Goal: Information Seeking & Learning: Learn about a topic

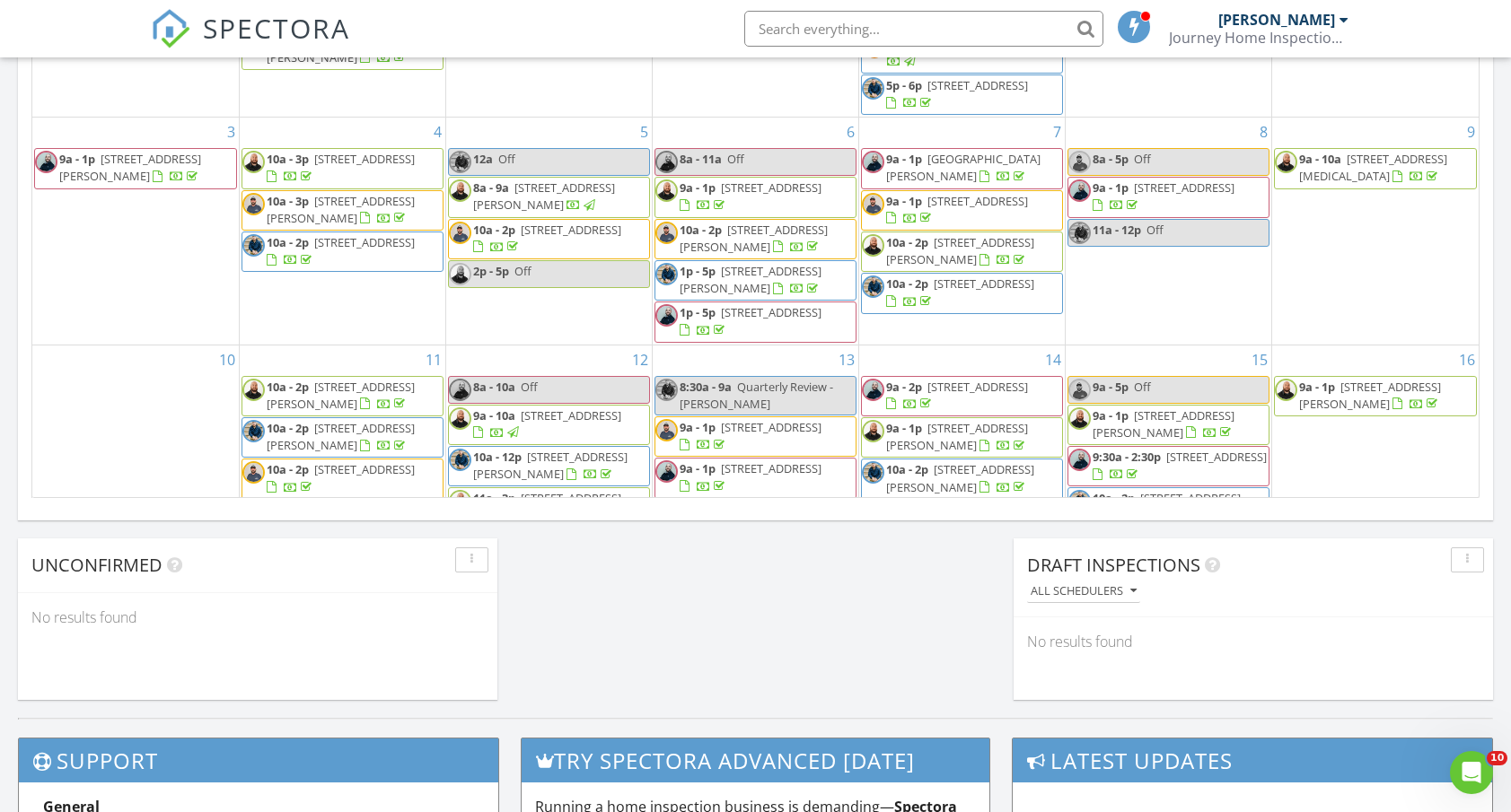
scroll to position [1634, 1511]
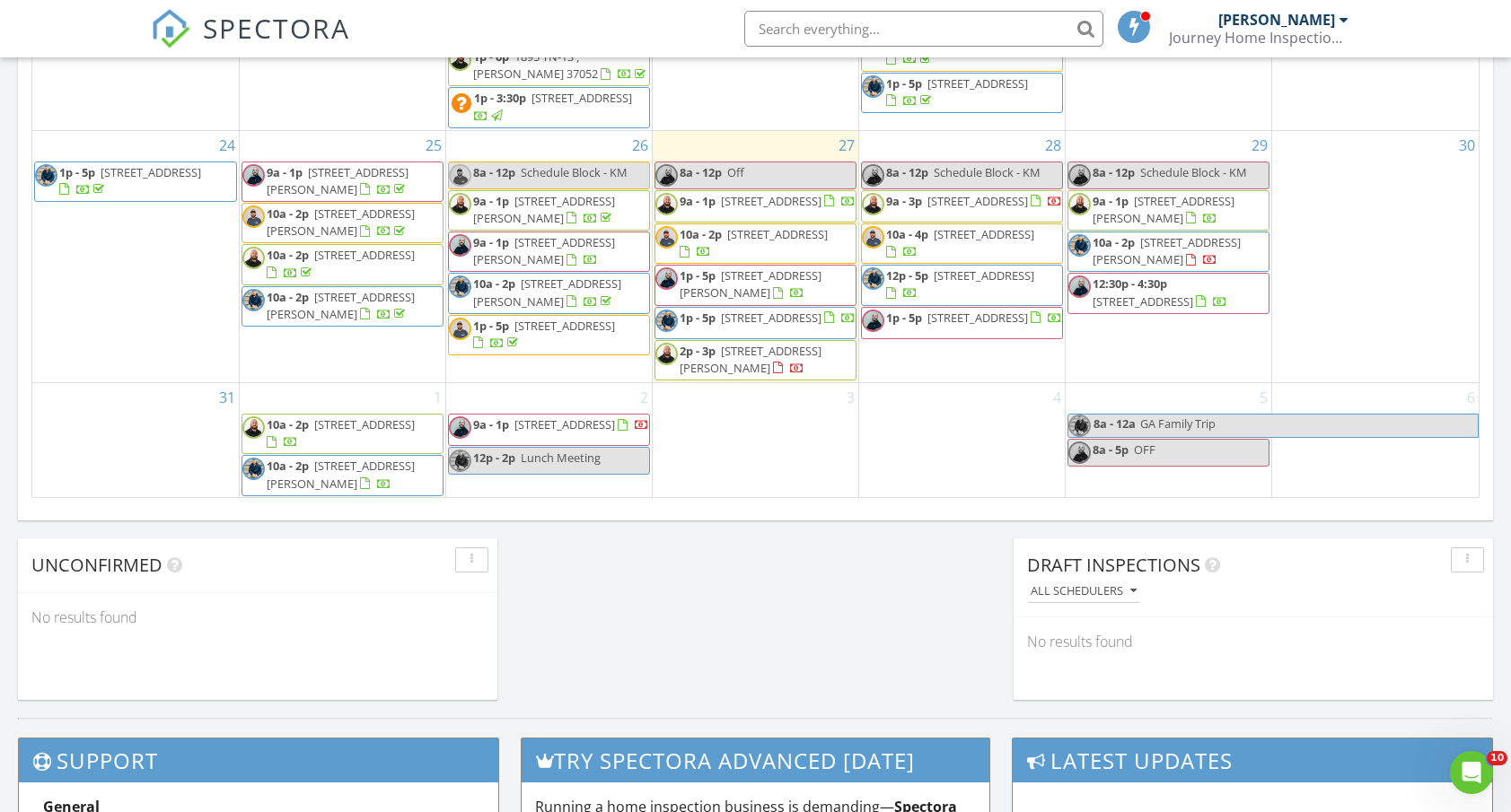
click at [250, 27] on span "SPECTORA" at bounding box center [277, 28] width 148 height 37
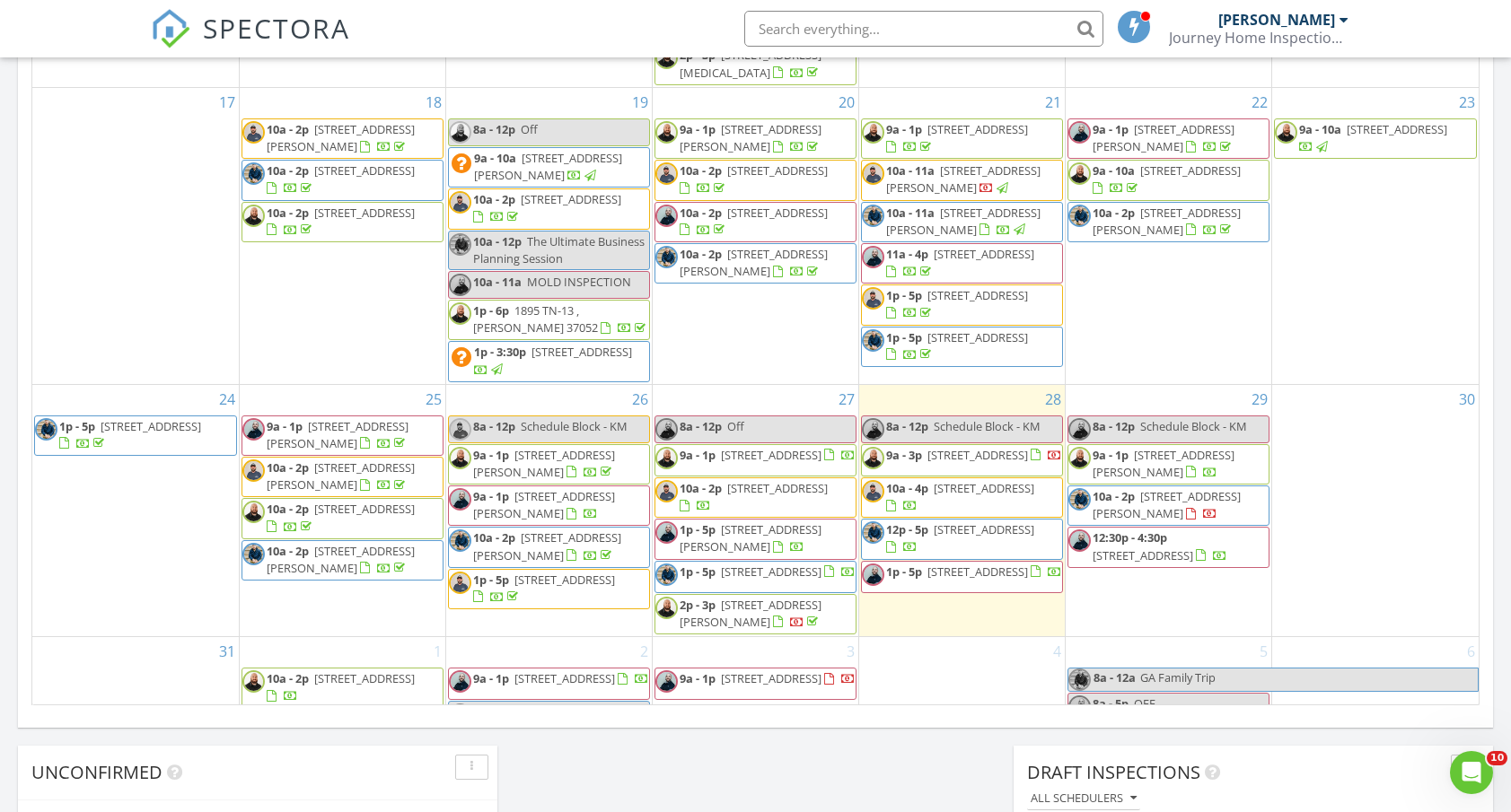
scroll to position [809, 0]
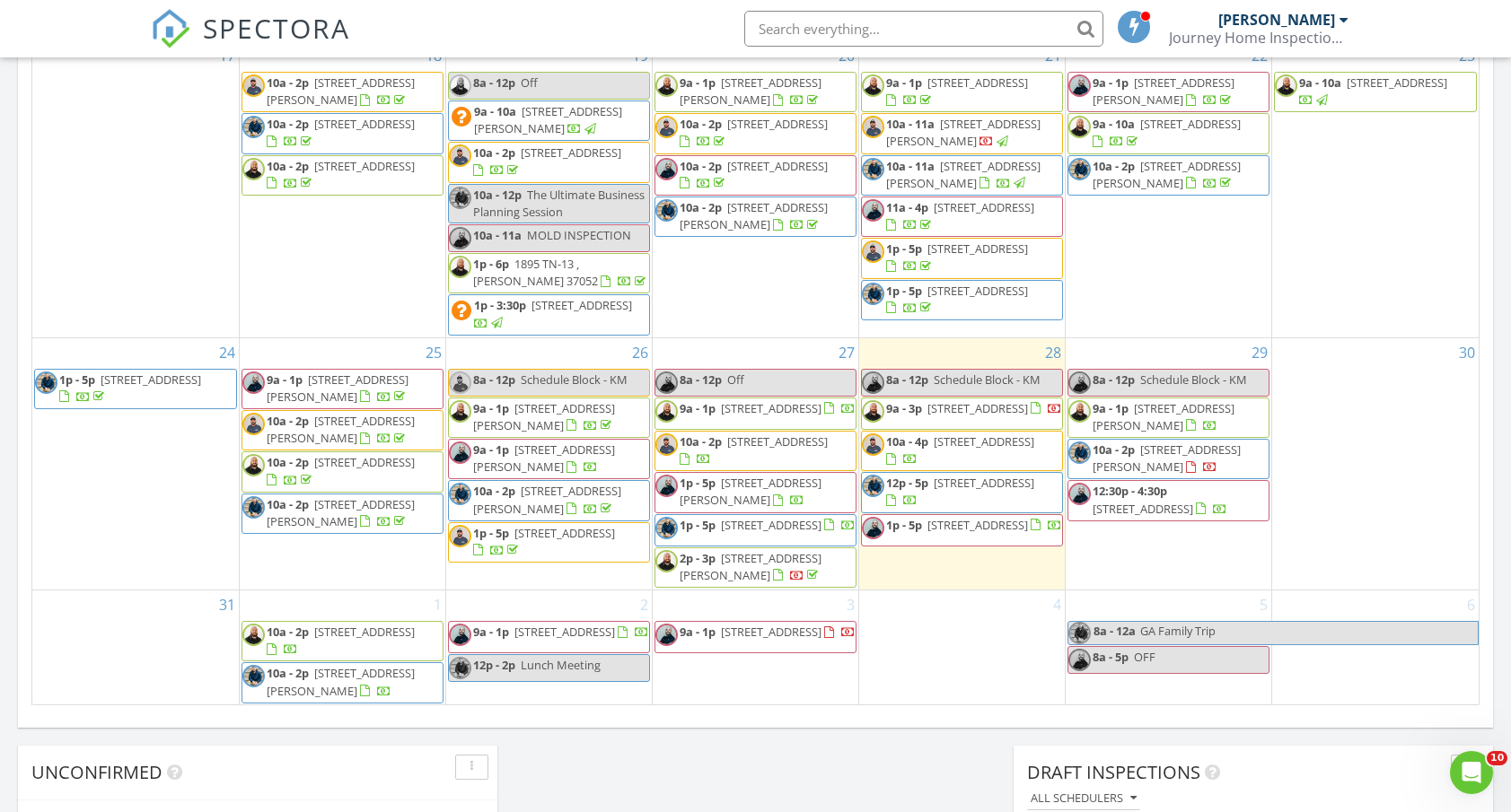
click at [791, 521] on span "237 Cardinal Creek , Clarksville 37040" at bounding box center [771, 525] width 100 height 16
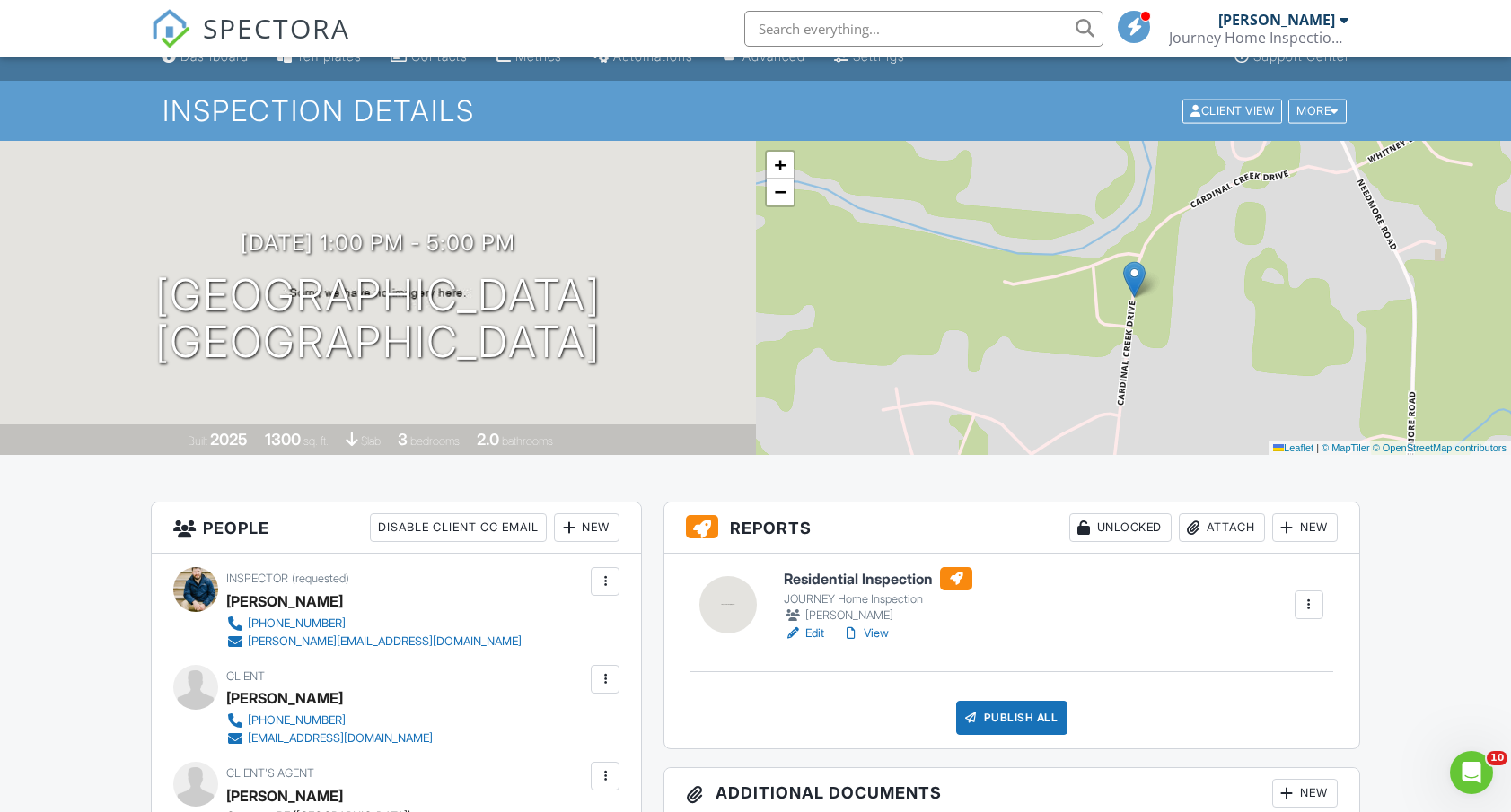
scroll to position [8, 0]
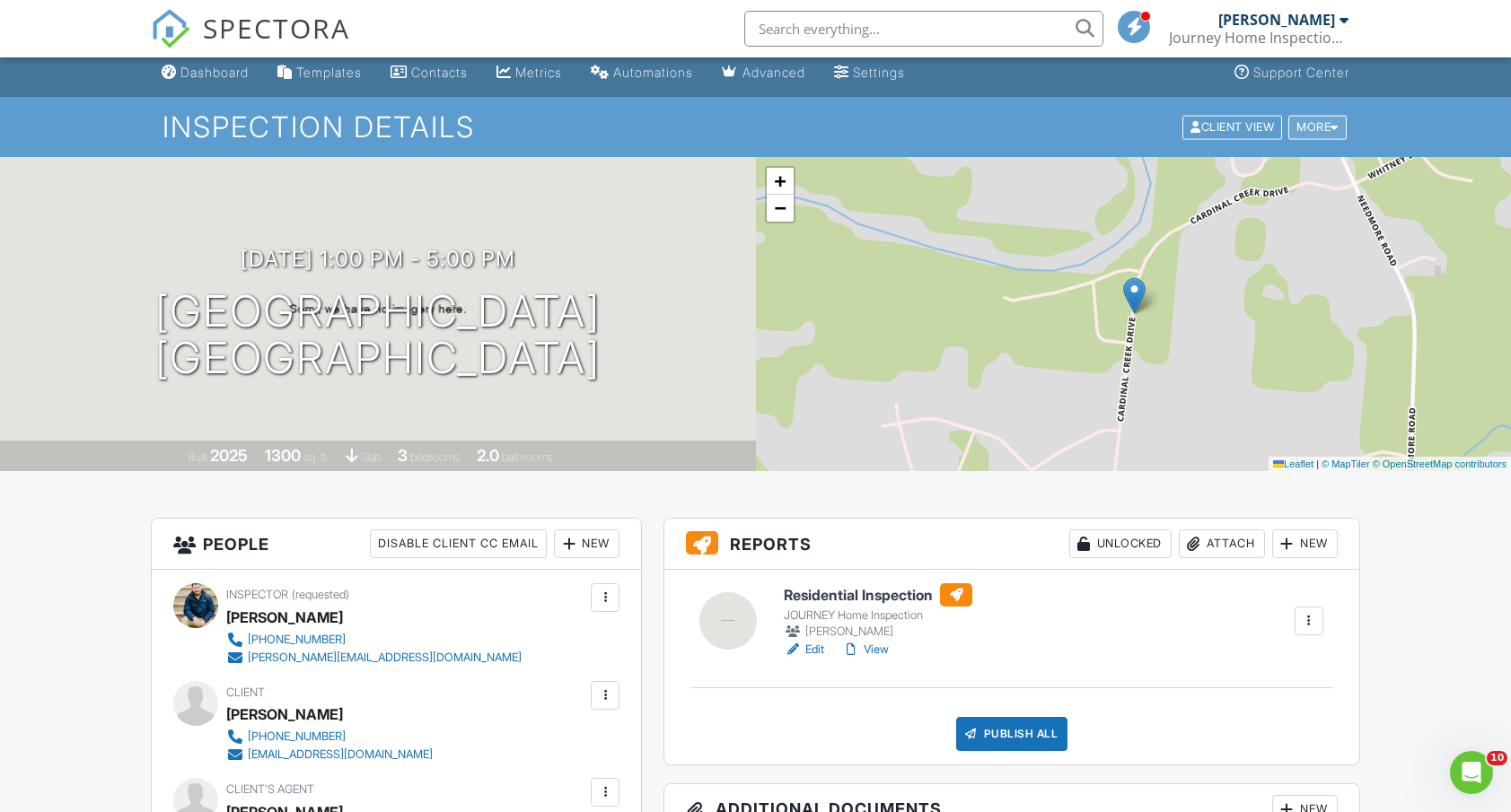
click at [1302, 130] on div "More" at bounding box center [1316, 127] width 58 height 25
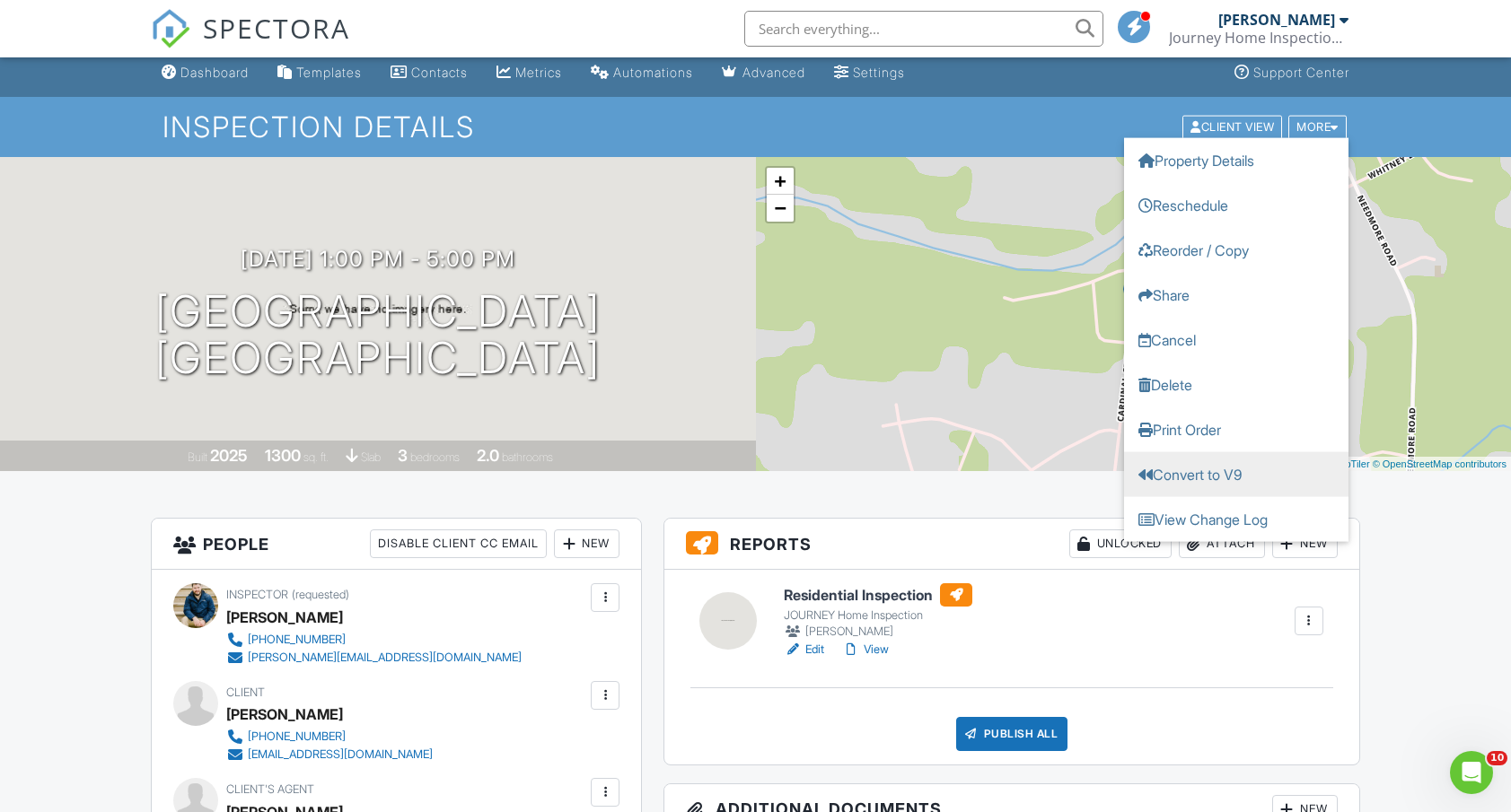
click at [1234, 467] on link "Convert to V9" at bounding box center [1236, 474] width 224 height 45
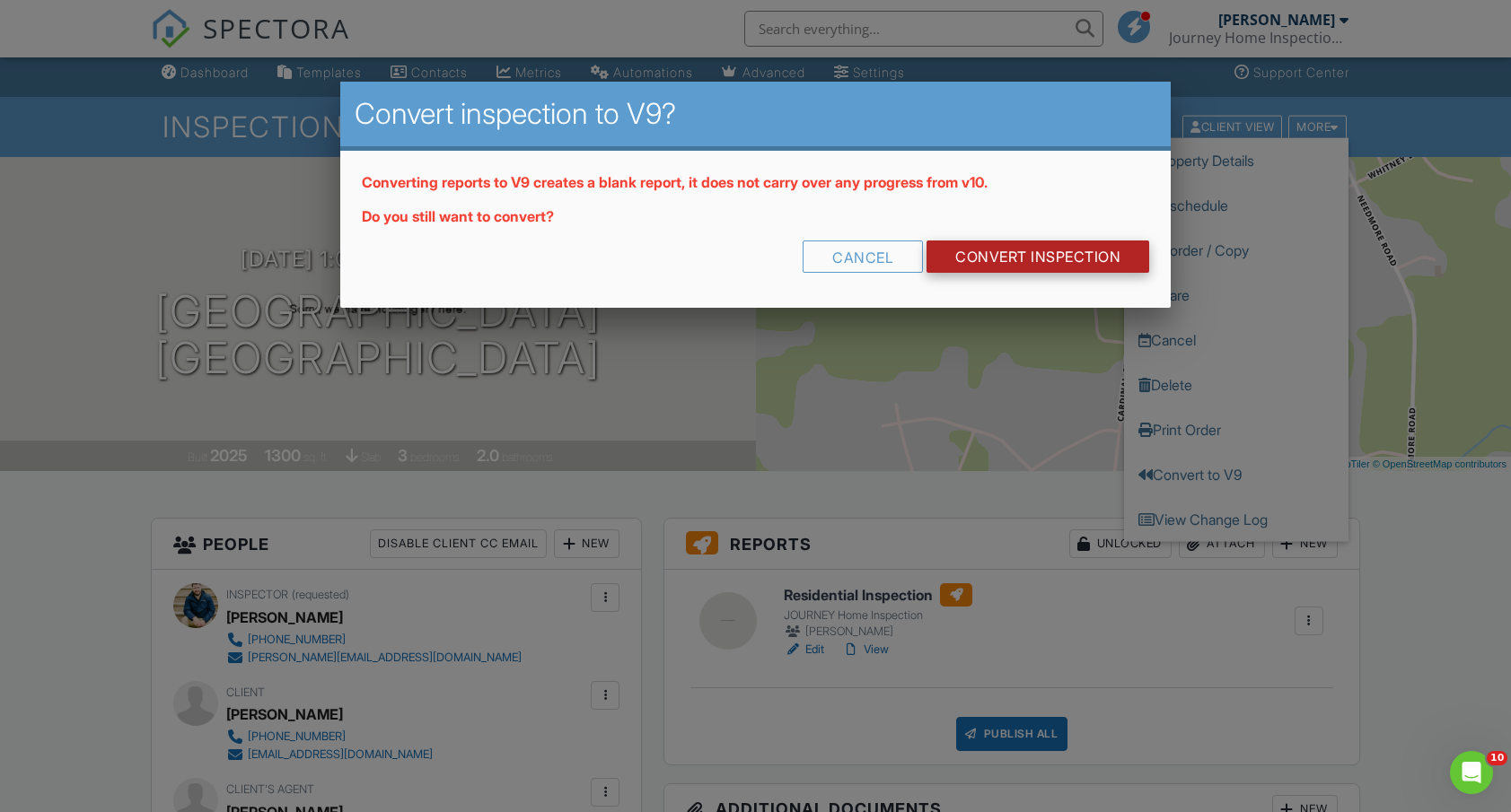
click at [1055, 252] on link "CONVERT INSPECTION" at bounding box center [1038, 256] width 222 height 32
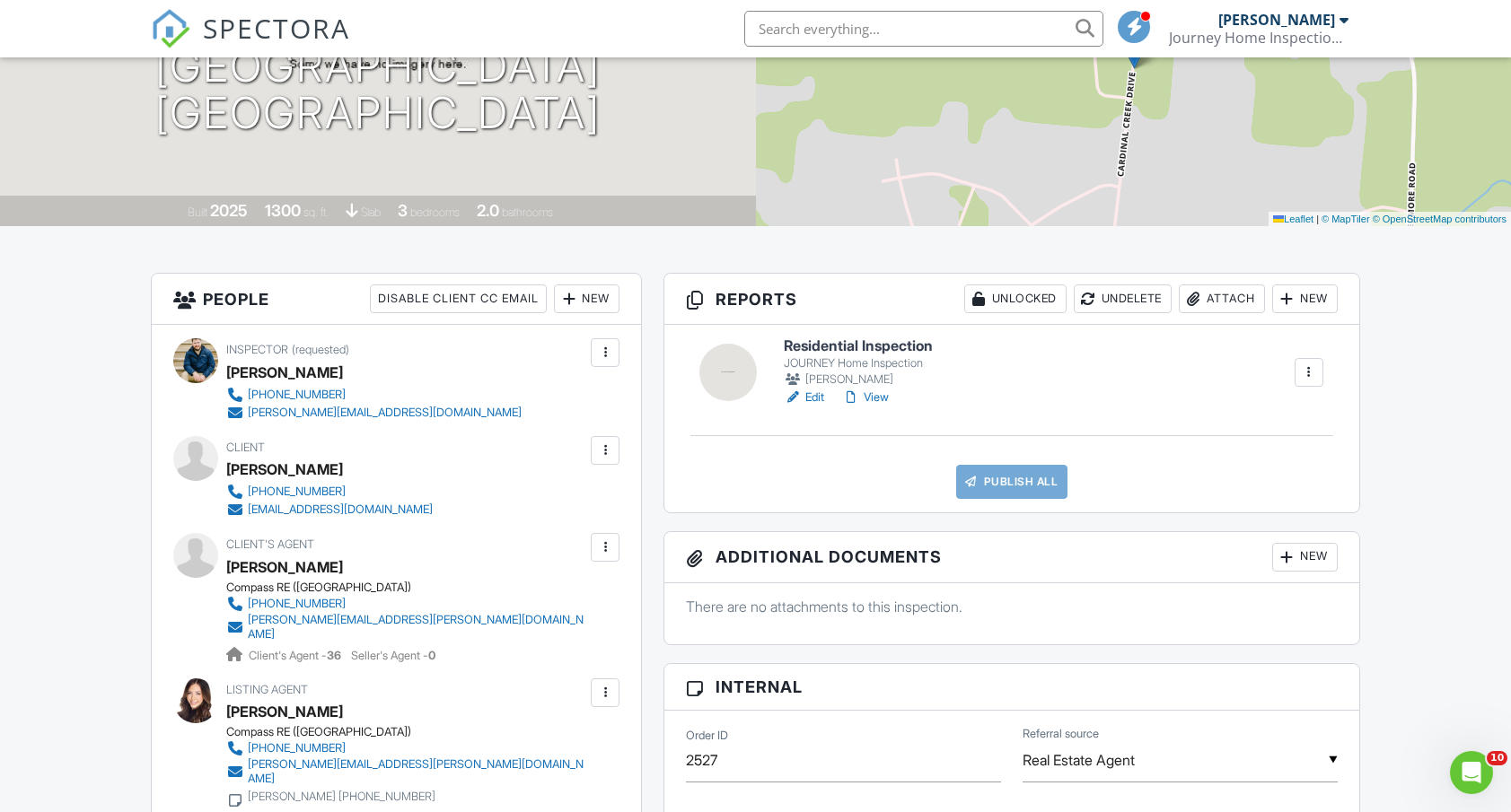
click at [812, 390] on link "Edit" at bounding box center [803, 398] width 40 height 18
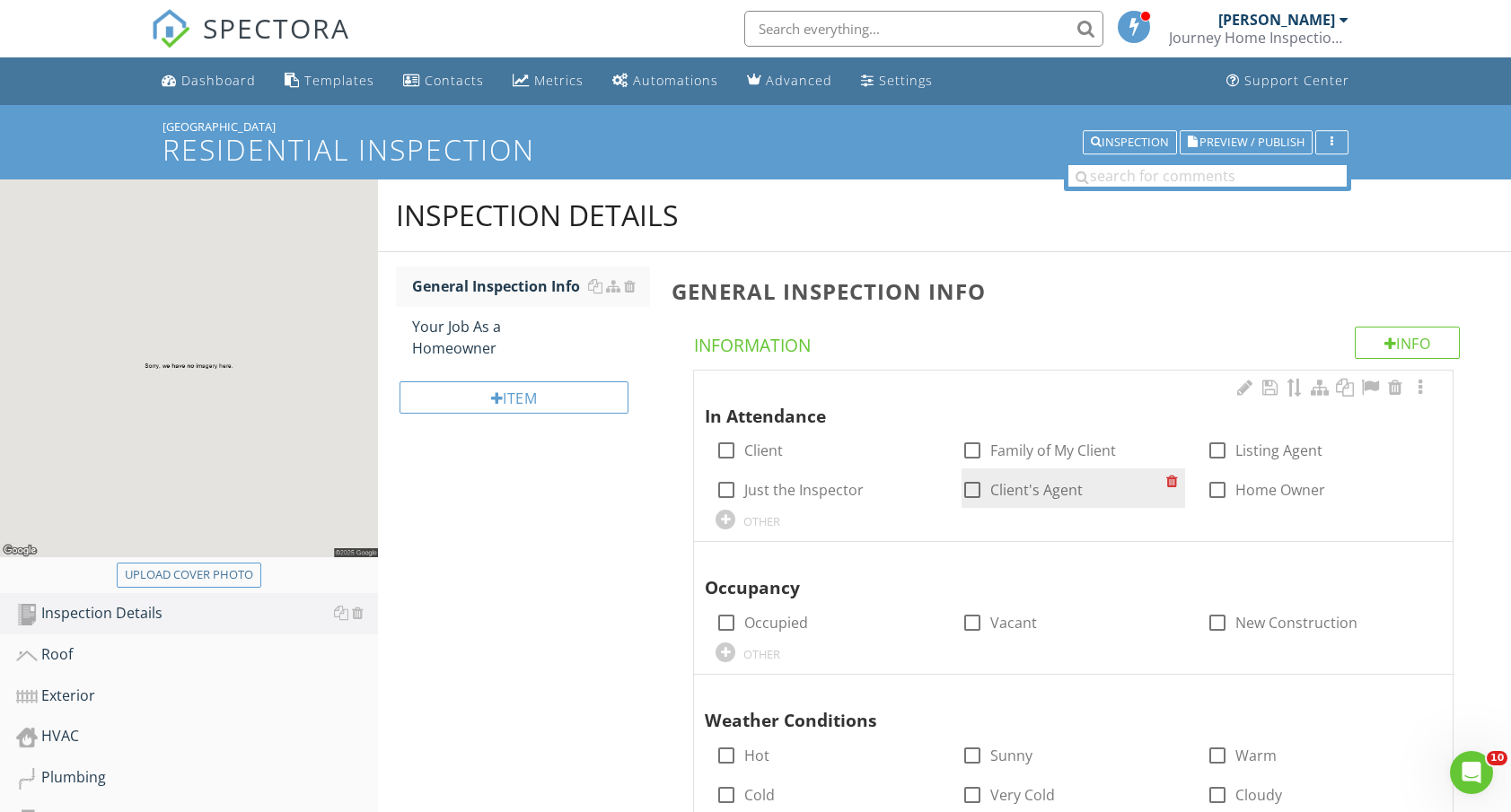
click at [976, 483] on div at bounding box center [972, 489] width 31 height 31
checkbox input "true"
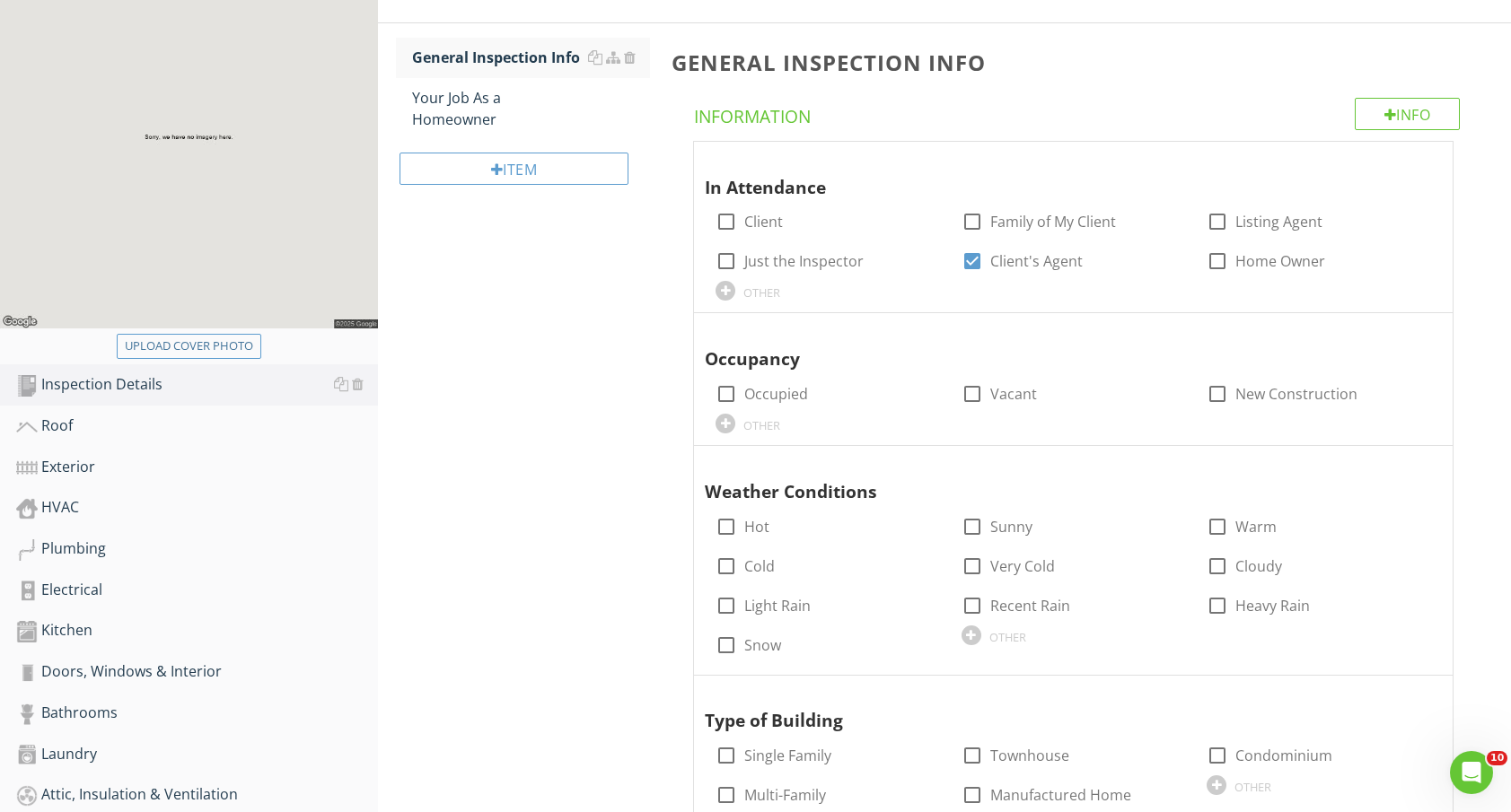
scroll to position [390, 0]
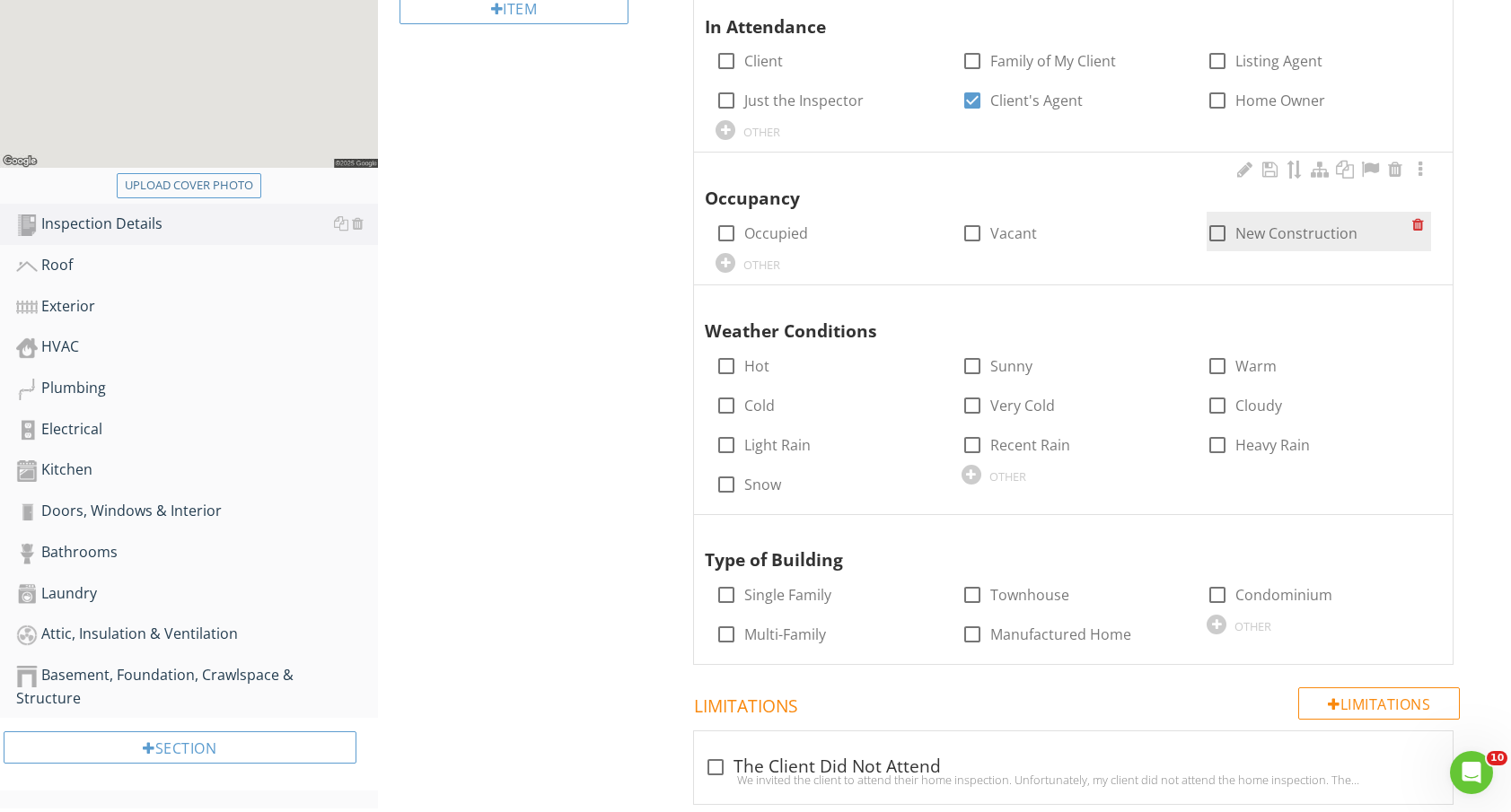
click at [1210, 239] on div at bounding box center [1217, 233] width 31 height 31
checkbox input "true"
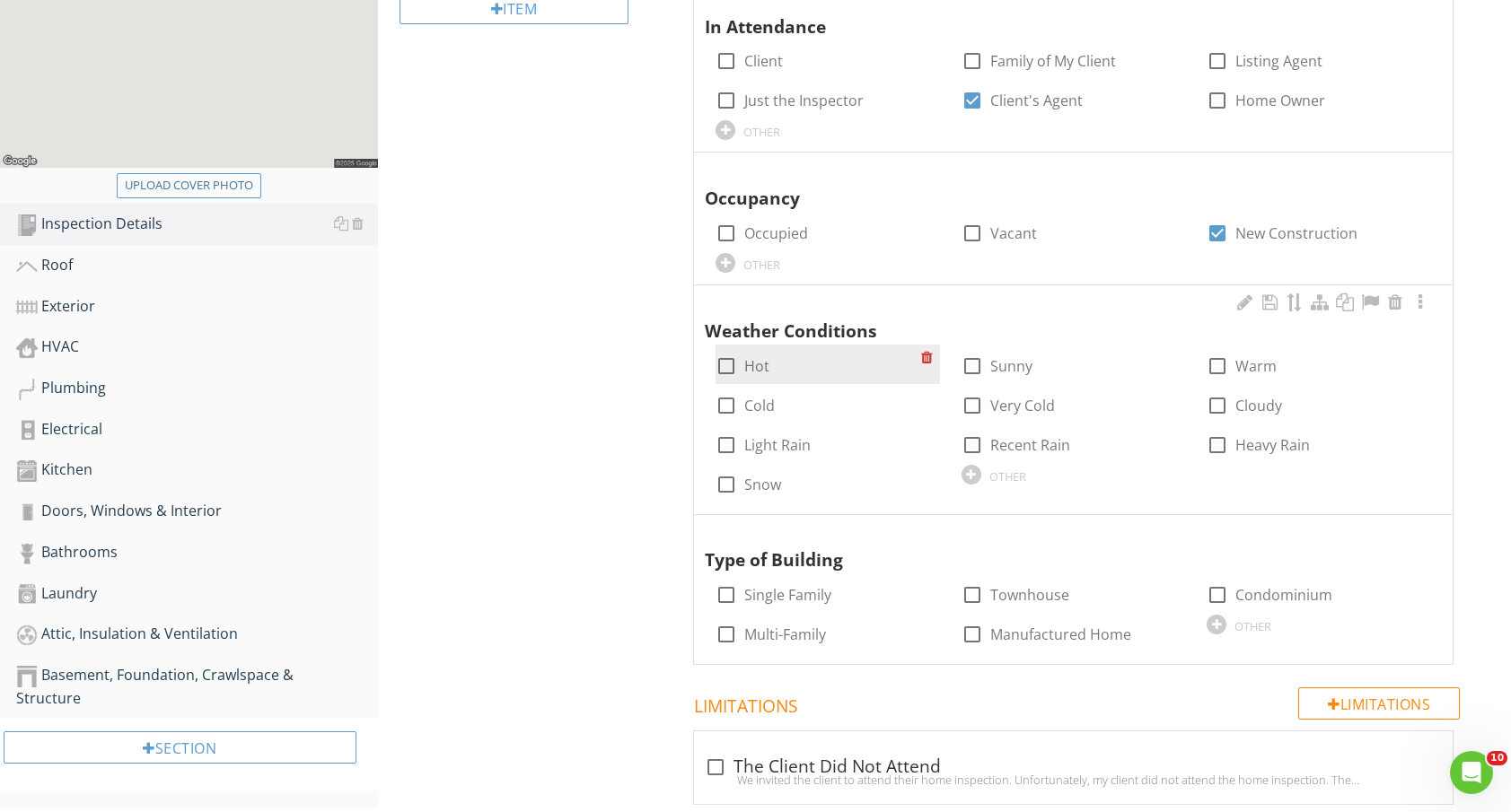
click at [735, 368] on div at bounding box center [725, 366] width 31 height 31
checkbox input "true"
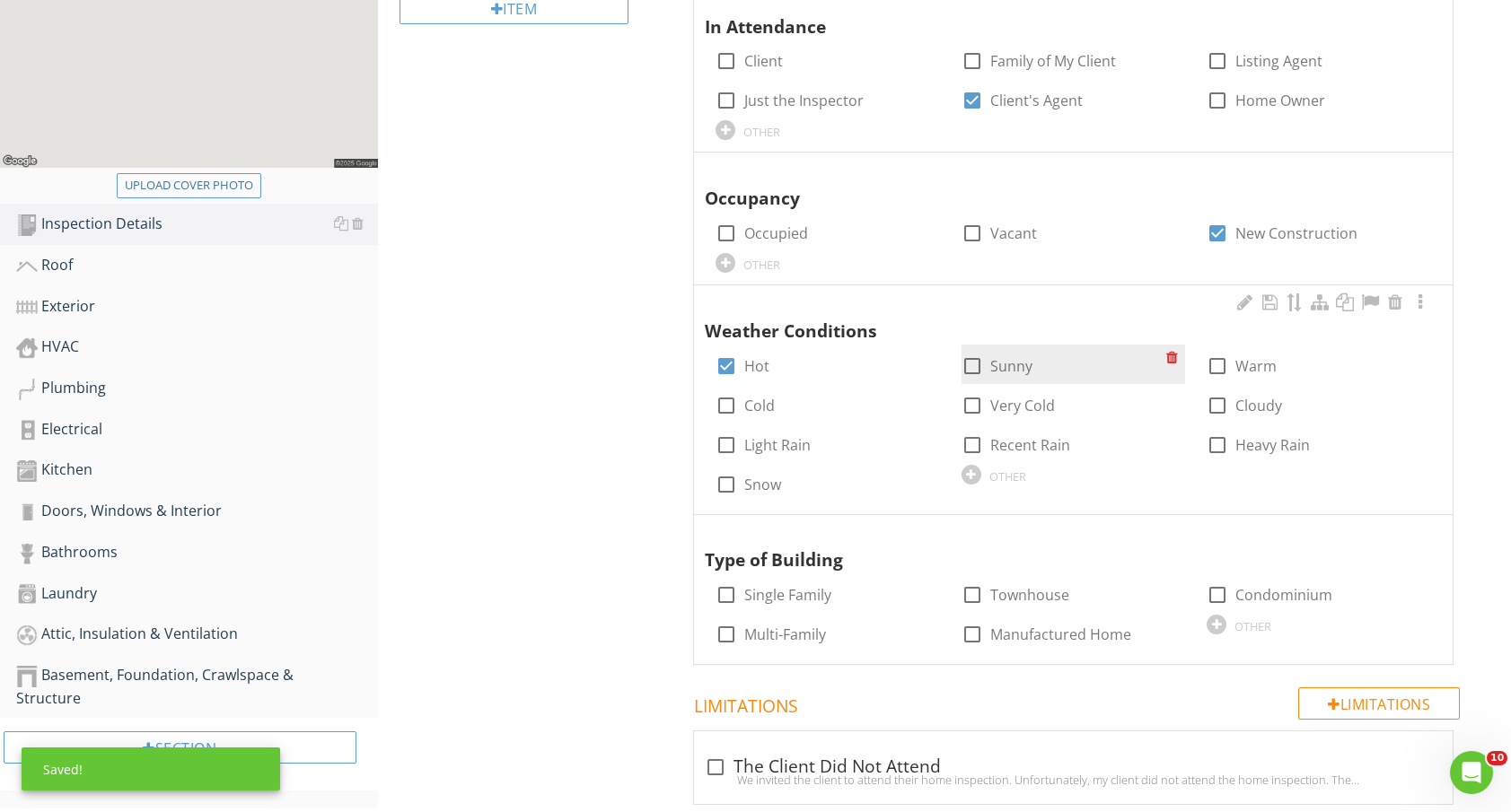
click at [983, 367] on div at bounding box center [972, 366] width 31 height 31
checkbox input "true"
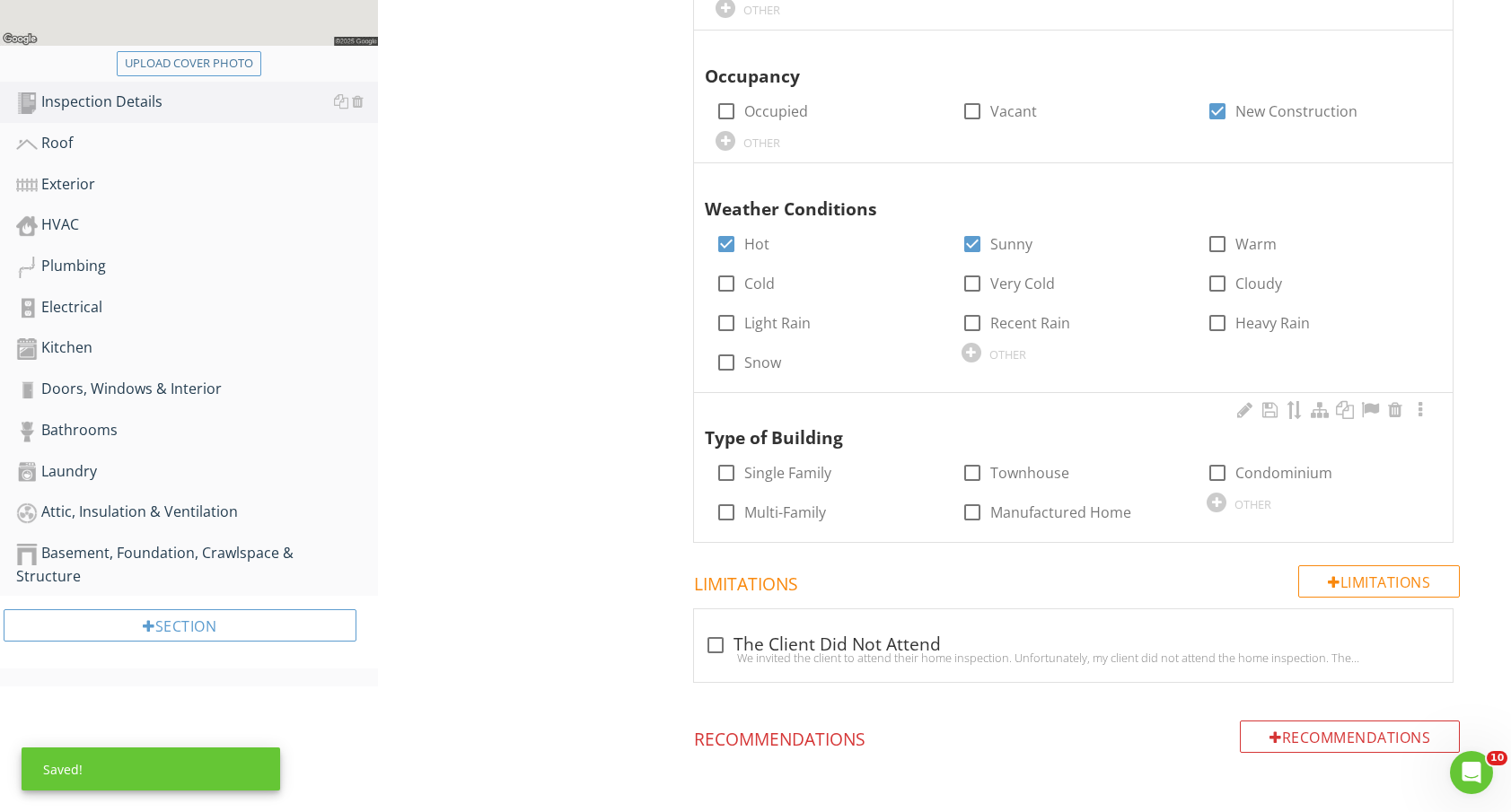
scroll to position [571, 0]
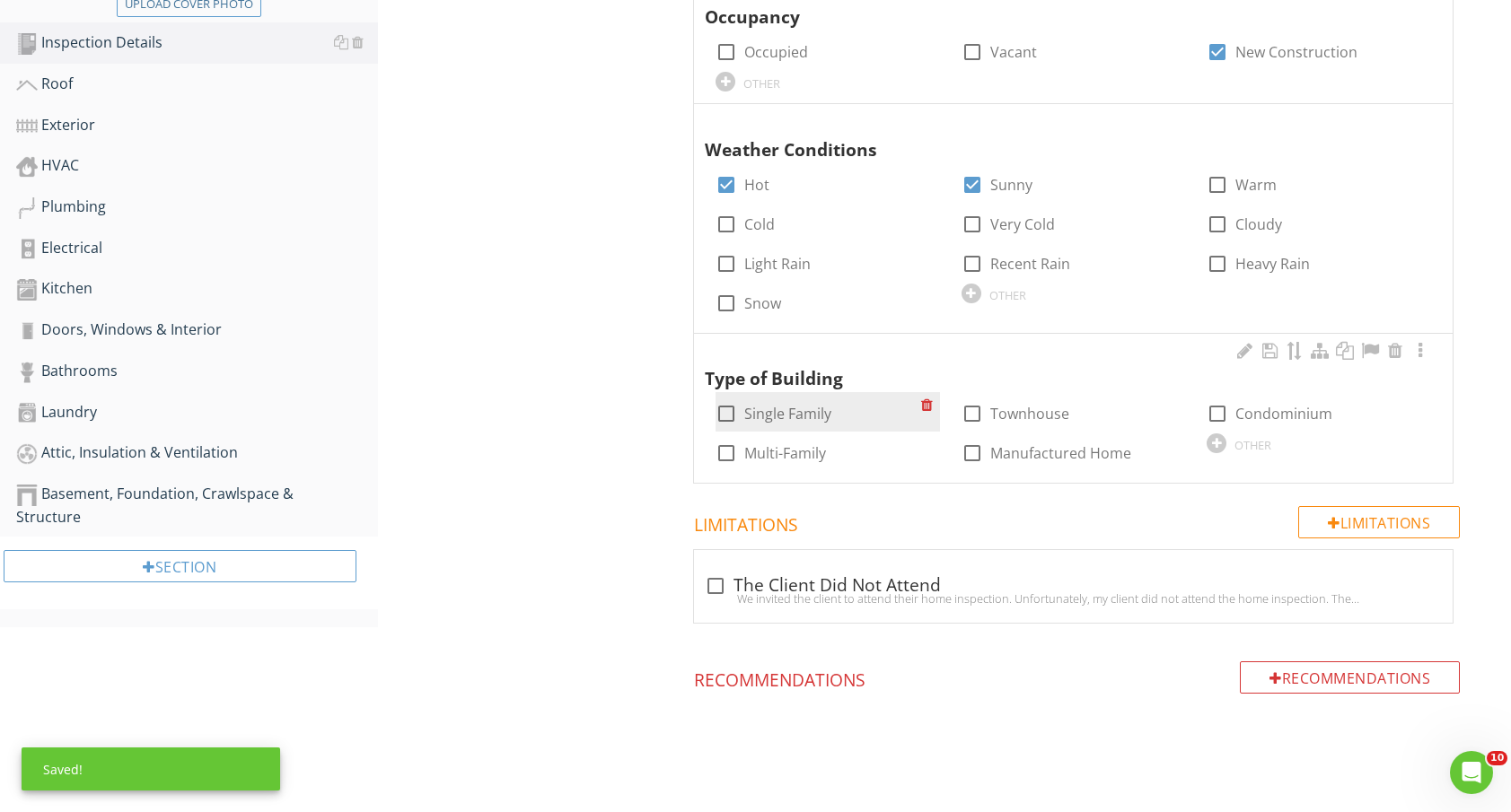
click at [730, 412] on div at bounding box center [725, 413] width 31 height 31
checkbox input "true"
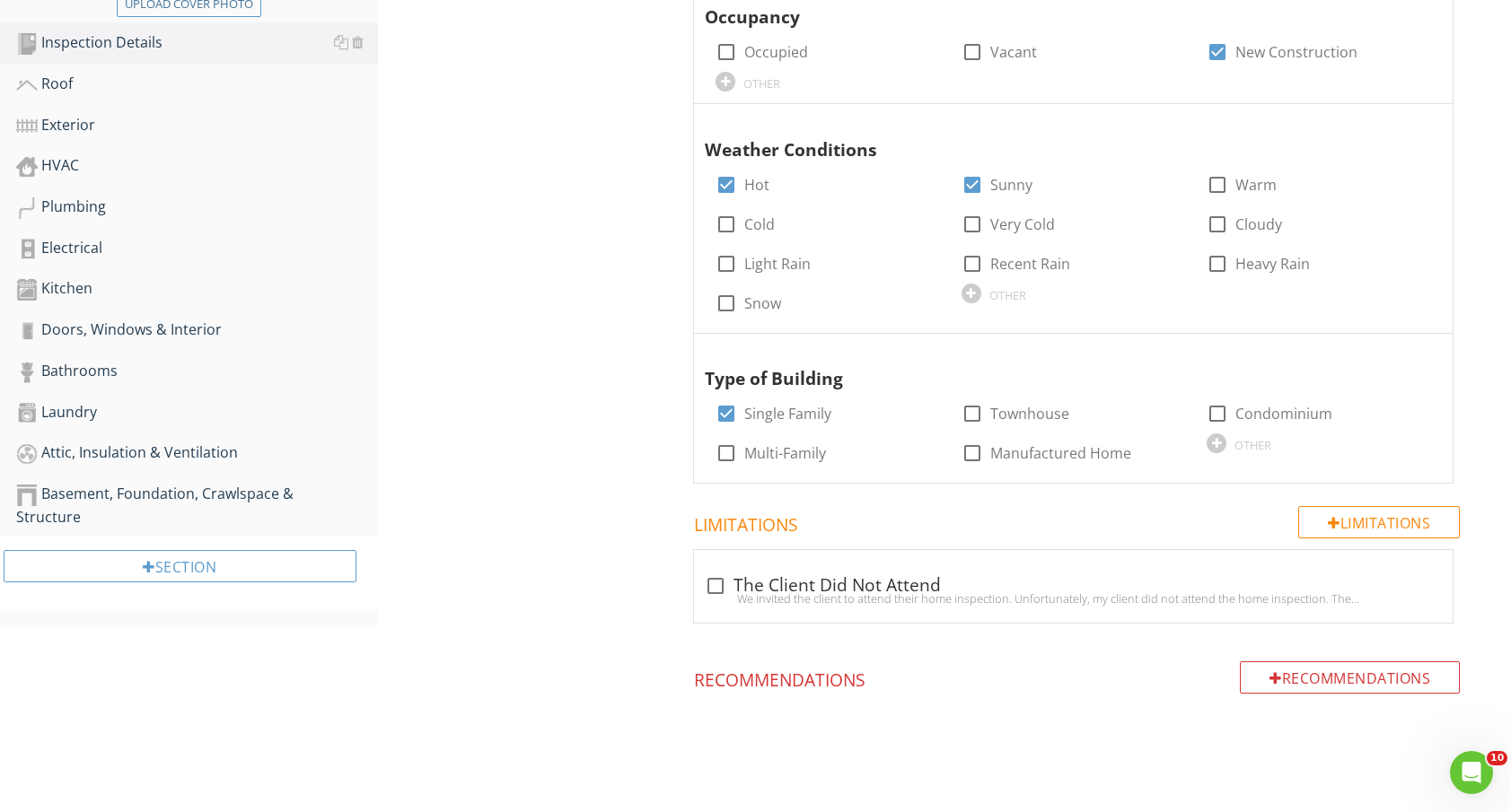
click at [723, 583] on div at bounding box center [715, 586] width 31 height 31
checkbox input "true"
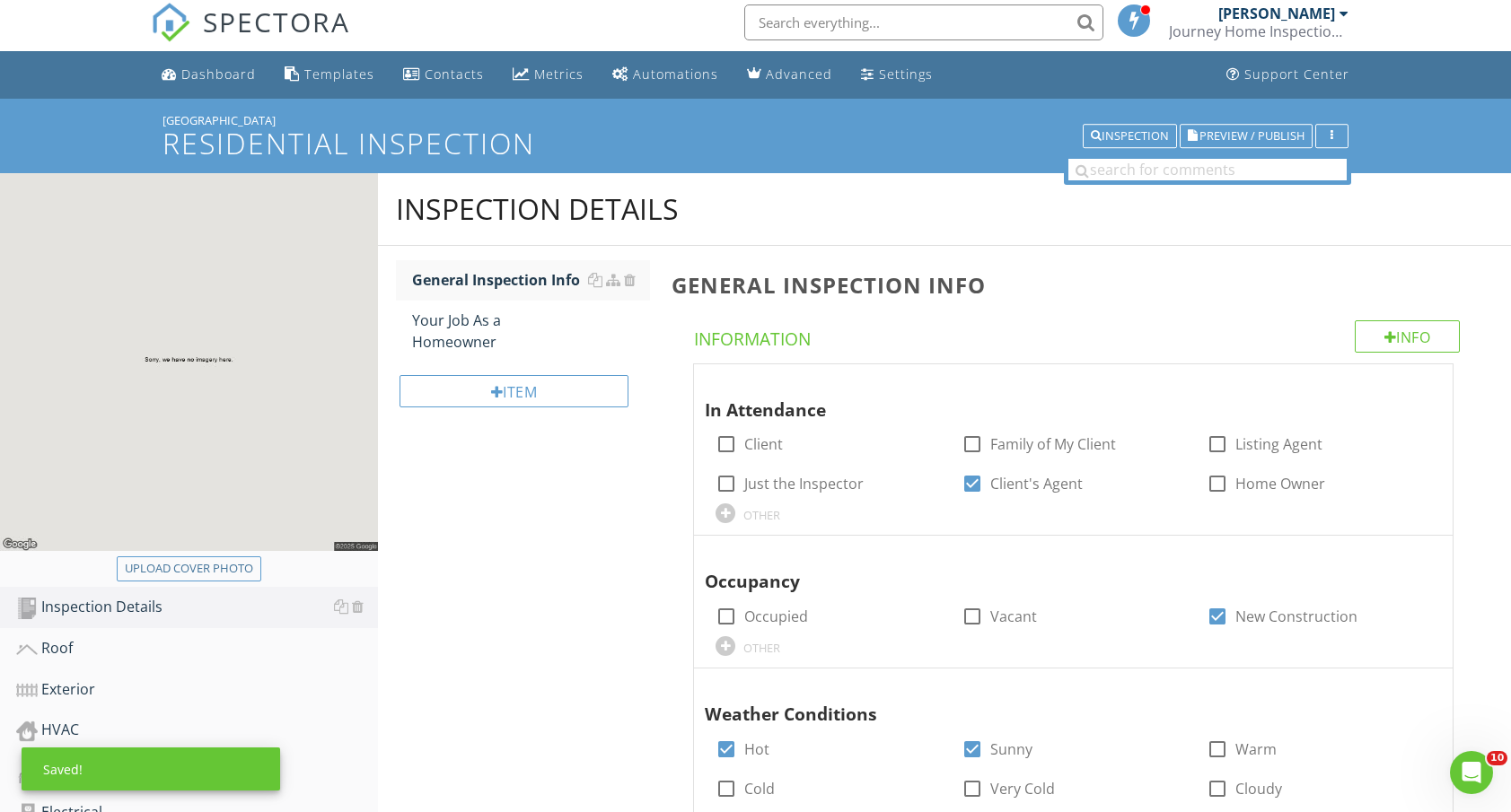
scroll to position [0, 0]
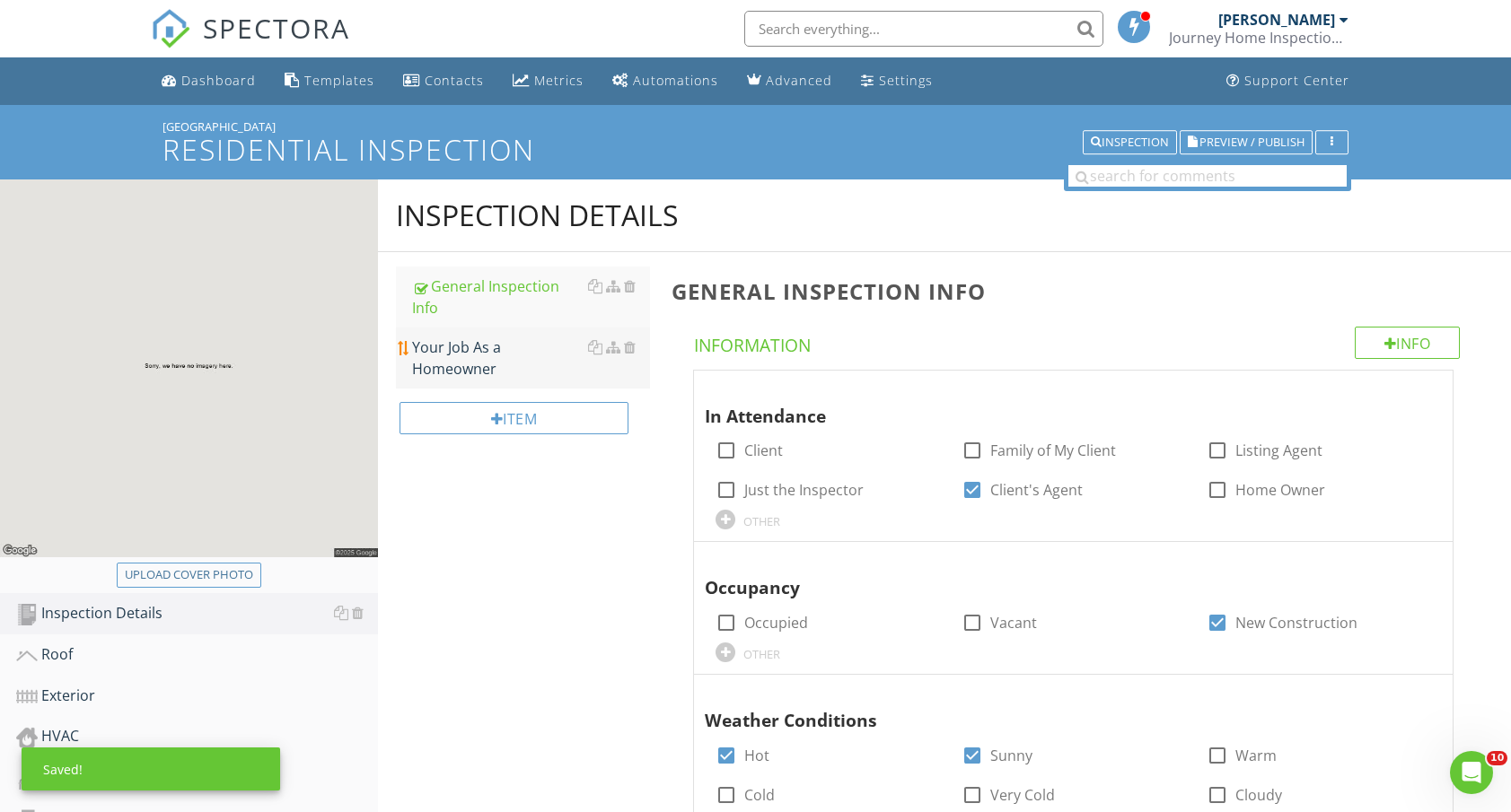
click at [485, 337] on div "Your Job As a Homeowner" at bounding box center [532, 358] width 239 height 43
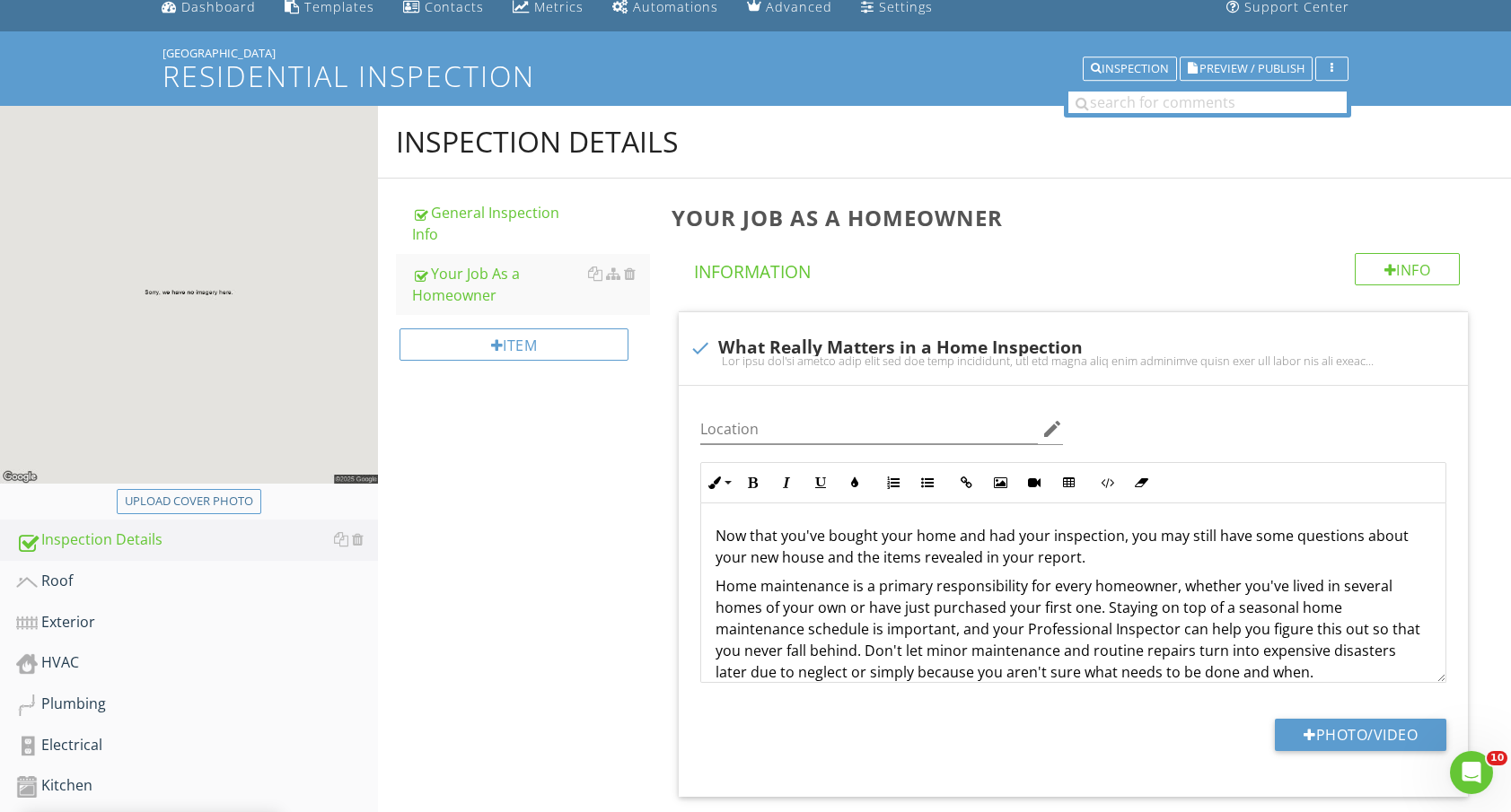
scroll to position [87, 0]
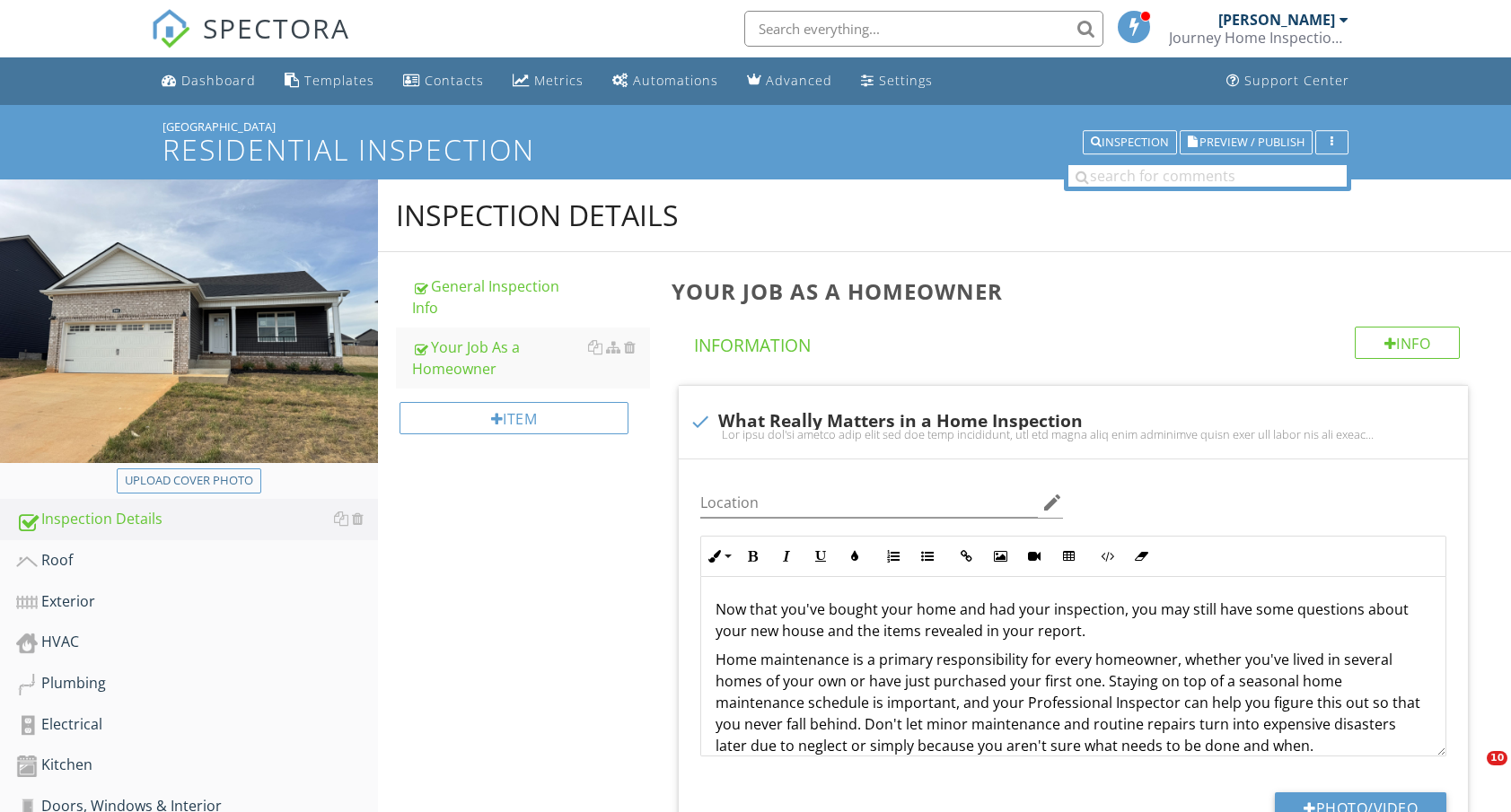
scroll to position [87, 0]
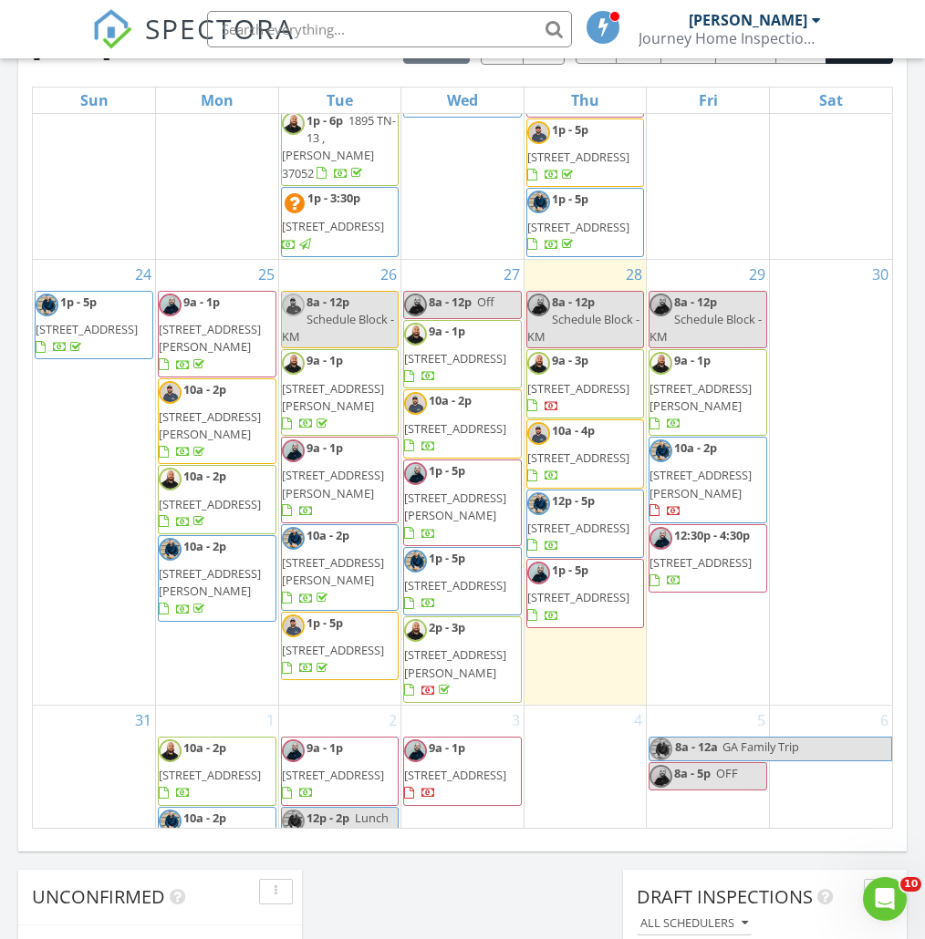
scroll to position [1840, 0]
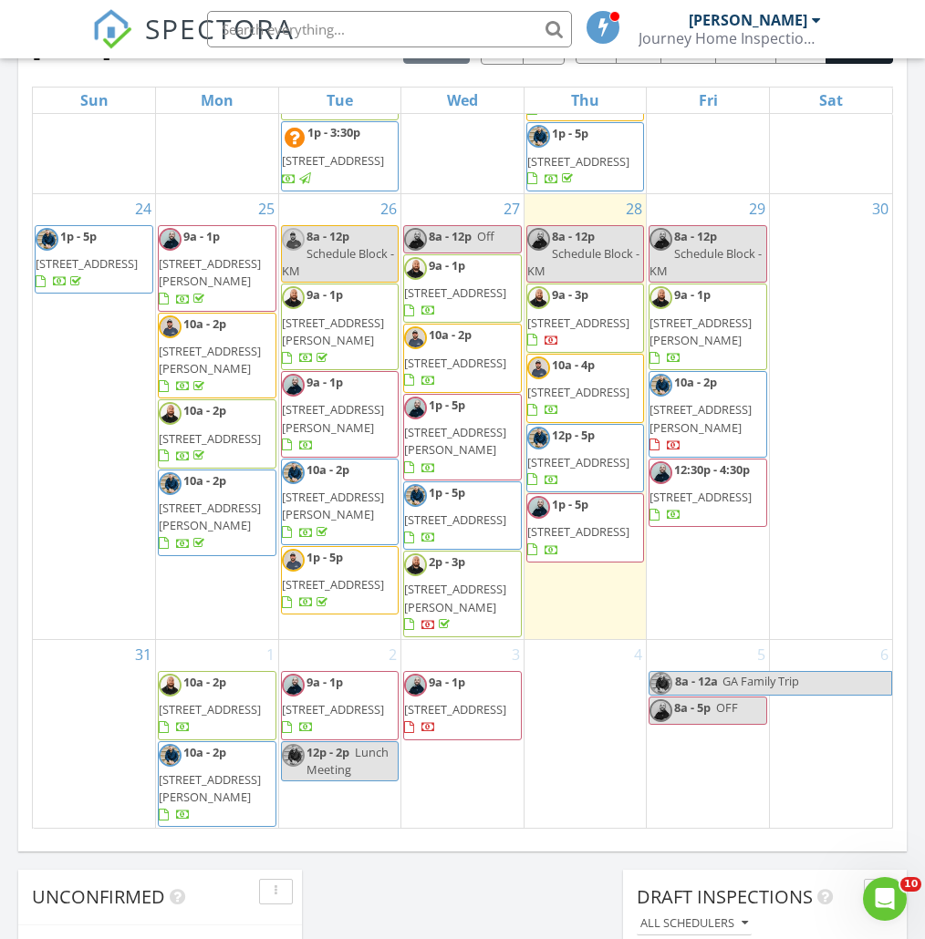
click at [460, 371] on span "2609 Limerick Ln , Clarksville 37042" at bounding box center [455, 363] width 102 height 16
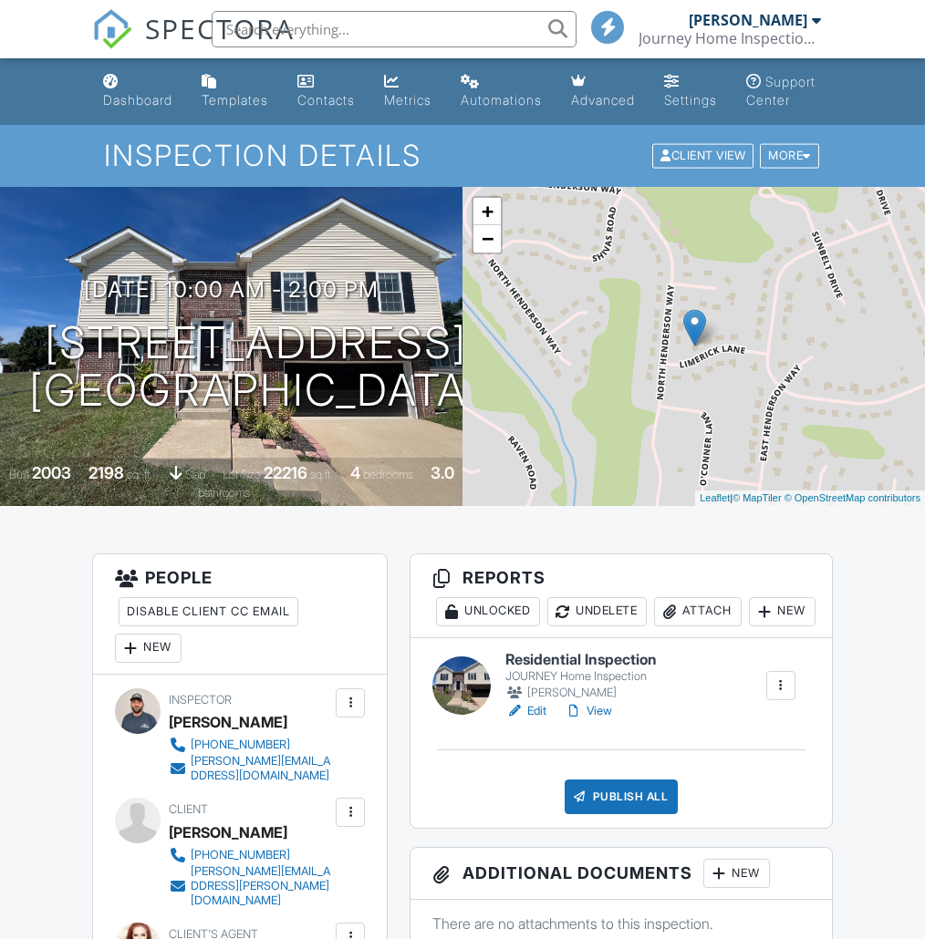
click at [593, 702] on link "View" at bounding box center [587, 711] width 47 height 18
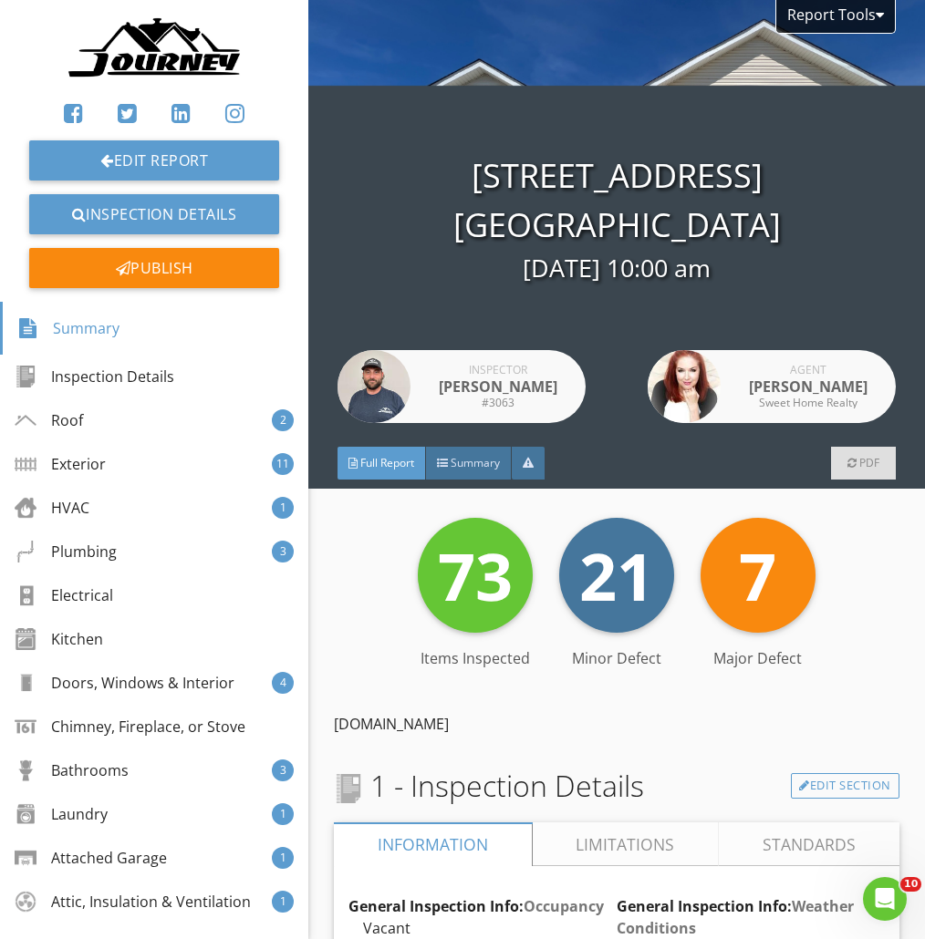
scroll to position [114, 0]
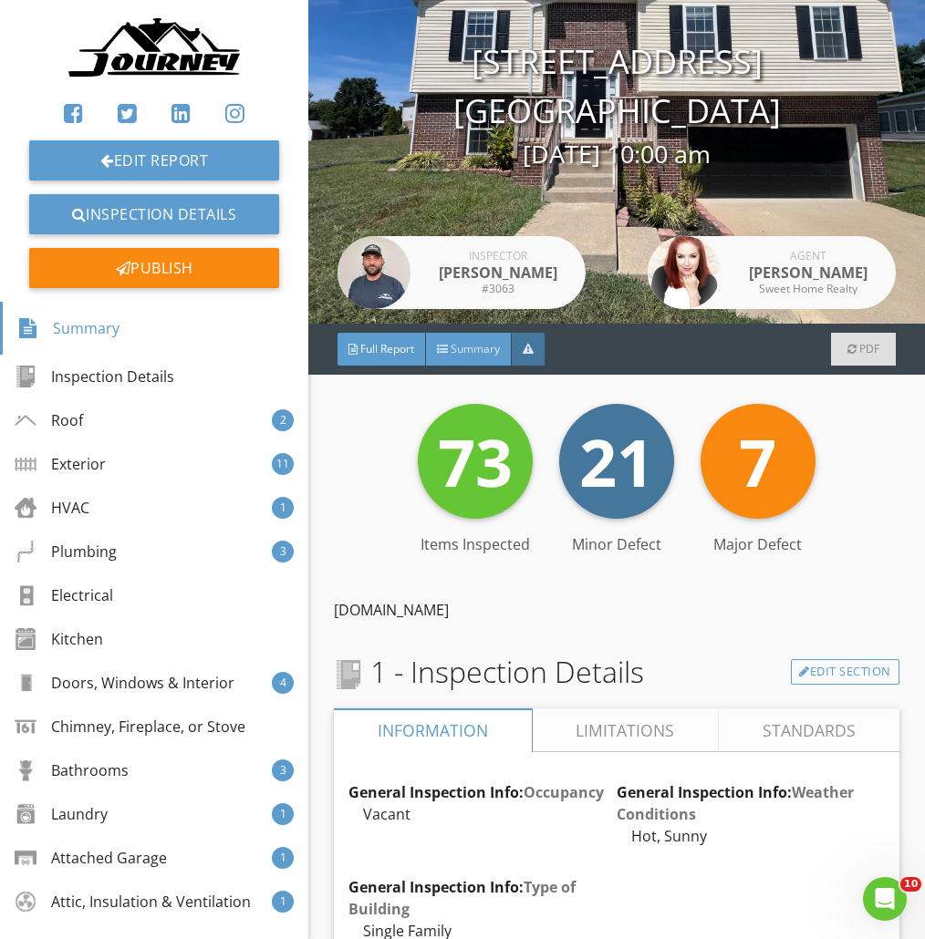
click at [456, 343] on span "Summary" at bounding box center [474, 349] width 49 height 16
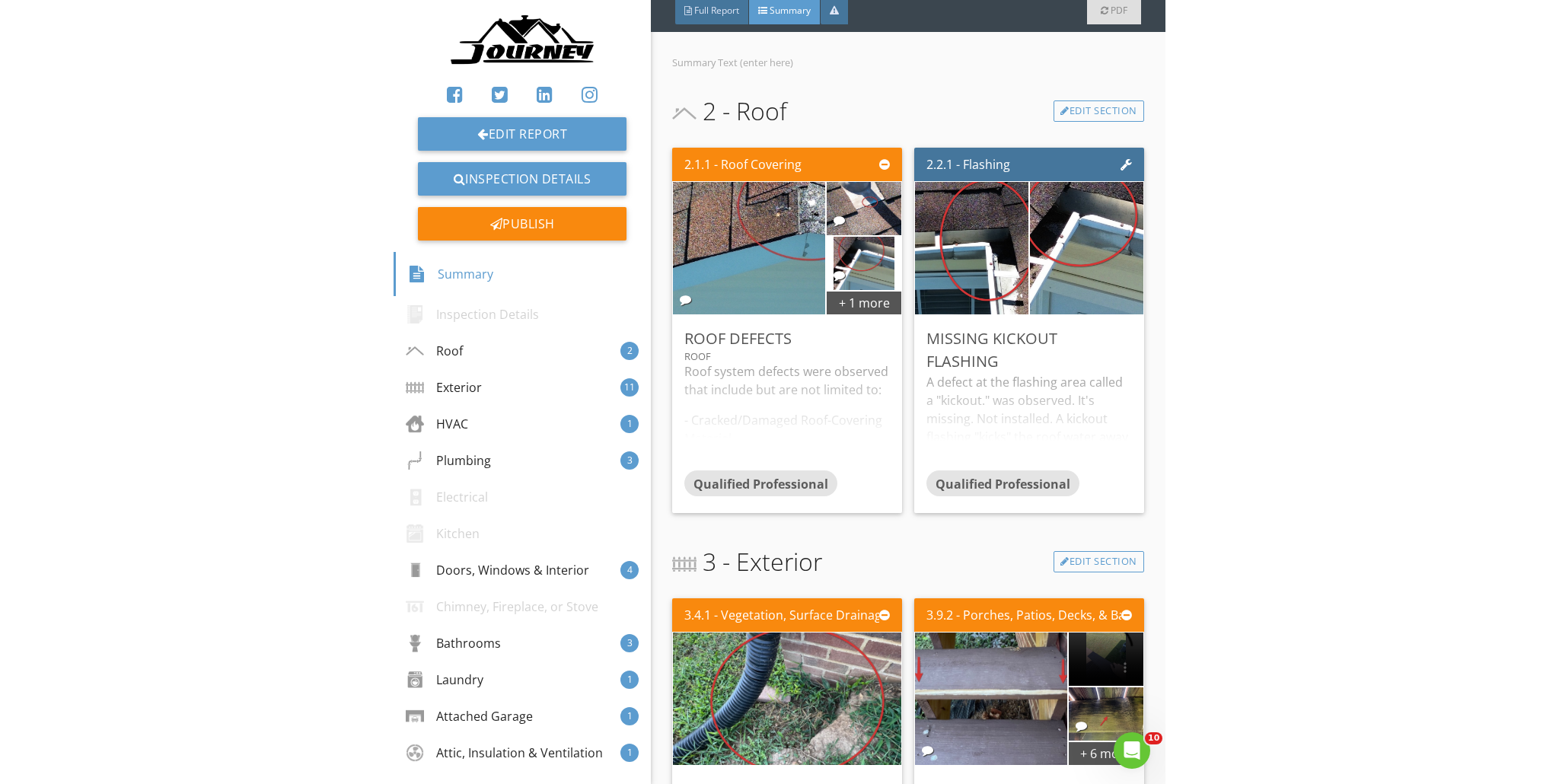
scroll to position [410, 0]
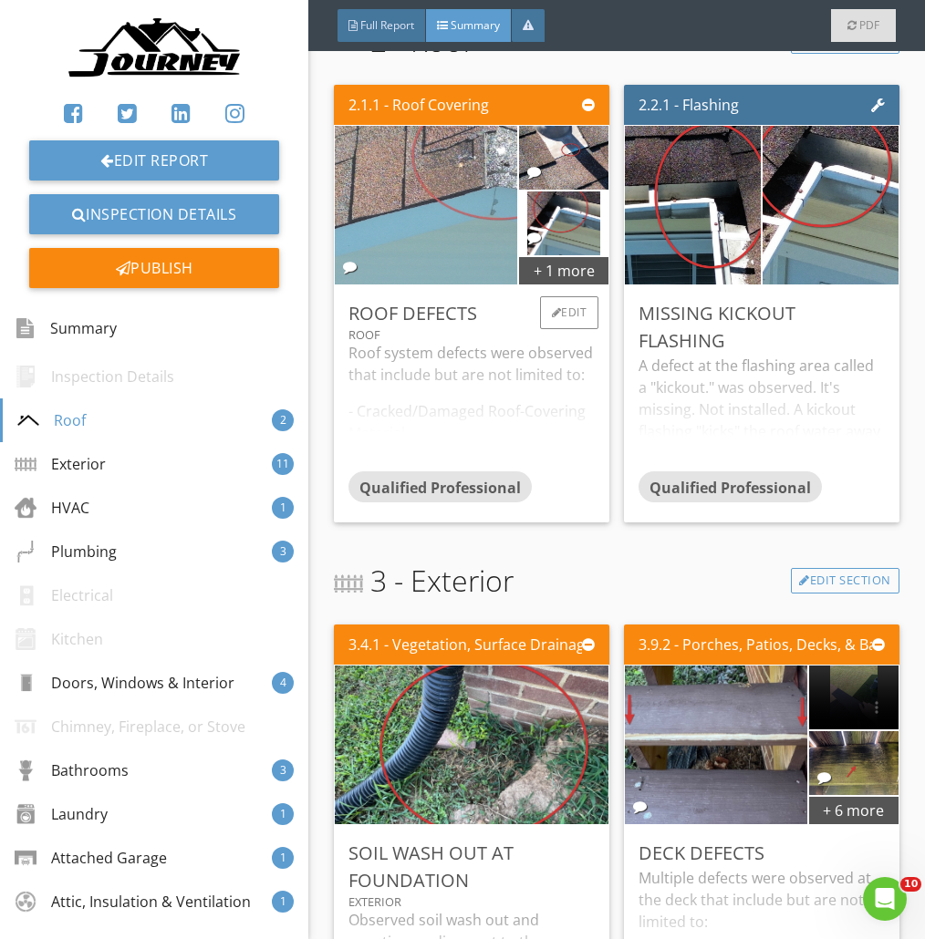
click at [479, 216] on img at bounding box center [426, 206] width 456 height 256
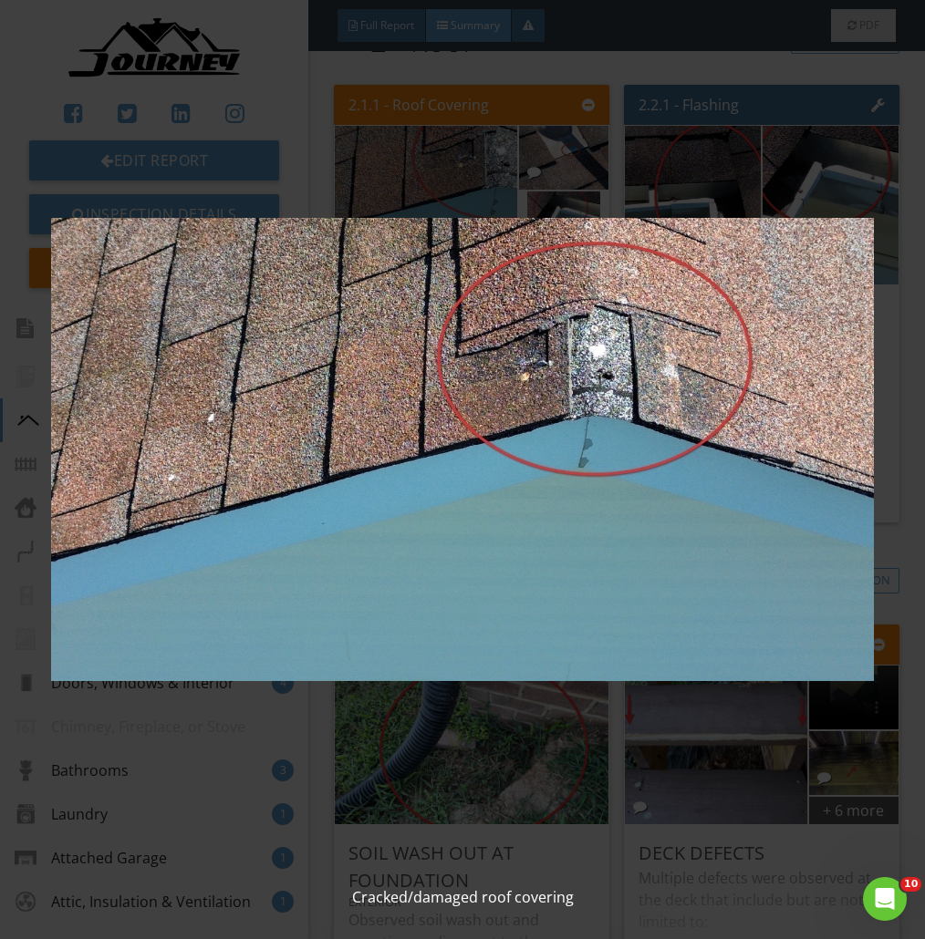
click at [434, 228] on img at bounding box center [462, 449] width 823 height 837
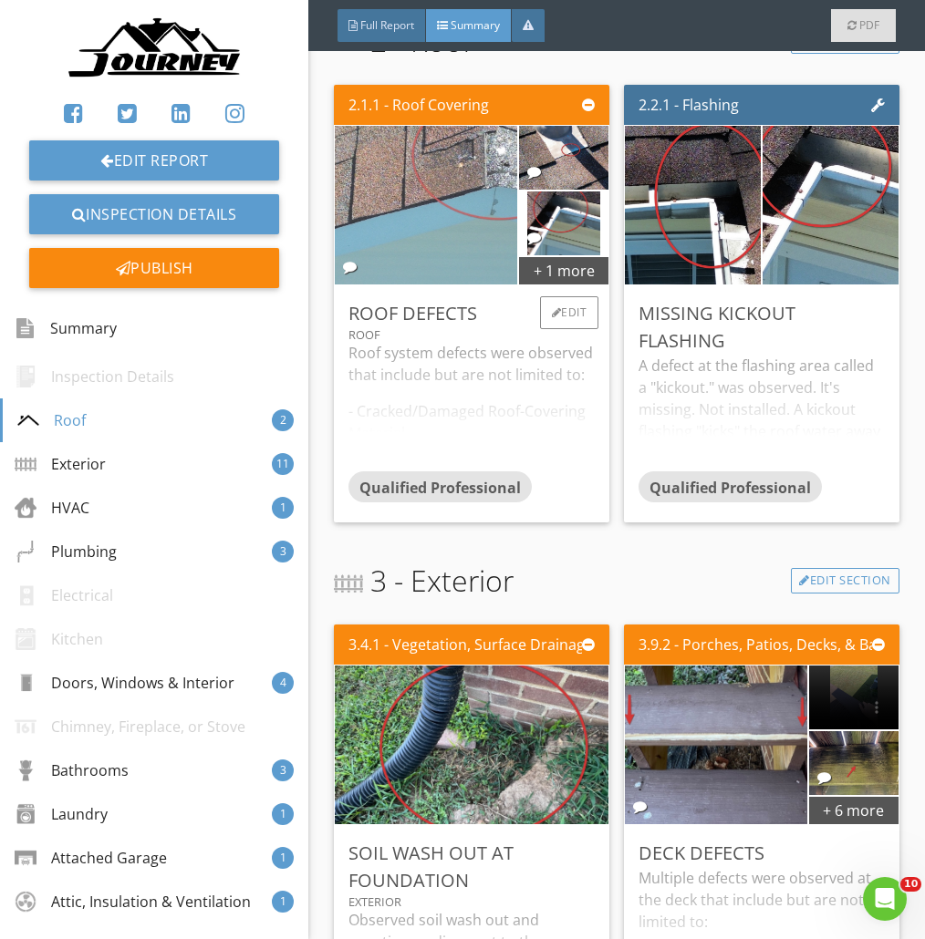
click at [435, 234] on img at bounding box center [426, 206] width 456 height 256
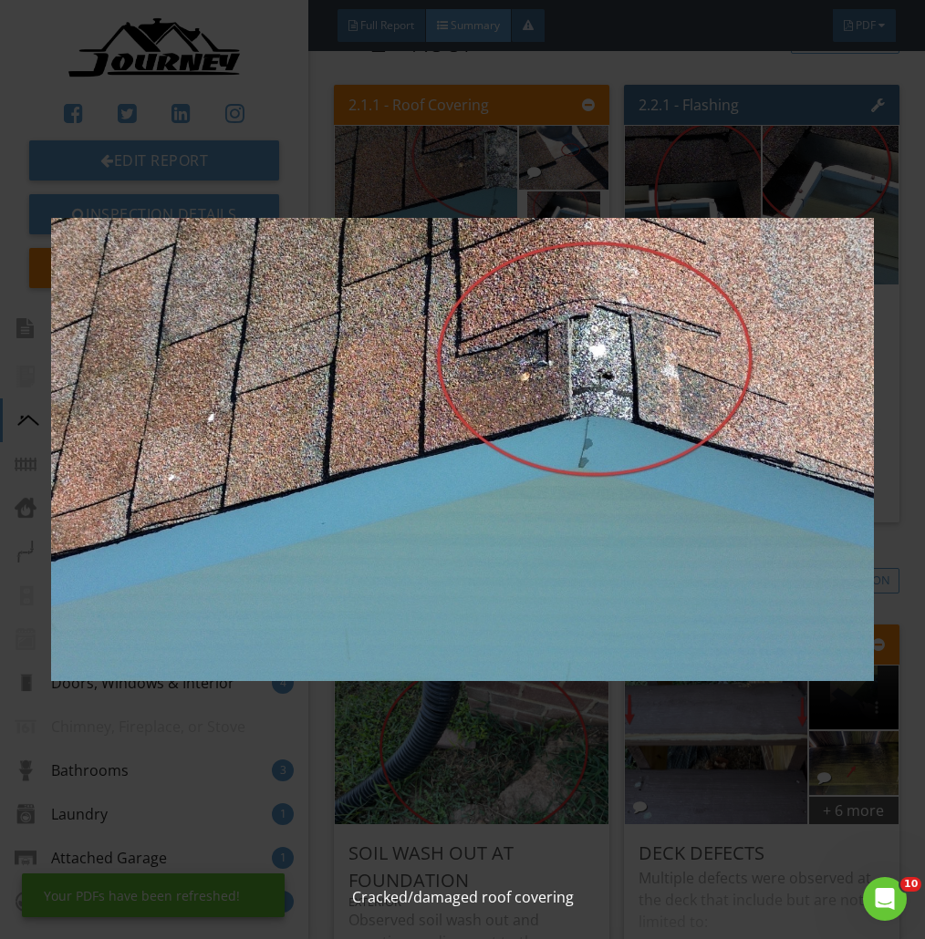
click at [481, 347] on img at bounding box center [462, 449] width 823 height 837
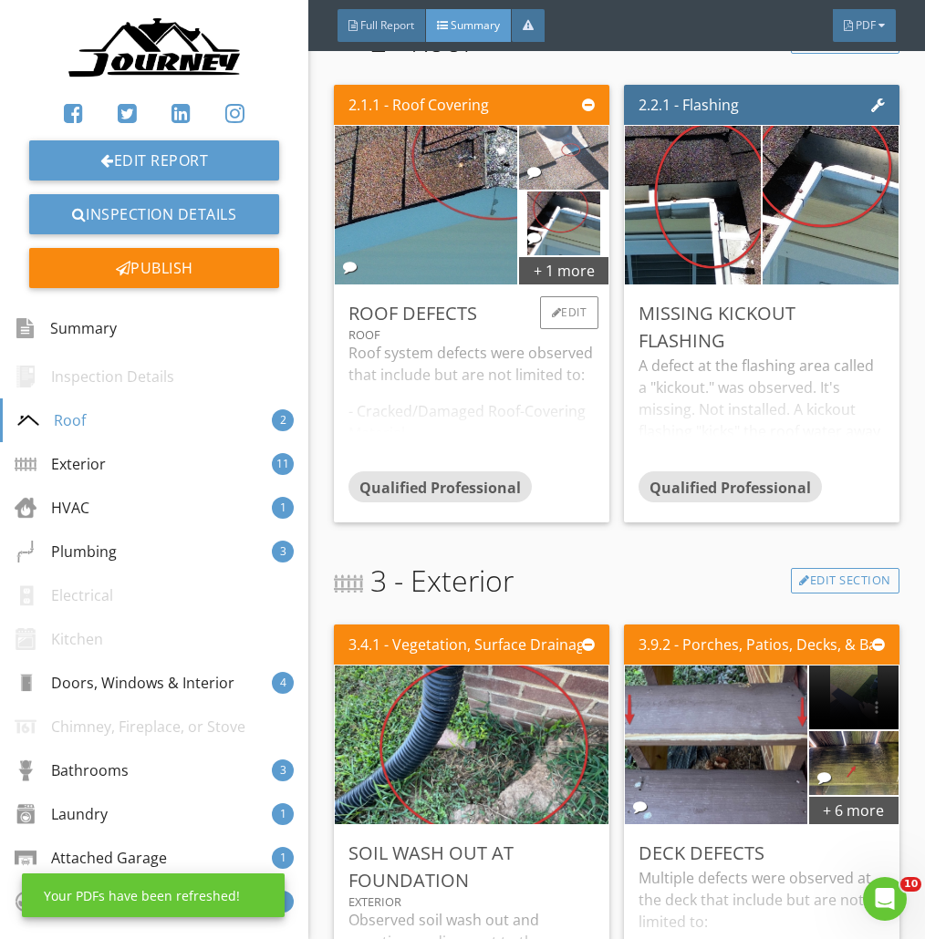
click at [555, 157] on img at bounding box center [563, 158] width 223 height 126
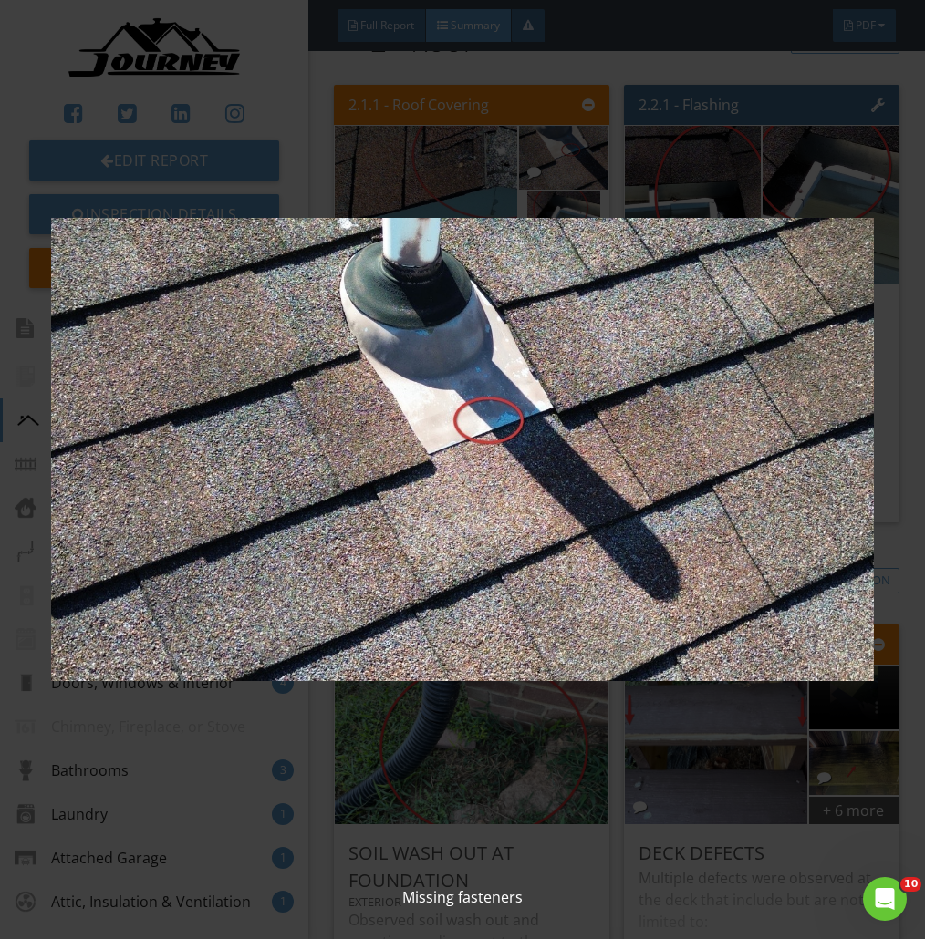
click at [466, 457] on img at bounding box center [462, 449] width 823 height 837
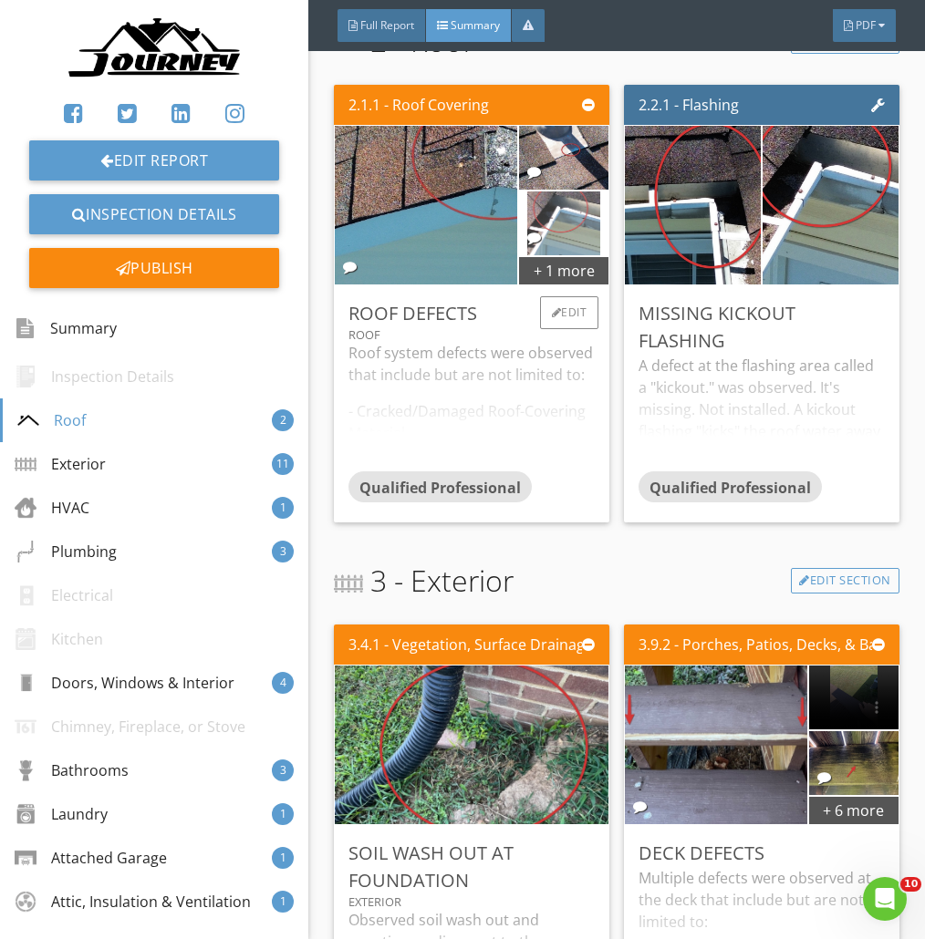
click at [558, 239] on img at bounding box center [564, 224] width 74 height 160
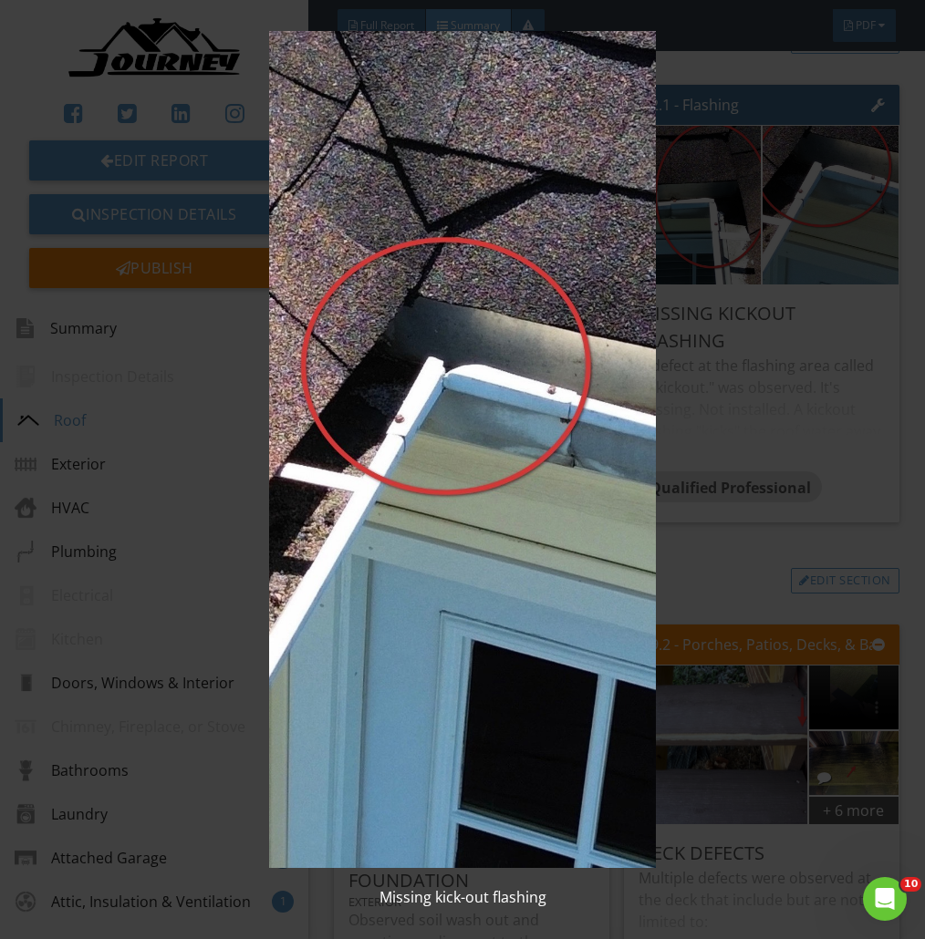
click at [454, 383] on img at bounding box center [462, 449] width 823 height 837
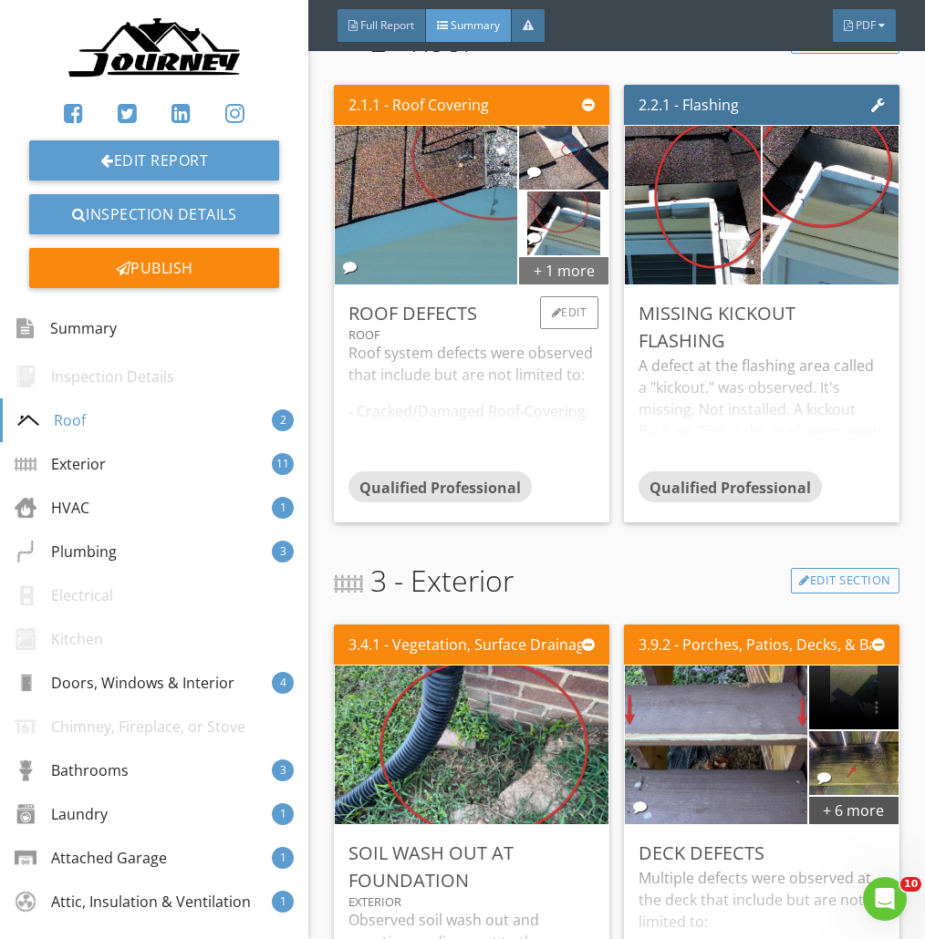
click at [569, 268] on div "+ 1 more" at bounding box center [563, 269] width 89 height 29
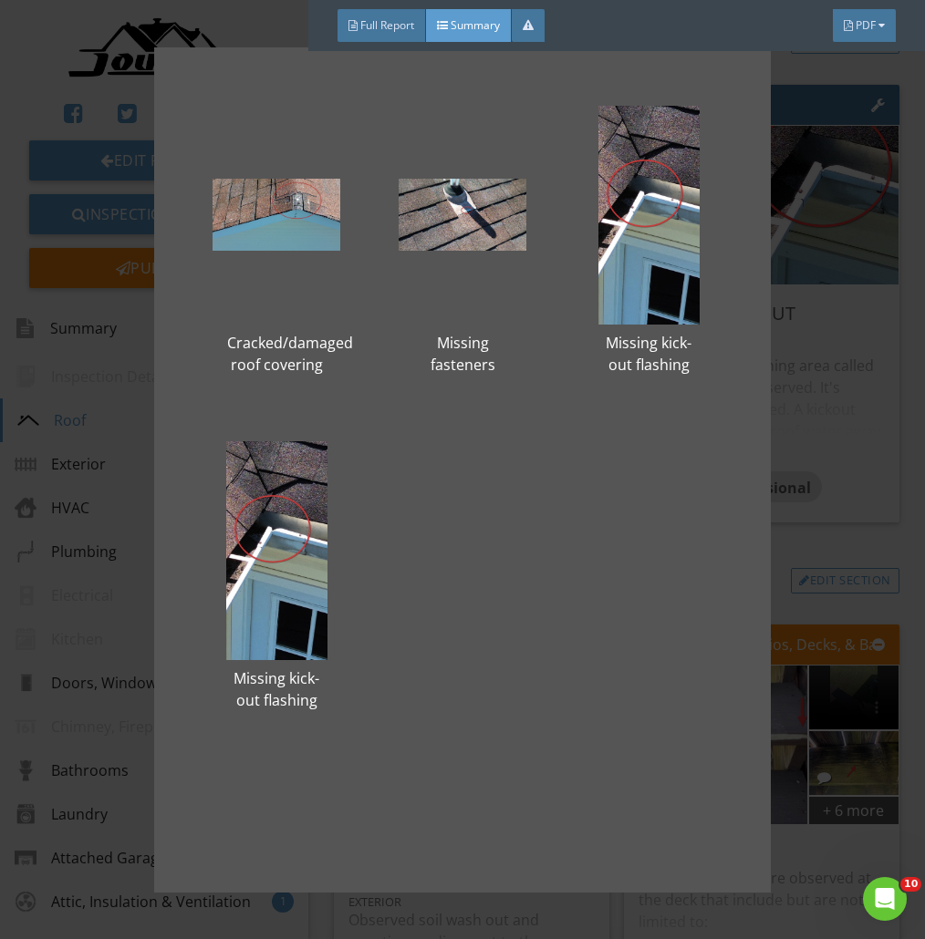
click at [574, 441] on div "Cracked/damaged roof covering Missing fasteners Missing kick-out flashing Missi…" at bounding box center [462, 470] width 558 height 787
click at [329, 525] on div at bounding box center [276, 550] width 128 height 219
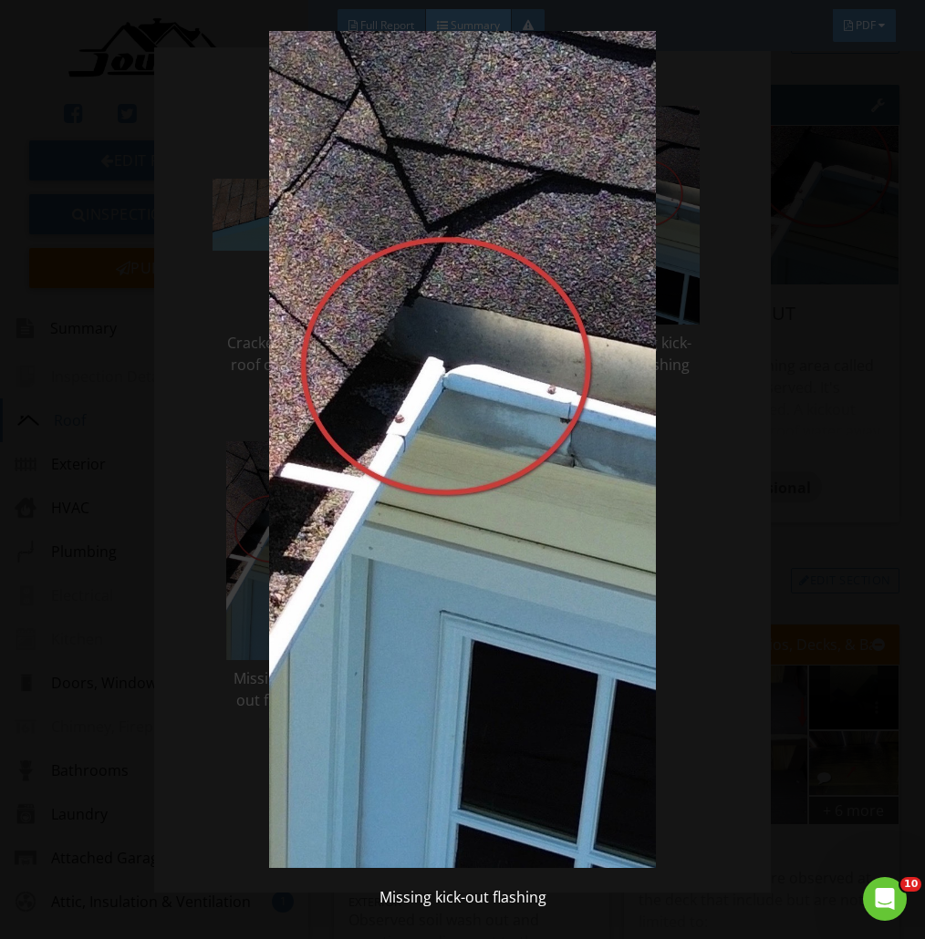
click at [698, 434] on img at bounding box center [462, 449] width 823 height 837
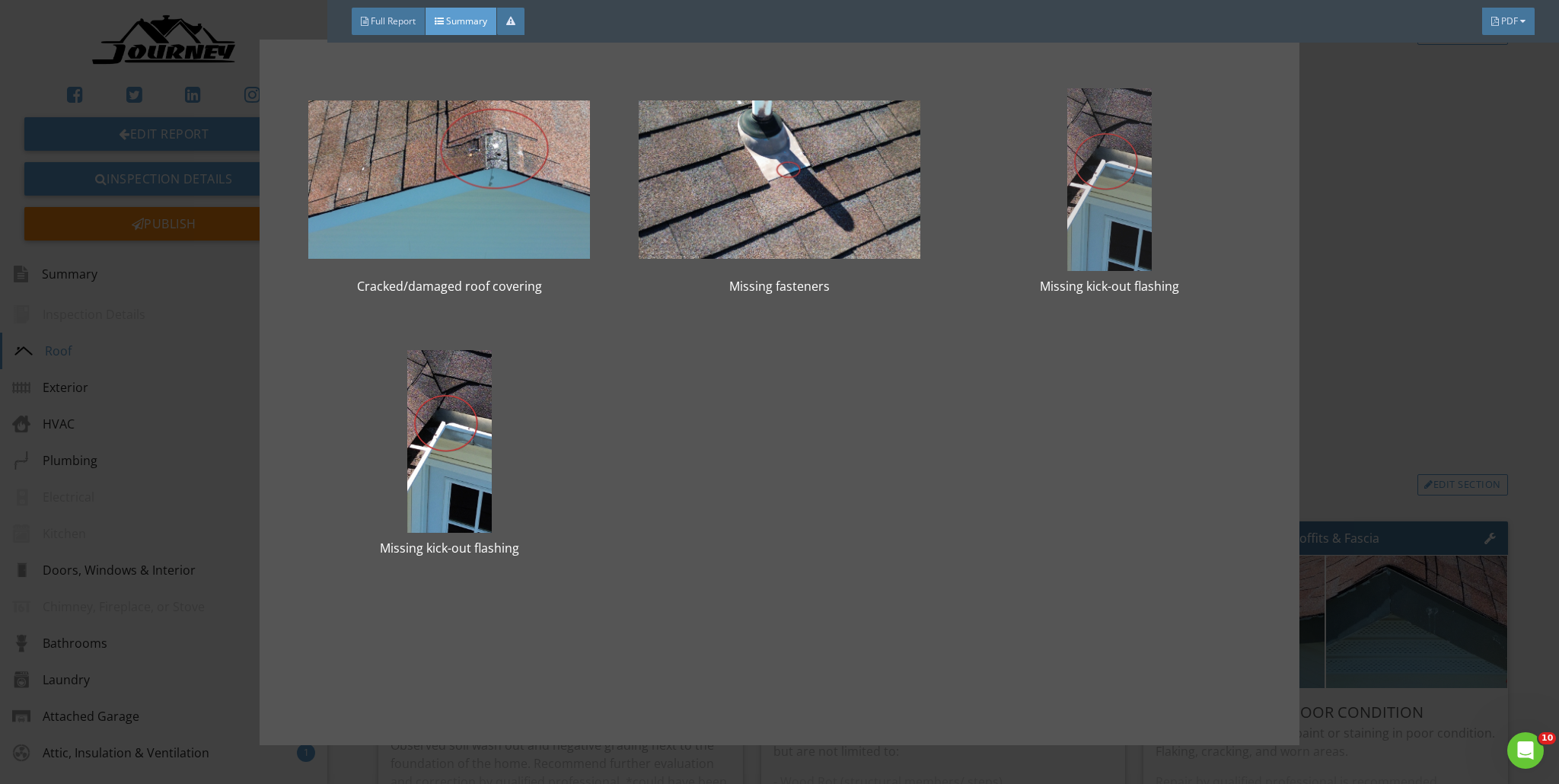
click at [772, 169] on div at bounding box center [1110, 180] width 281 height 183
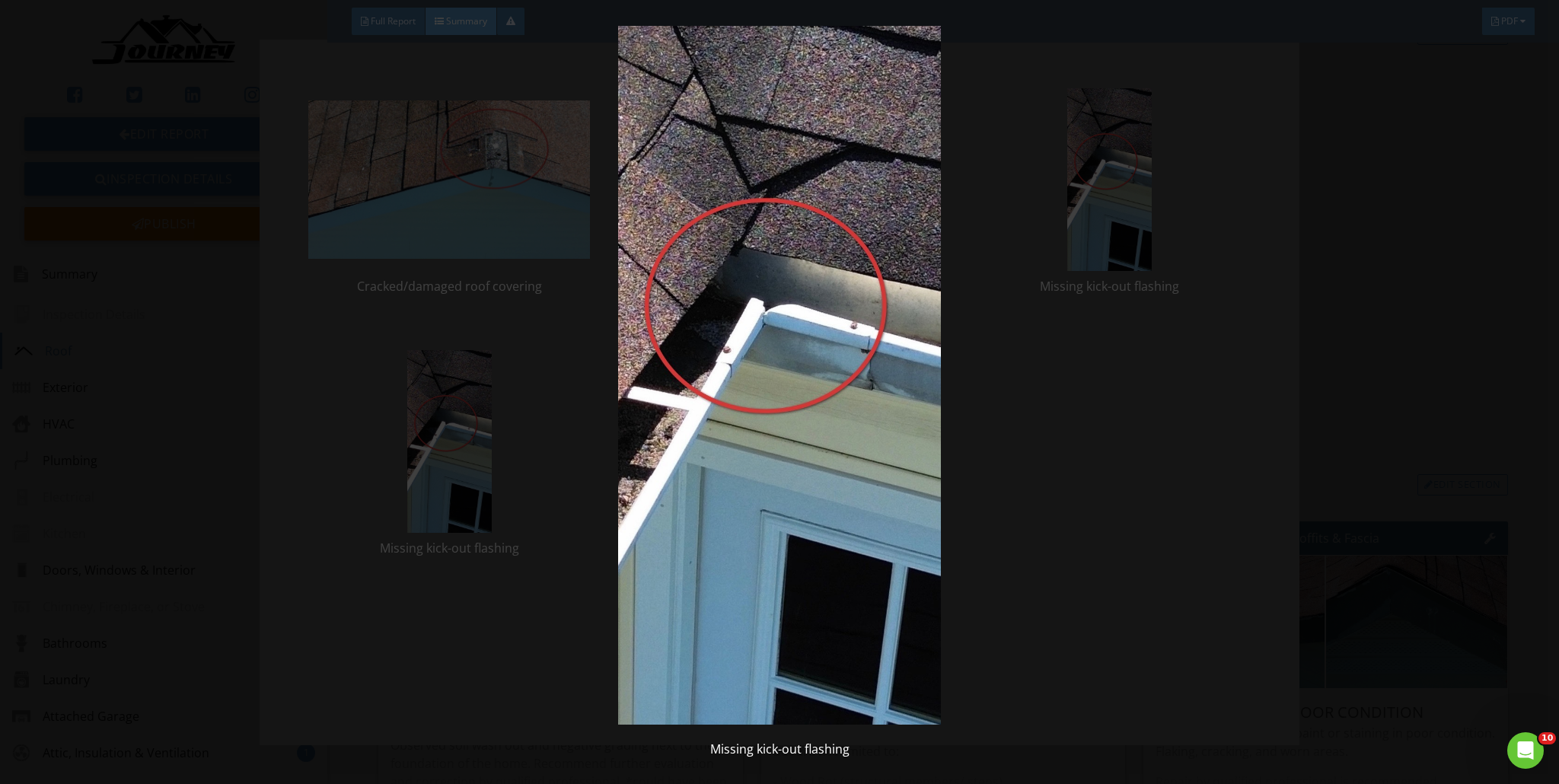
click at [772, 173] on img at bounding box center [780, 375] width 1435 height 699
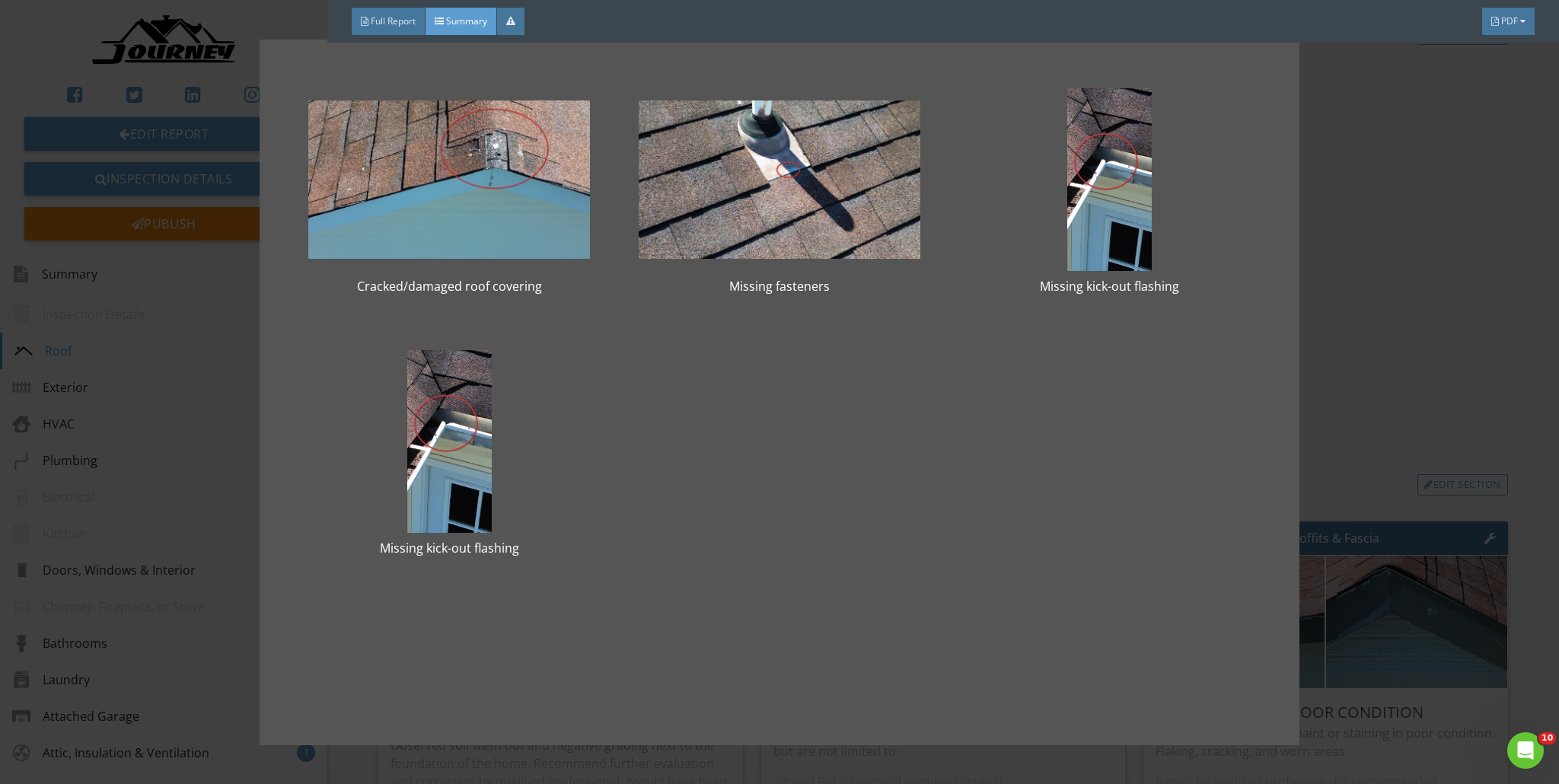
click at [772, 195] on div "Cracked/damaged roof covering Missing fasteners Missing kick-out flashing Missi…" at bounding box center [779, 392] width 1559 height 784
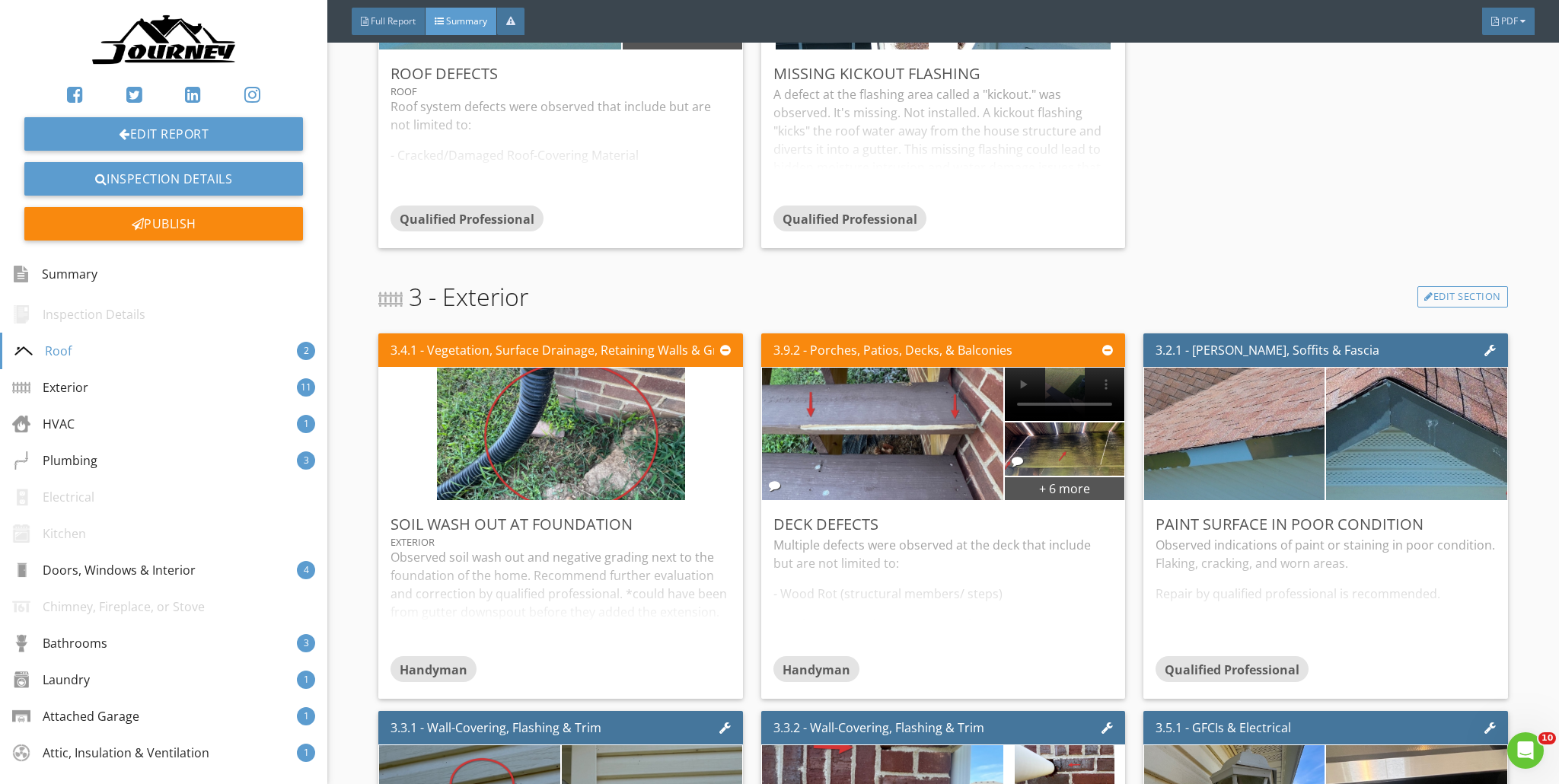
scroll to position [656, 0]
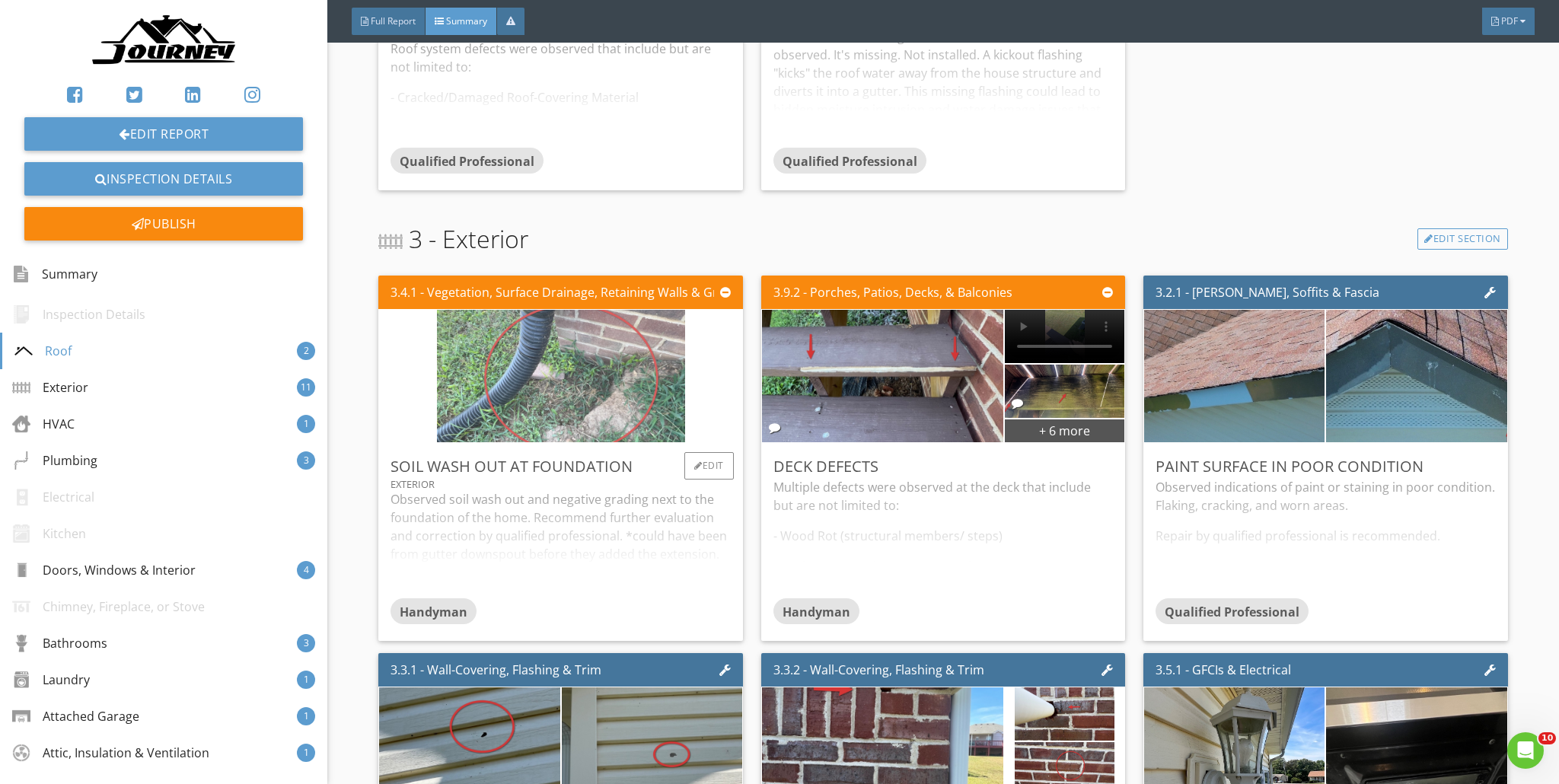
click at [613, 358] on img at bounding box center [560, 377] width 248 height 331
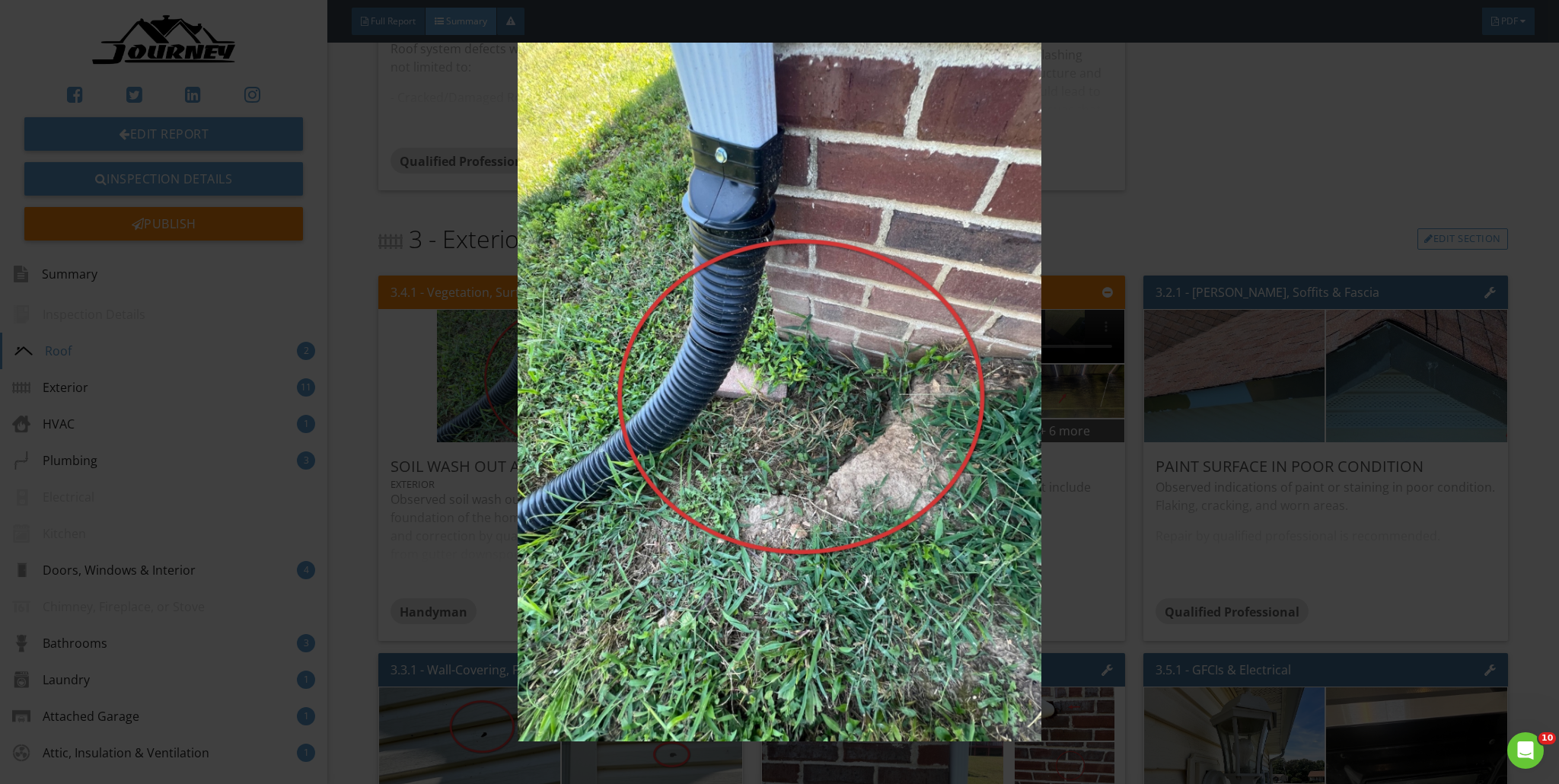
click at [772, 352] on img at bounding box center [780, 392] width 1435 height 699
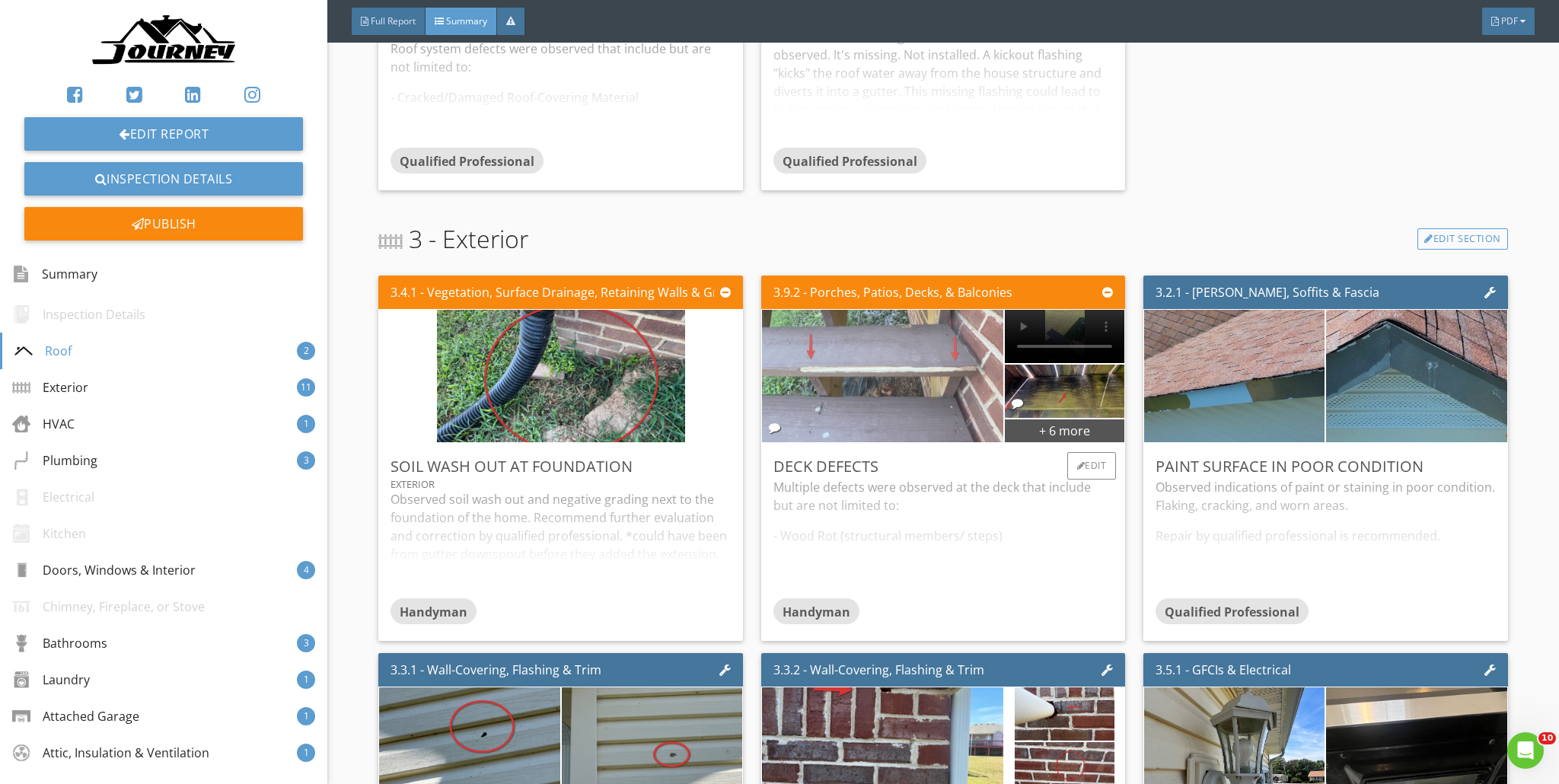
click at [772, 370] on img at bounding box center [883, 377] width 248 height 331
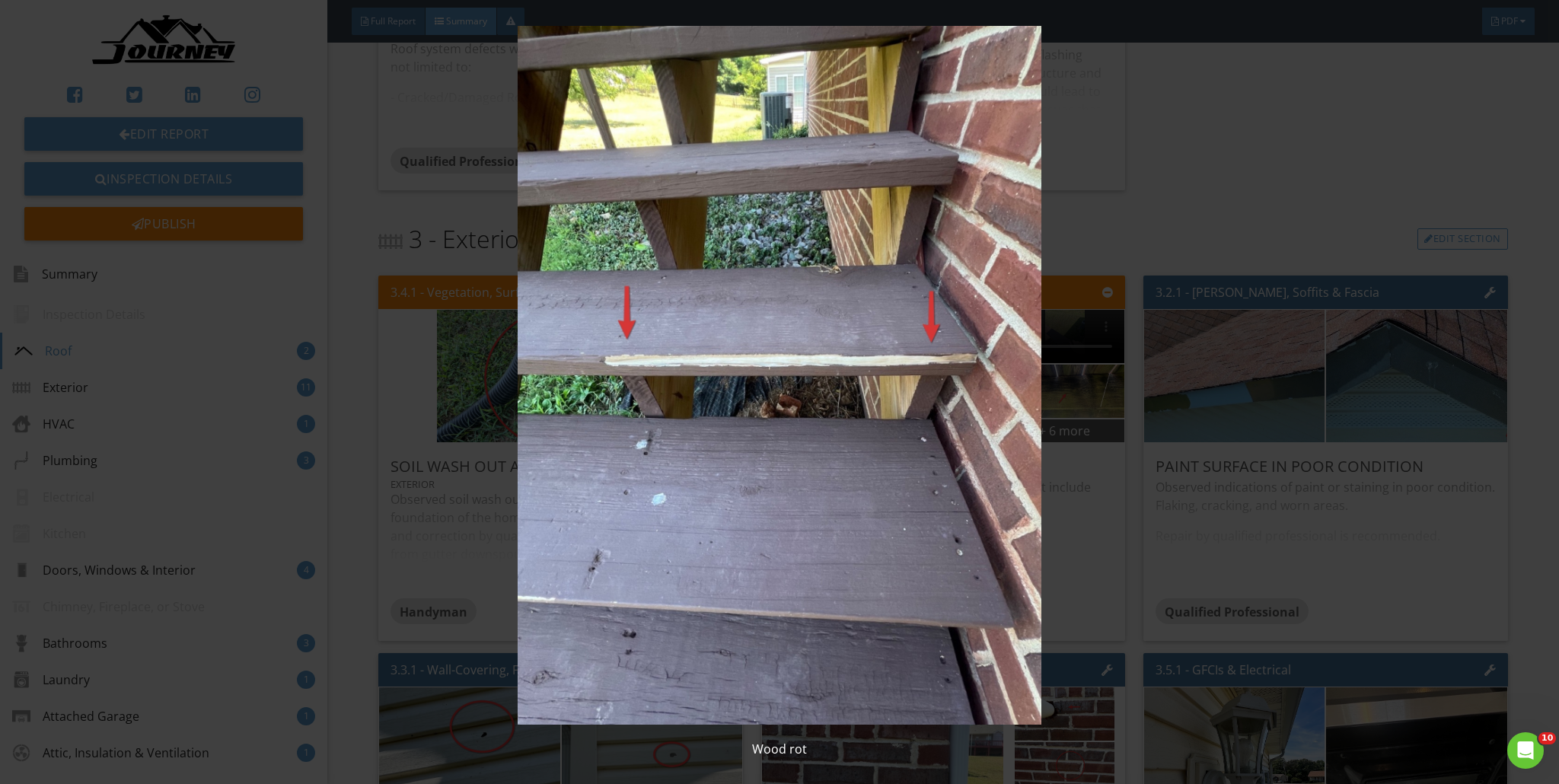
click at [772, 346] on img at bounding box center [780, 375] width 1435 height 699
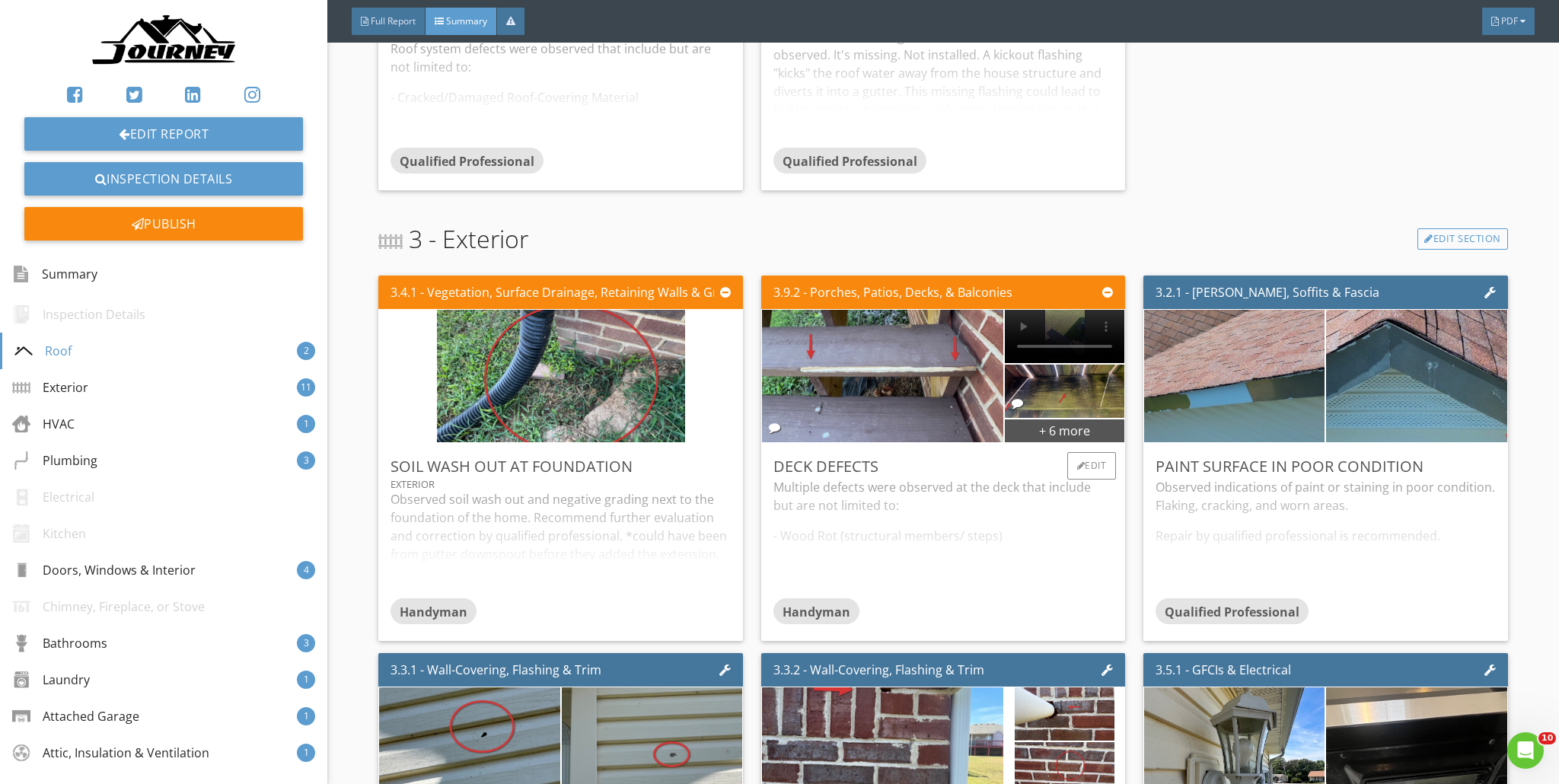
click at [772, 497] on div "Multiple defects were observed at the deck that include but are not limited to:…" at bounding box center [943, 539] width 340 height 120
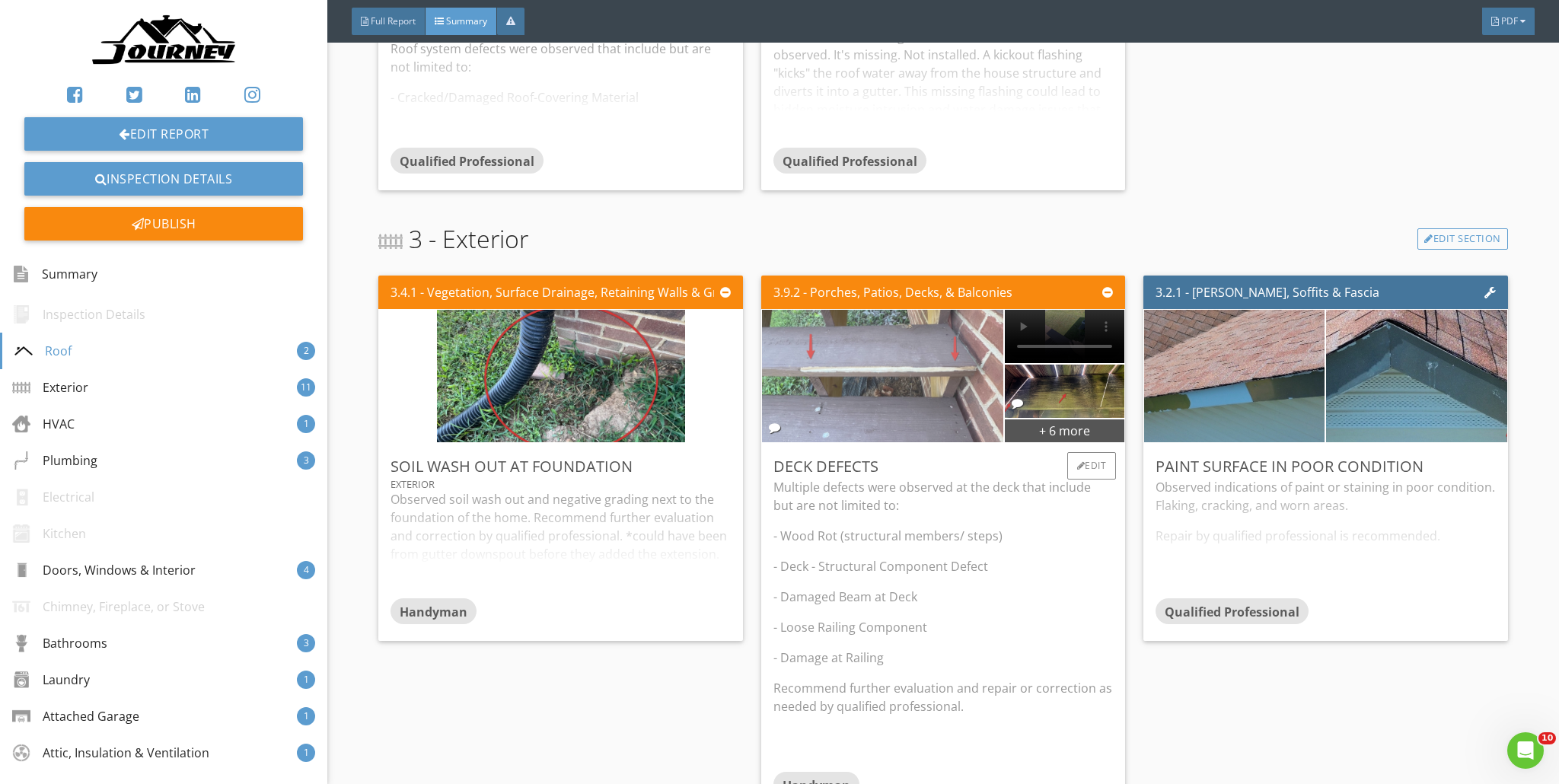
click at [772, 377] on img at bounding box center [883, 377] width 248 height 331
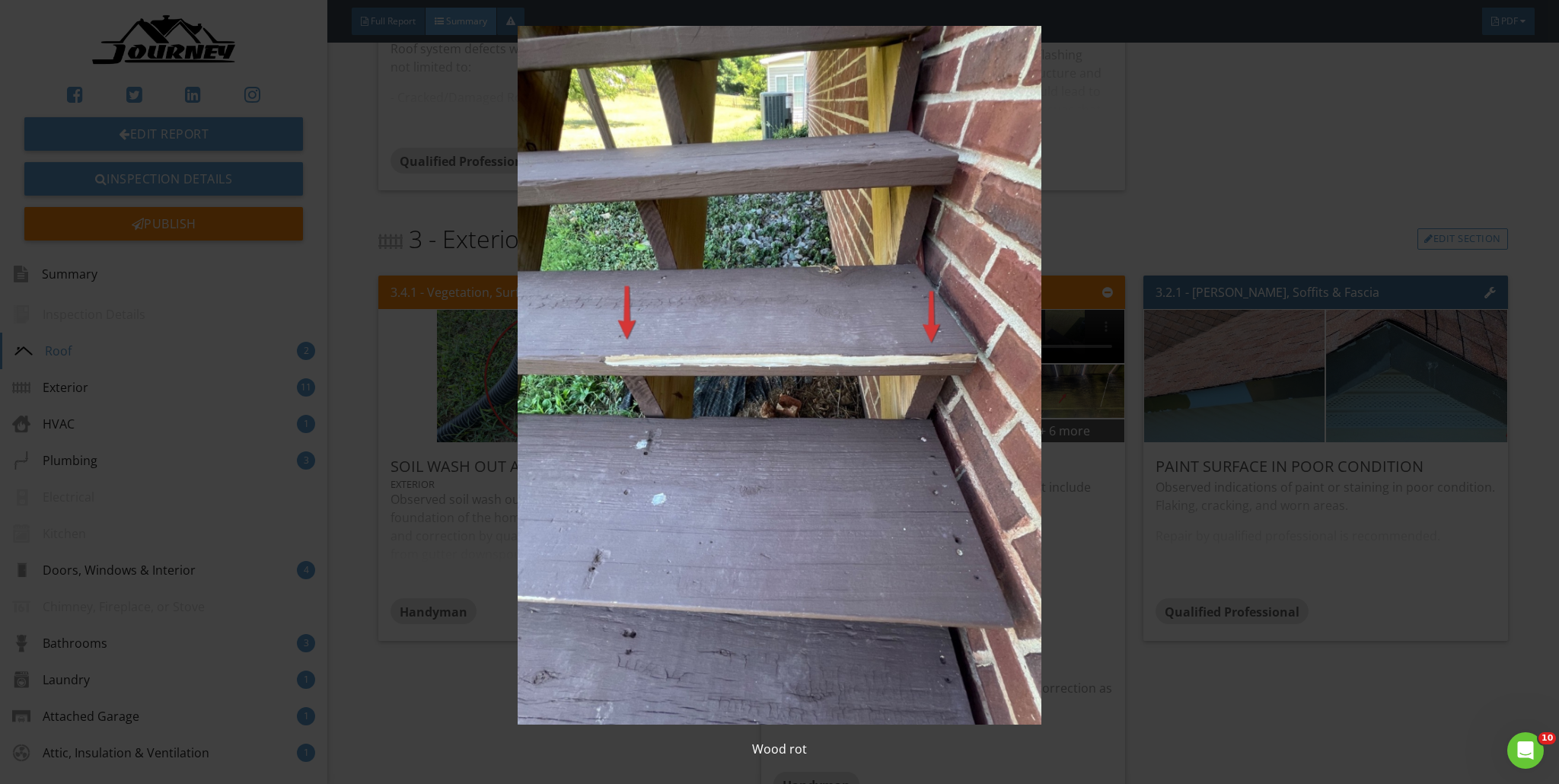
click at [772, 371] on img at bounding box center [780, 375] width 1435 height 699
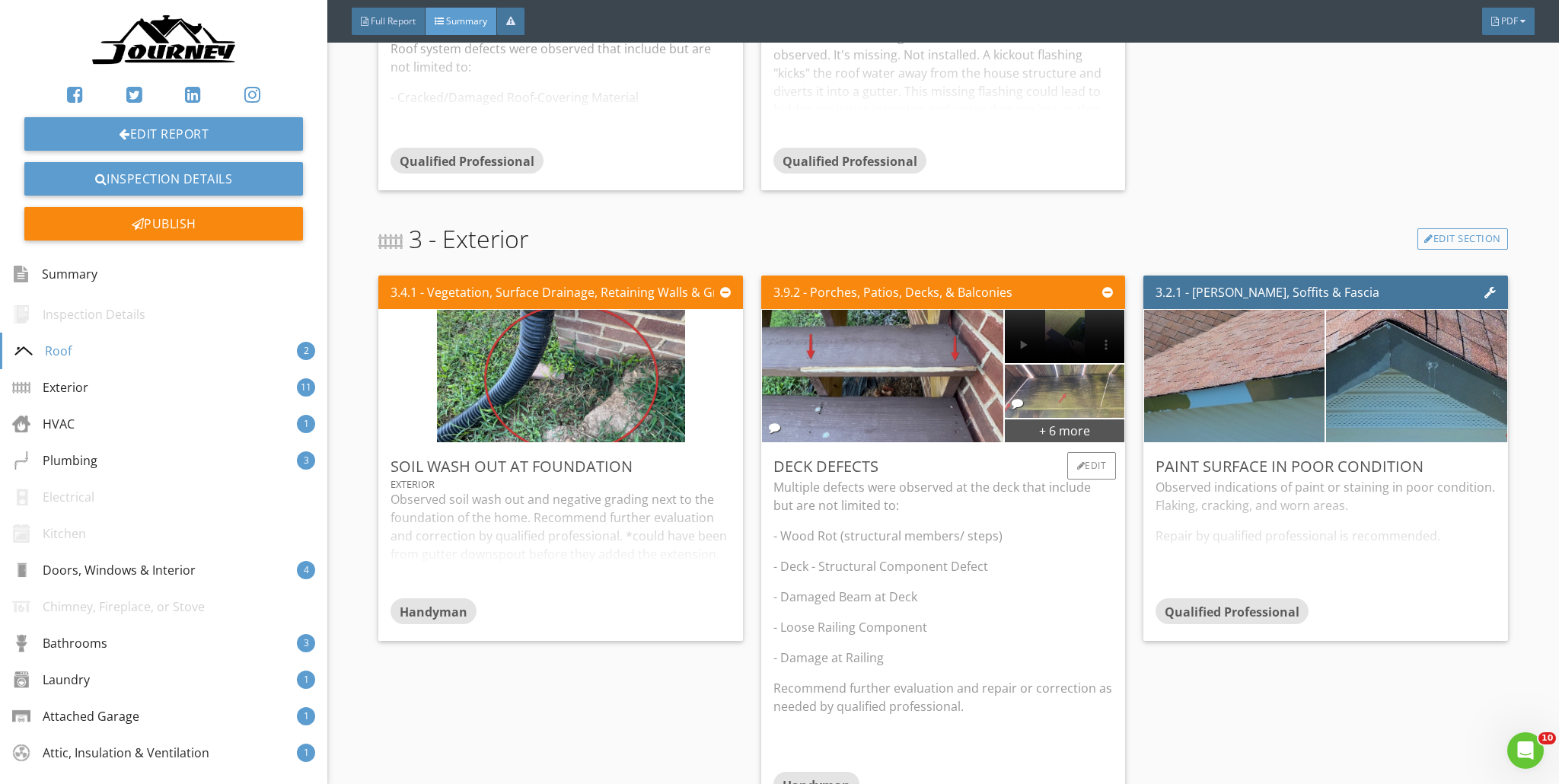
click at [772, 399] on img at bounding box center [1065, 392] width 177 height 134
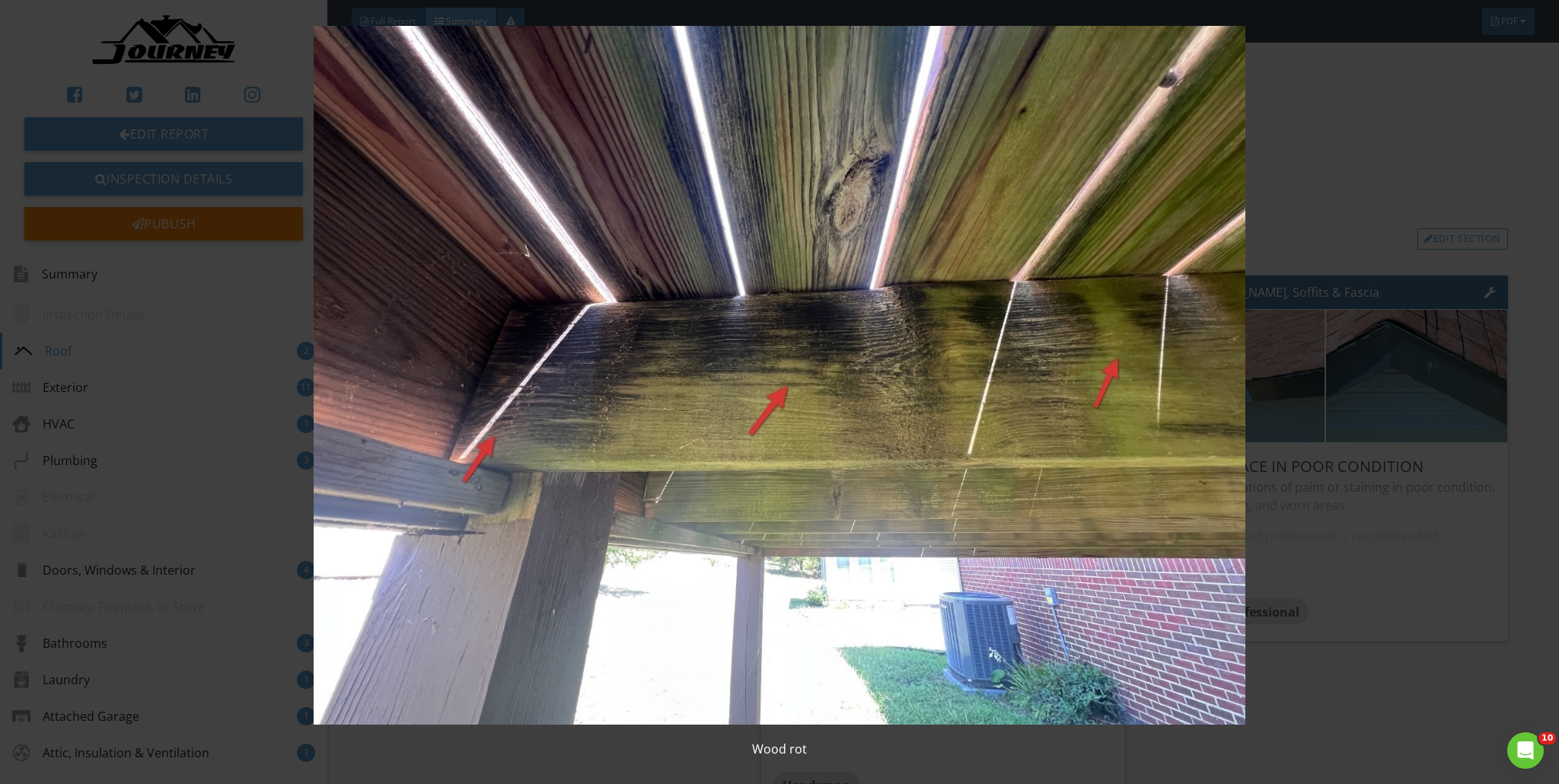
click at [772, 366] on img at bounding box center [780, 375] width 1435 height 699
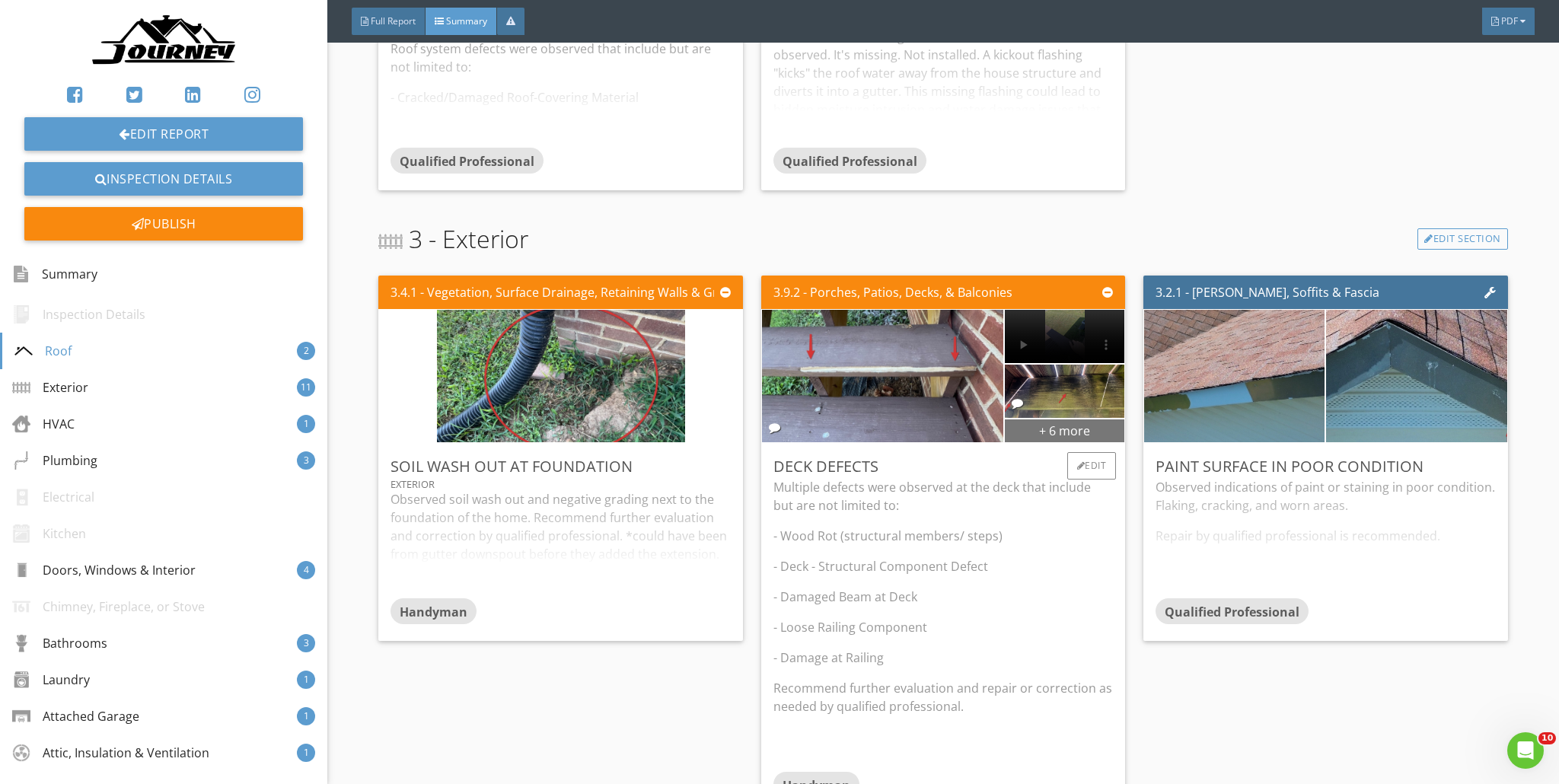
click at [772, 430] on div "+ 6 more" at bounding box center [1065, 430] width 119 height 24
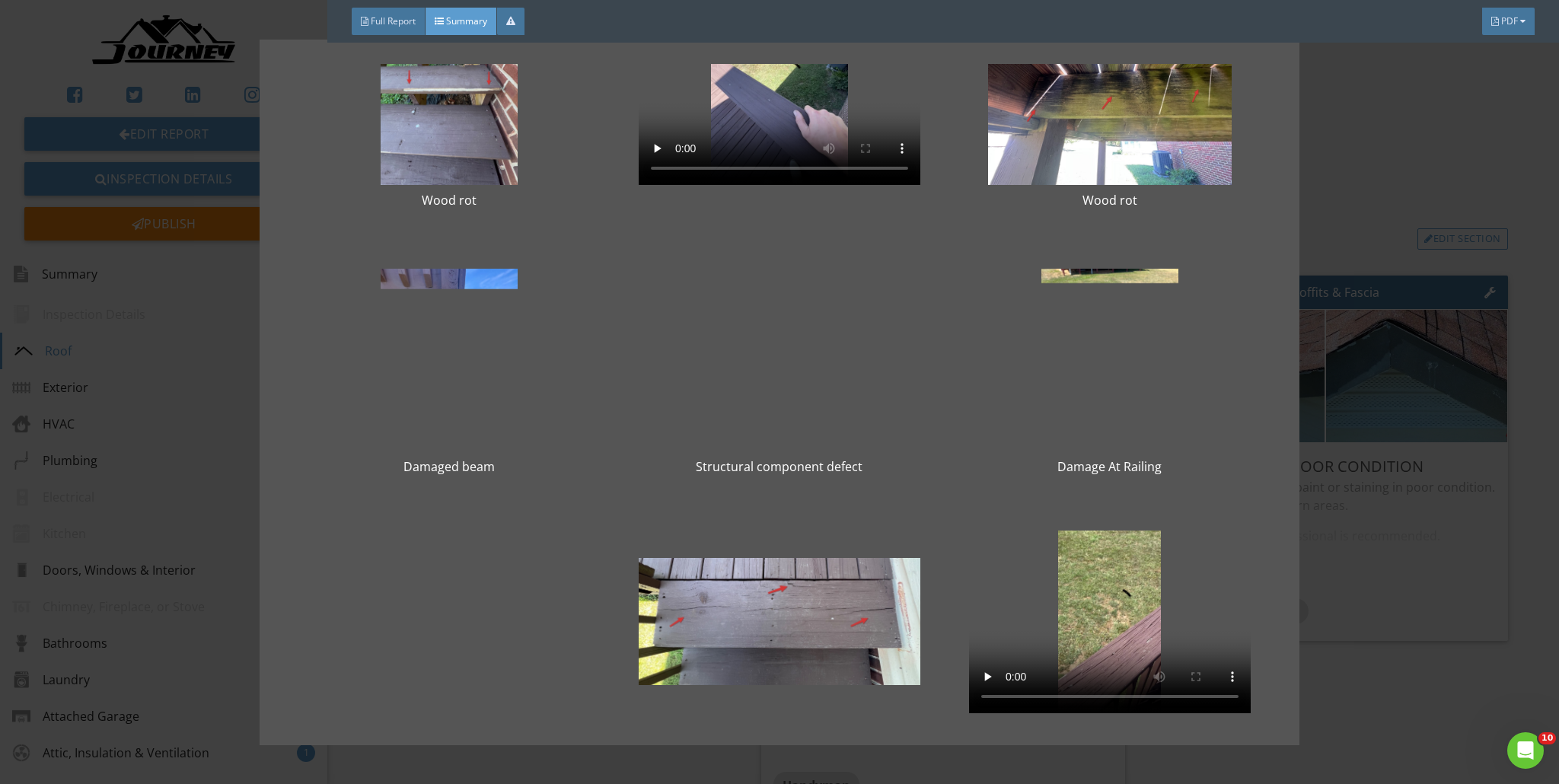
scroll to position [91, 0]
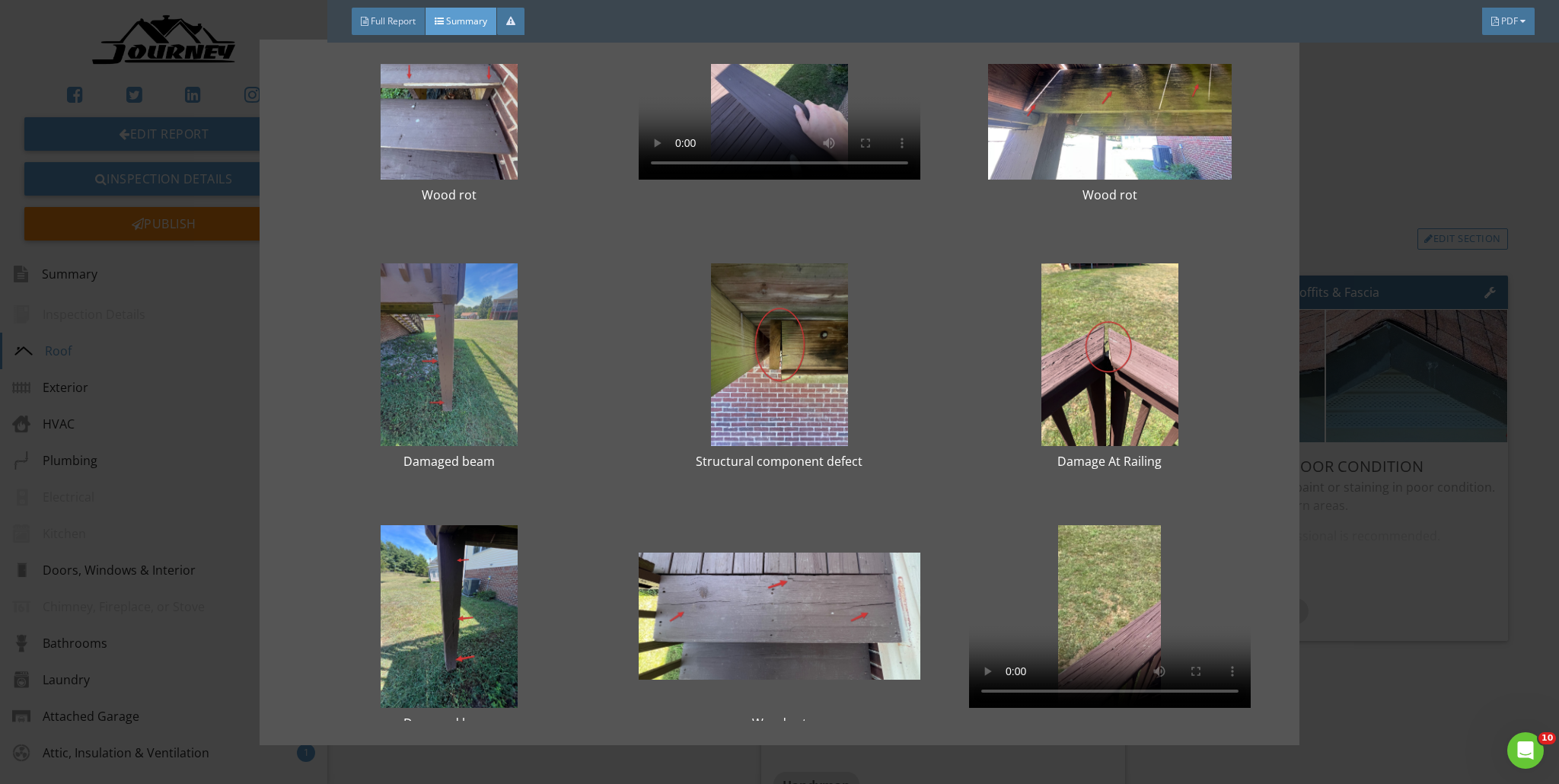
click at [497, 377] on div at bounding box center [448, 354] width 281 height 183
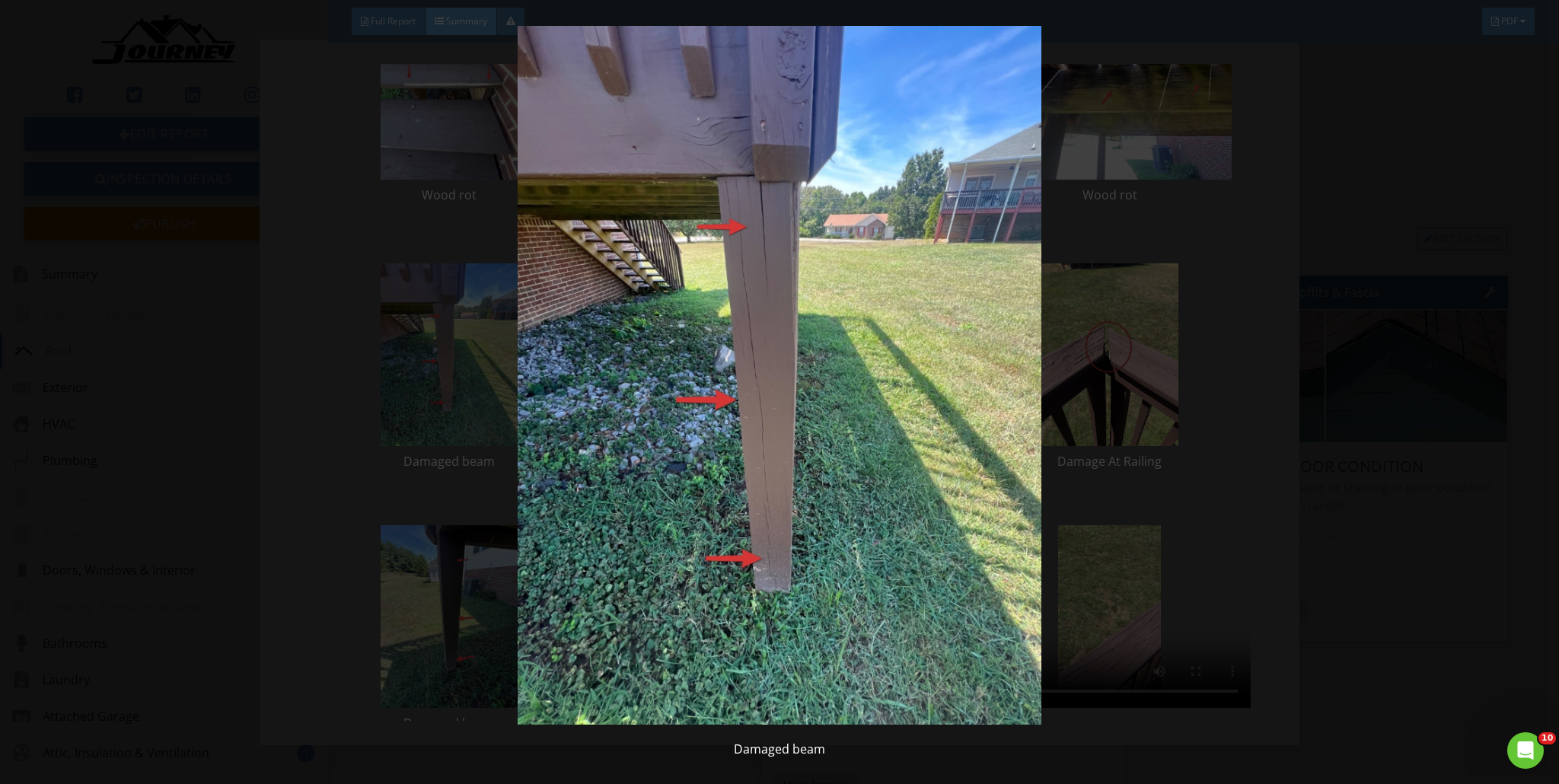
click at [772, 289] on img at bounding box center [780, 375] width 1435 height 699
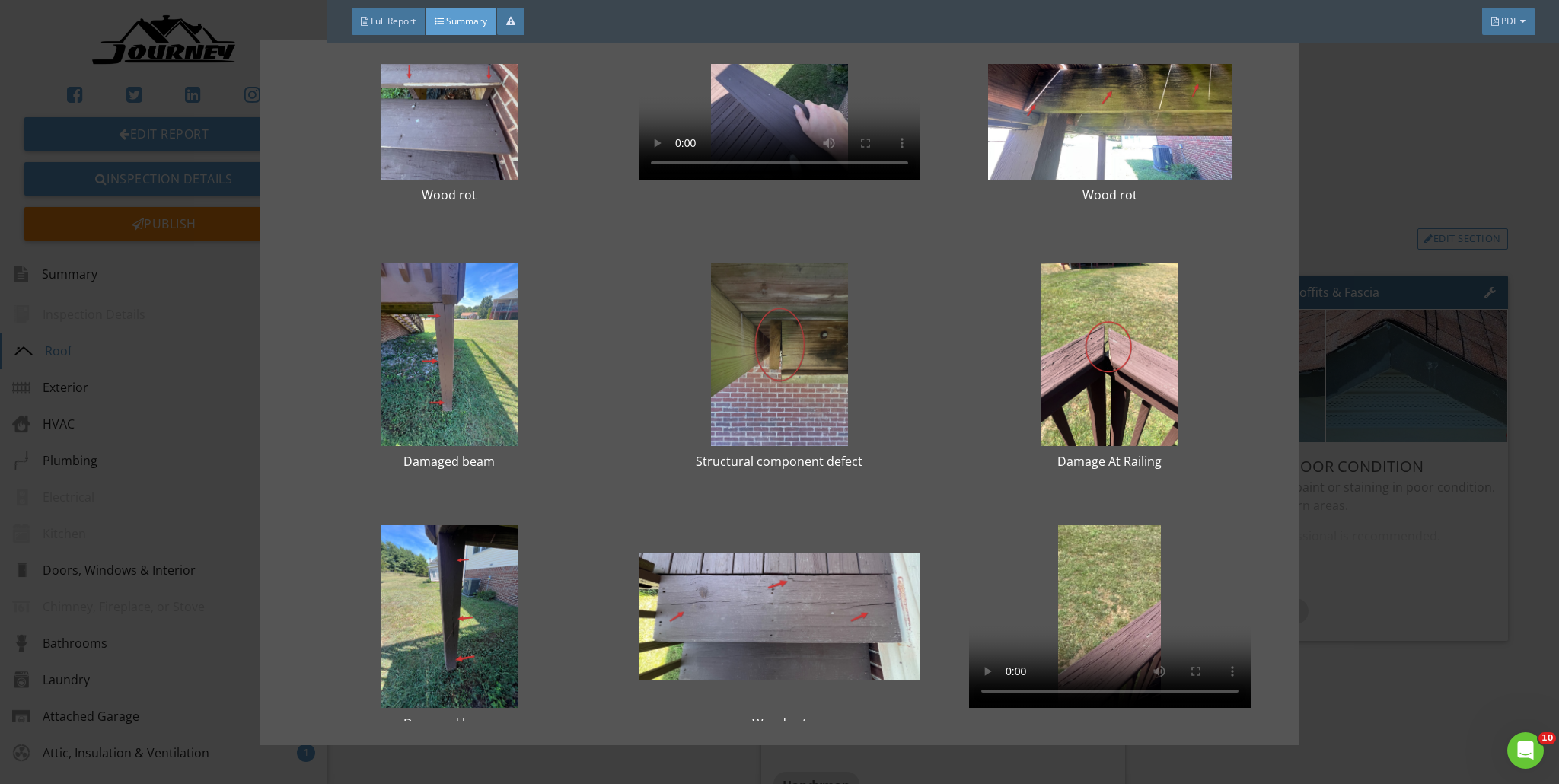
click at [757, 328] on div at bounding box center [779, 354] width 281 height 183
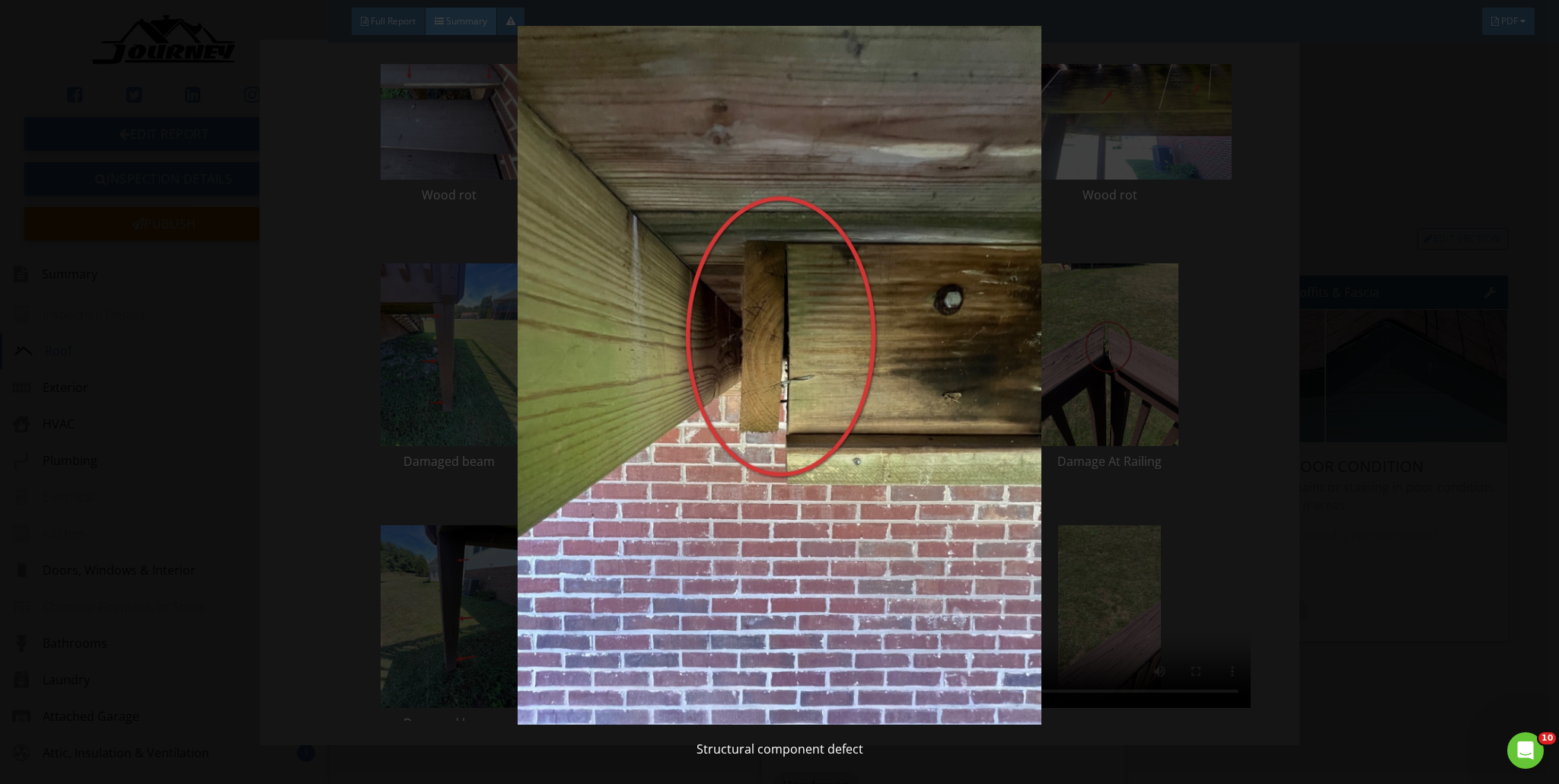
click at [772, 321] on img at bounding box center [780, 375] width 1435 height 699
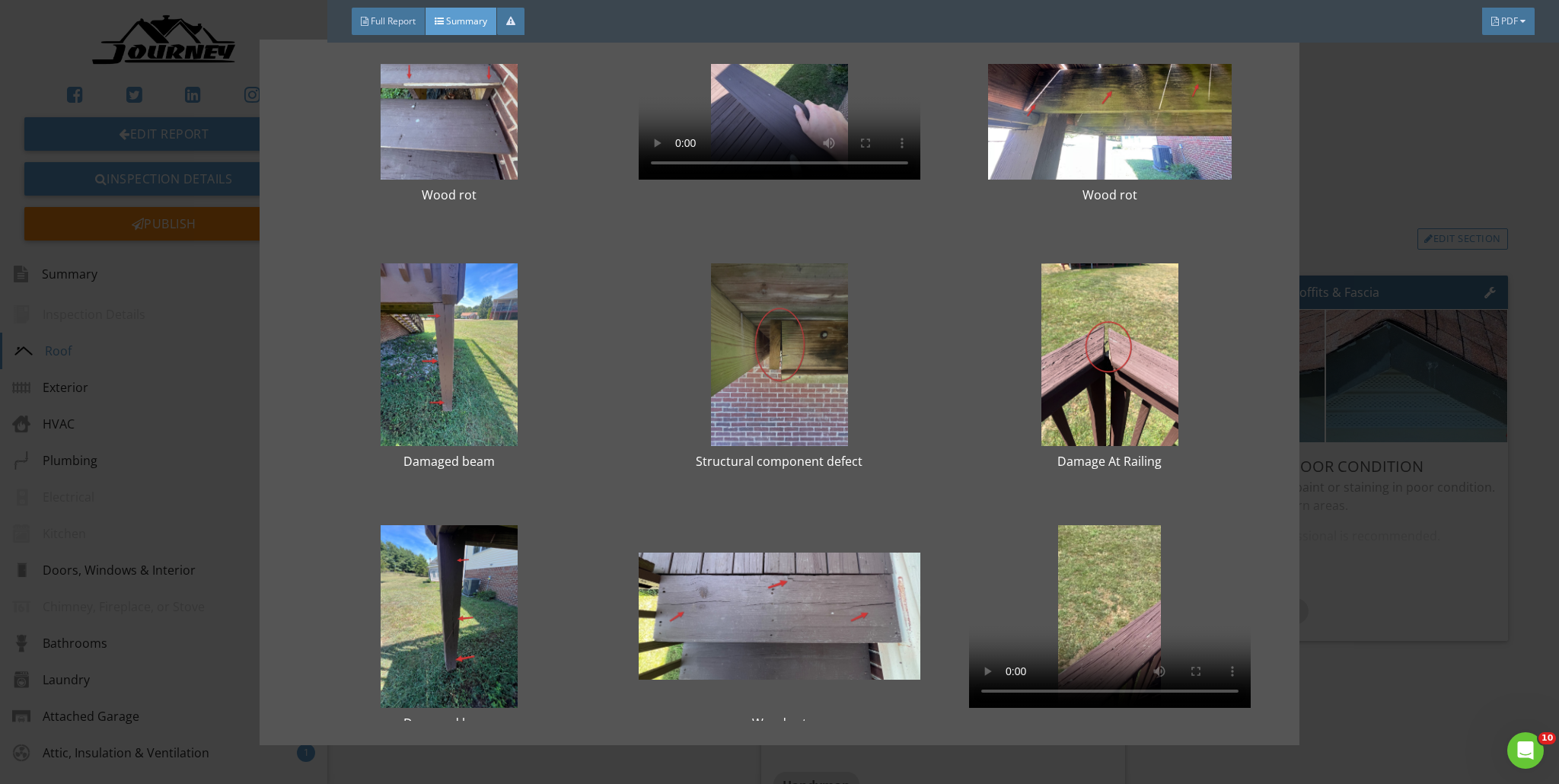
click at [772, 349] on div at bounding box center [779, 354] width 281 height 183
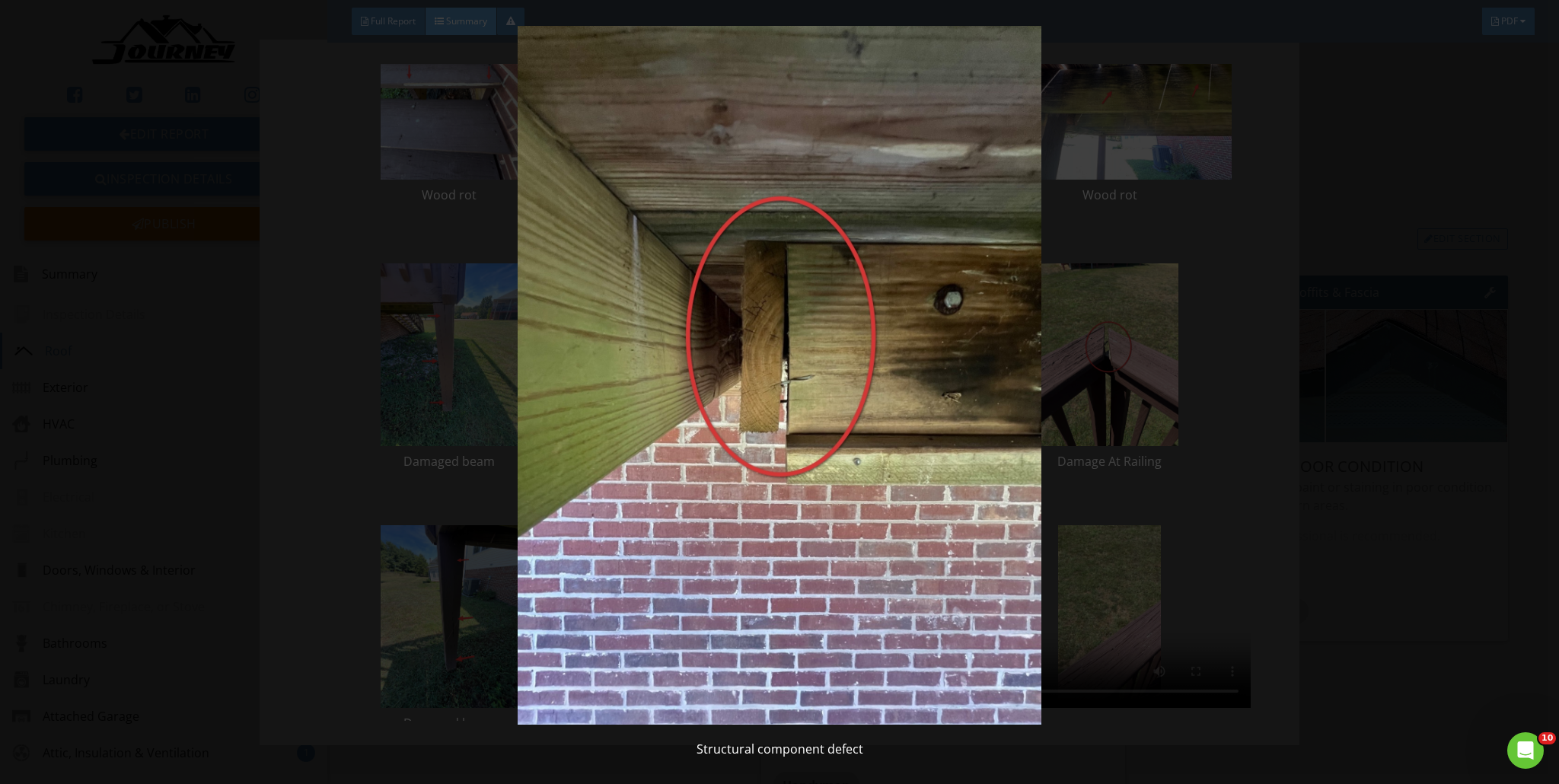
click at [772, 348] on img at bounding box center [780, 375] width 1435 height 699
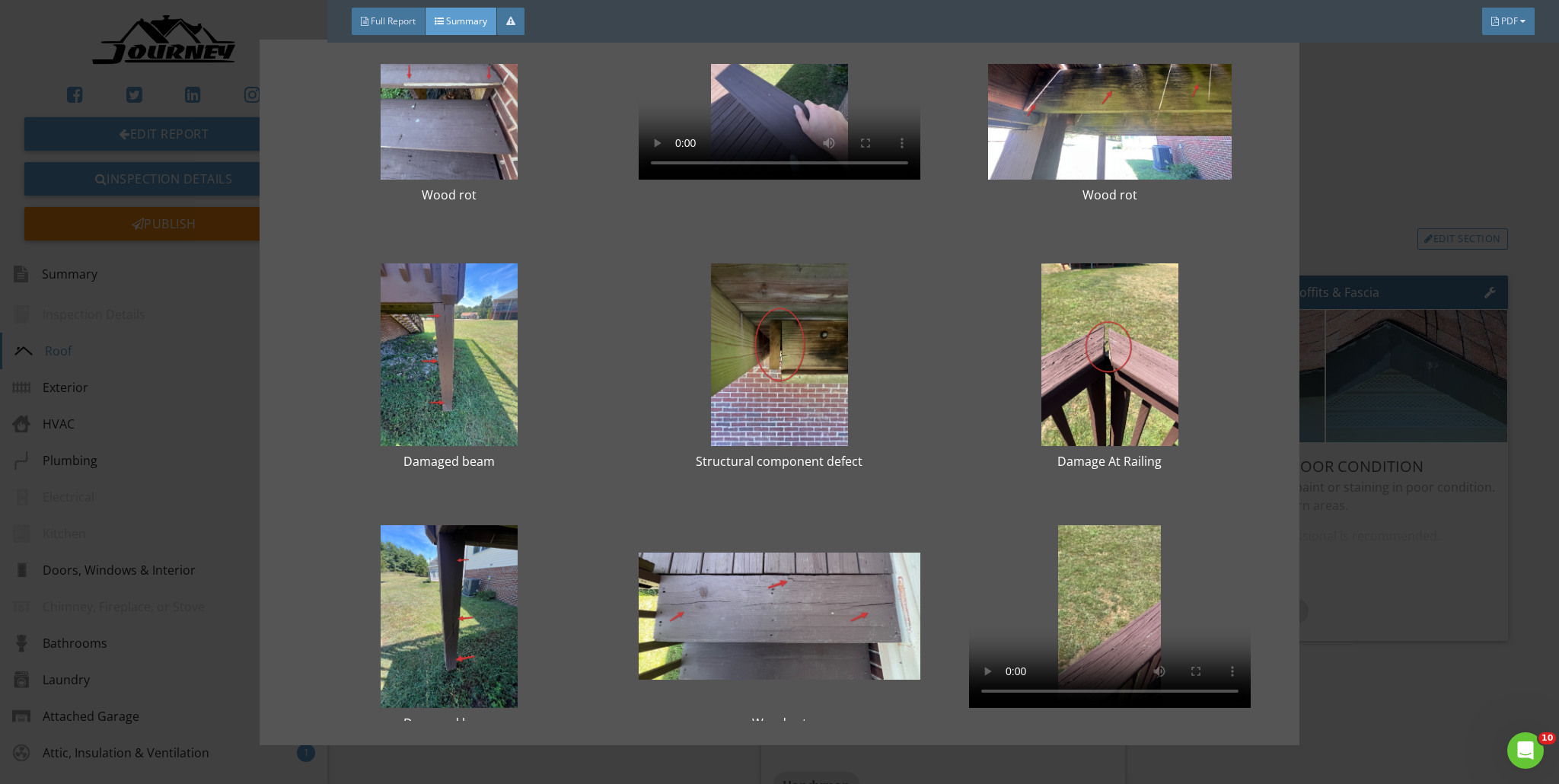
scroll to position [138, 0]
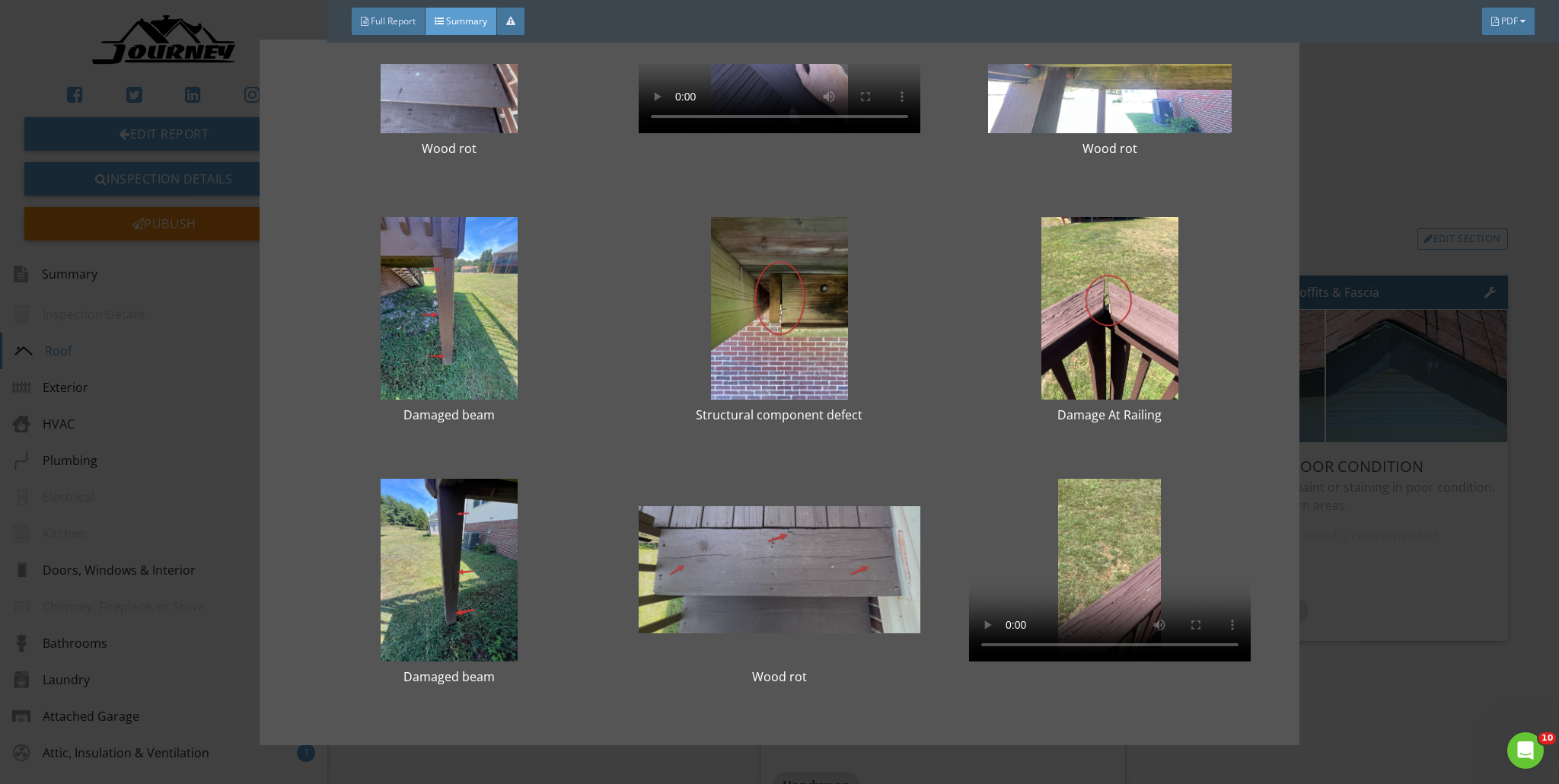
click at [749, 552] on div at bounding box center [779, 570] width 281 height 183
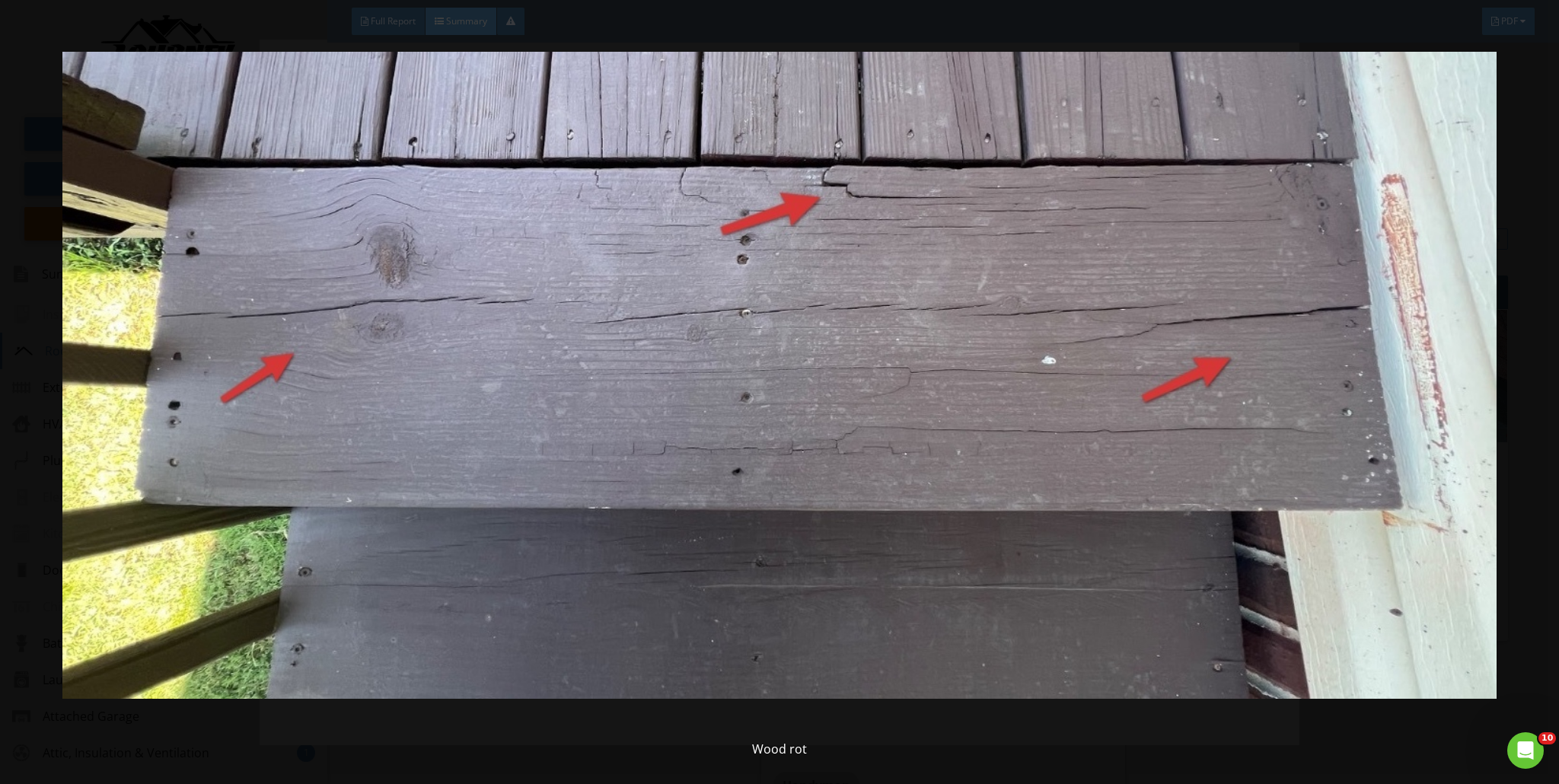
click at [762, 405] on img at bounding box center [780, 375] width 1435 height 699
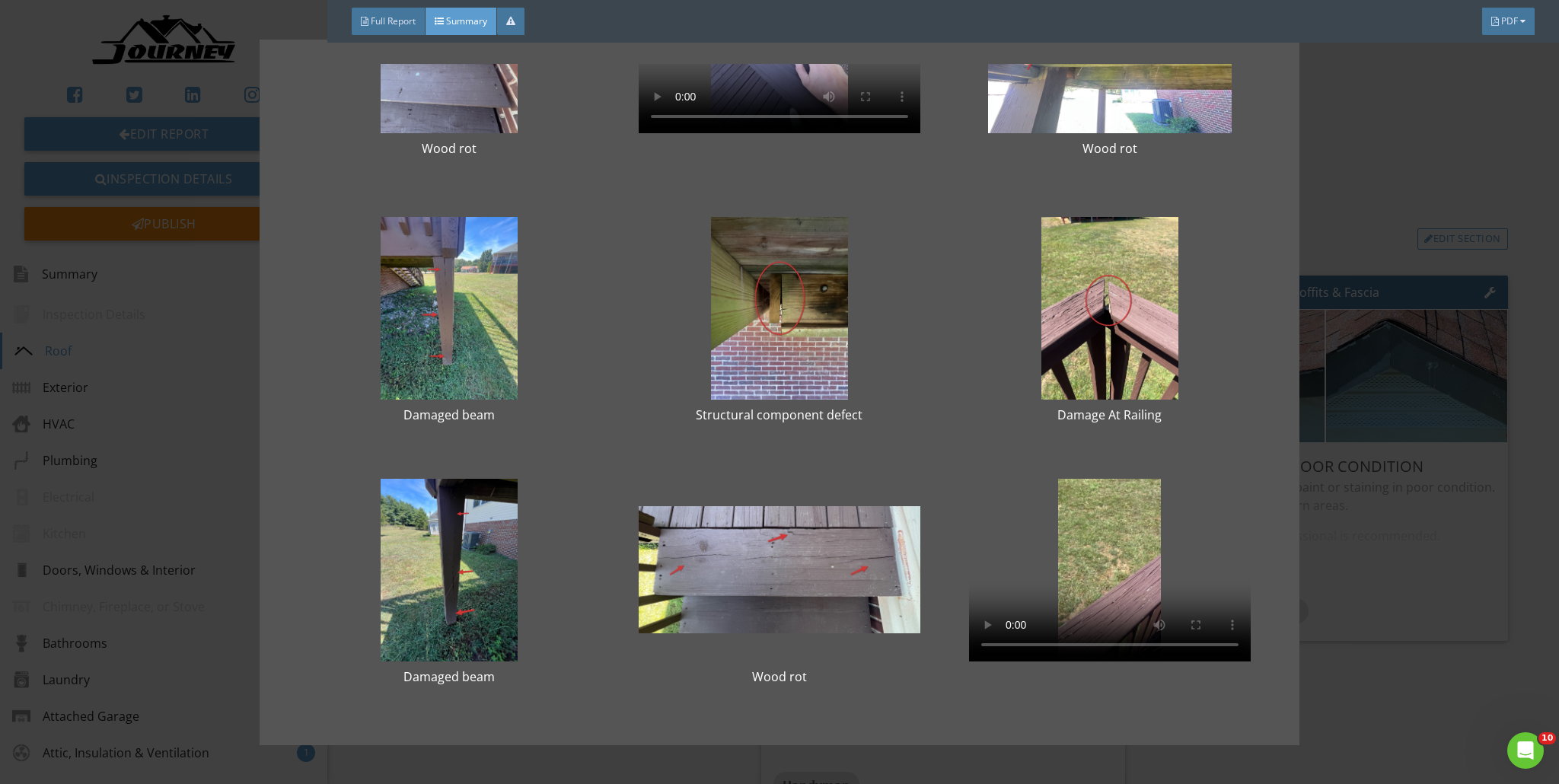
scroll to position [0, 0]
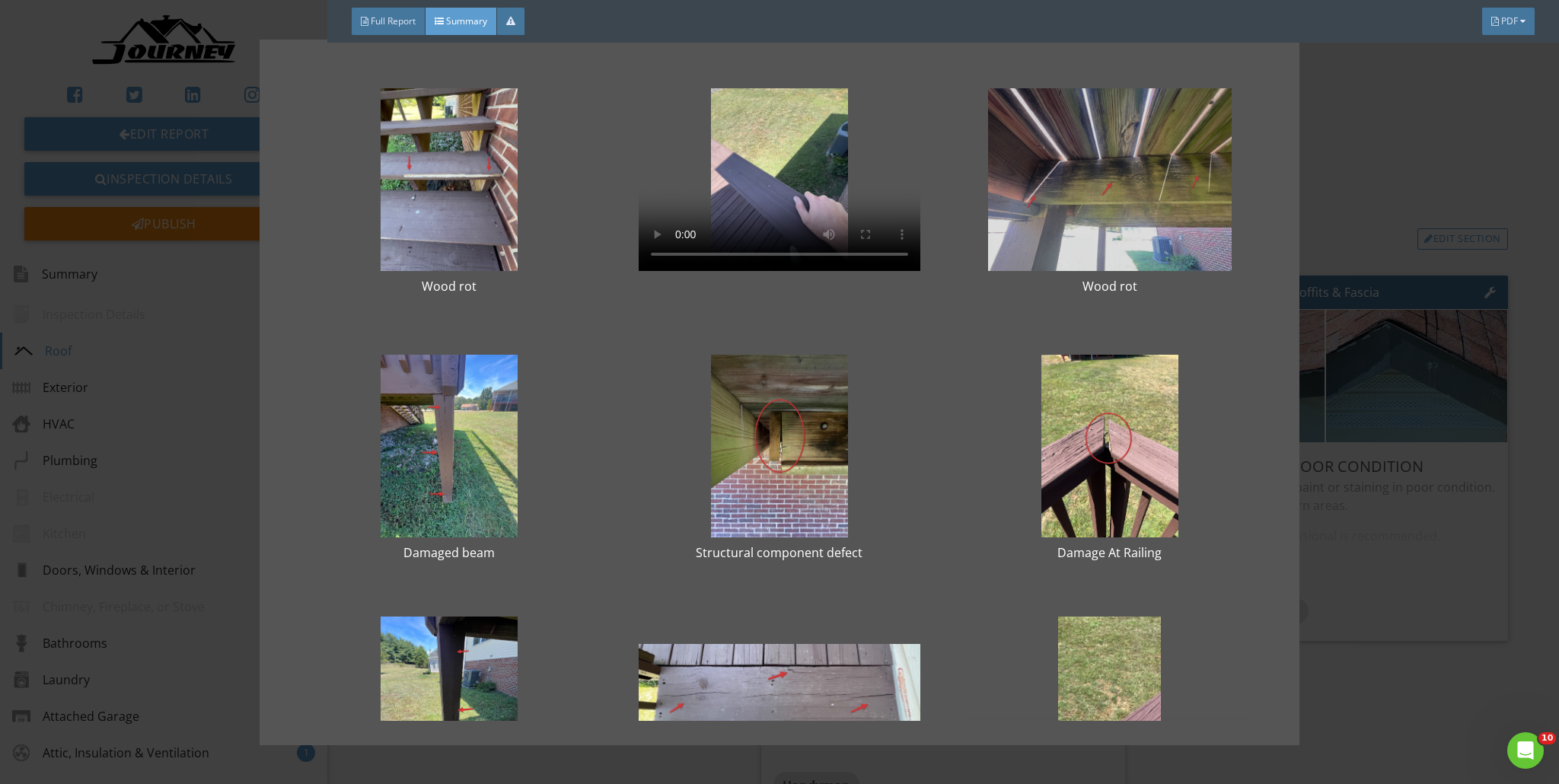
click at [772, 184] on div at bounding box center [1110, 180] width 281 height 183
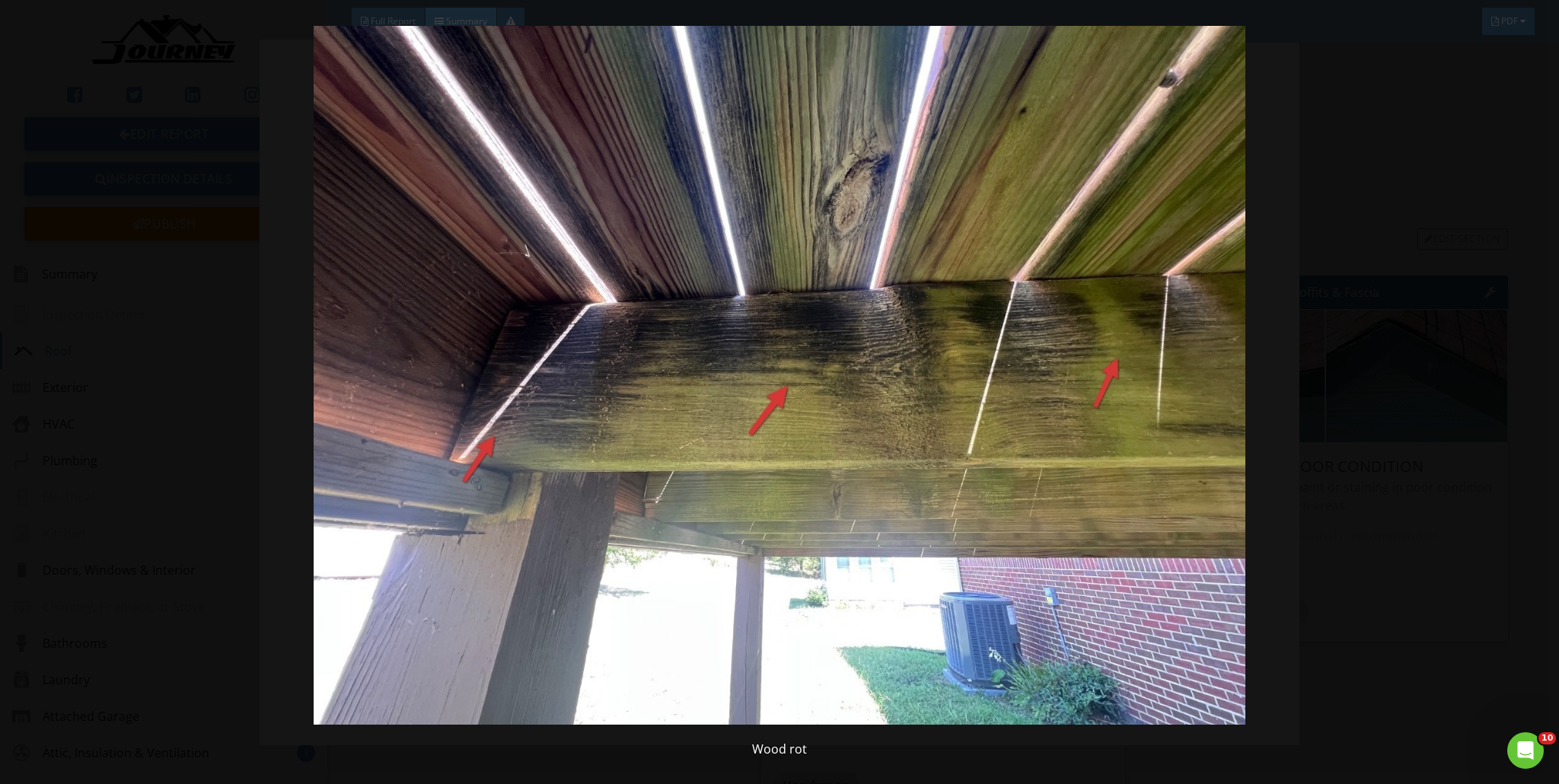
click at [772, 90] on img at bounding box center [780, 375] width 1435 height 699
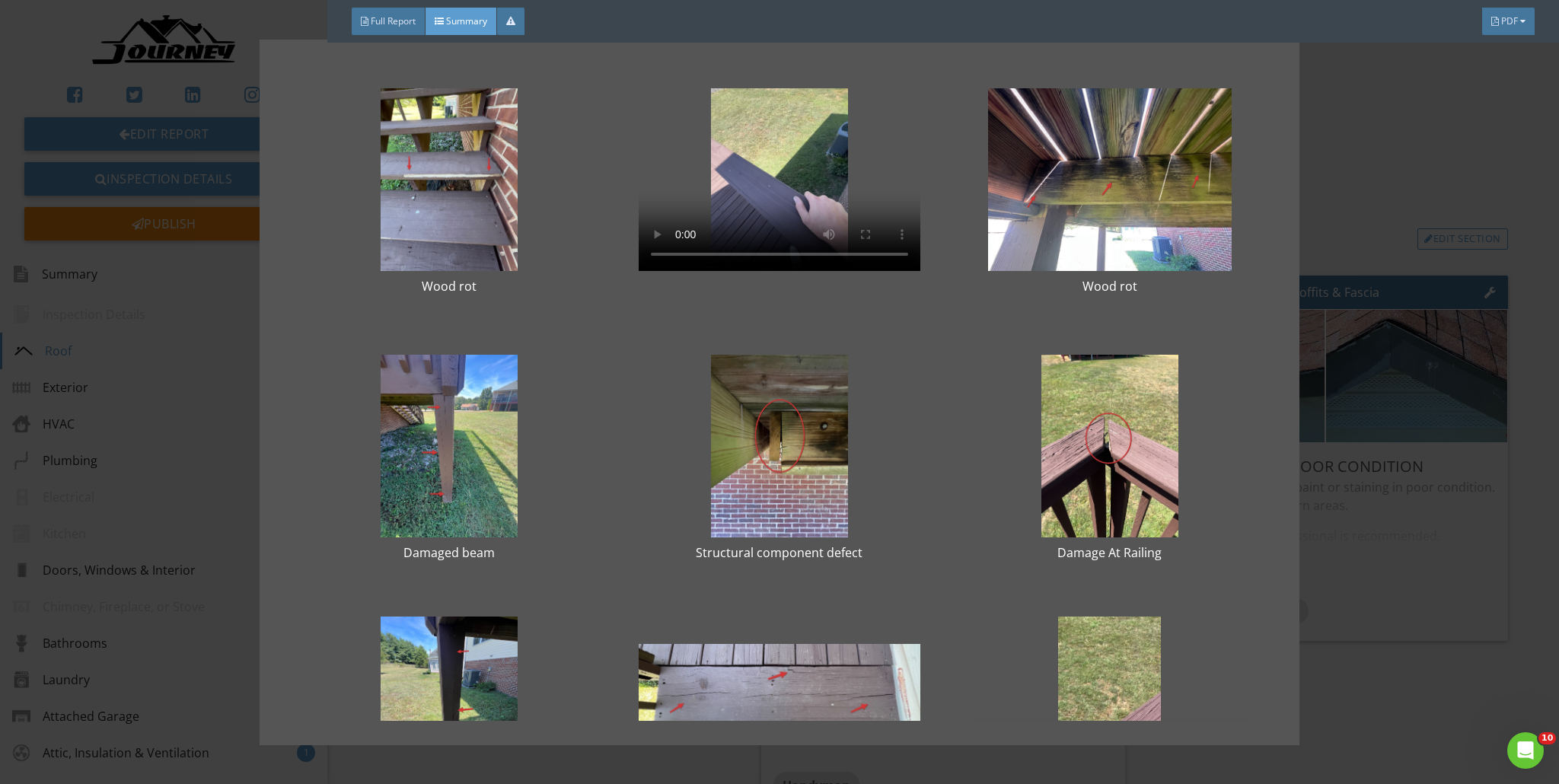
click at [772, 202] on div "Wood rot Wood rot Damaged beam Structural component defect Damage At Railing Da…" at bounding box center [779, 392] width 1559 height 784
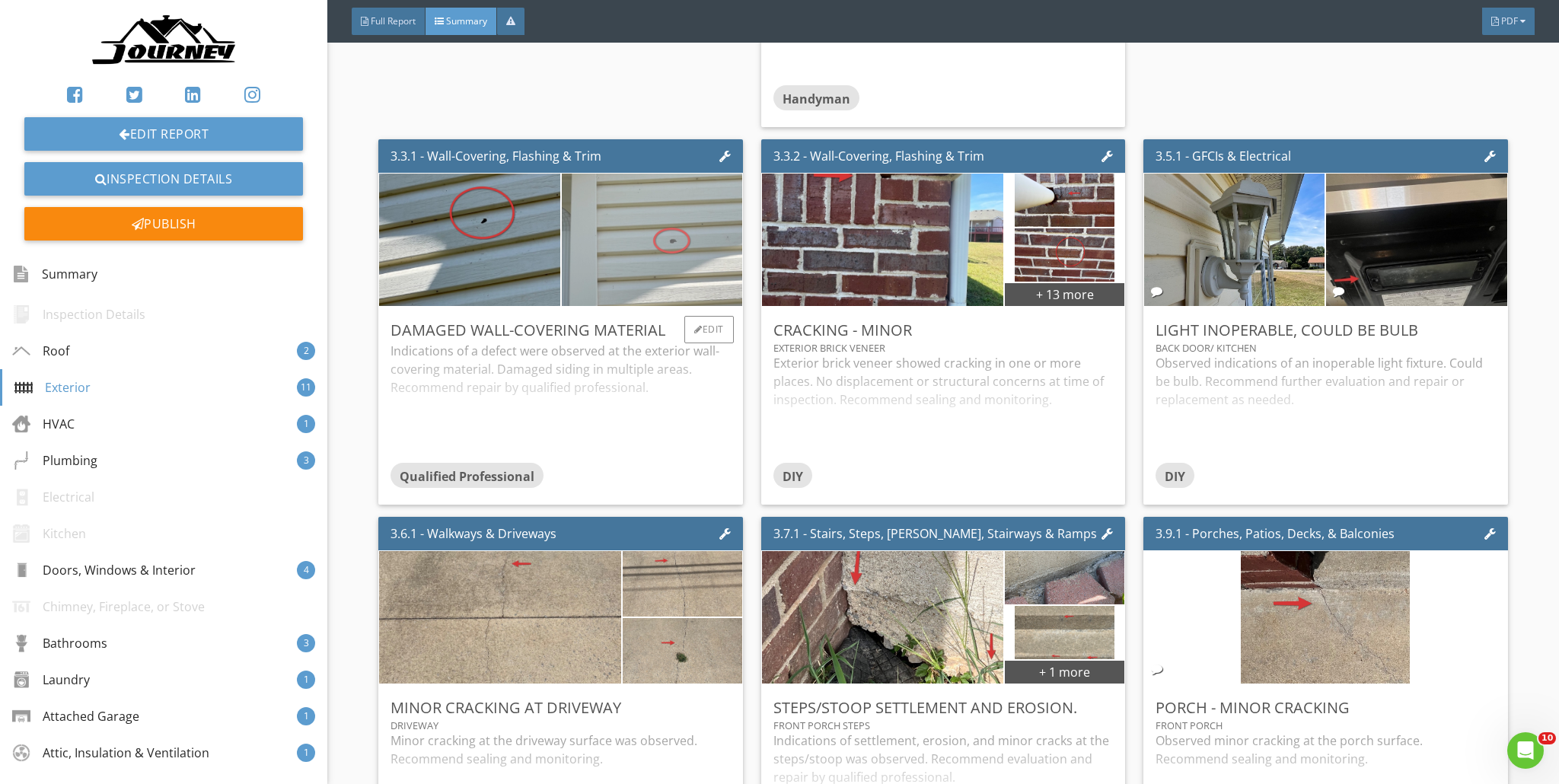
scroll to position [1346, 0]
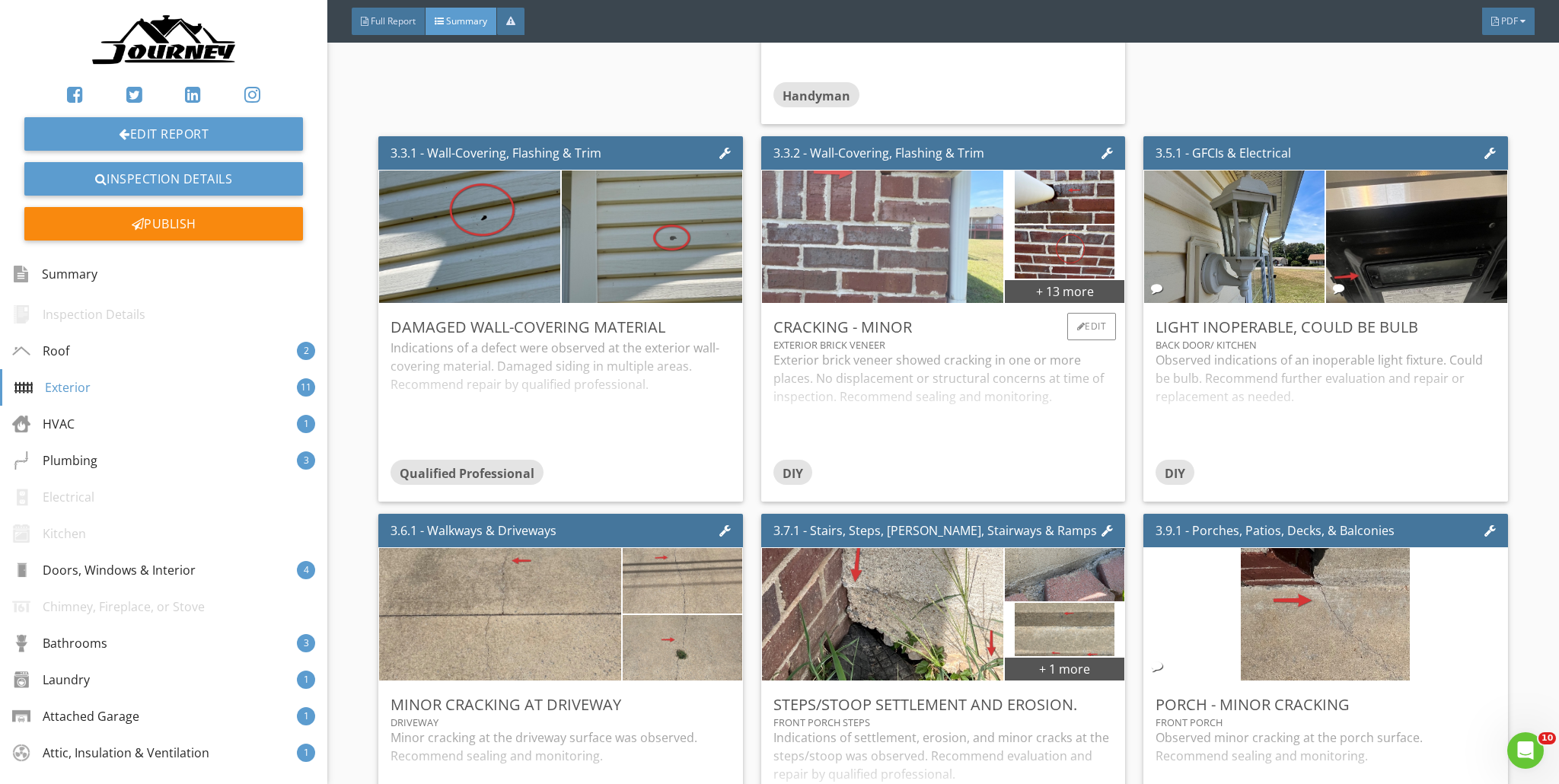
click at [772, 259] on img at bounding box center [883, 237] width 248 height 331
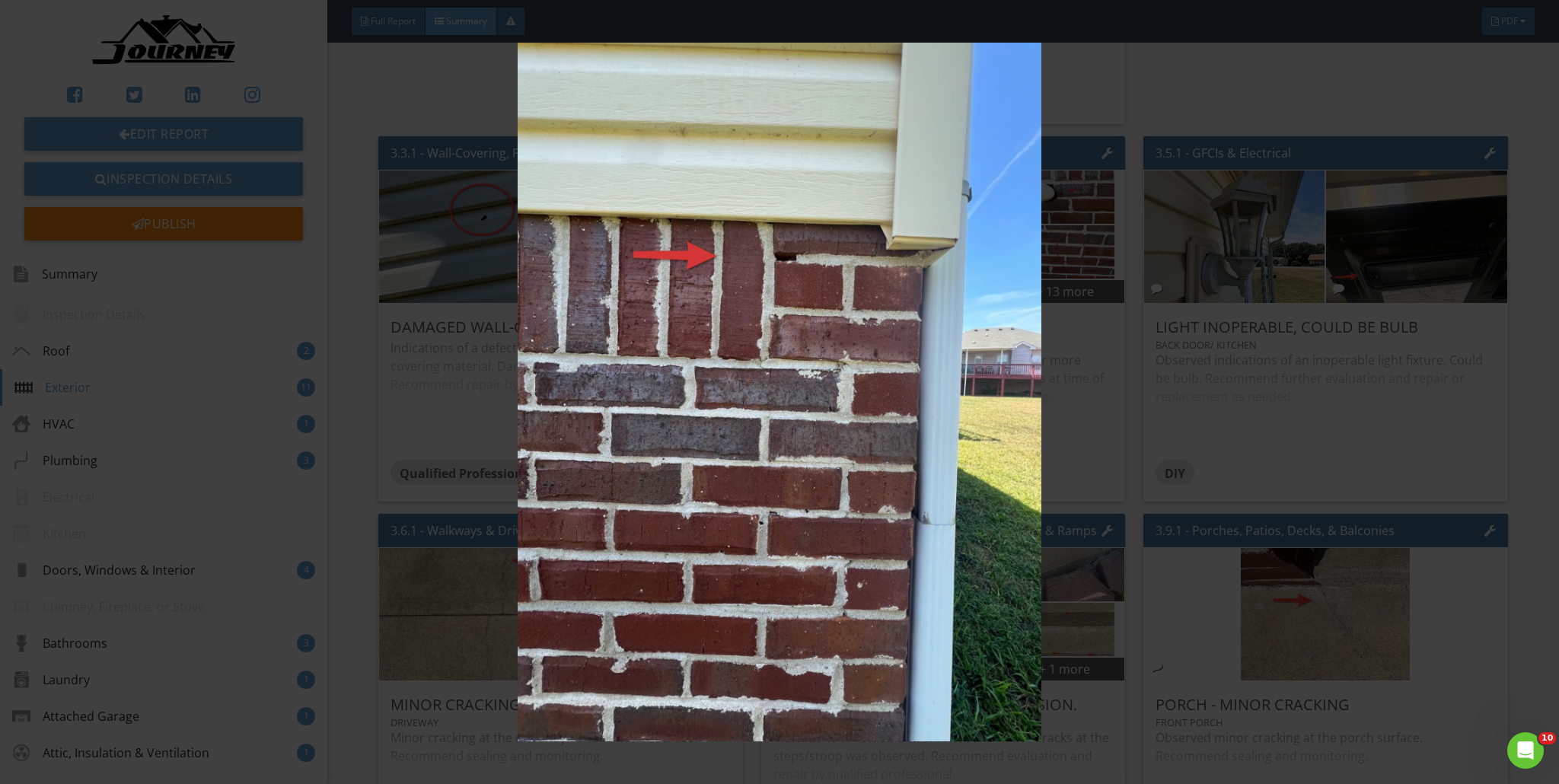
click at [772, 319] on img at bounding box center [780, 392] width 1435 height 699
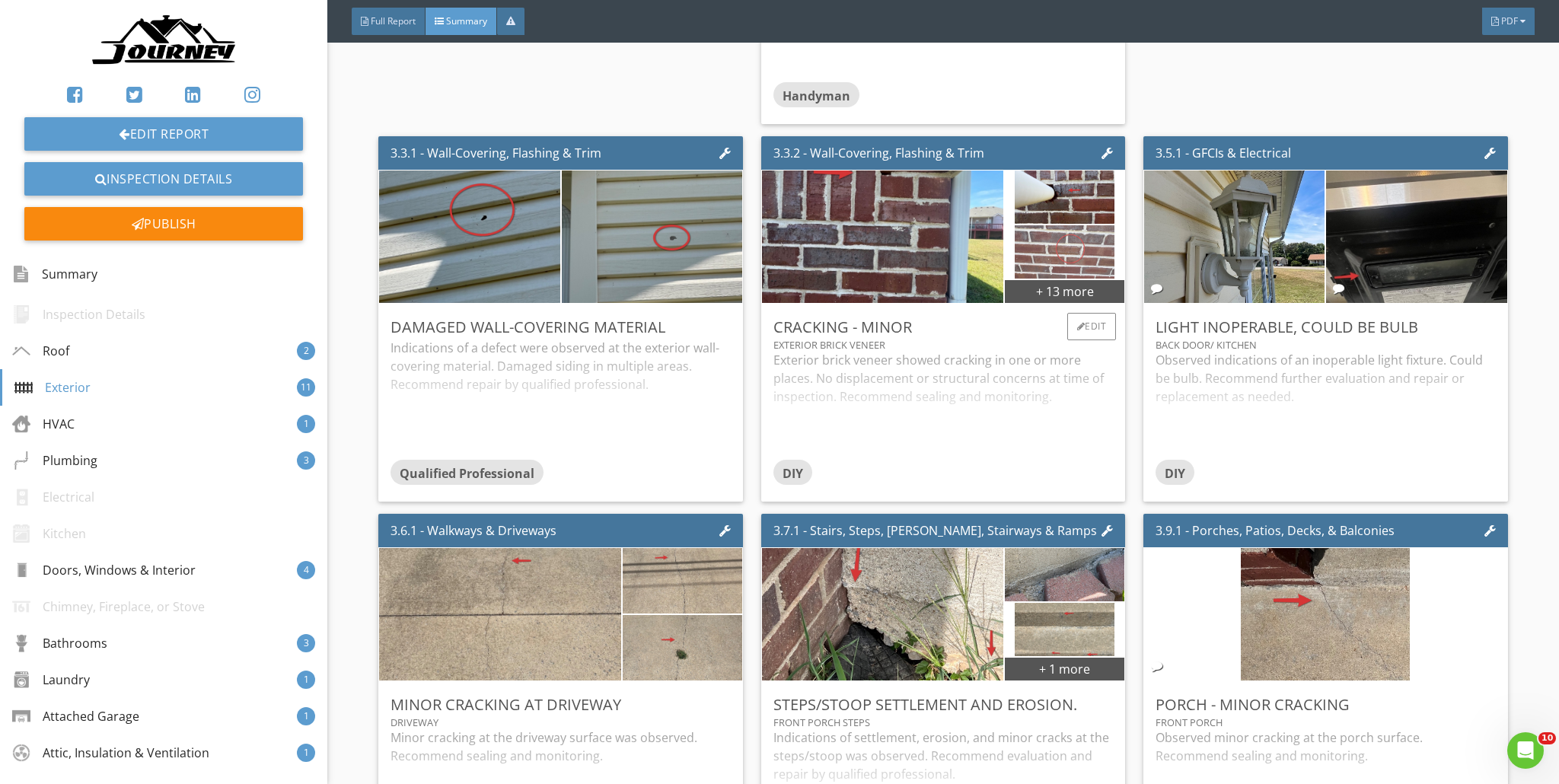
click at [772, 240] on img at bounding box center [1064, 252] width 99 height 134
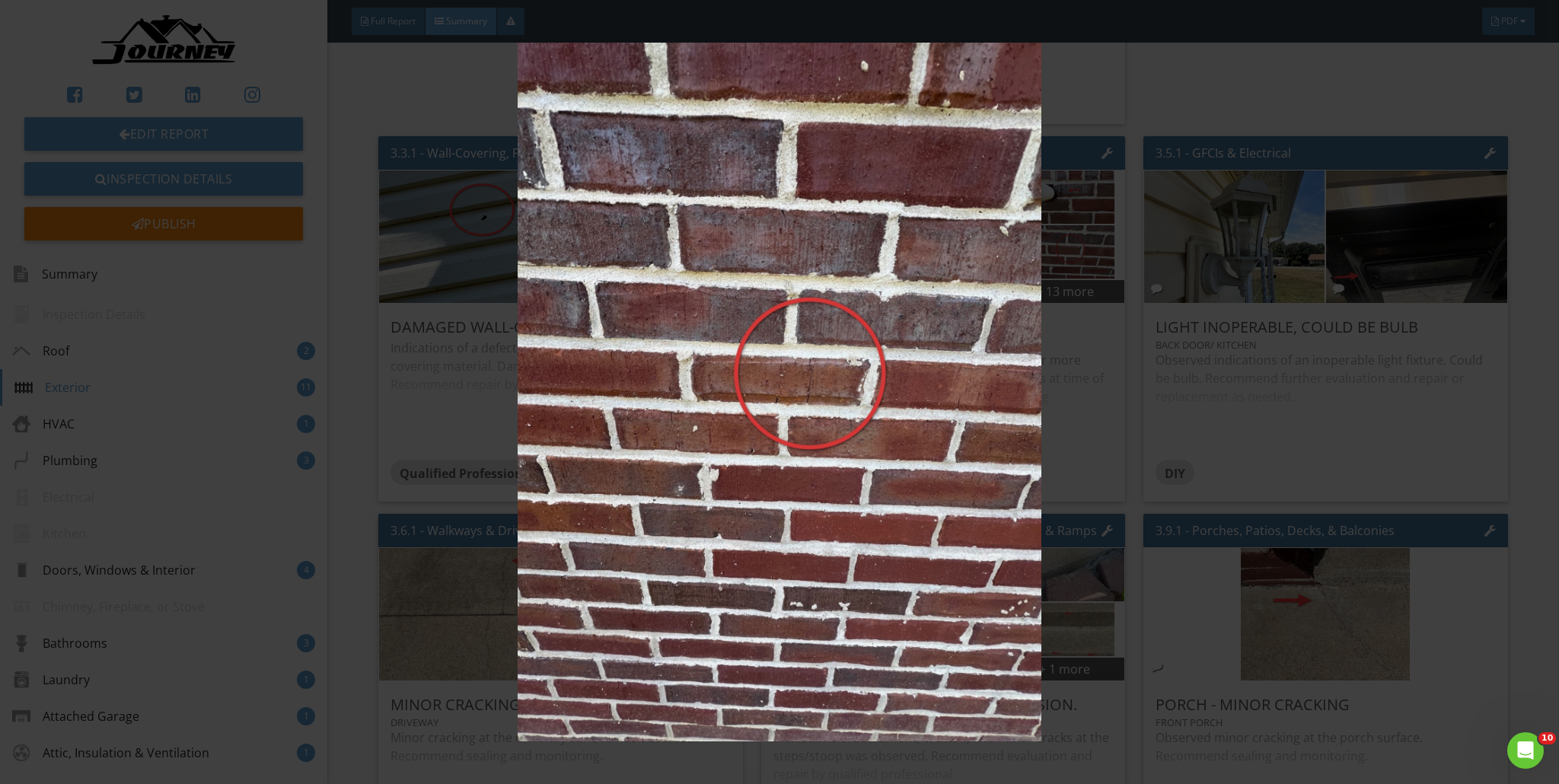
click at [772, 337] on img at bounding box center [780, 392] width 1435 height 699
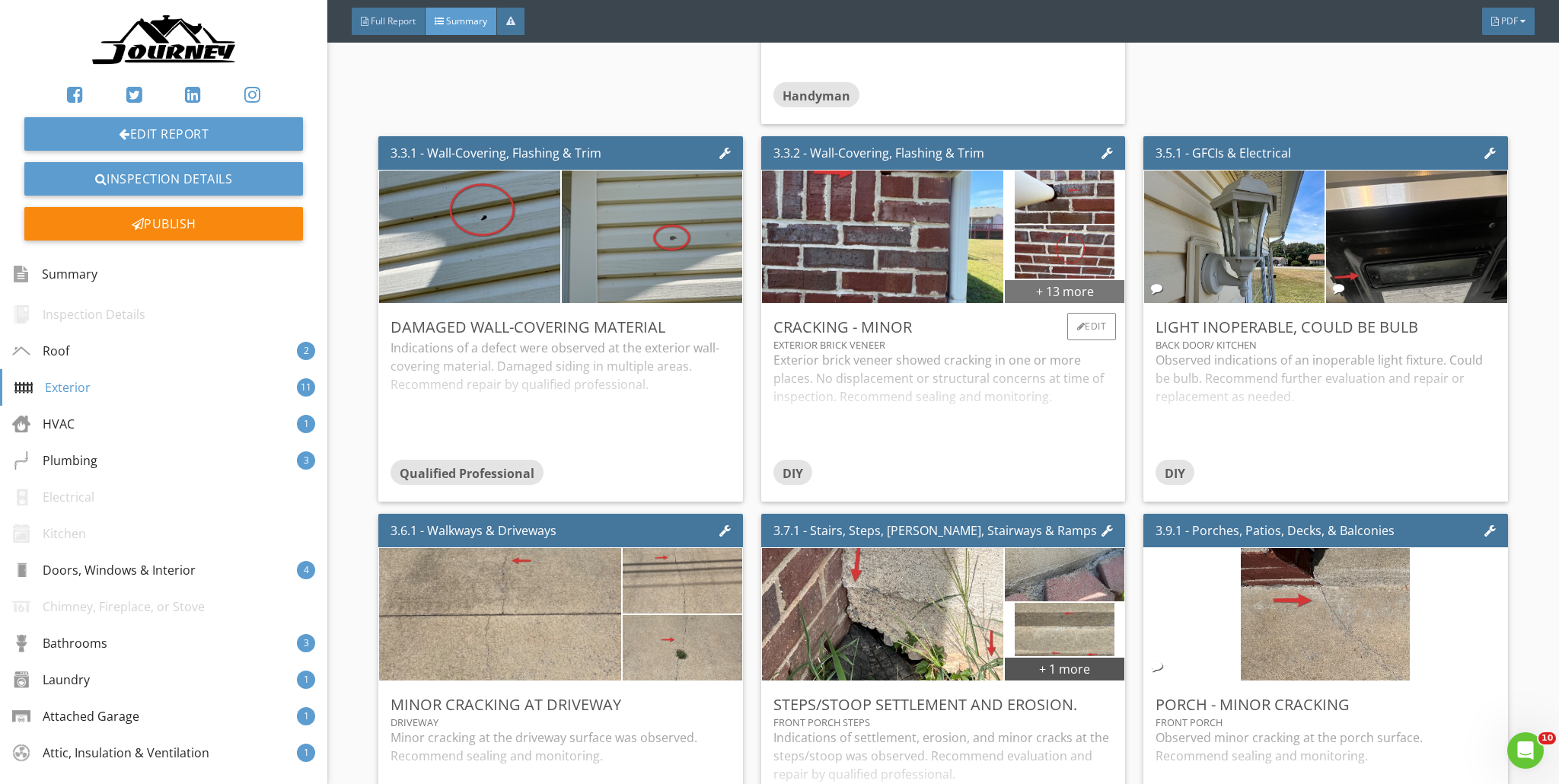
click at [772, 296] on div "+ 13 more" at bounding box center [1065, 291] width 119 height 24
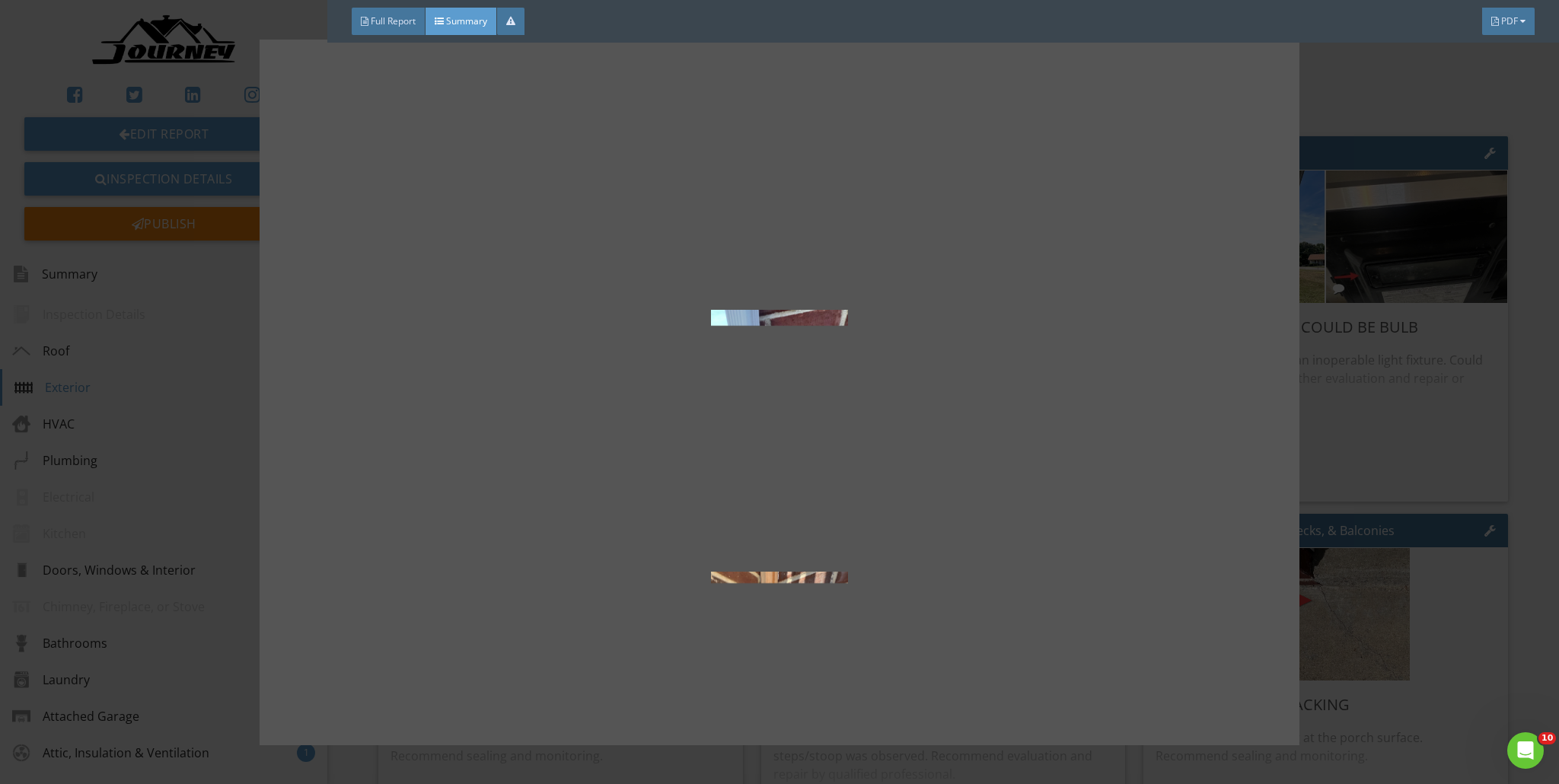
scroll to position [312, 0]
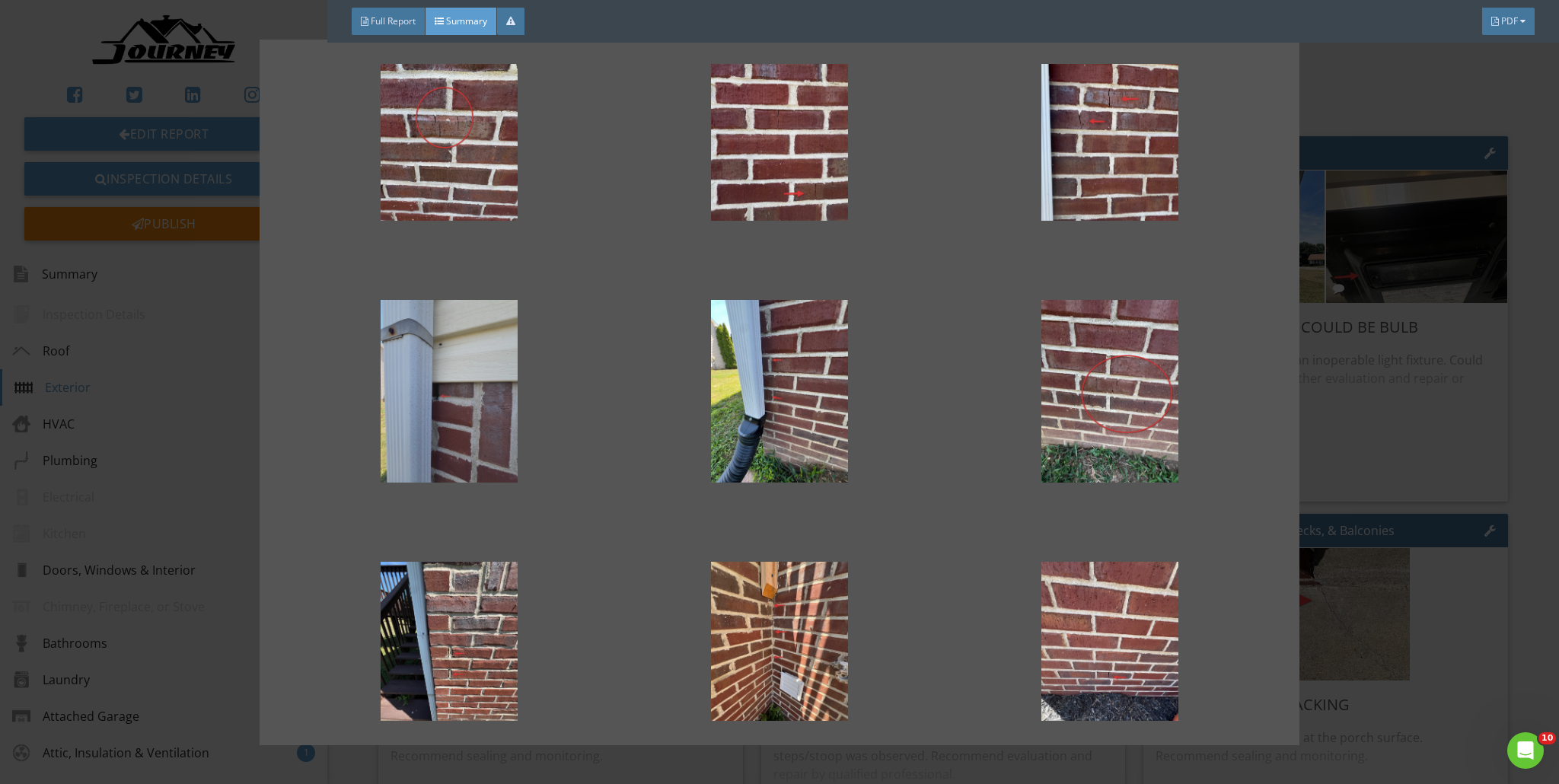
click at [499, 397] on div at bounding box center [448, 391] width 281 height 183
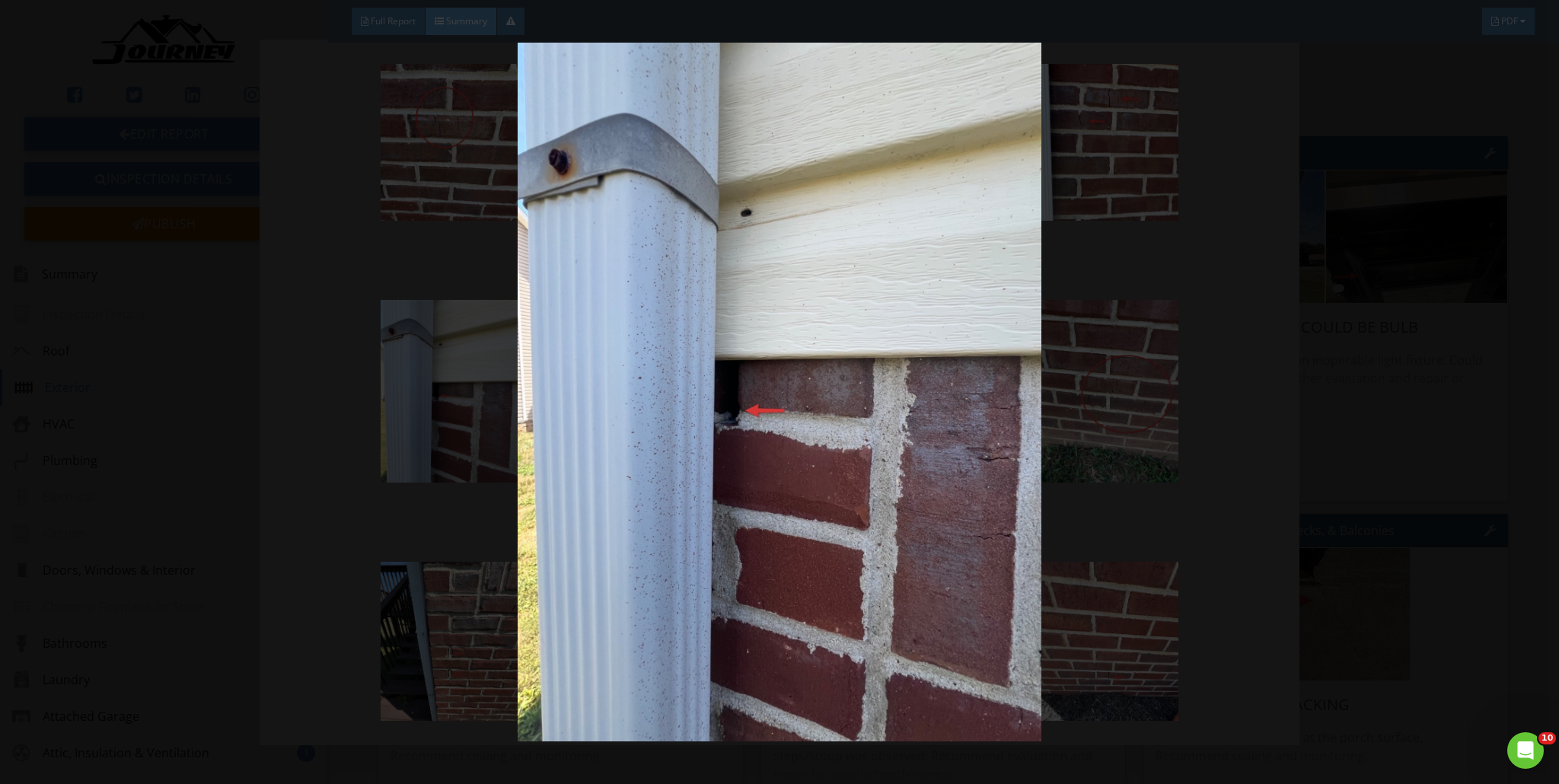
click at [772, 390] on img at bounding box center [780, 392] width 1435 height 699
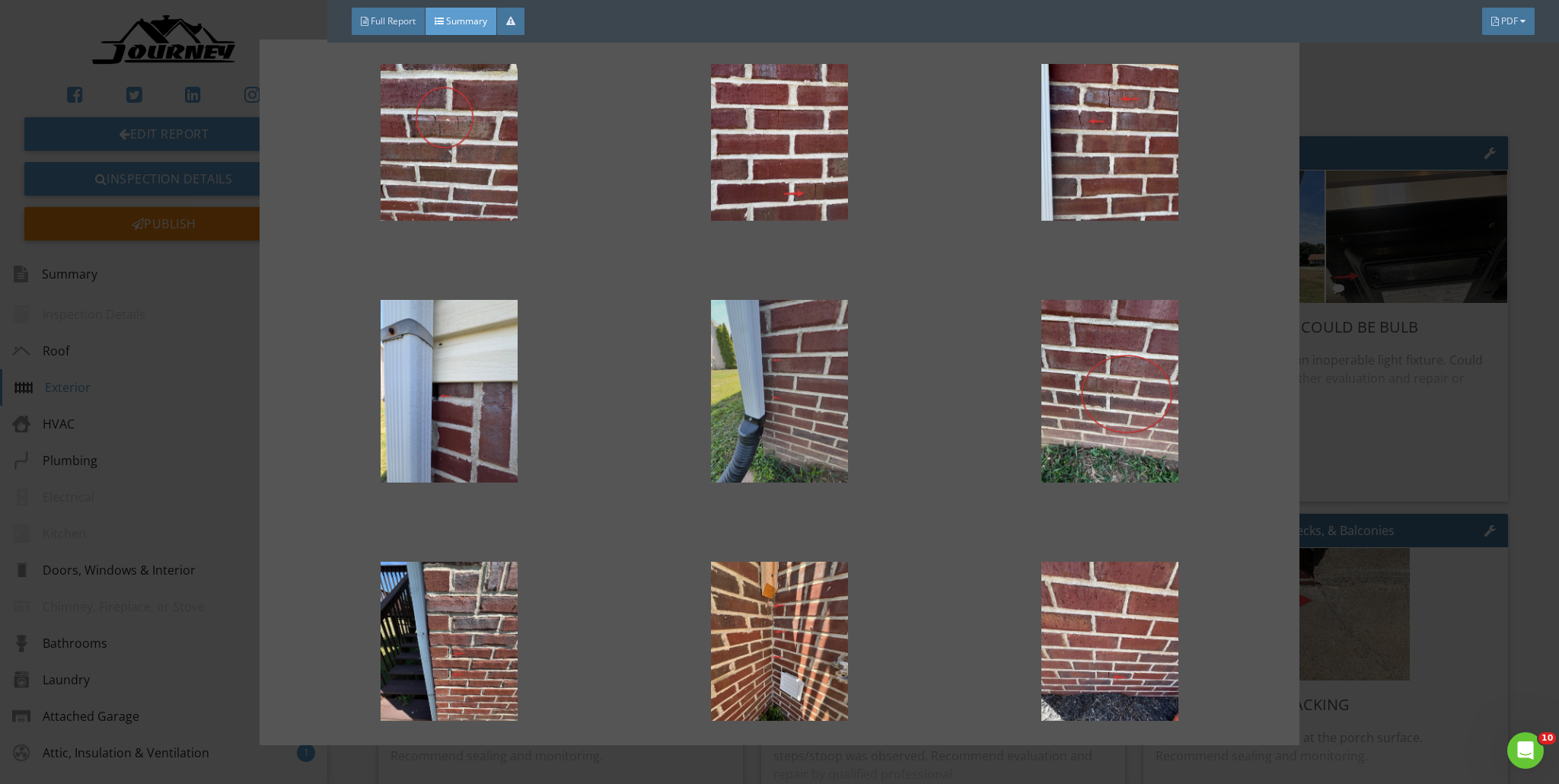
click at [772, 391] on div at bounding box center [779, 391] width 281 height 183
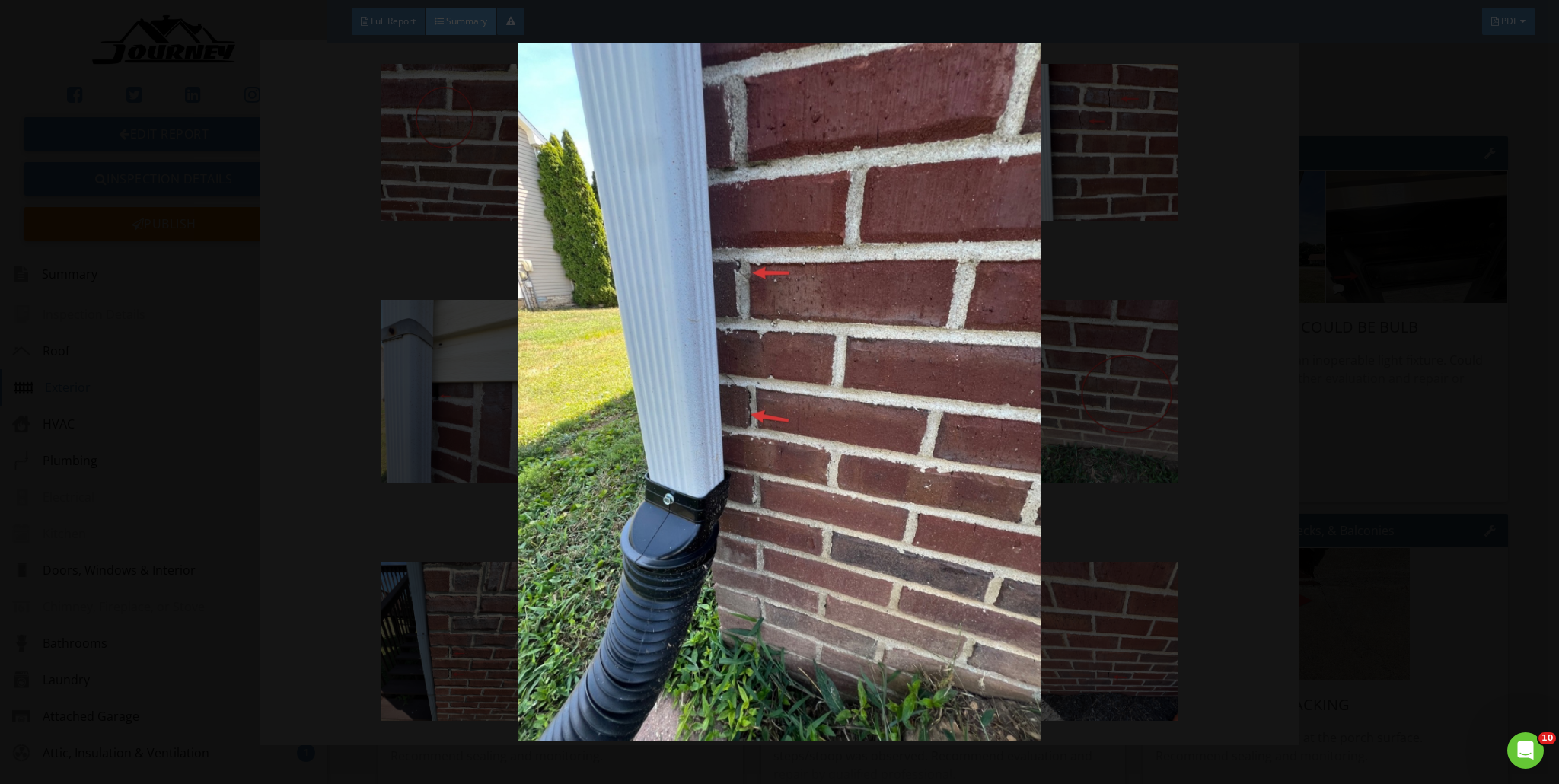
click at [772, 448] on img at bounding box center [780, 392] width 1435 height 699
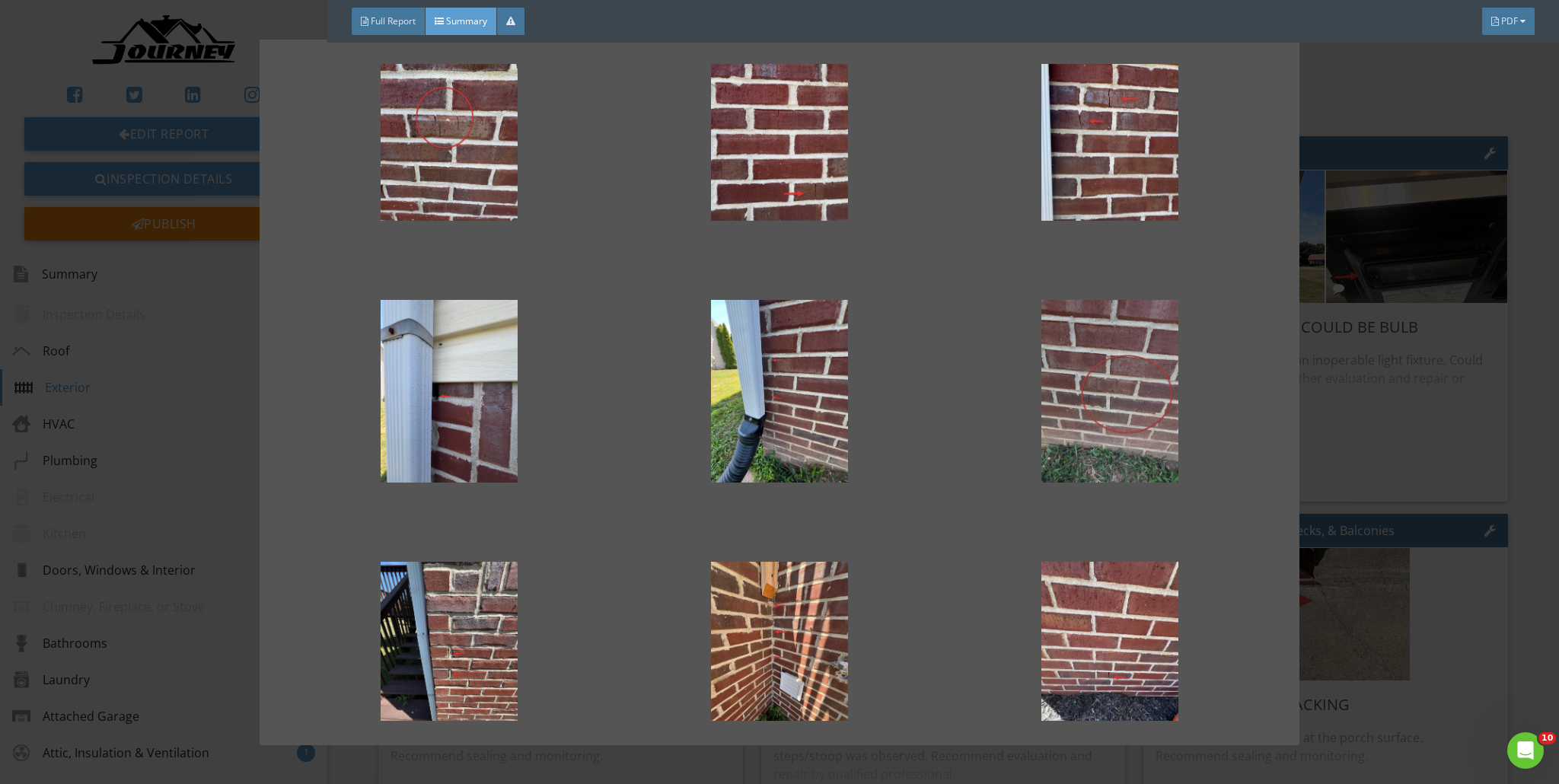
click at [772, 402] on div at bounding box center [1110, 391] width 281 height 183
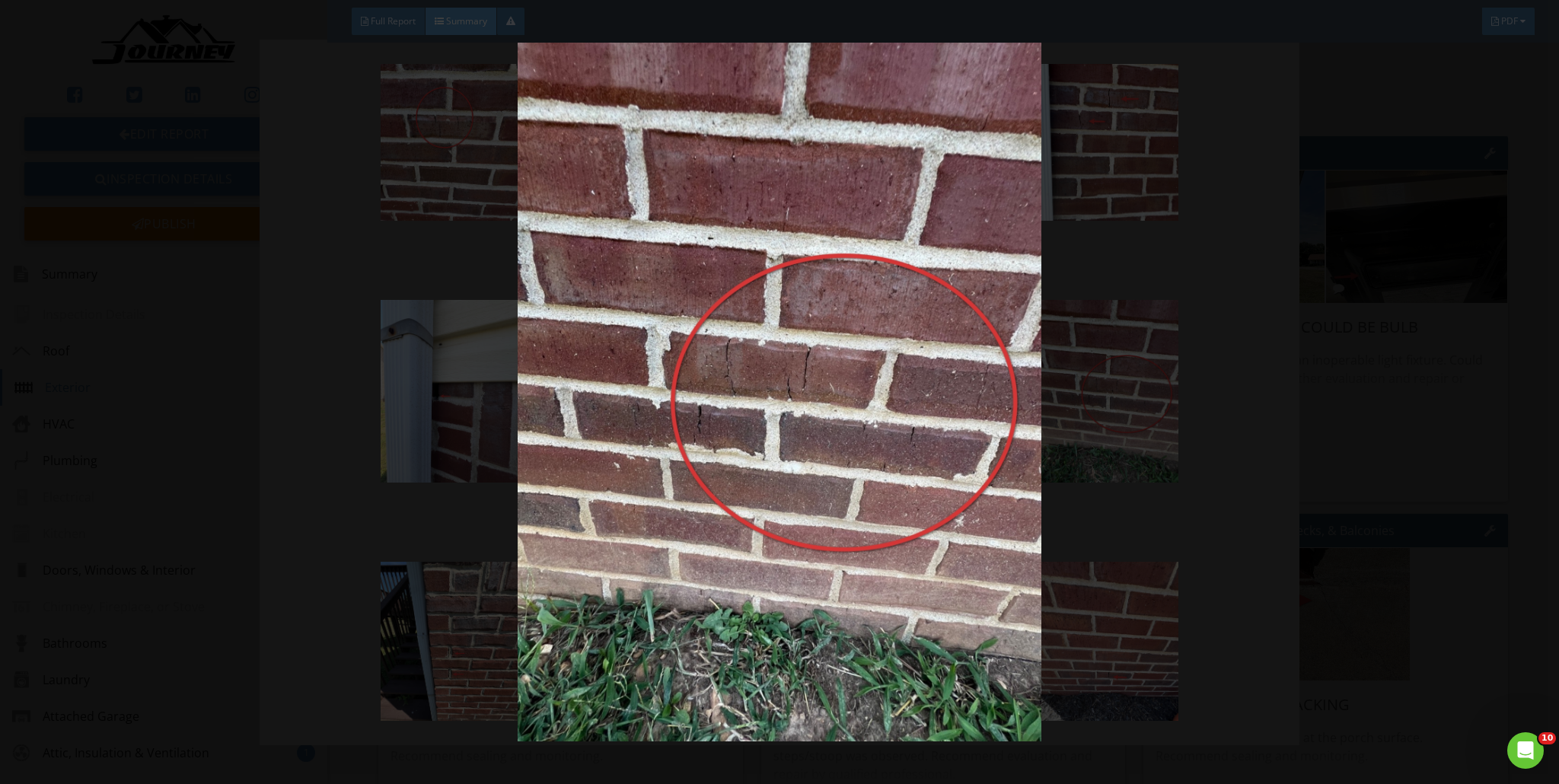
click at [772, 460] on img at bounding box center [780, 392] width 1435 height 699
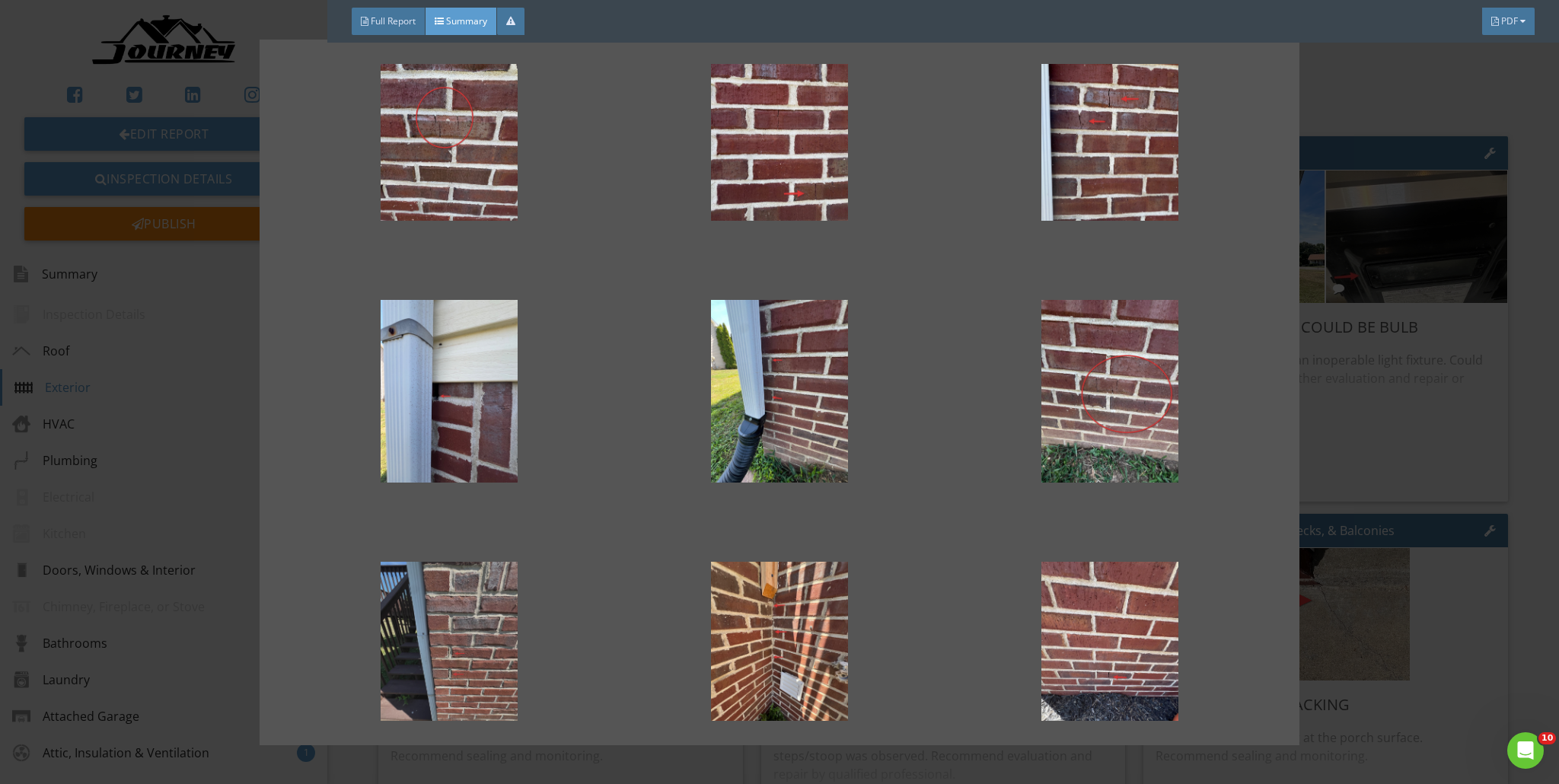
click at [485, 628] on div at bounding box center [448, 653] width 281 height 183
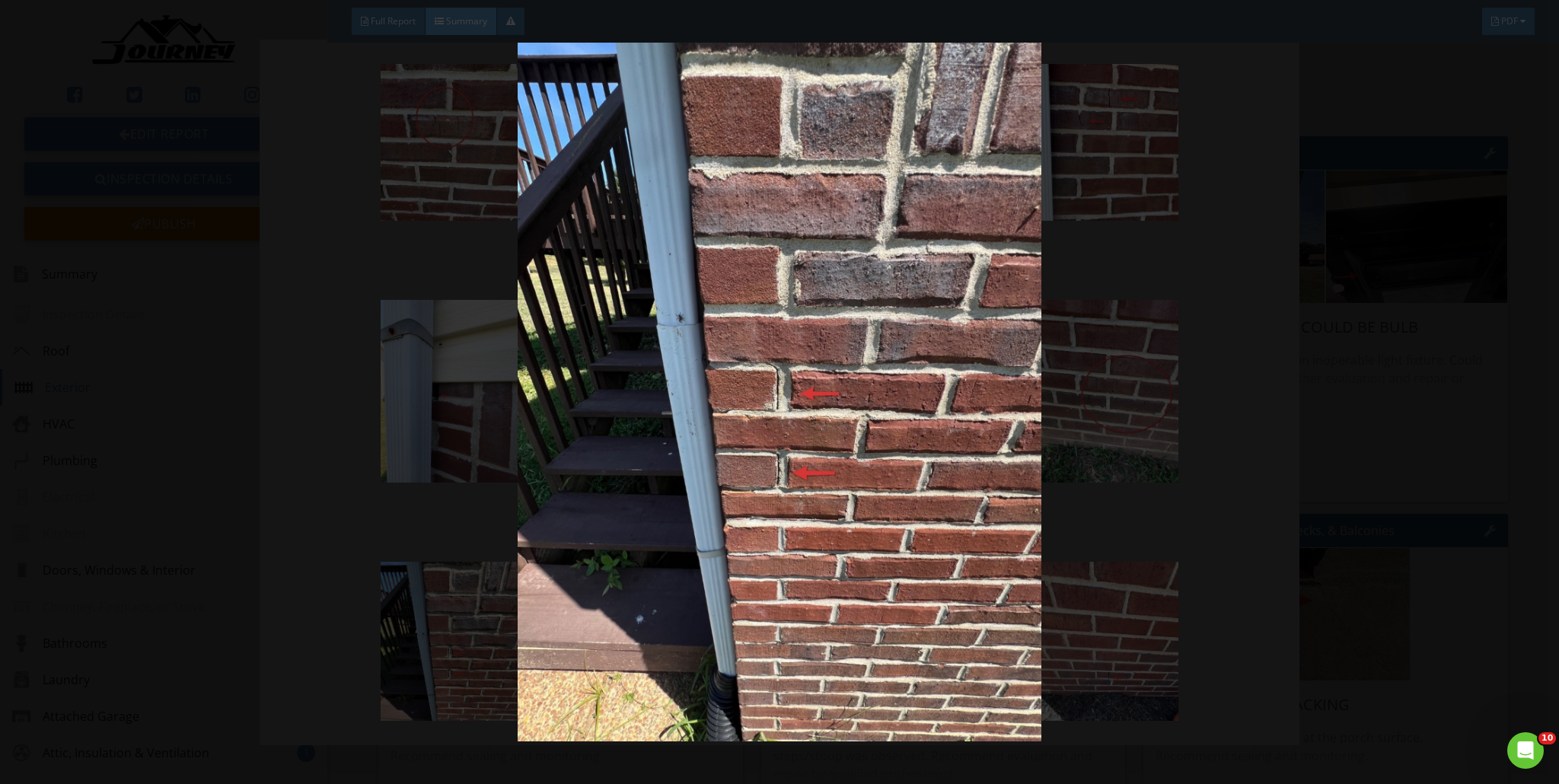
click at [772, 470] on img at bounding box center [780, 392] width 1435 height 699
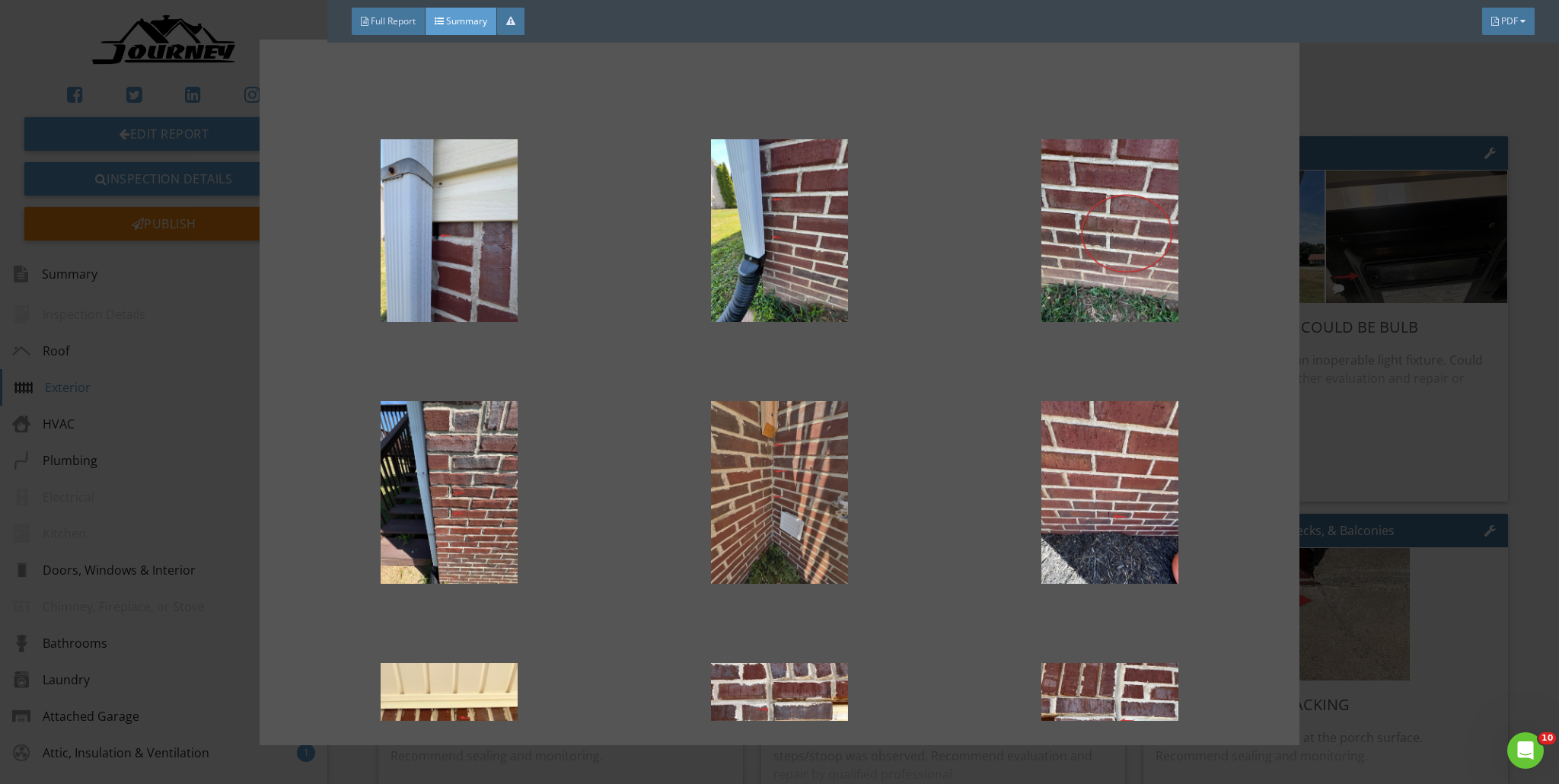
scroll to position [488, 0]
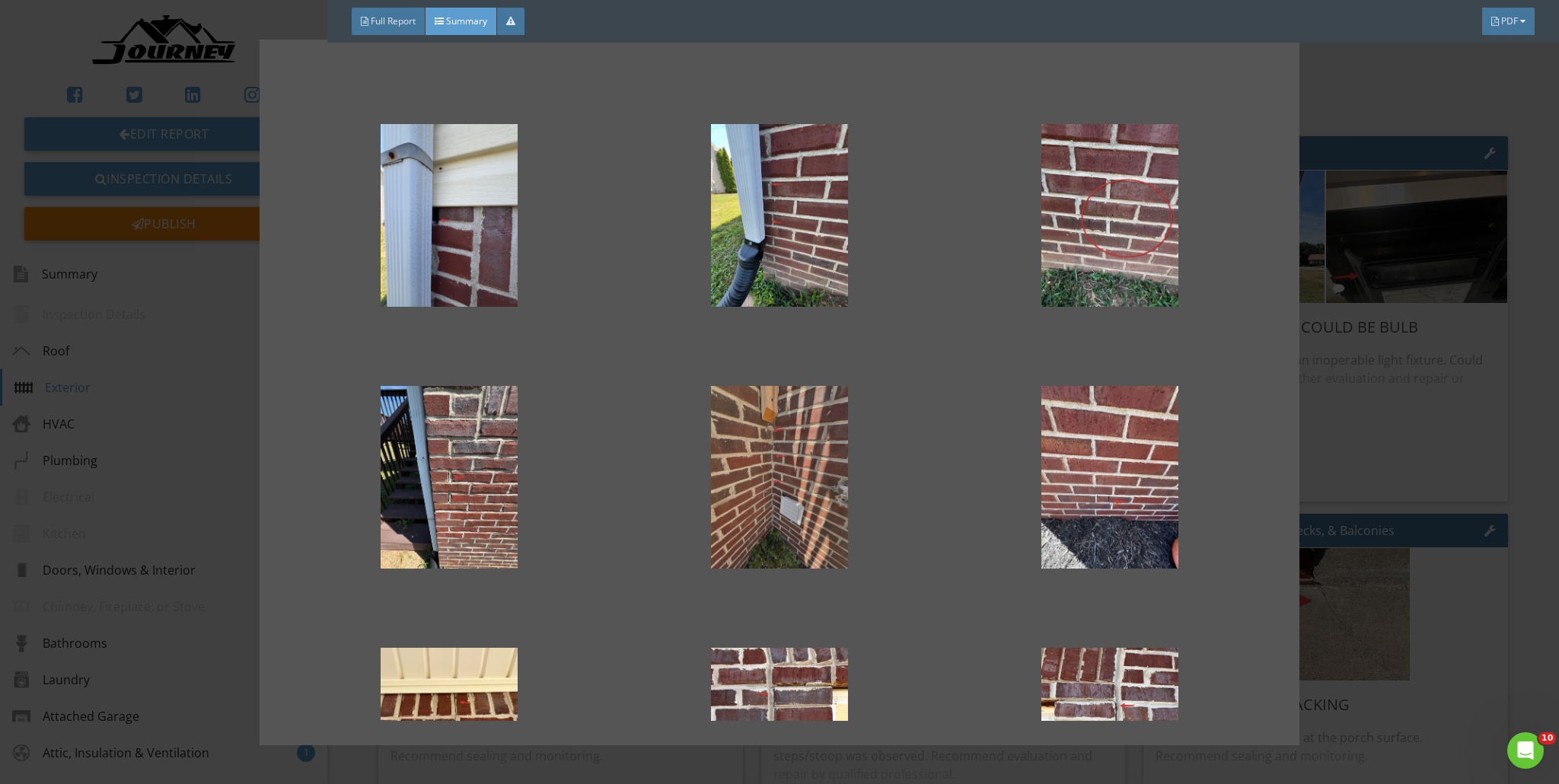
click at [772, 444] on div at bounding box center [779, 477] width 281 height 183
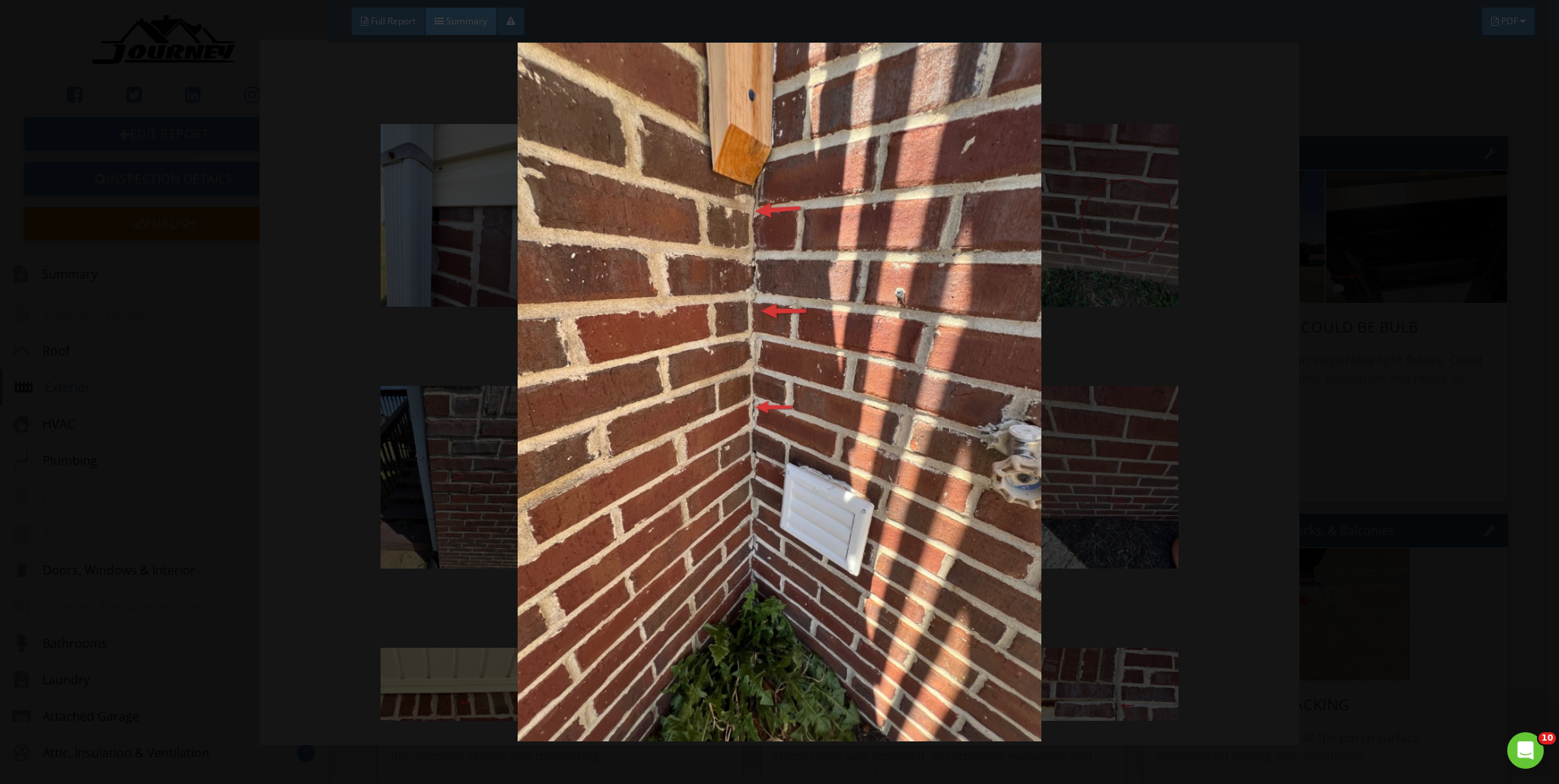
click at [772, 470] on img at bounding box center [780, 392] width 1435 height 699
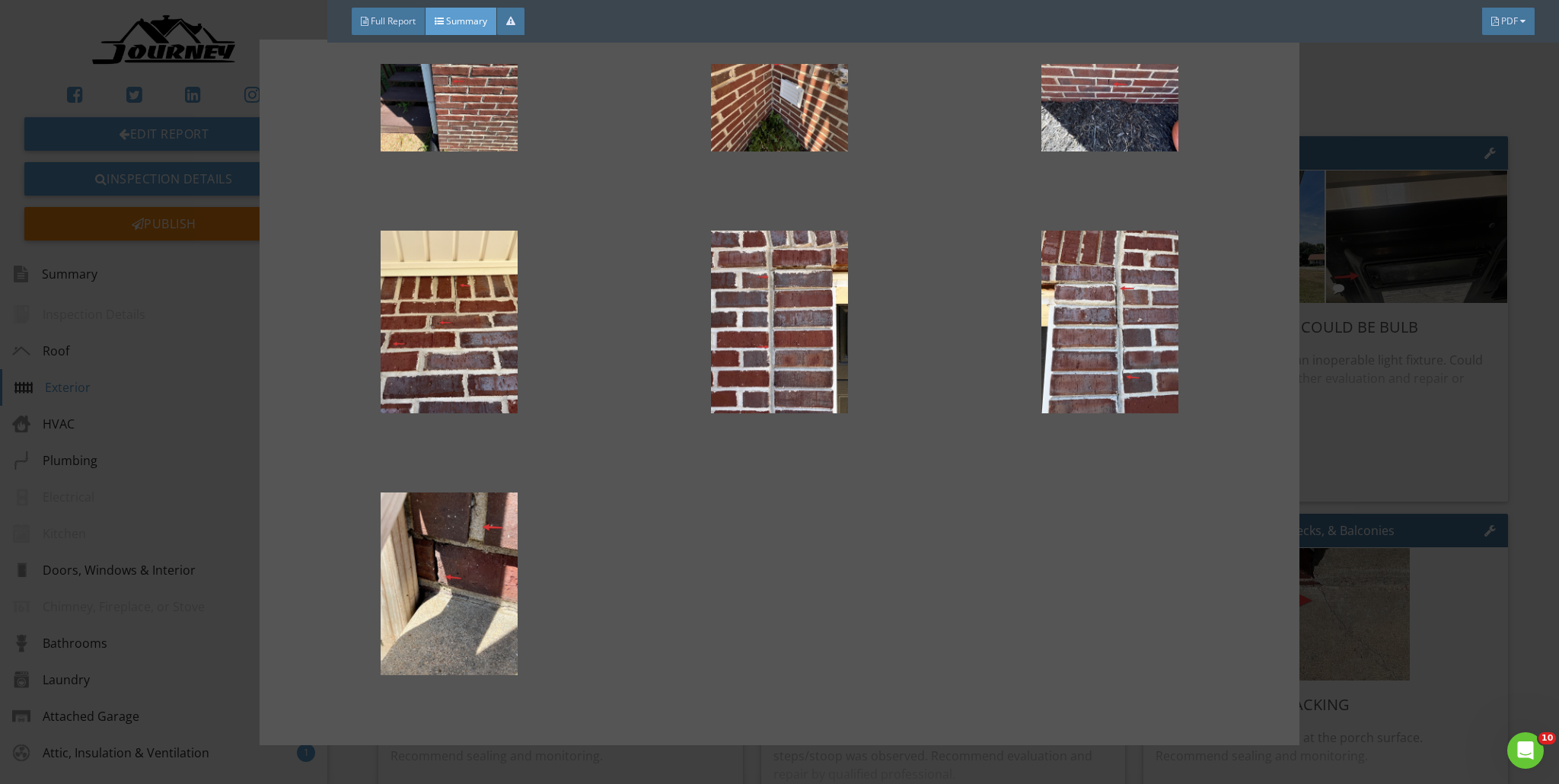
scroll to position [908, 0]
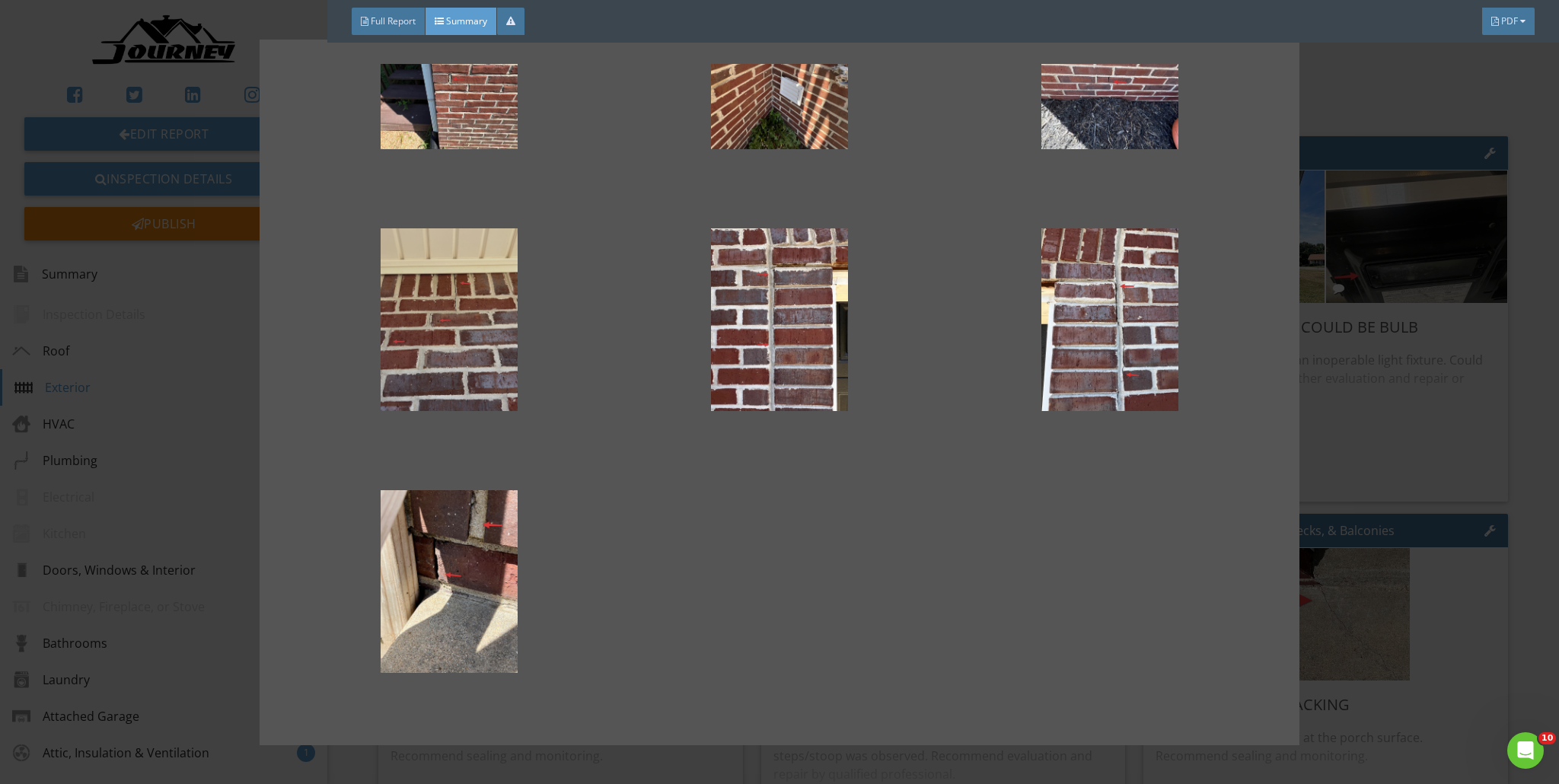
click at [479, 334] on div at bounding box center [448, 320] width 281 height 183
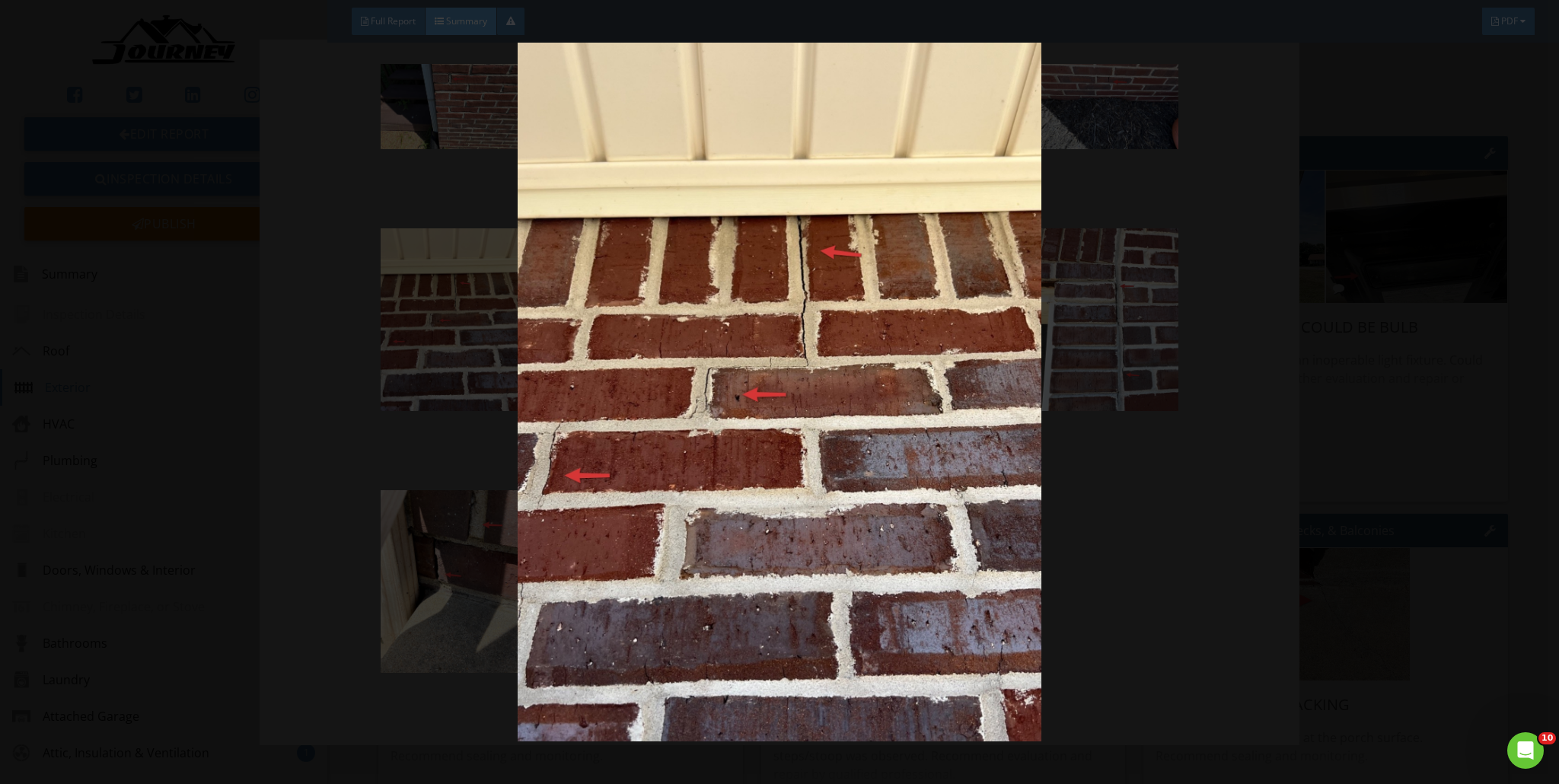
click at [772, 336] on img at bounding box center [780, 392] width 1435 height 699
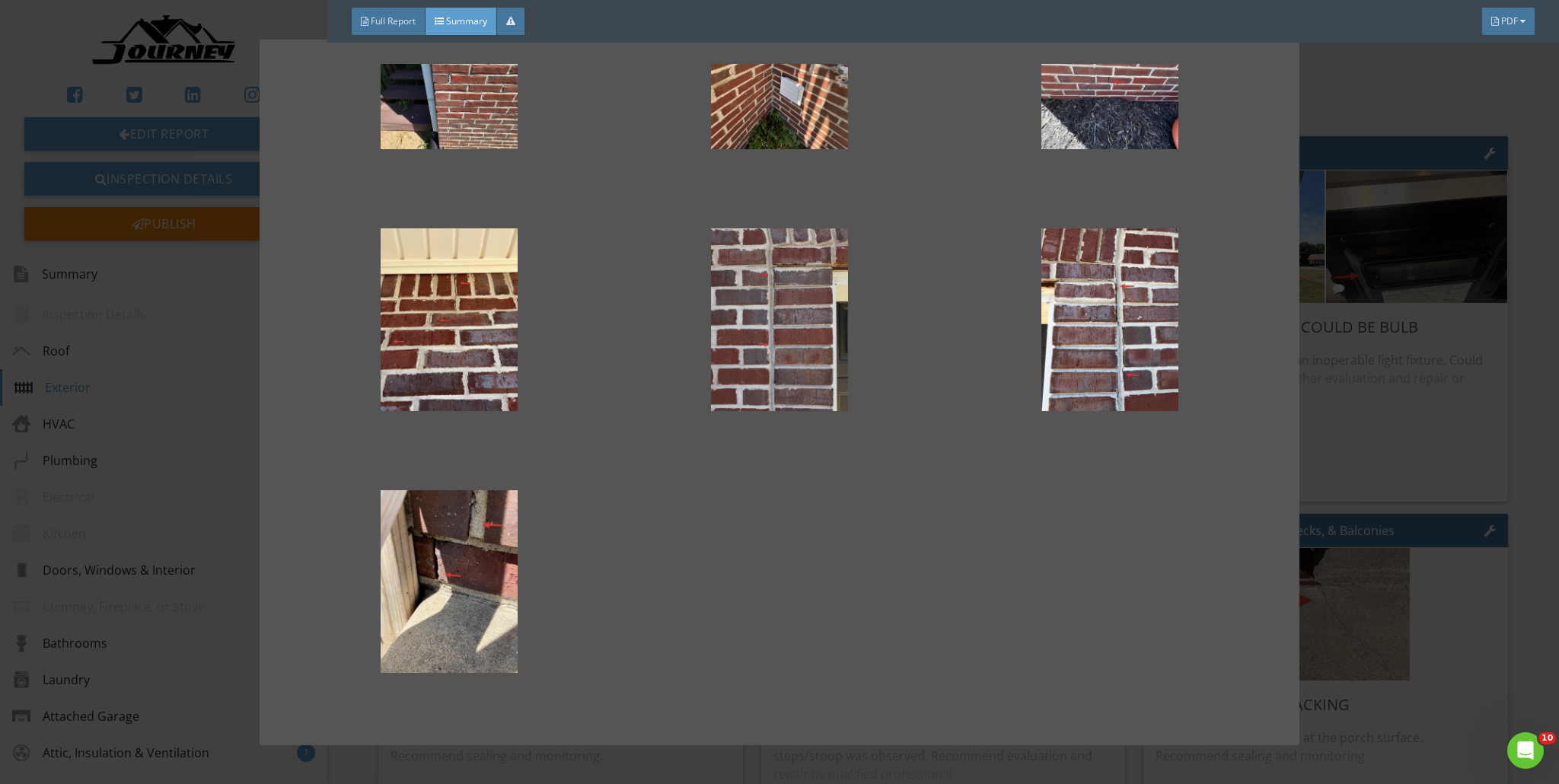
click at [772, 351] on div at bounding box center [779, 320] width 281 height 183
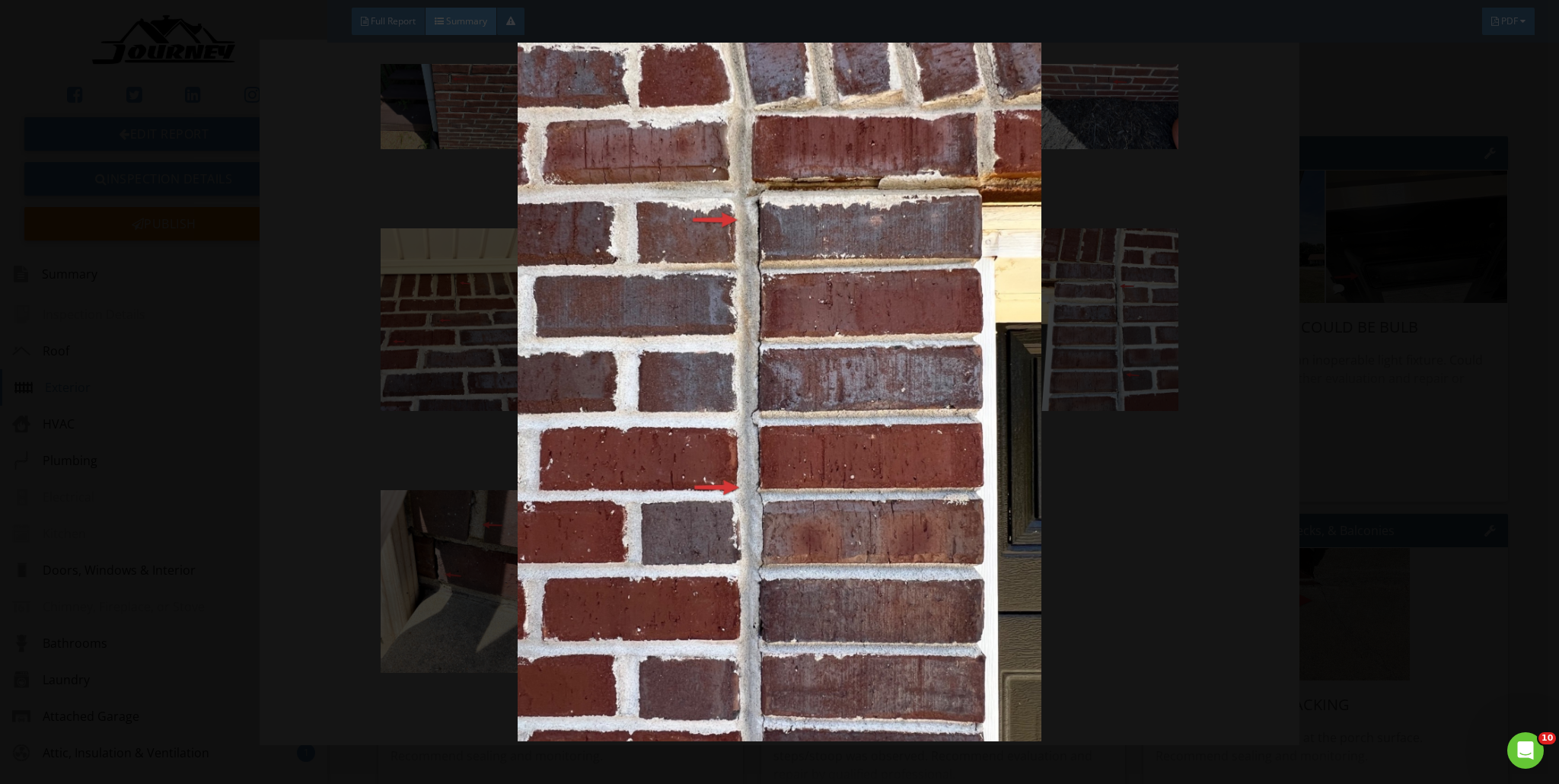
click at [772, 338] on img at bounding box center [780, 392] width 1435 height 699
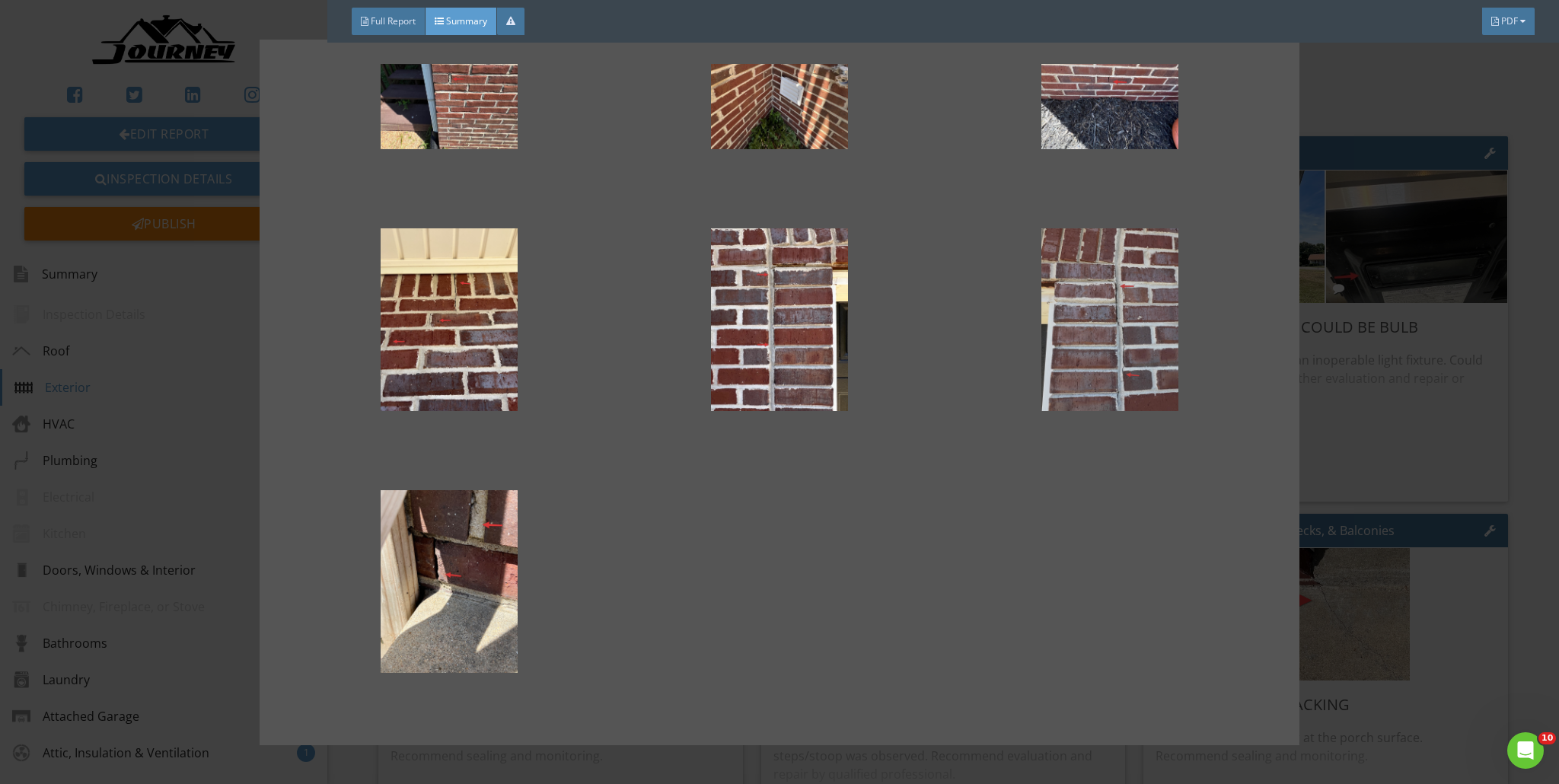
click at [772, 331] on div at bounding box center [1110, 320] width 281 height 183
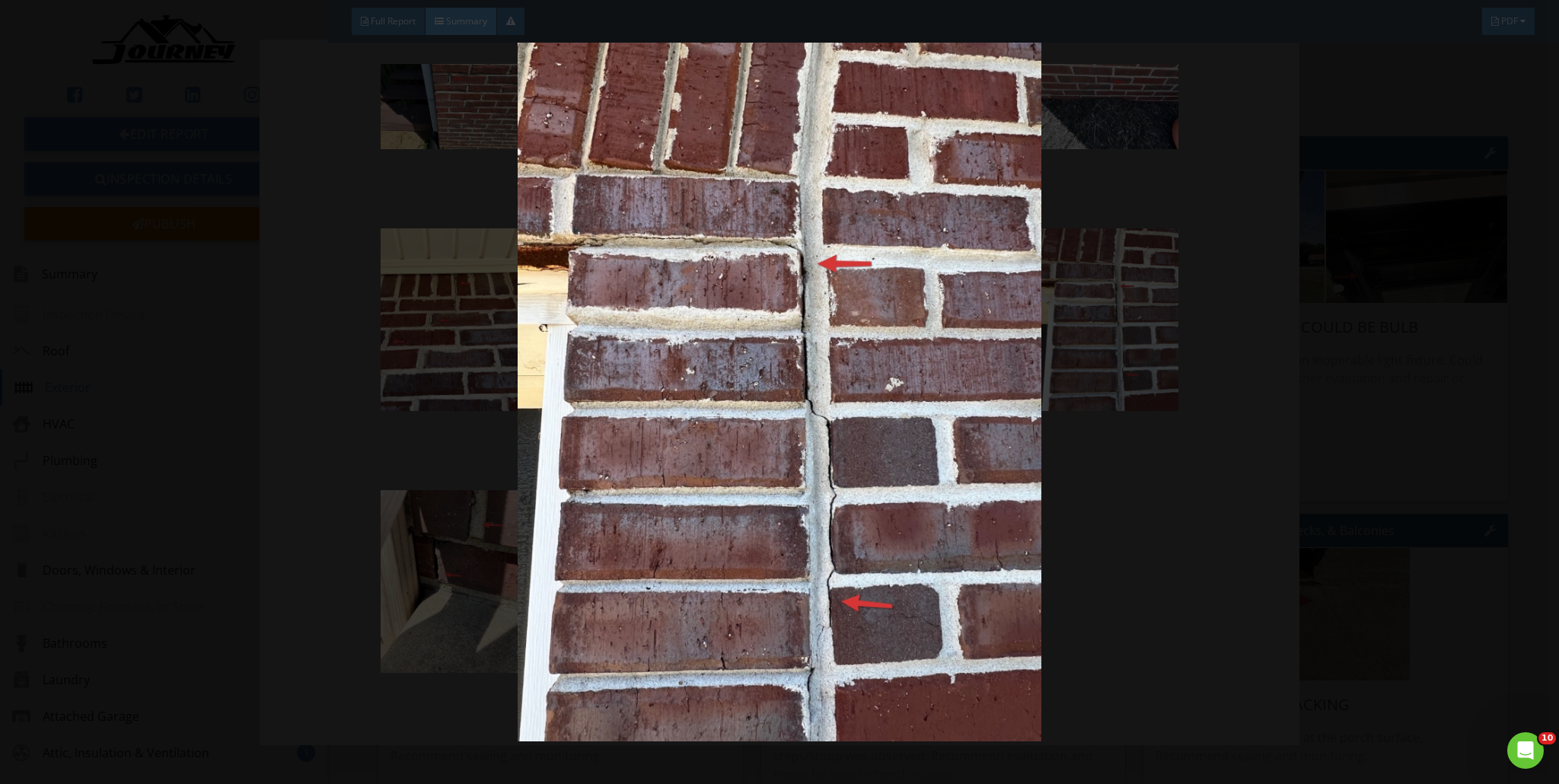
click at [772, 338] on img at bounding box center [780, 392] width 1435 height 699
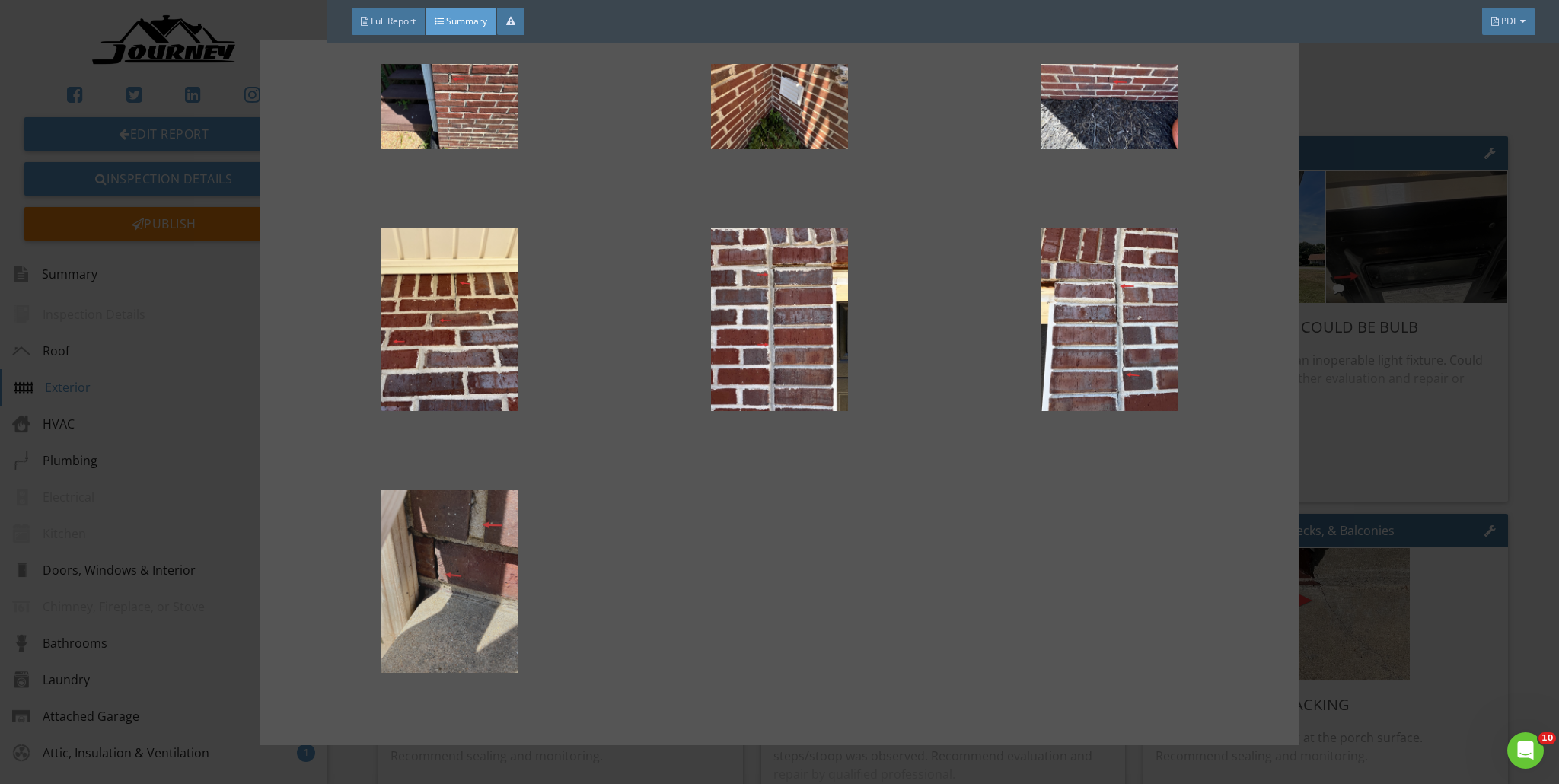
click at [480, 546] on div at bounding box center [448, 581] width 281 height 183
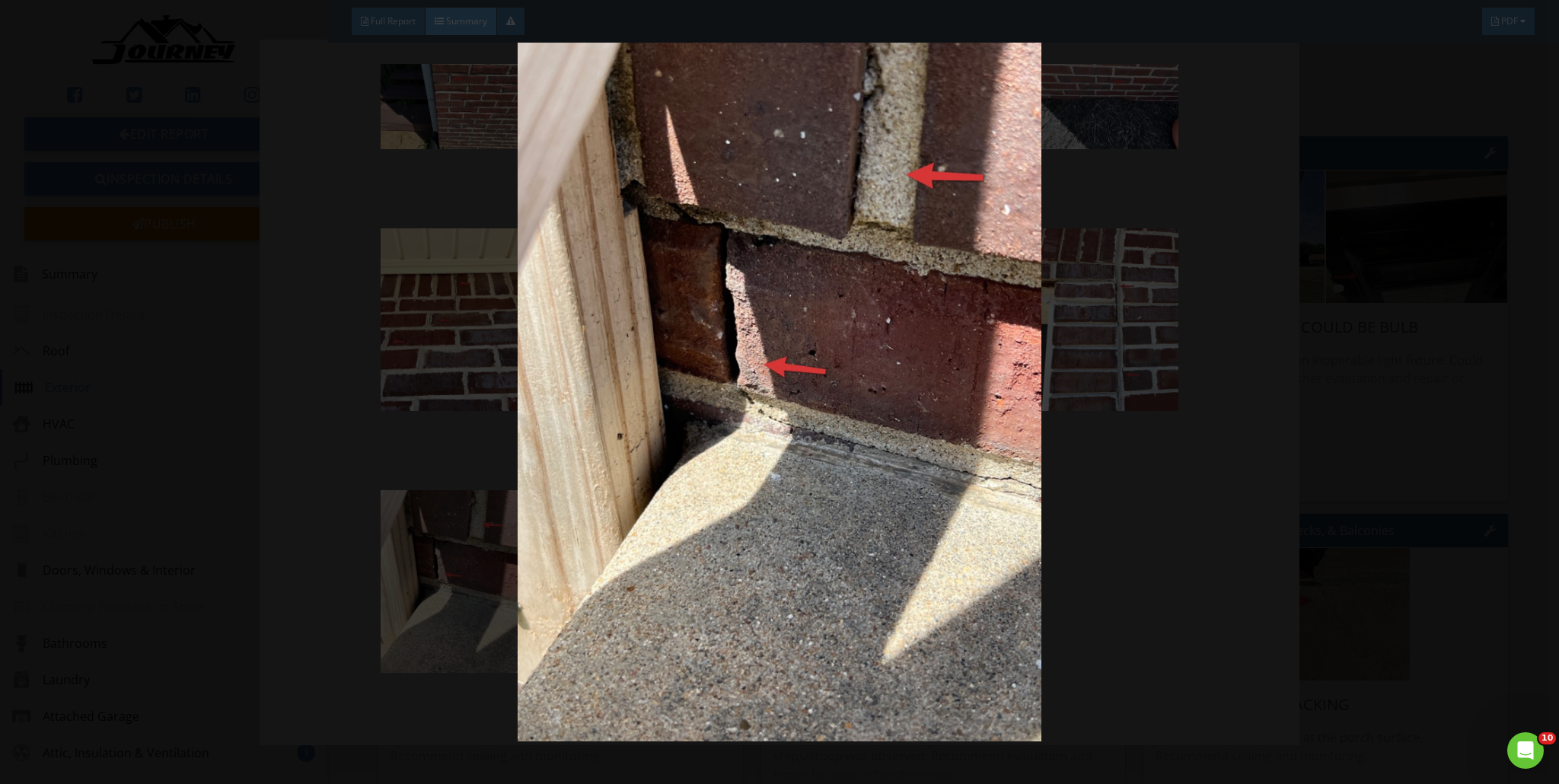
click at [617, 500] on img at bounding box center [780, 392] width 1435 height 699
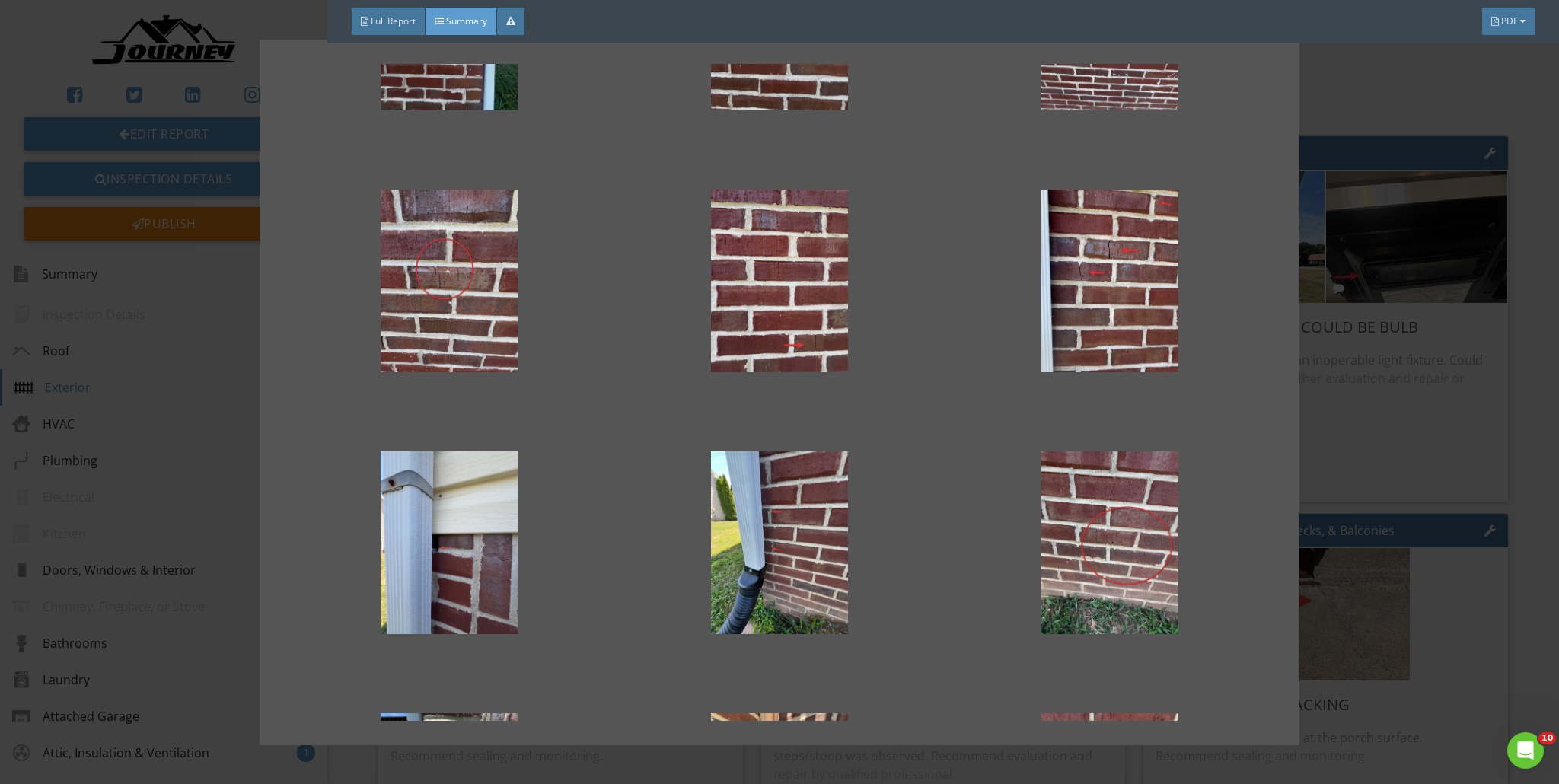
scroll to position [0, 0]
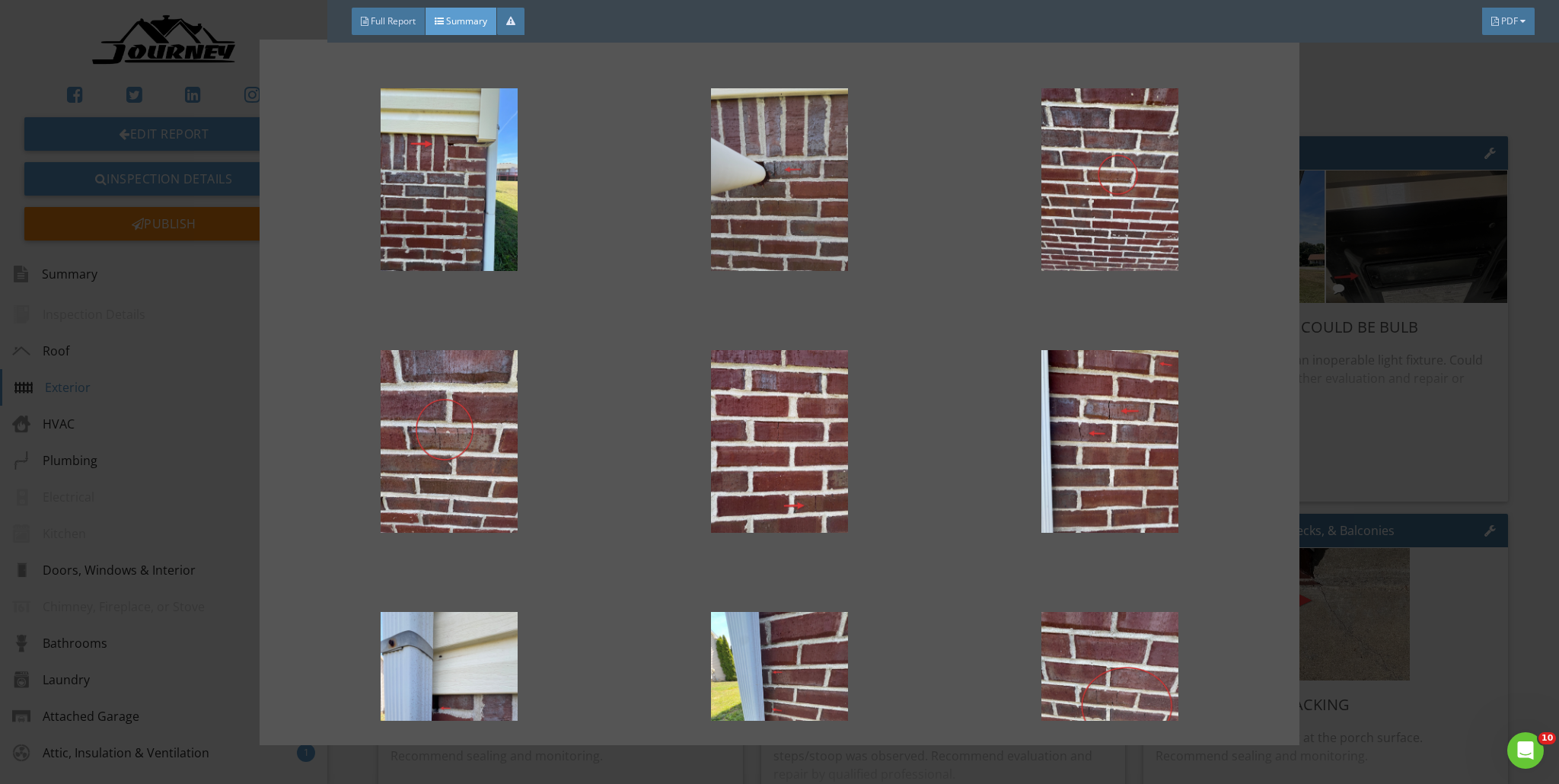
click at [772, 216] on div at bounding box center [779, 180] width 281 height 183
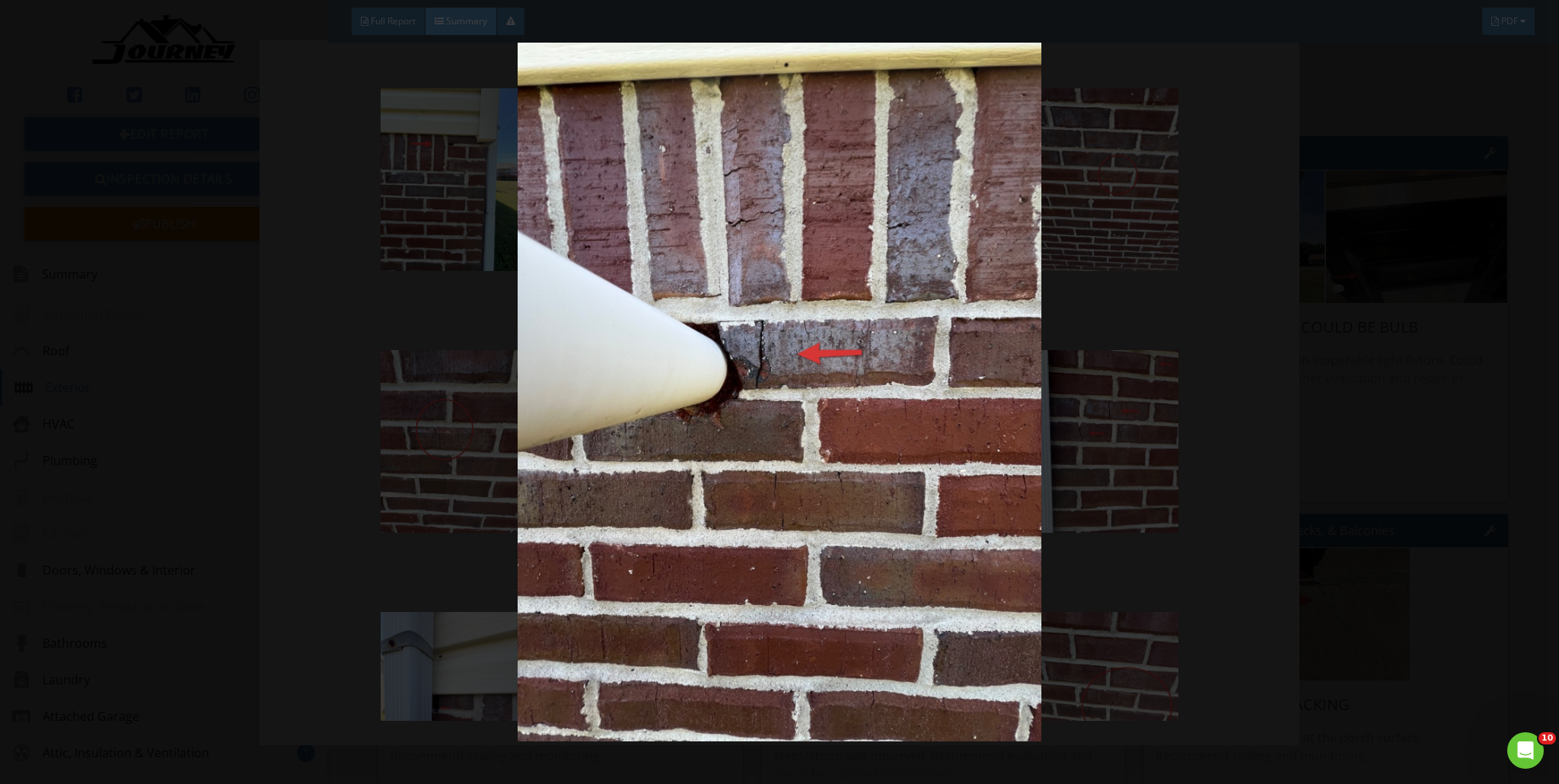
click at [772, 417] on img at bounding box center [780, 392] width 1435 height 699
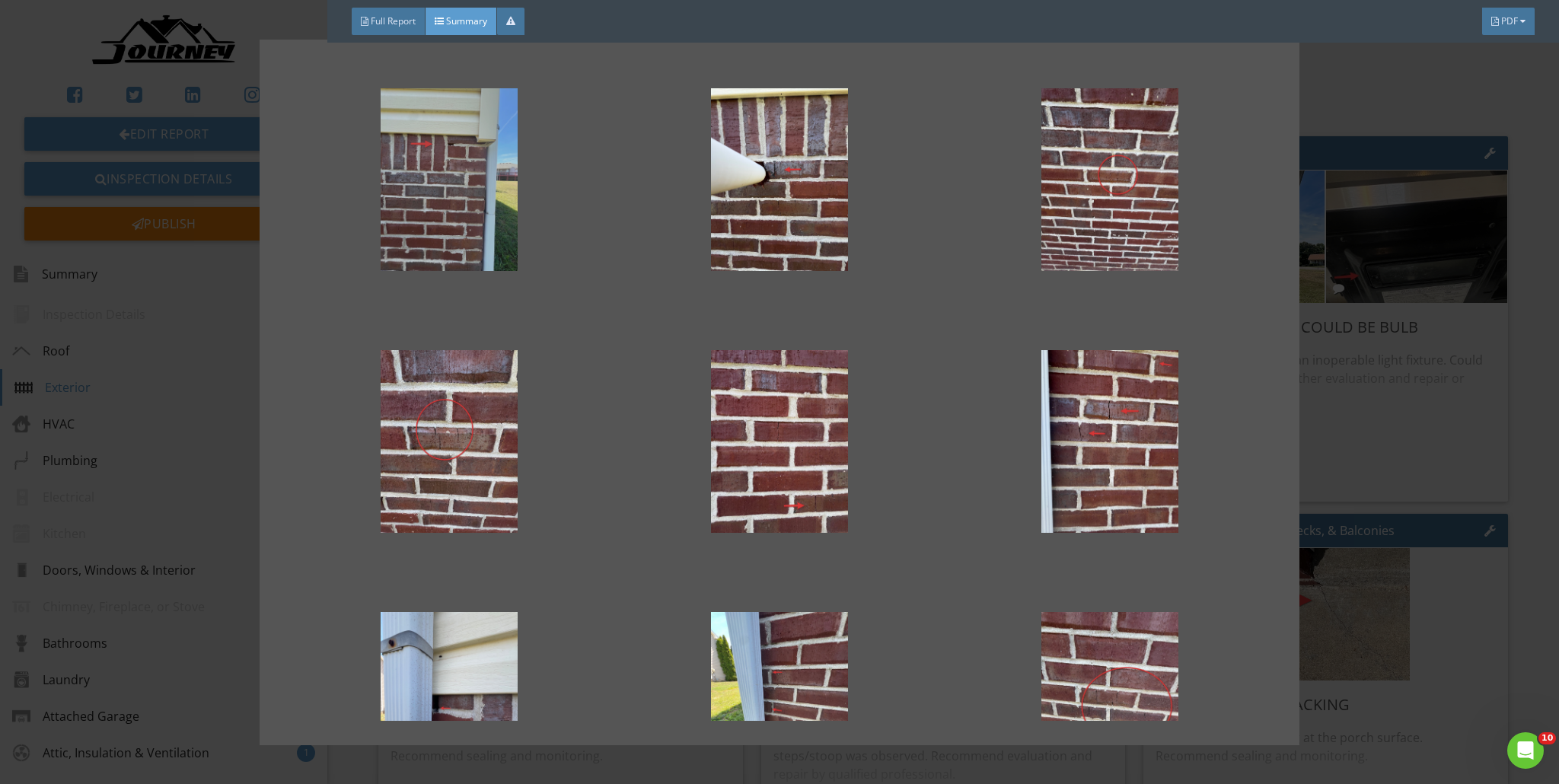
click at [470, 185] on div at bounding box center [448, 180] width 281 height 183
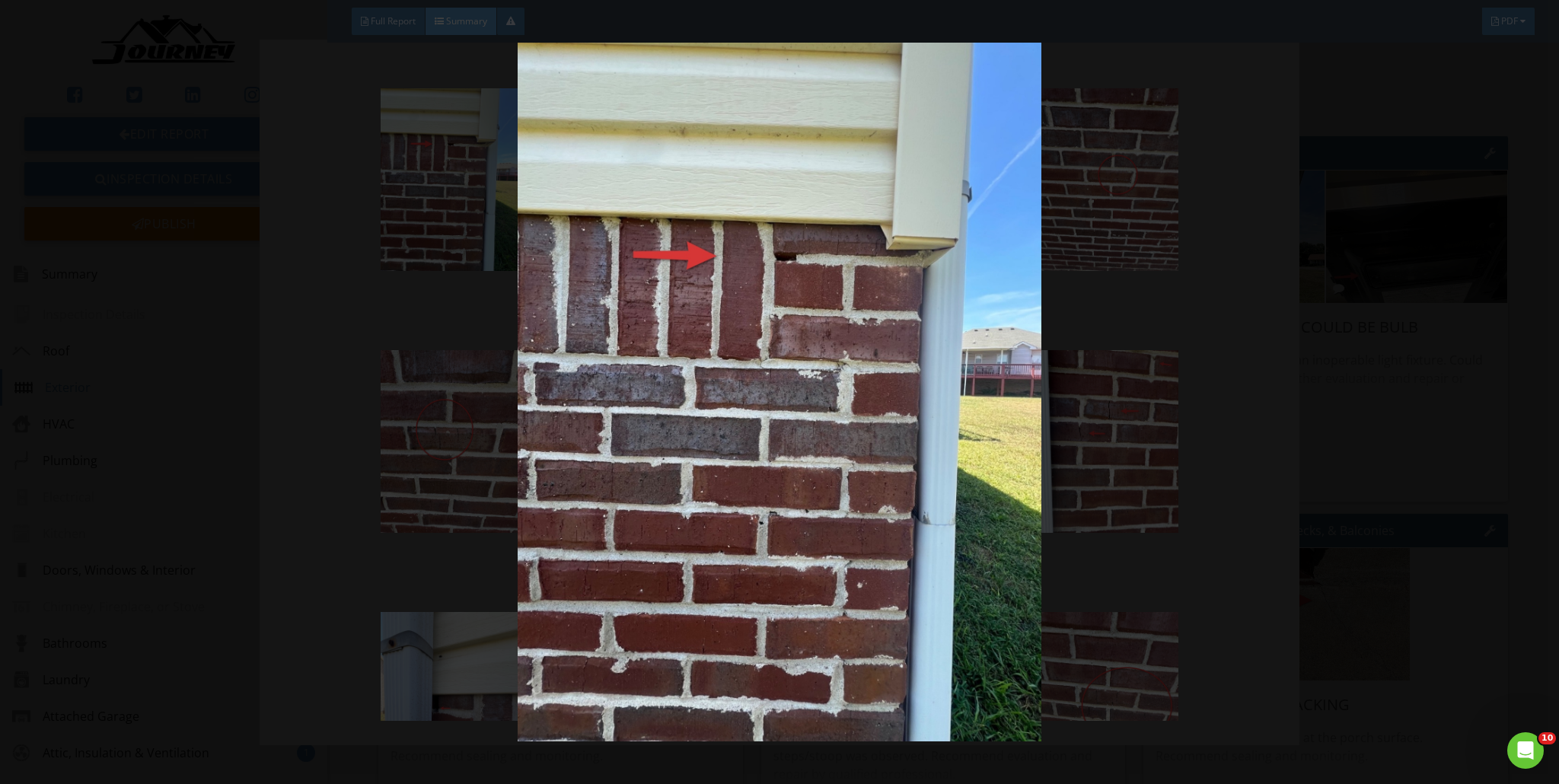
click at [502, 216] on img at bounding box center [780, 392] width 1435 height 699
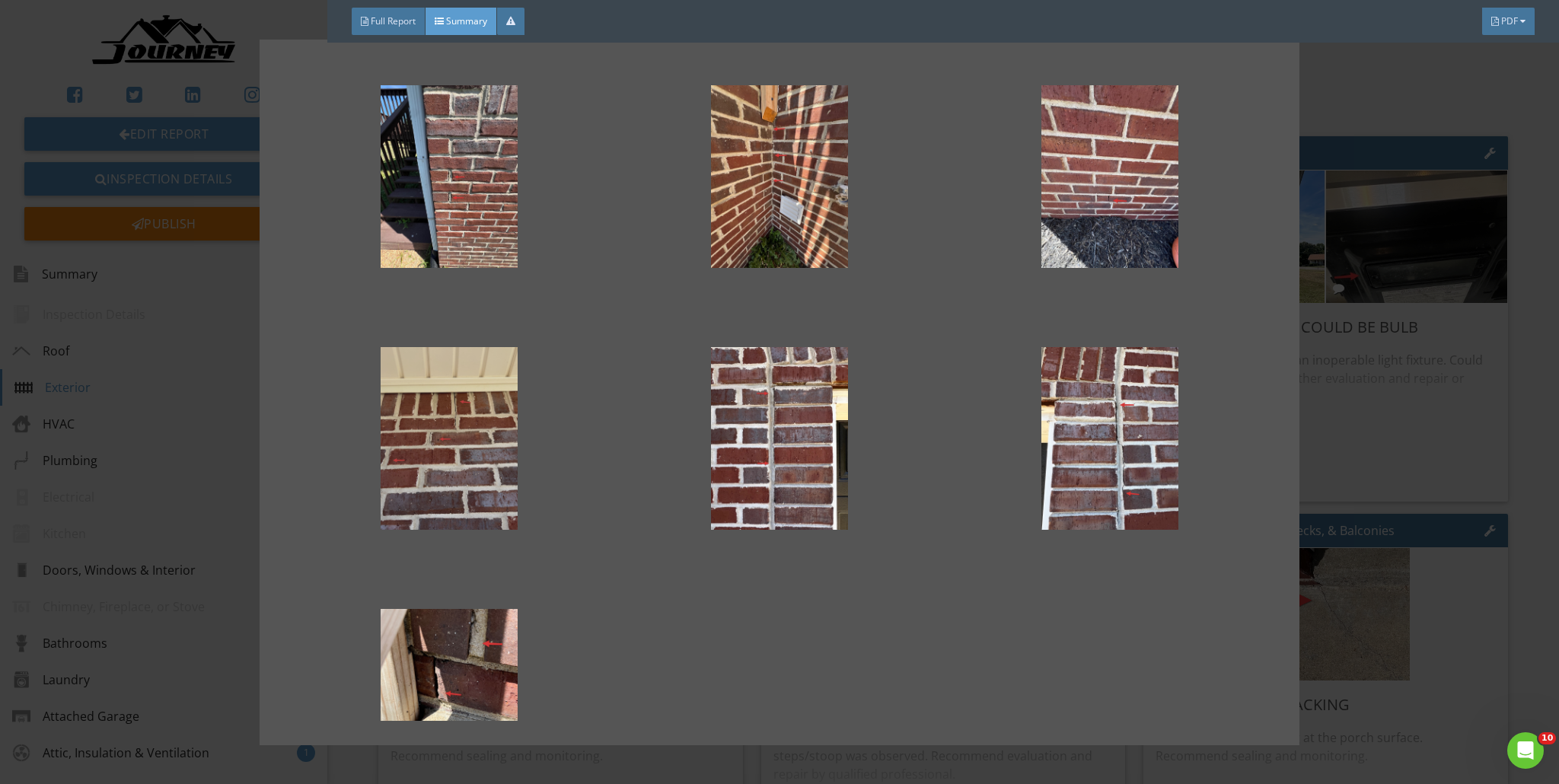
scroll to position [790, 0]
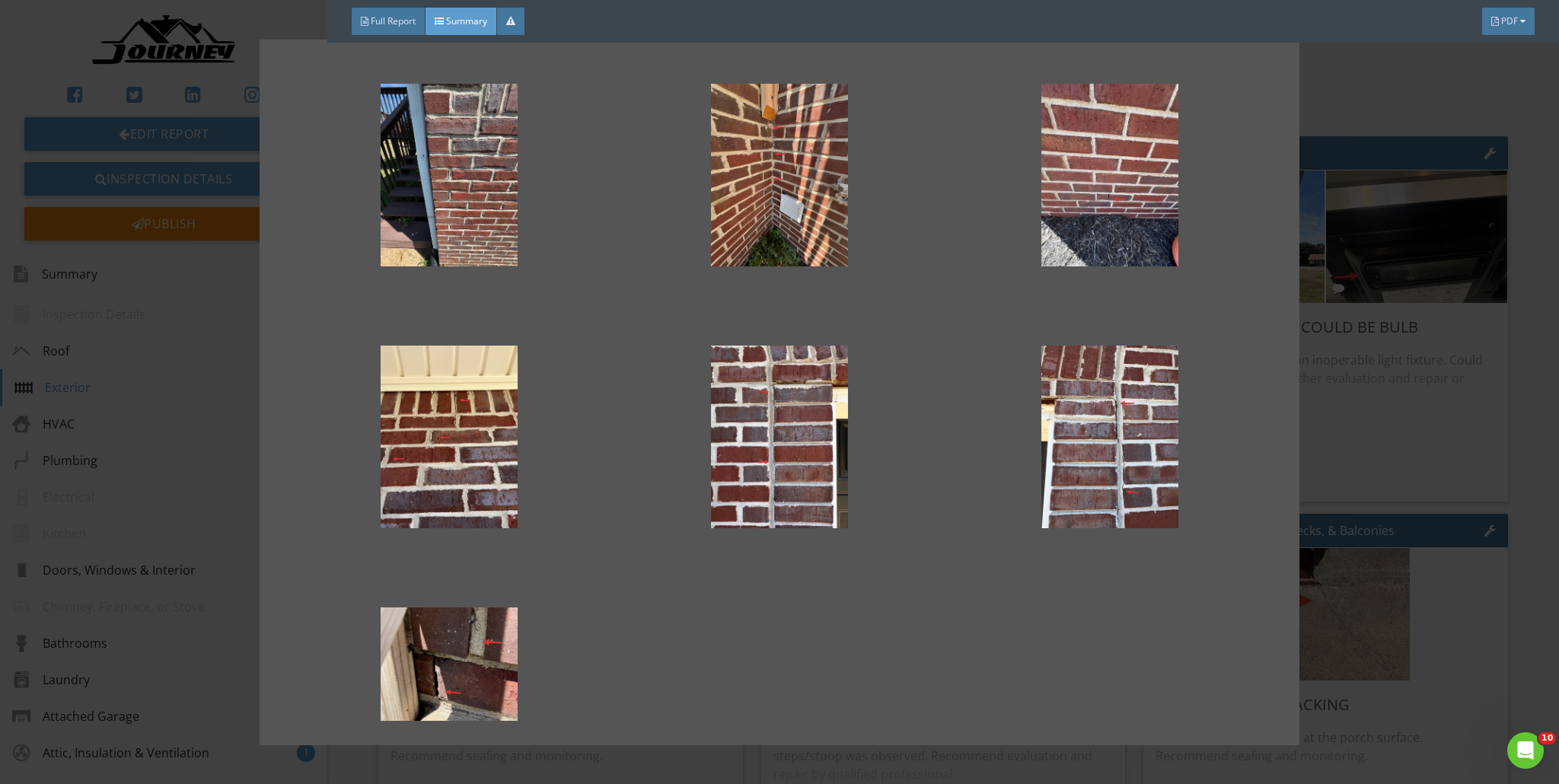
click at [772, 315] on div at bounding box center [779, 392] width 1559 height 784
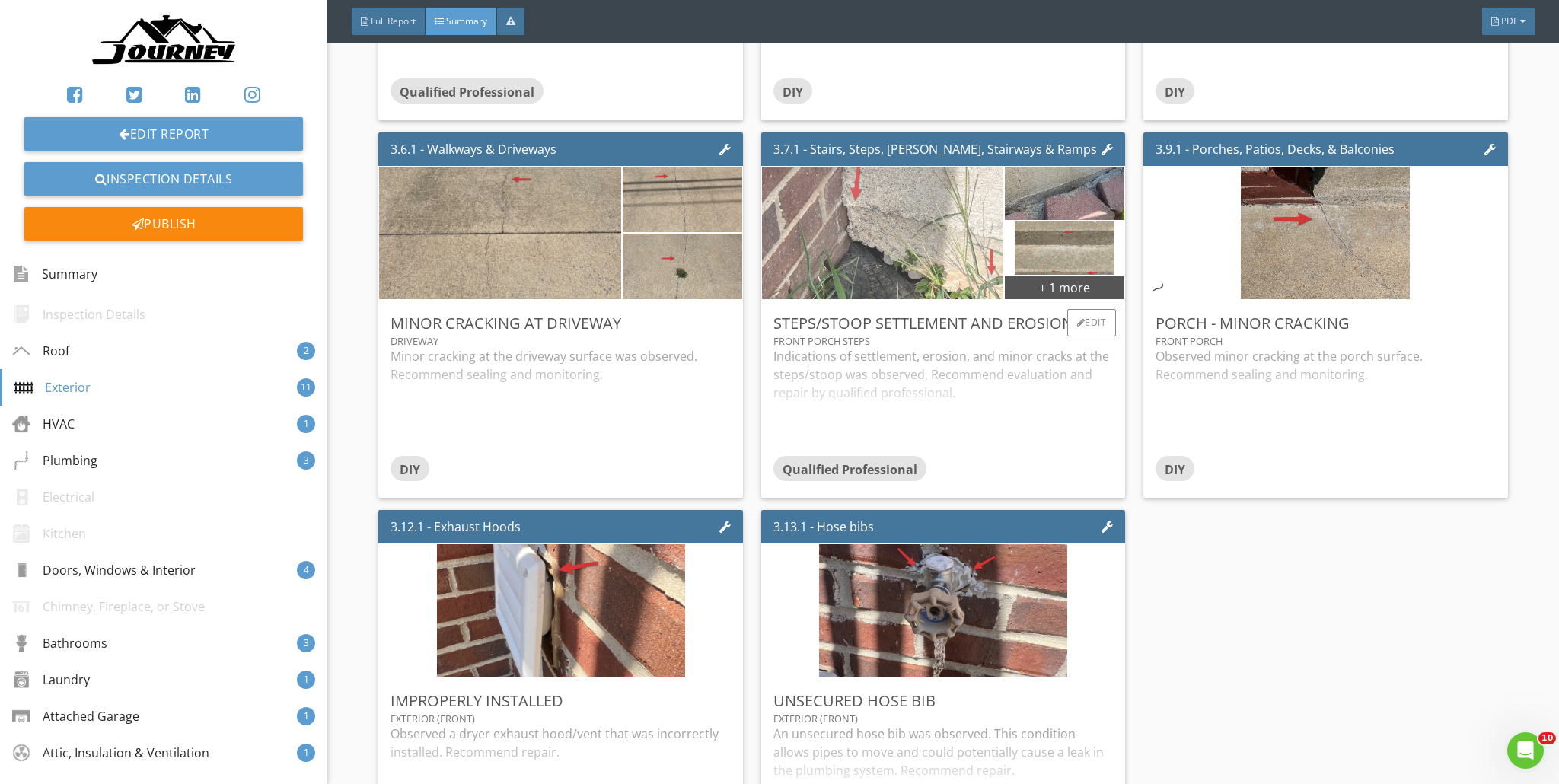
scroll to position [1734, 0]
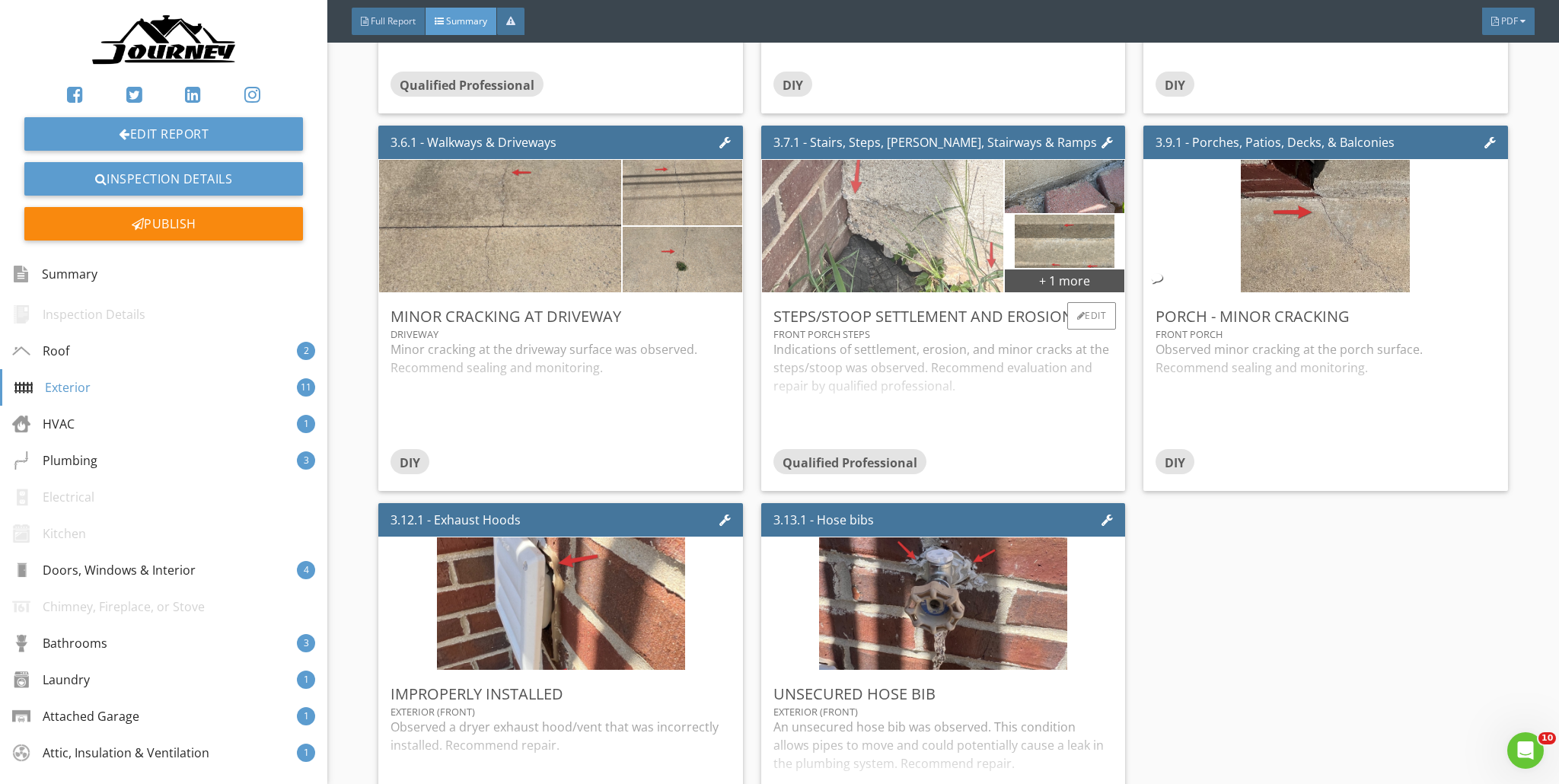
click at [772, 253] on img at bounding box center [883, 226] width 248 height 331
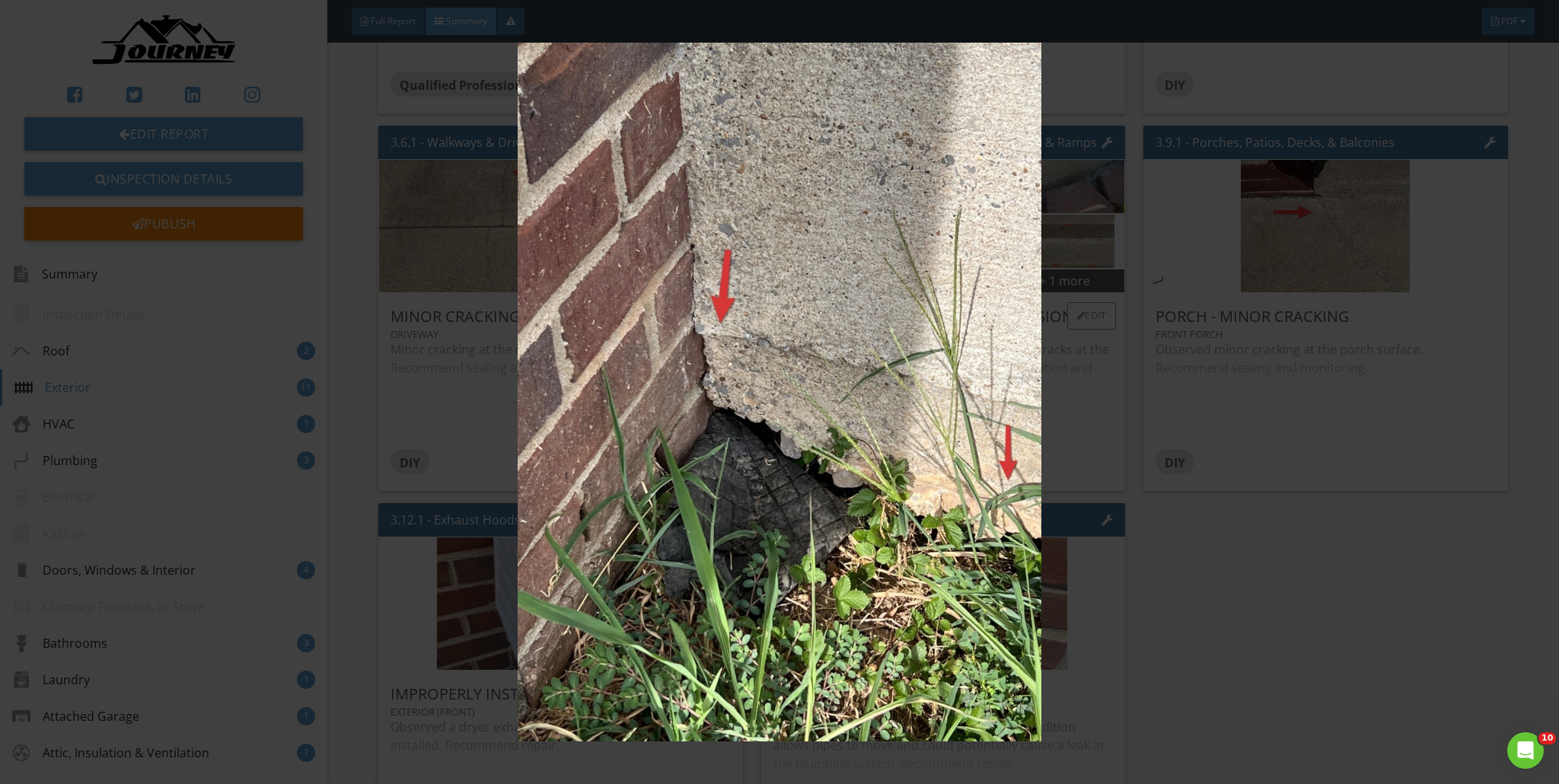
click at [772, 253] on img at bounding box center [780, 392] width 1435 height 699
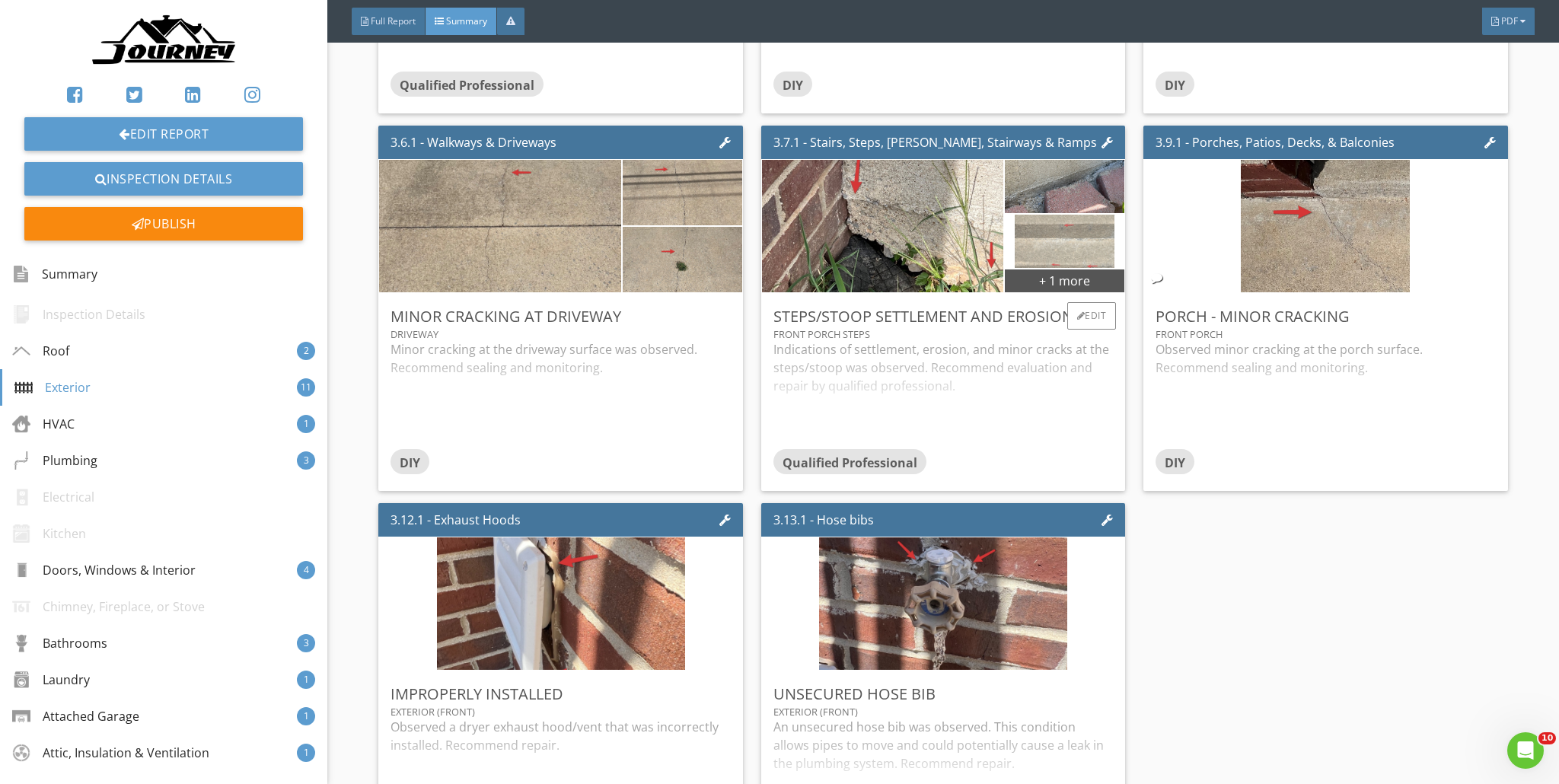
click at [772, 239] on img at bounding box center [1064, 242] width 99 height 134
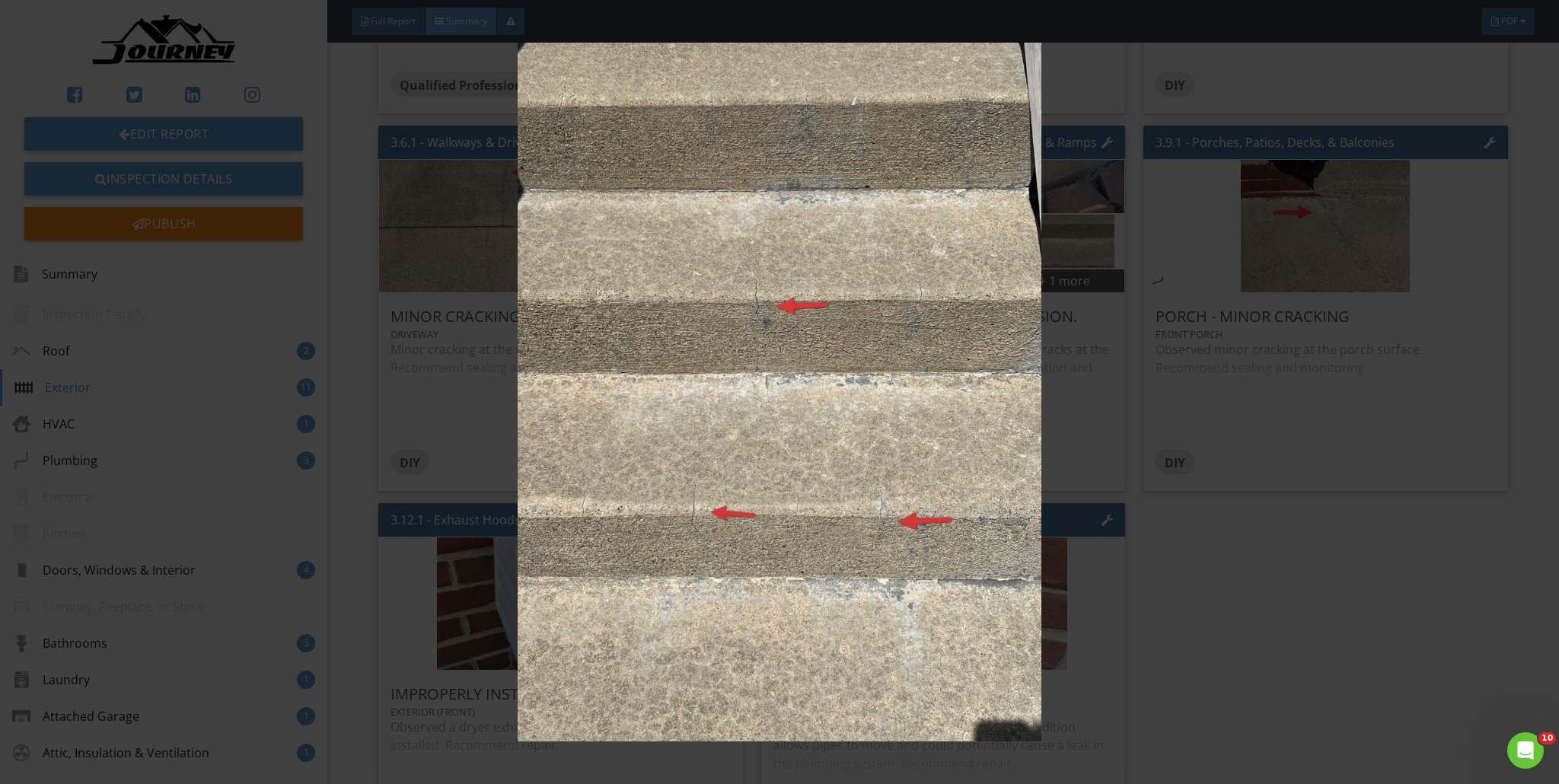
click at [772, 281] on img at bounding box center [780, 392] width 1435 height 699
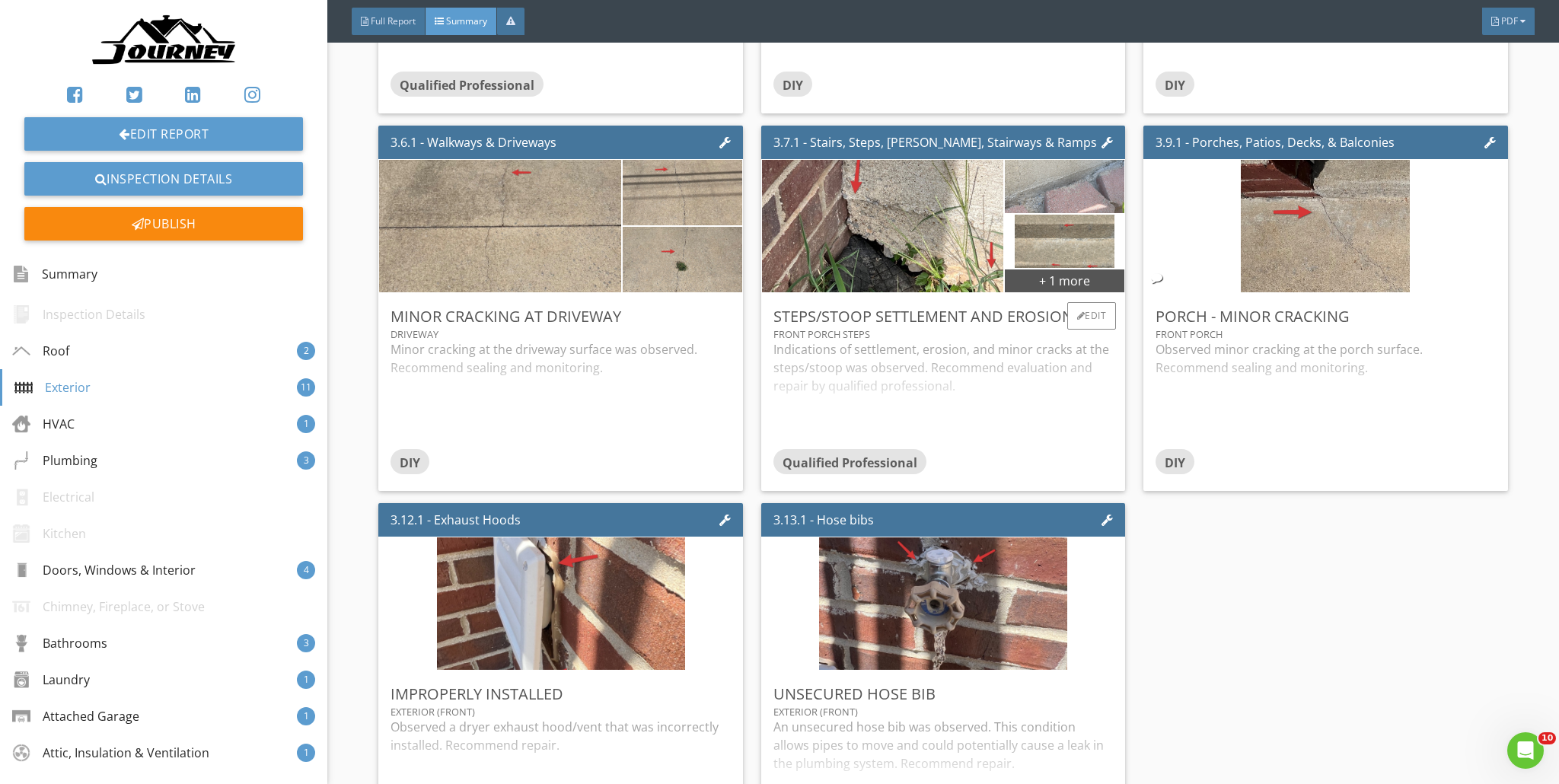
click at [772, 191] on img at bounding box center [1065, 187] width 177 height 134
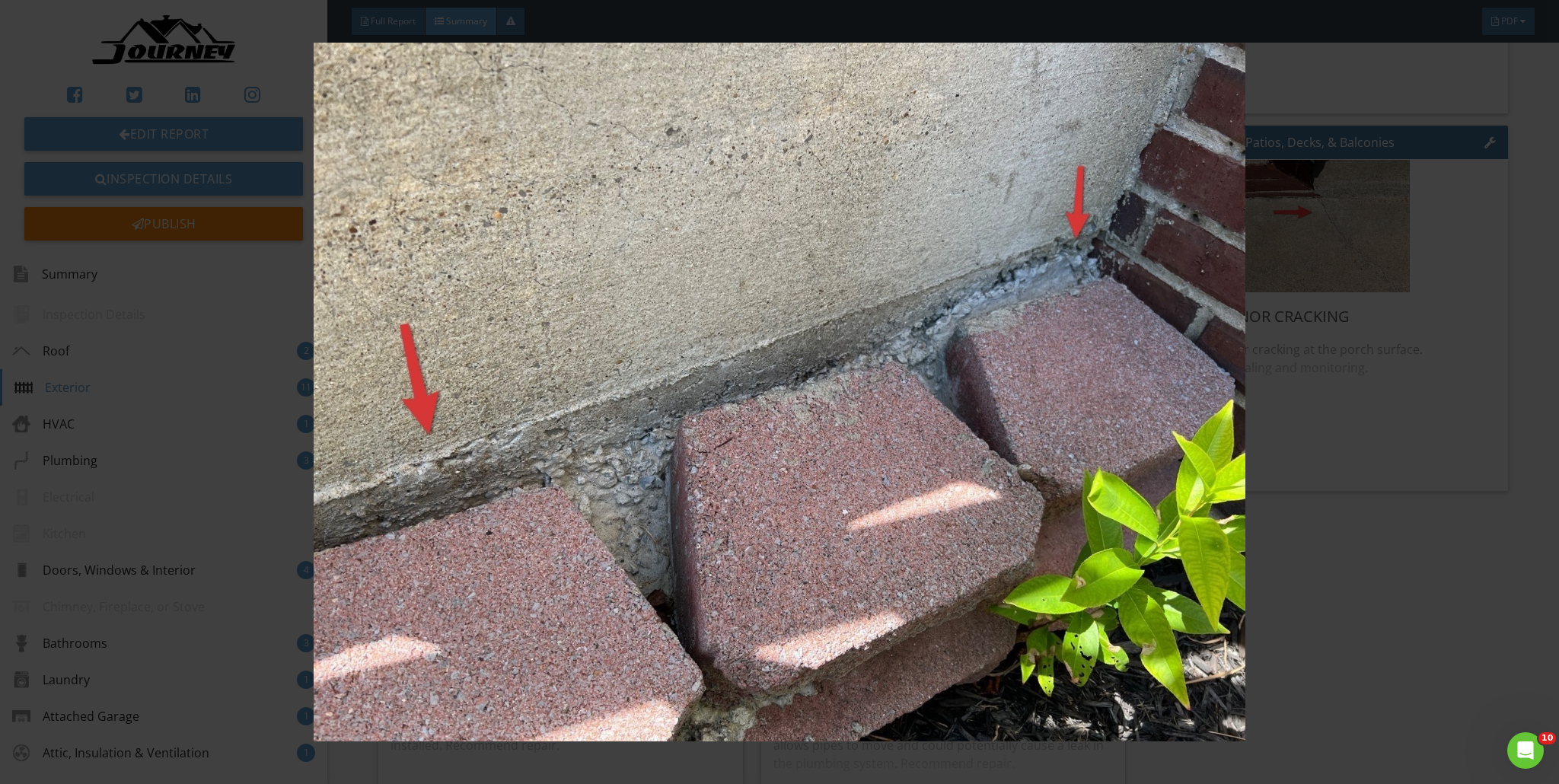
click at [772, 236] on img at bounding box center [780, 392] width 1435 height 699
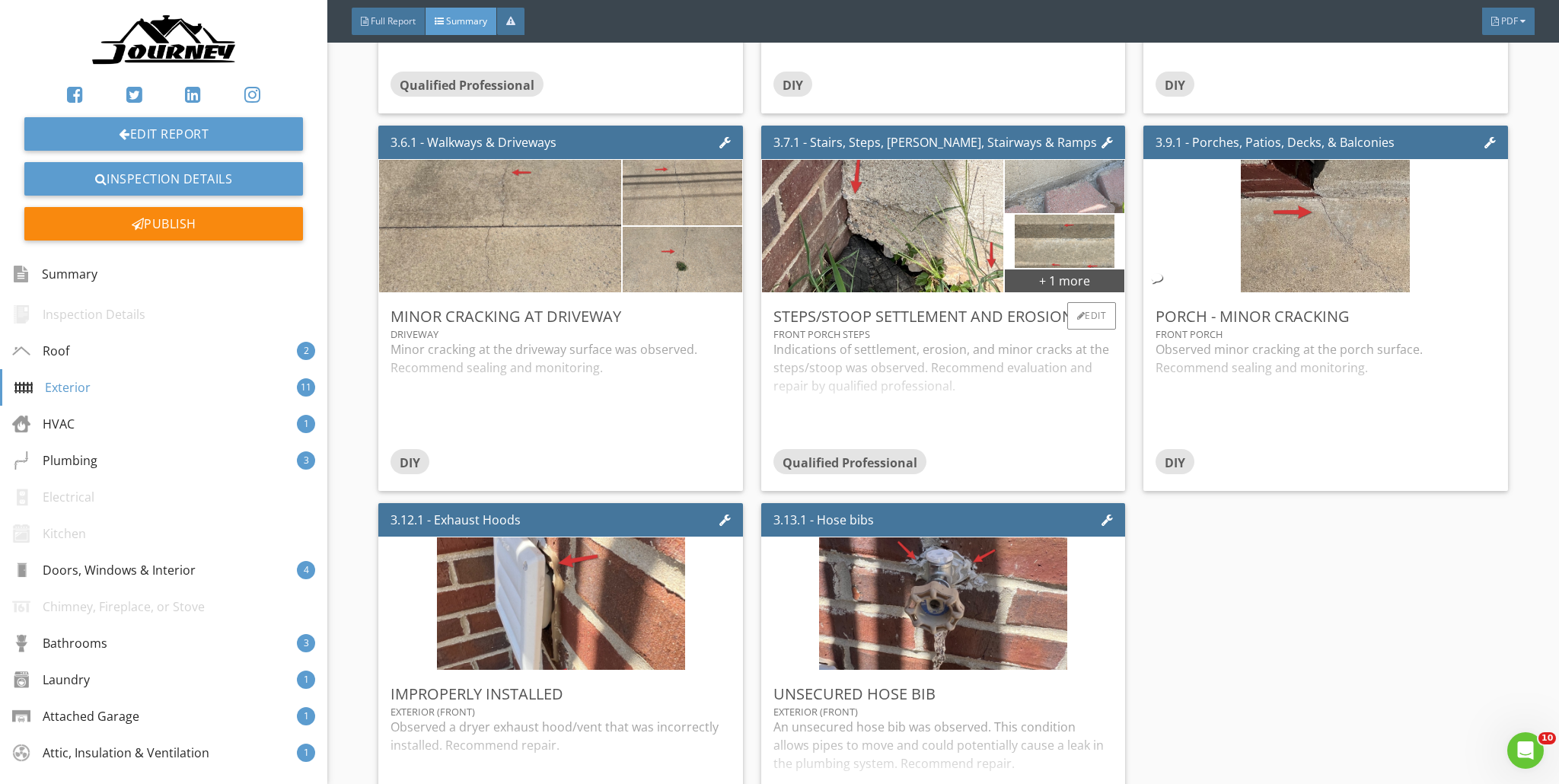
click at [772, 204] on img at bounding box center [1065, 187] width 177 height 134
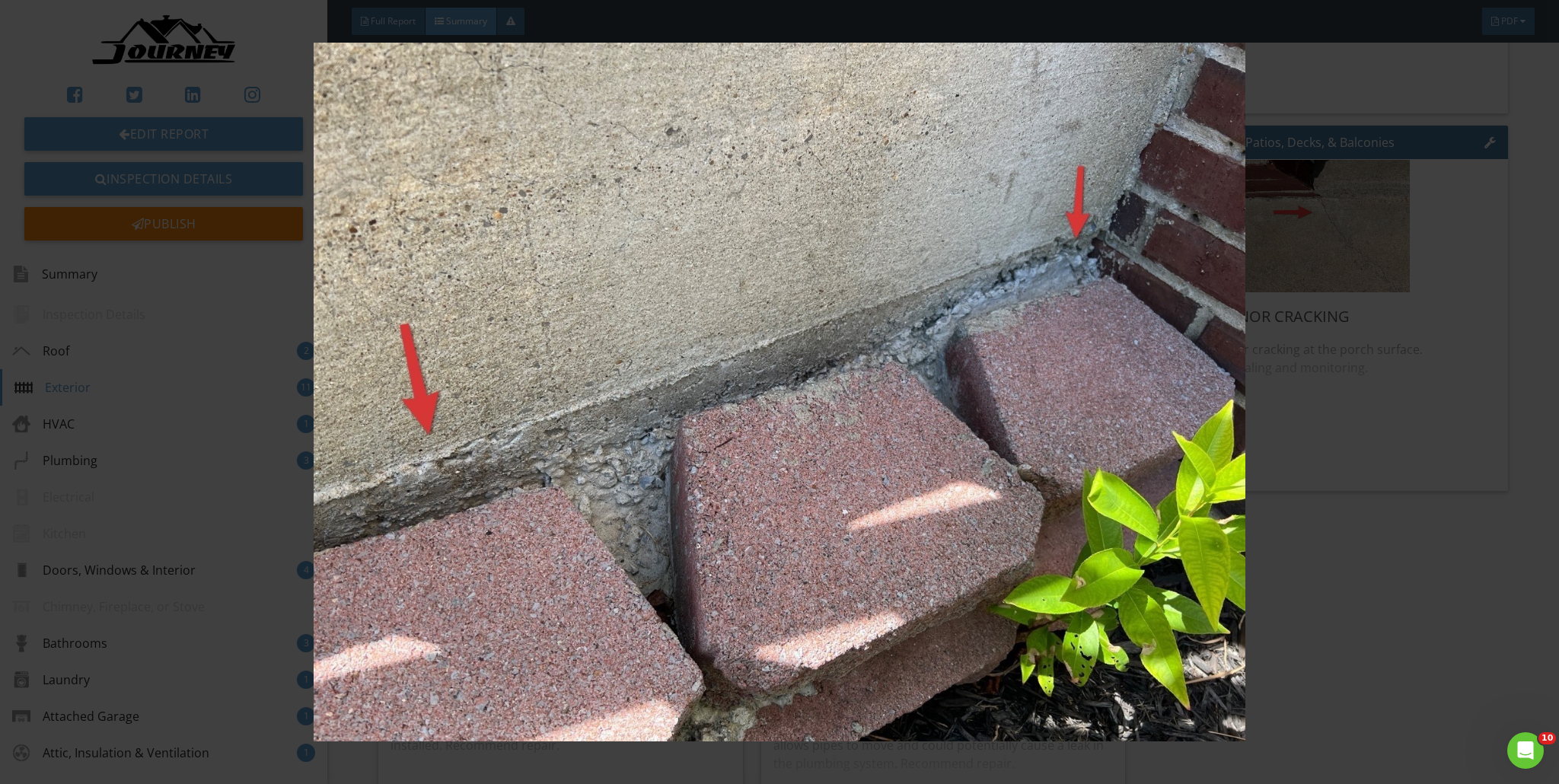
click at [772, 205] on img at bounding box center [780, 392] width 1435 height 699
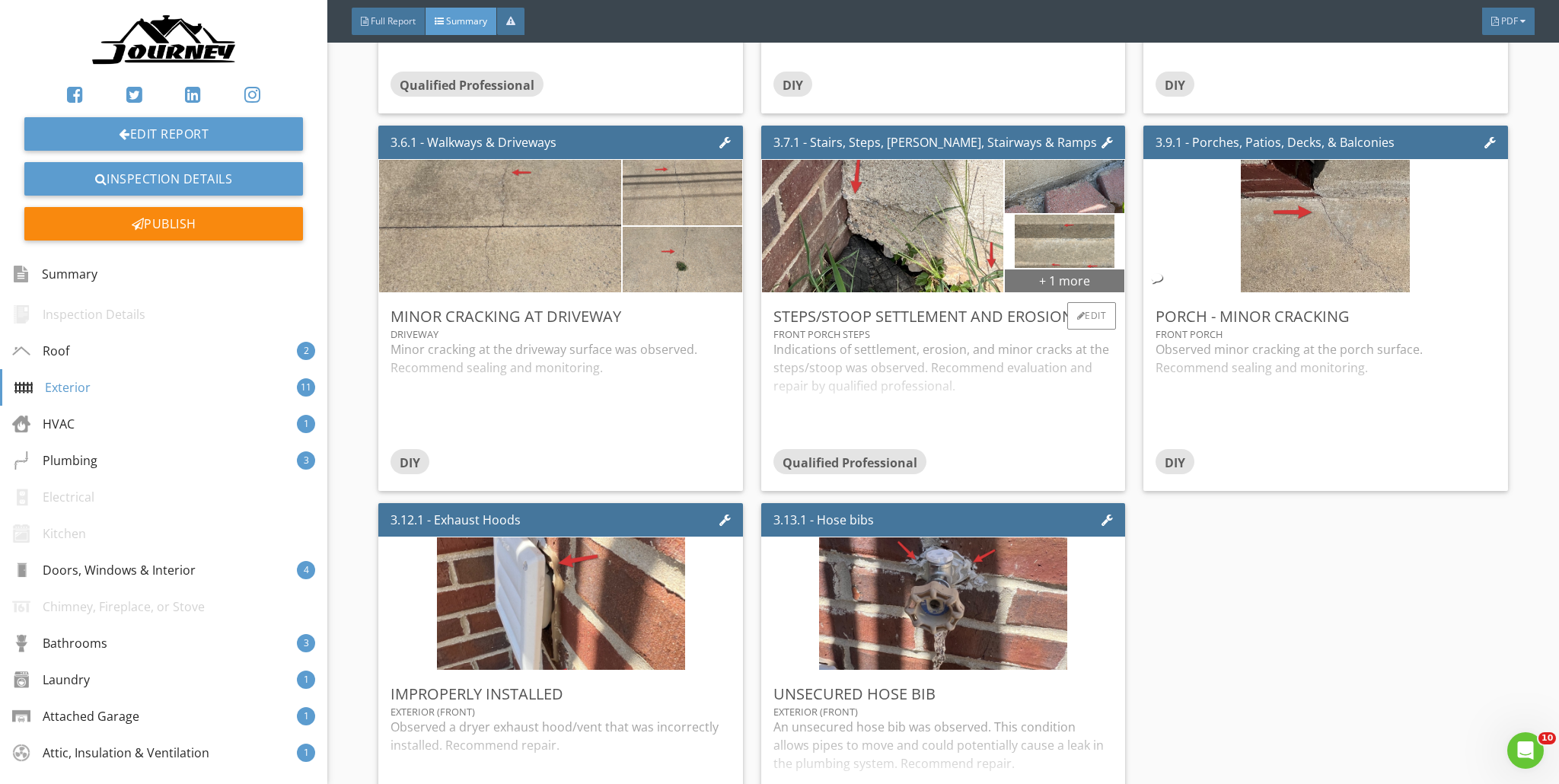
click at [772, 280] on div "+ 1 more" at bounding box center [1065, 280] width 119 height 24
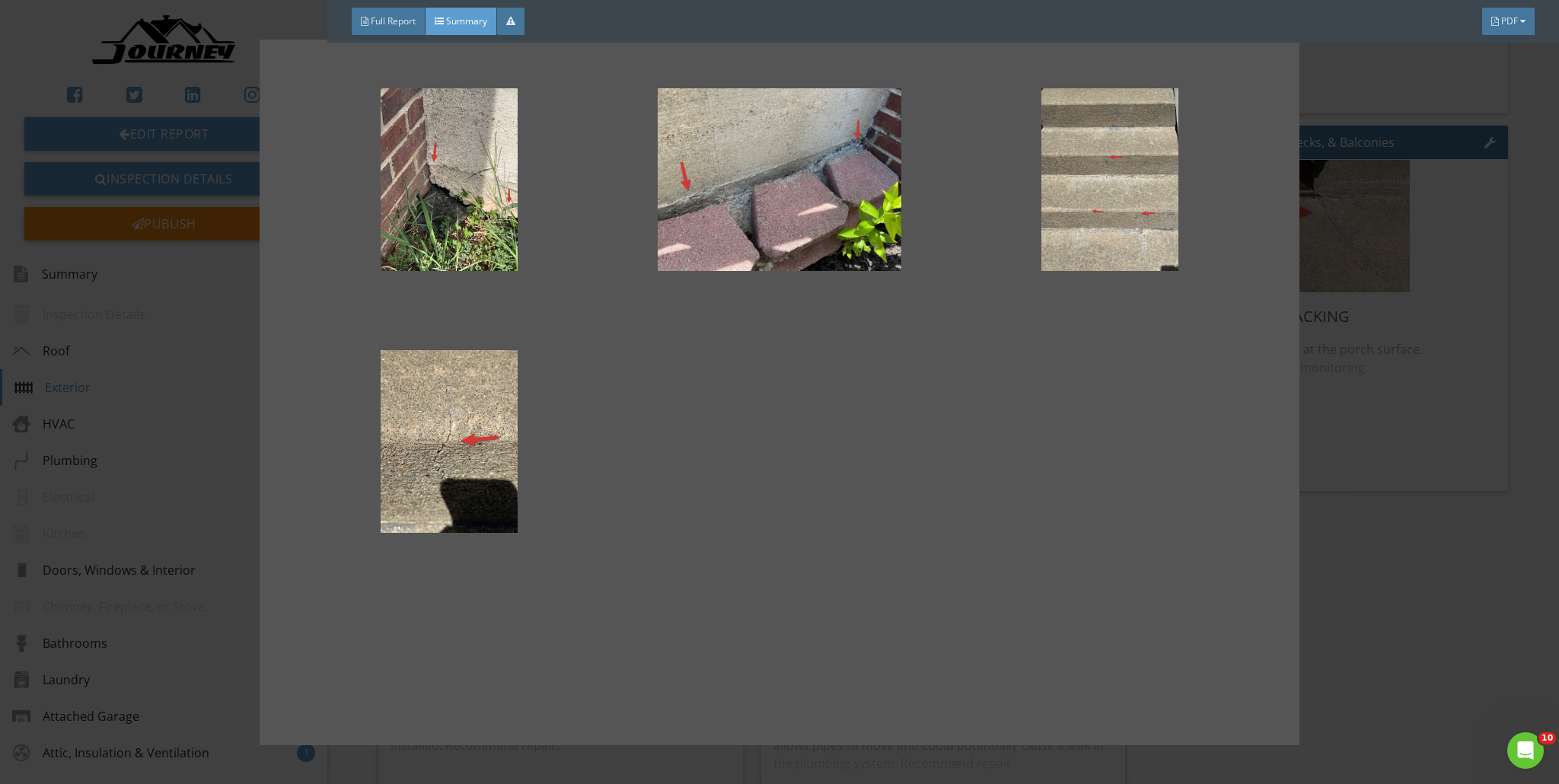
click at [772, 89] on div at bounding box center [779, 392] width 1559 height 784
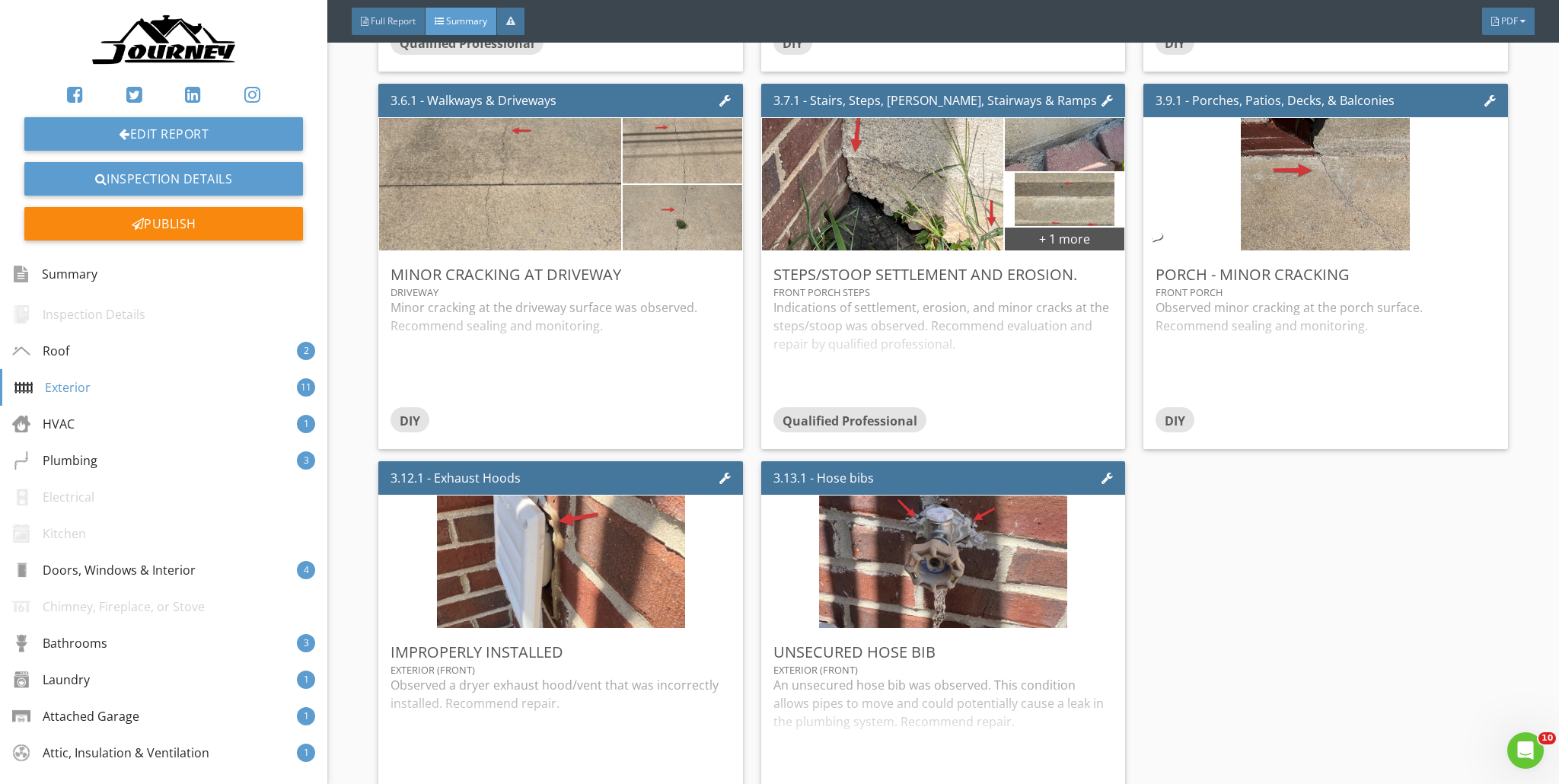
scroll to position [1852, 0]
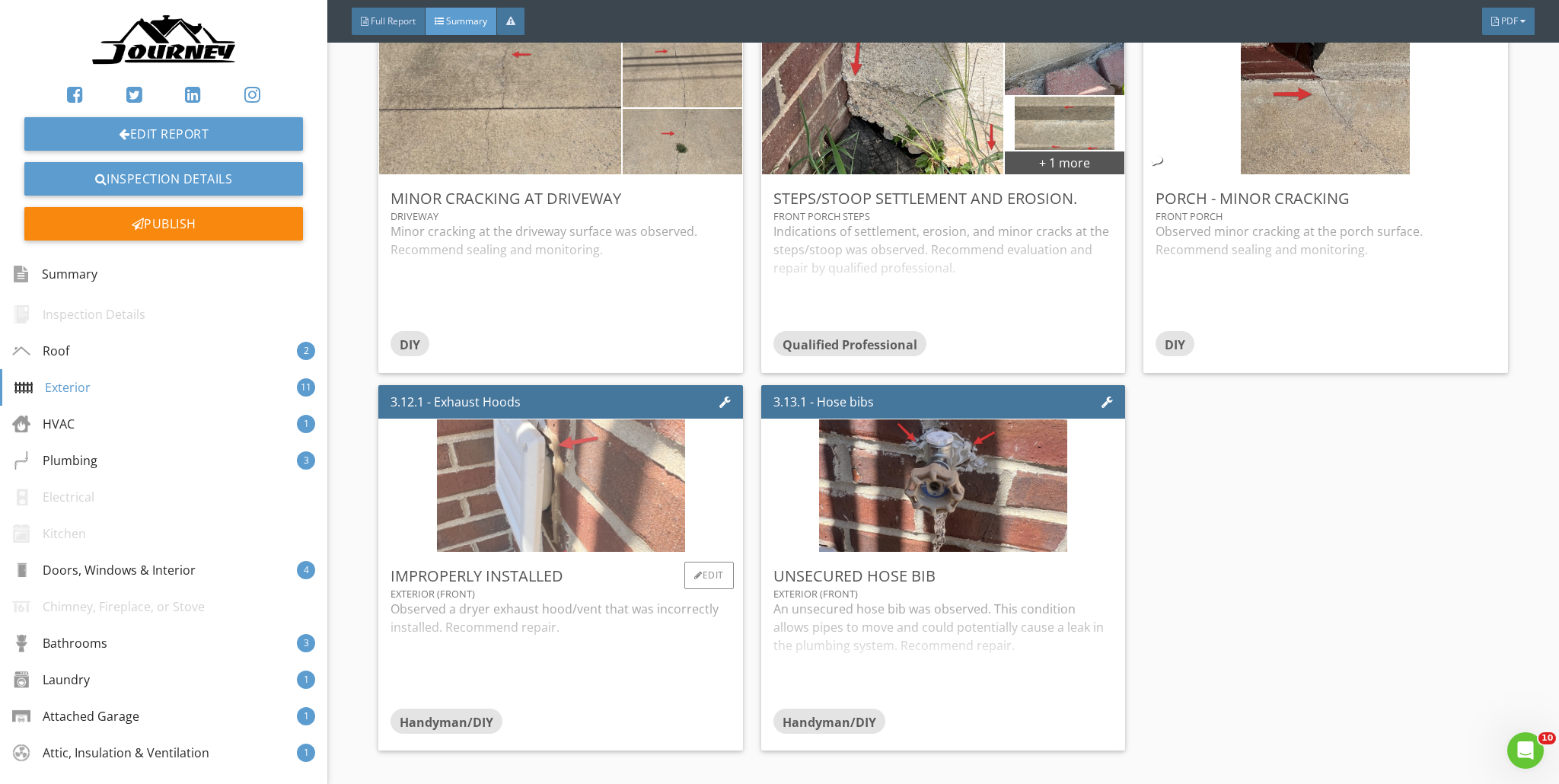
click at [603, 486] on img at bounding box center [560, 486] width 248 height 331
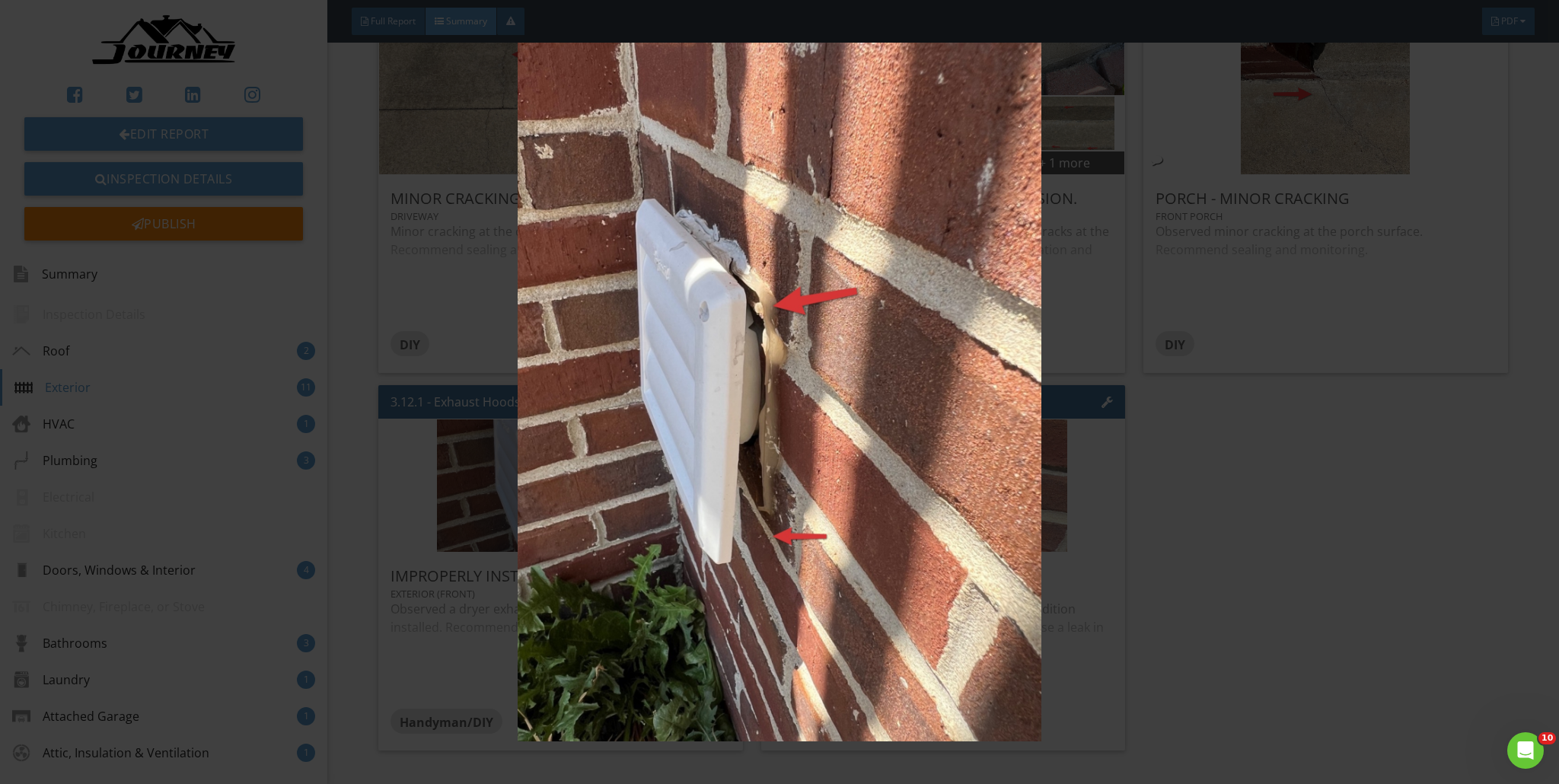
click at [636, 425] on img at bounding box center [780, 392] width 1435 height 699
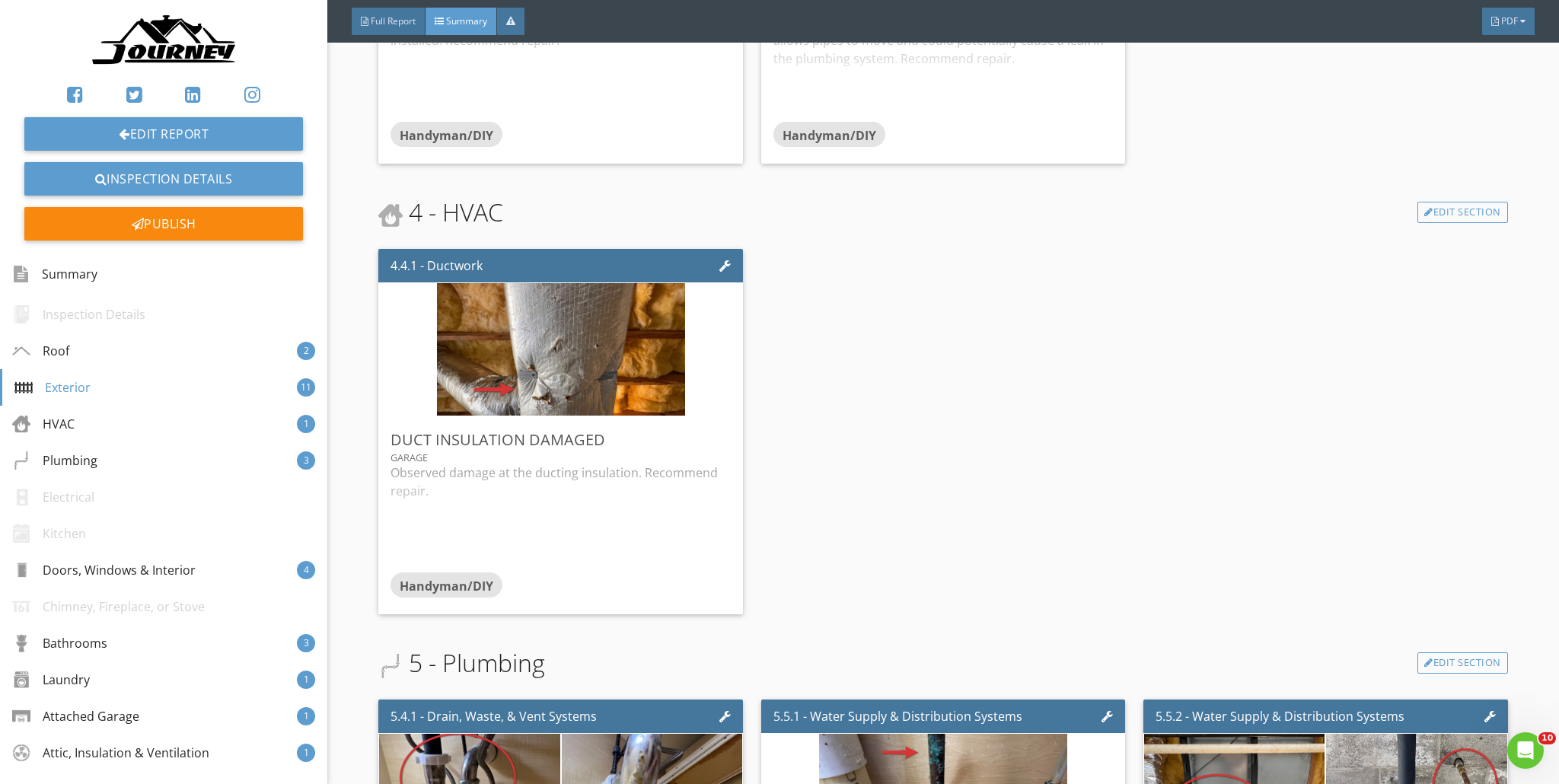
scroll to position [2556, 0]
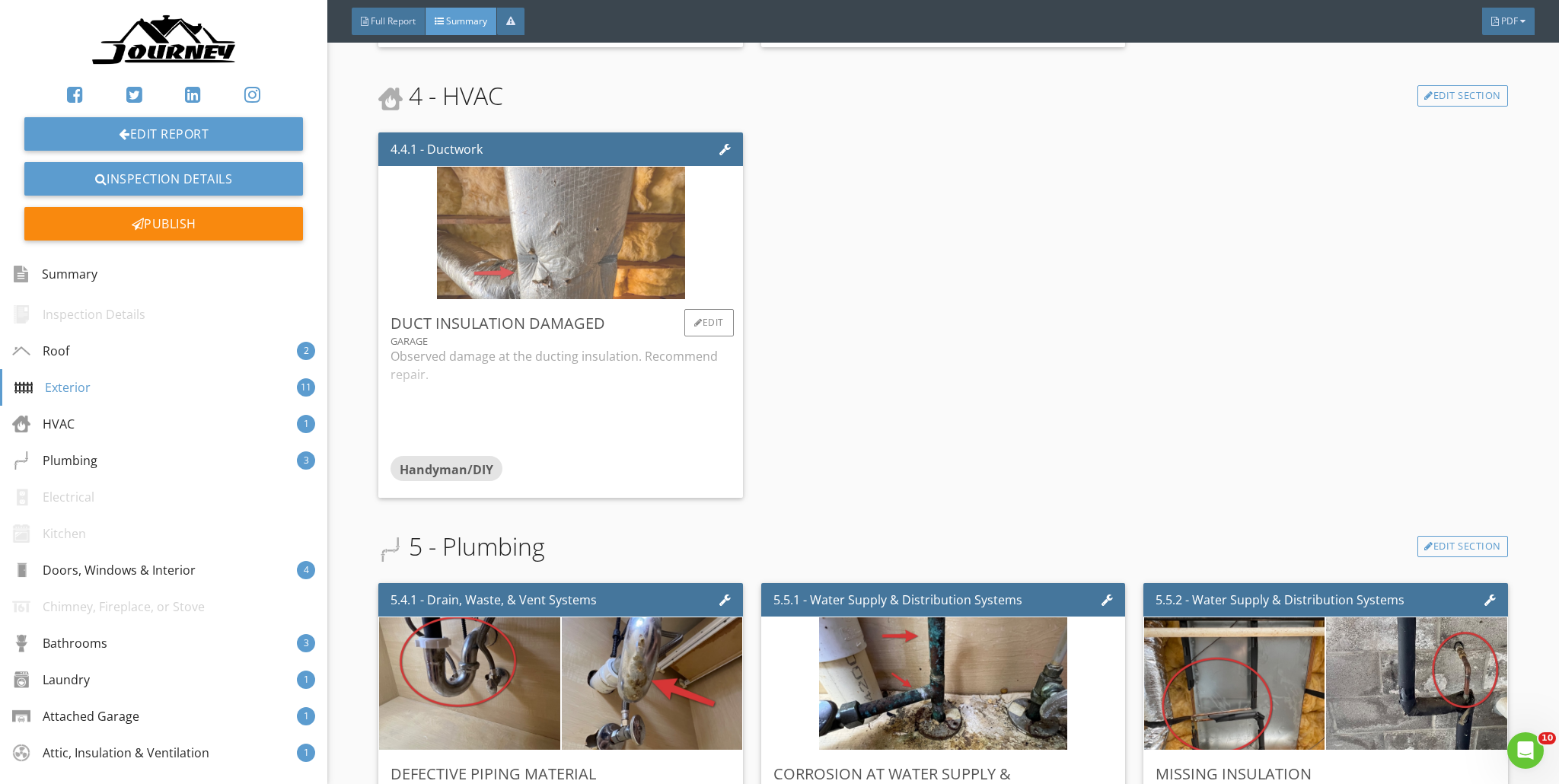
click at [565, 250] on img at bounding box center [560, 233] width 248 height 331
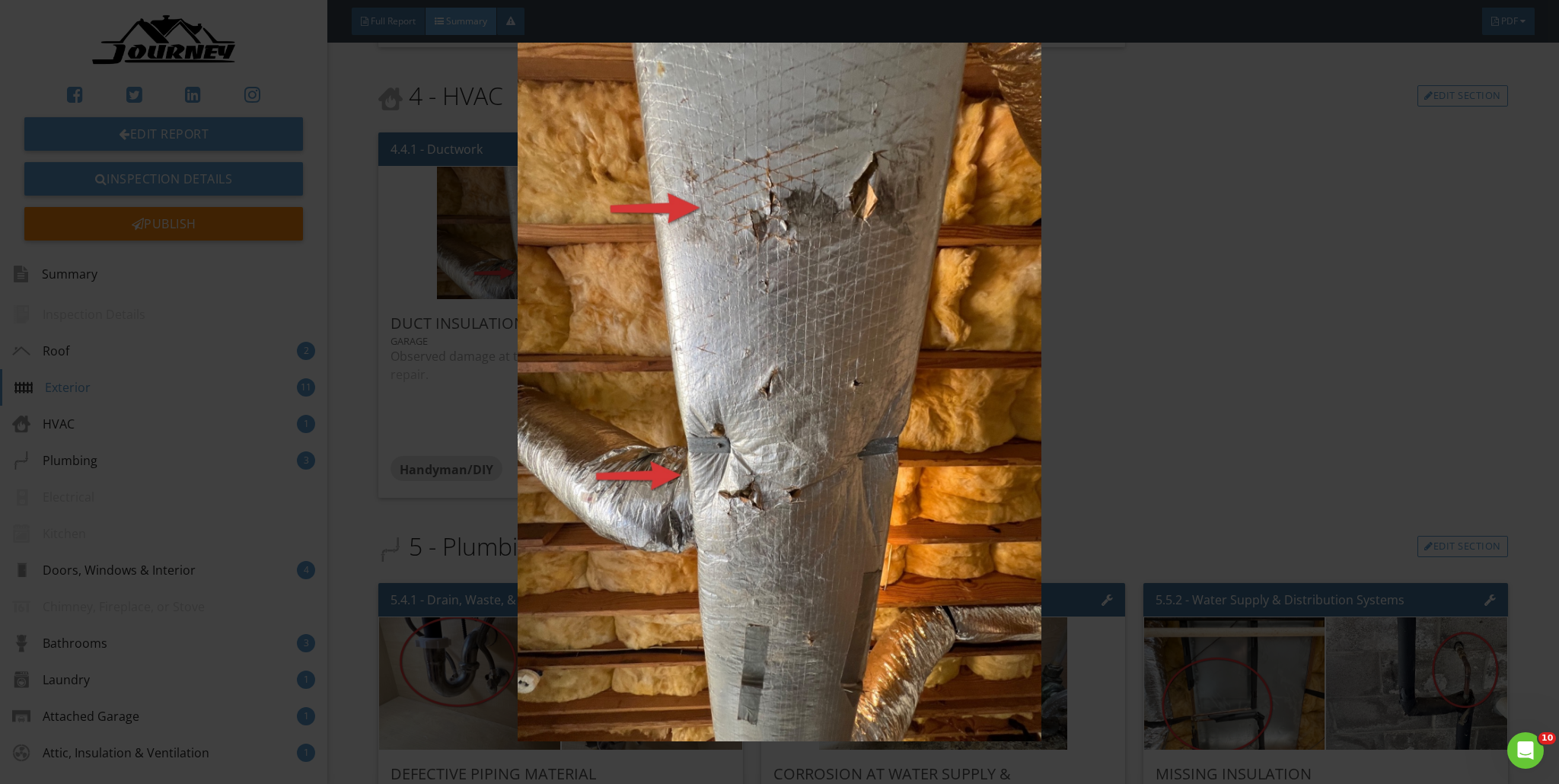
click at [772, 306] on img at bounding box center [780, 392] width 1435 height 699
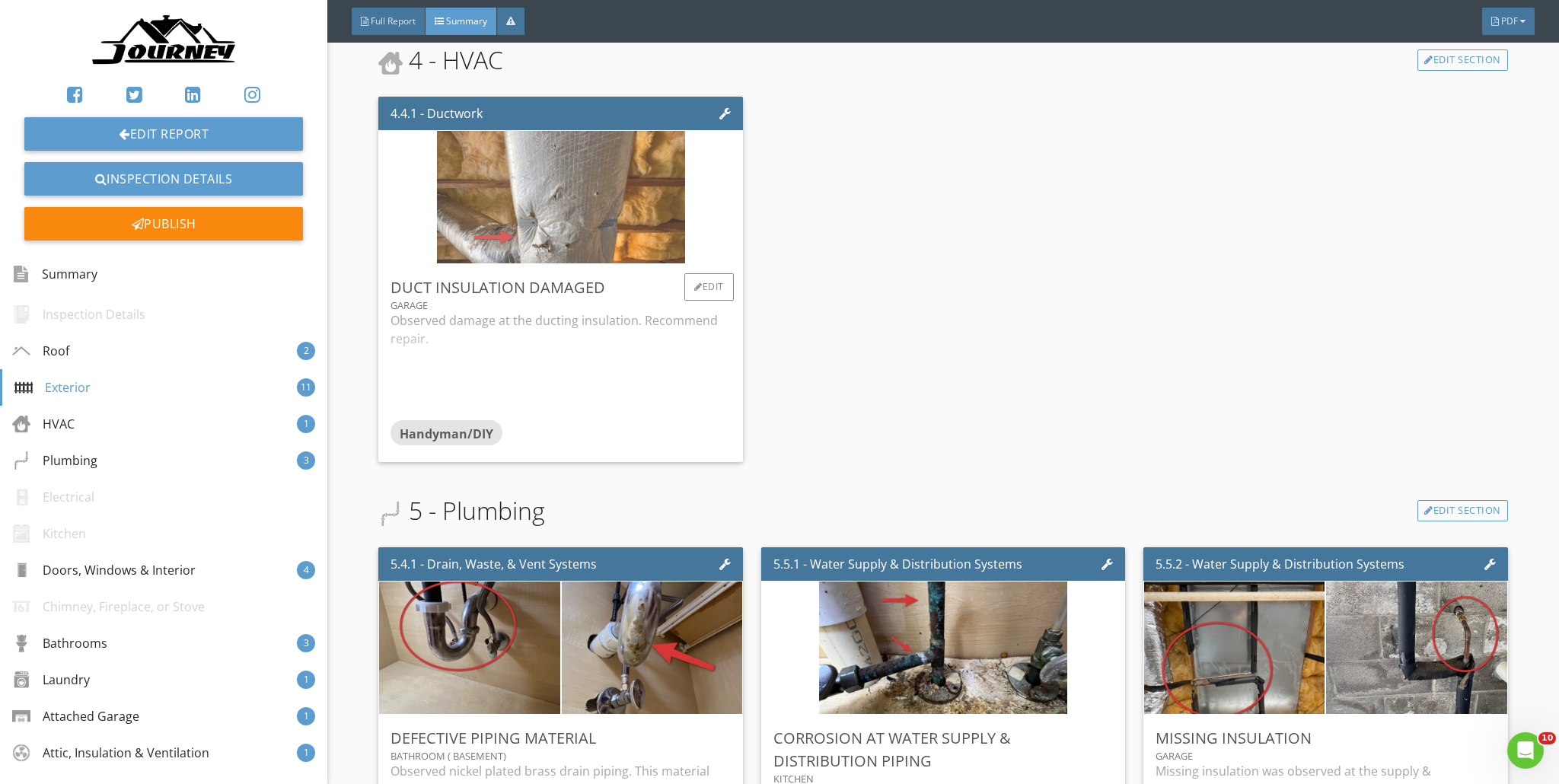
scroll to position [2577, 0]
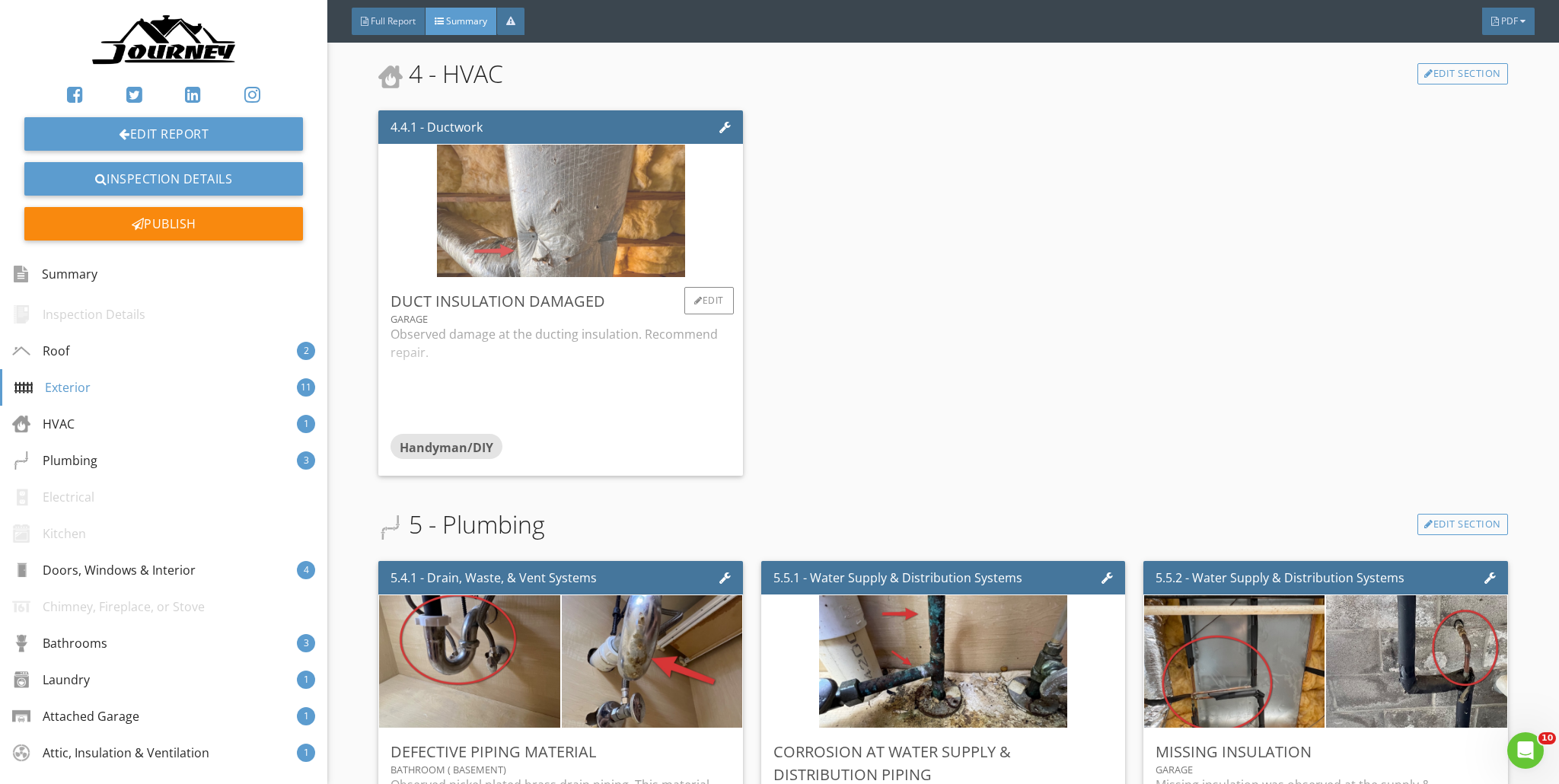
click at [627, 249] on img at bounding box center [560, 211] width 248 height 331
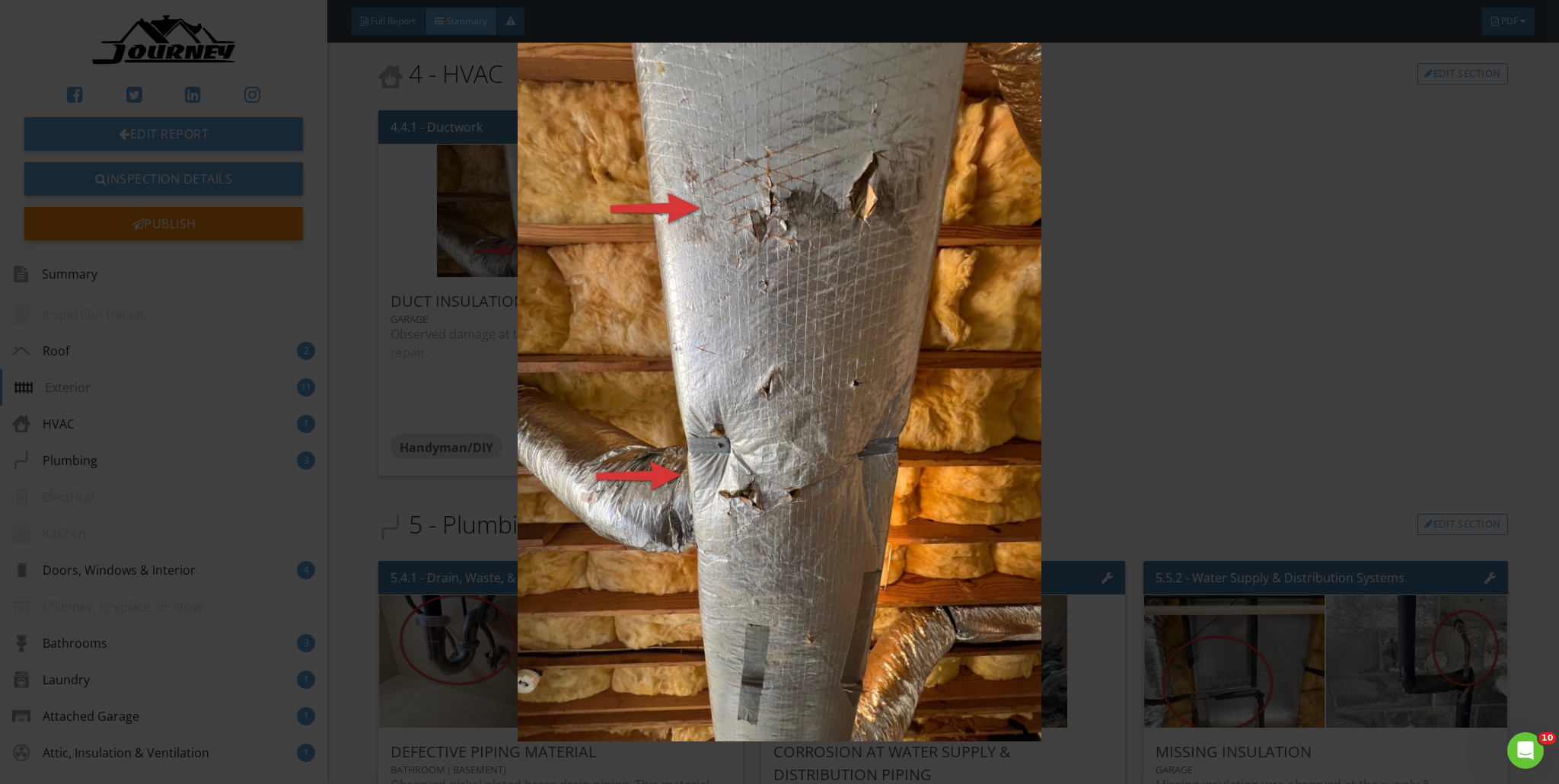
click at [772, 251] on img at bounding box center [780, 392] width 1435 height 699
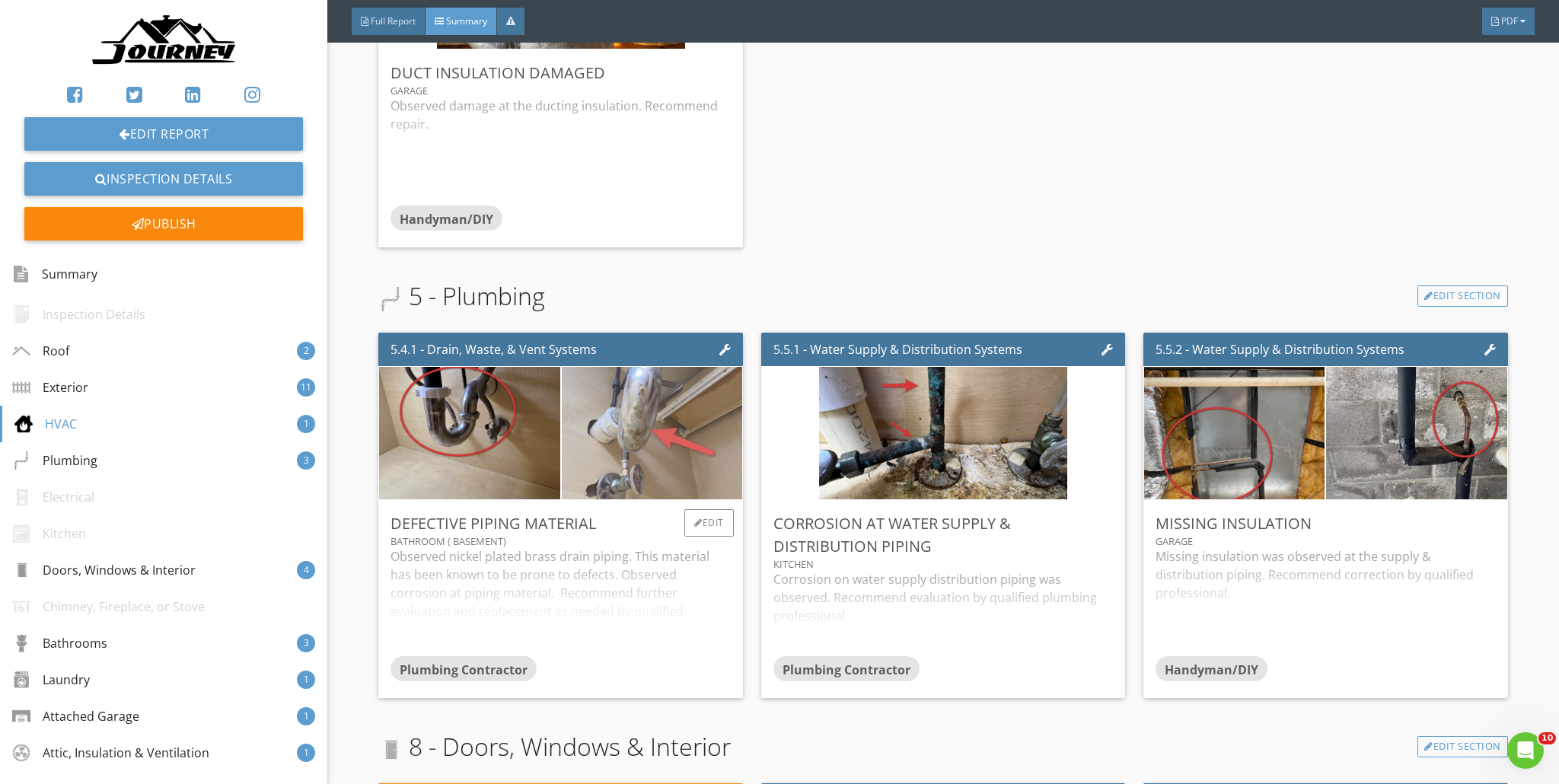
scroll to position [2870, 0]
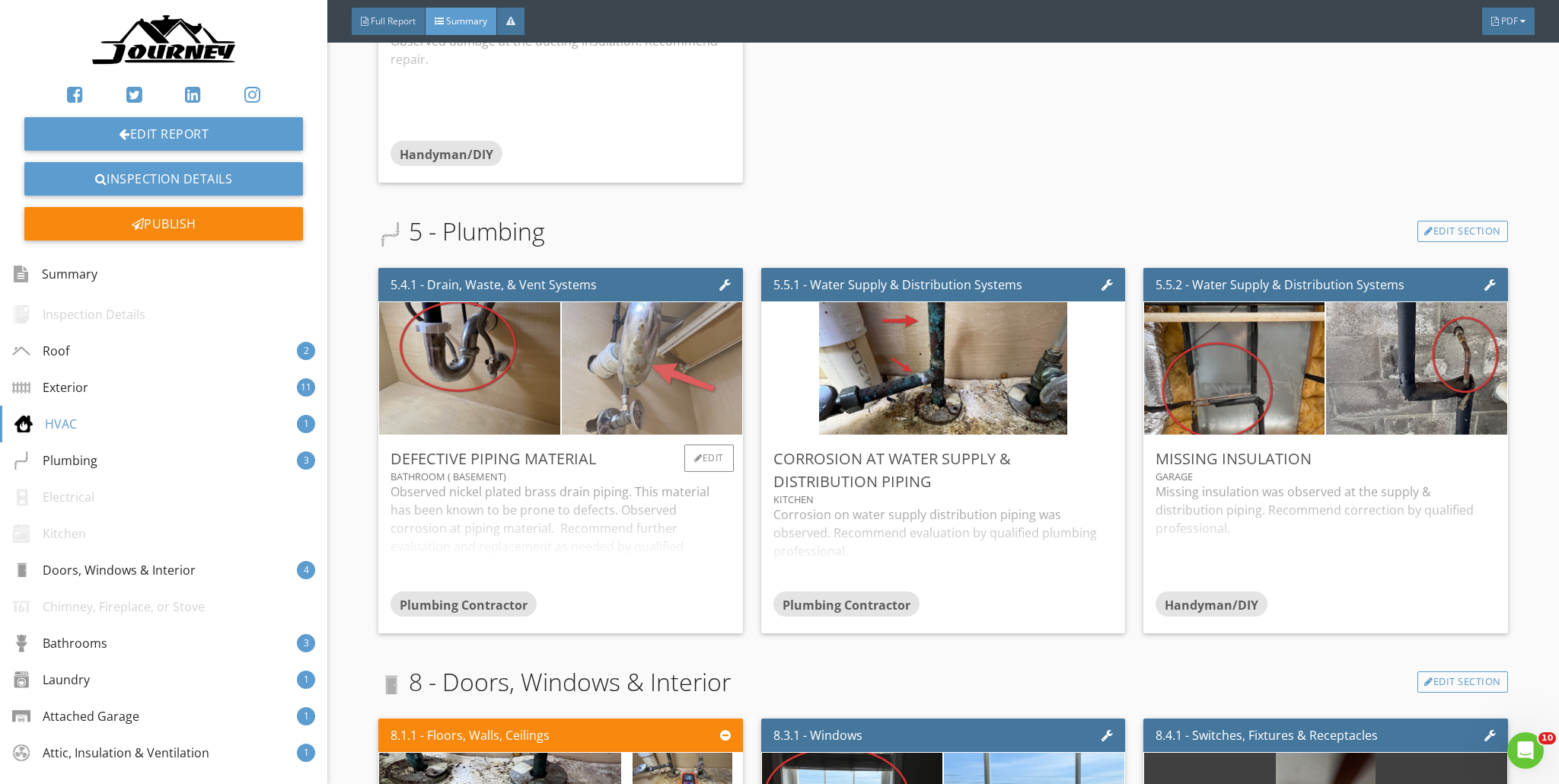
click at [663, 373] on img at bounding box center [651, 368] width 248 height 331
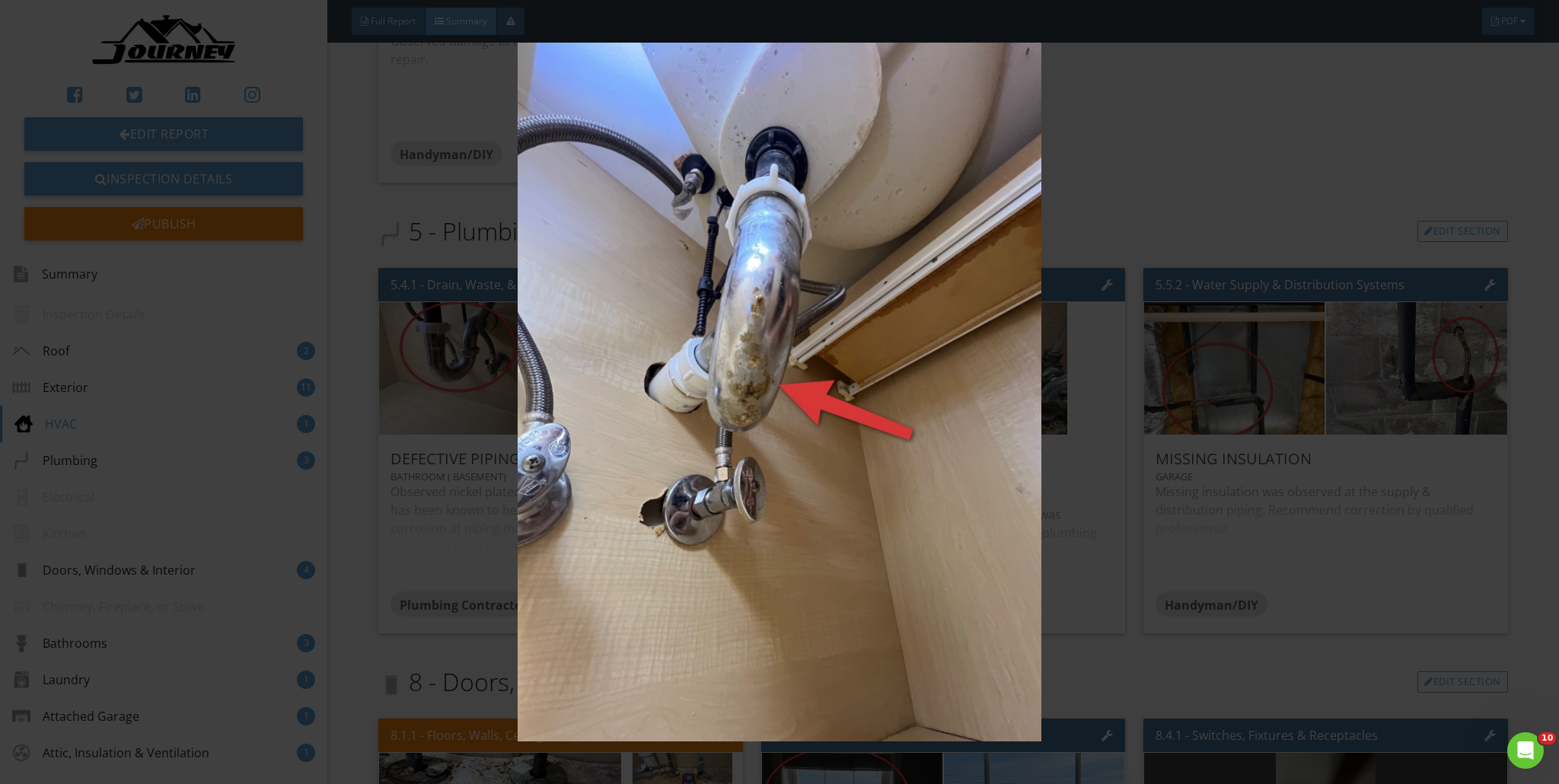
click at [772, 231] on img at bounding box center [780, 392] width 1435 height 699
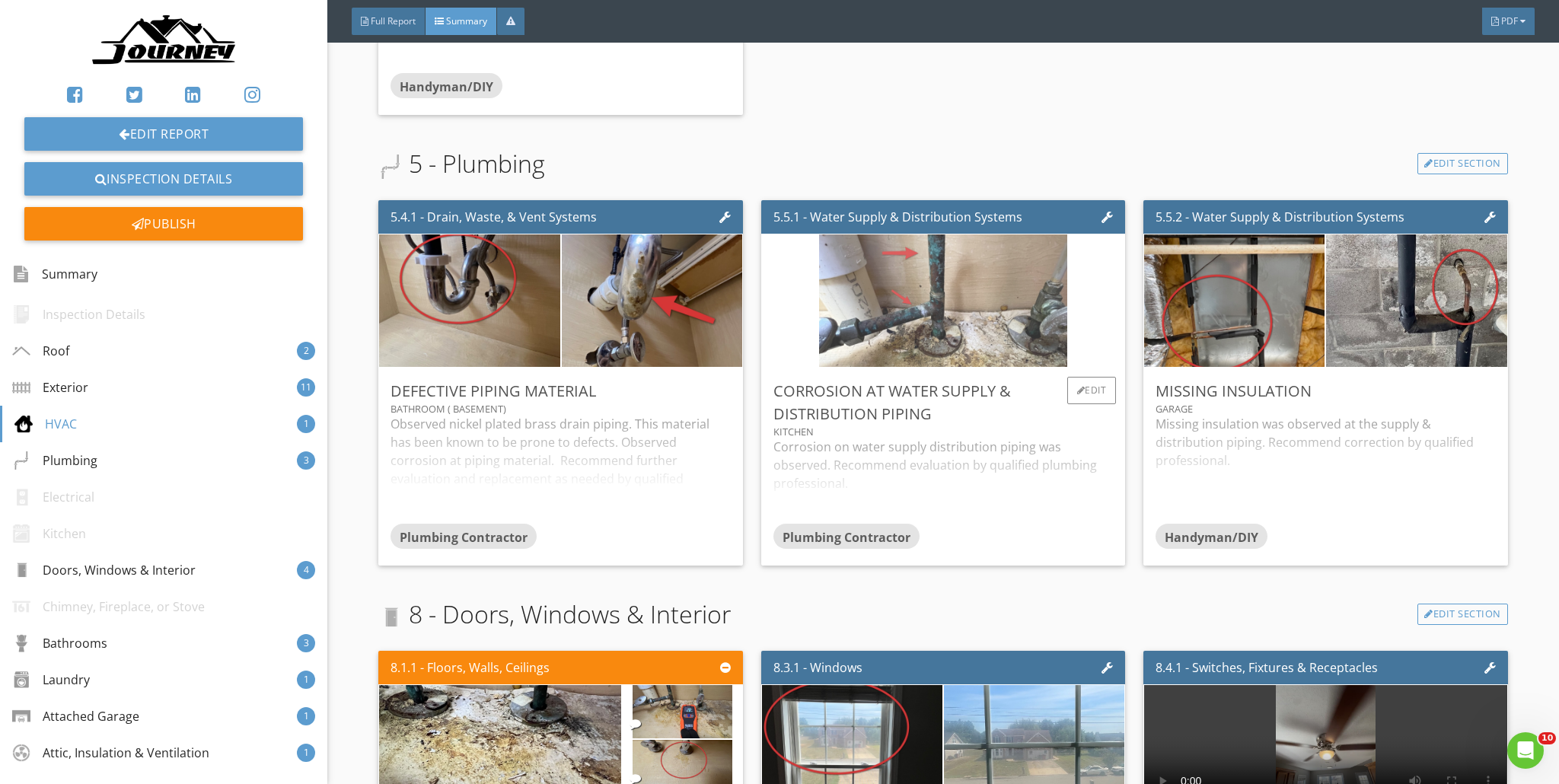
scroll to position [2955, 0]
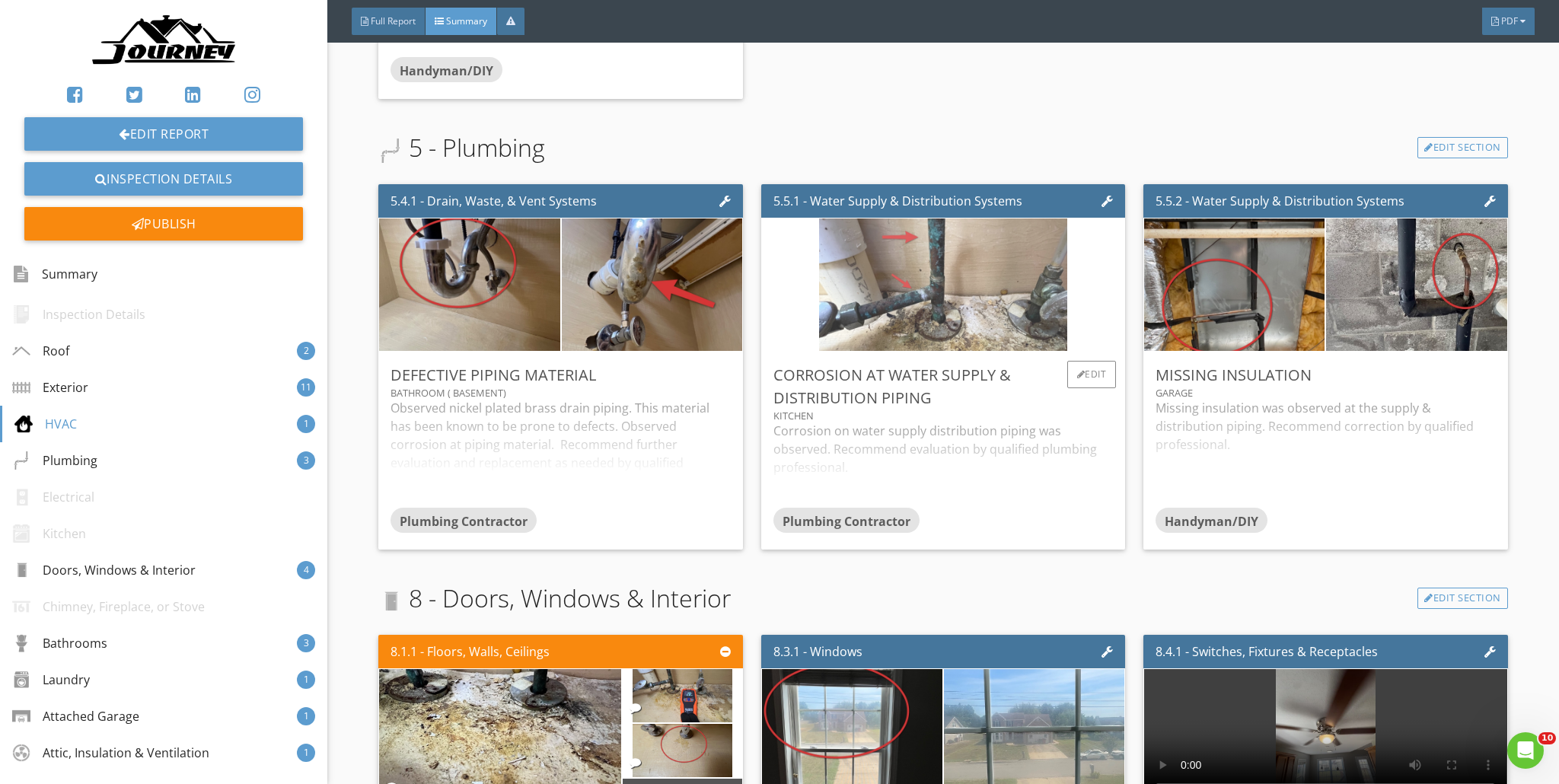
click at [772, 303] on img at bounding box center [943, 285] width 248 height 331
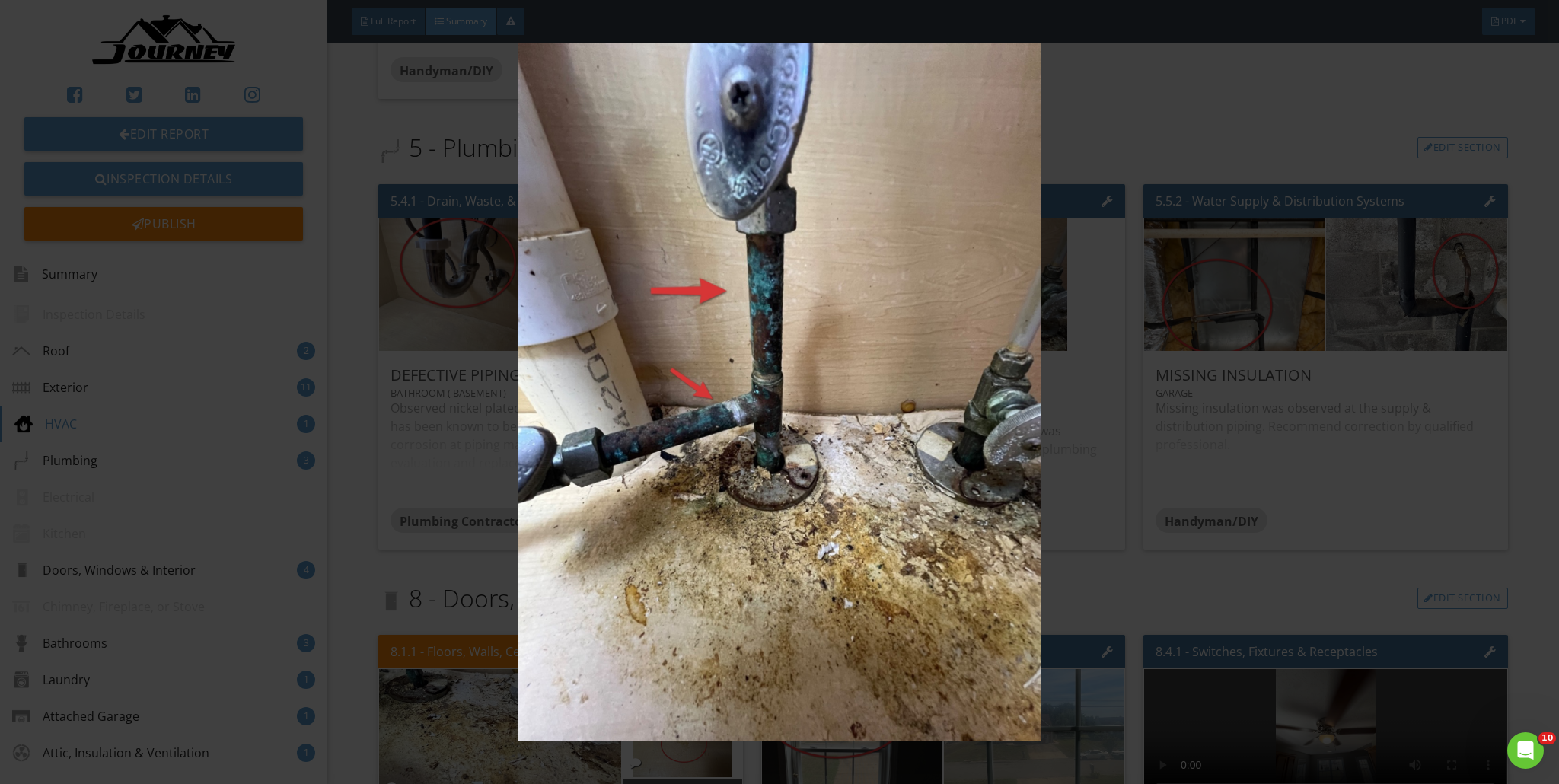
click at [772, 305] on img at bounding box center [780, 392] width 1435 height 699
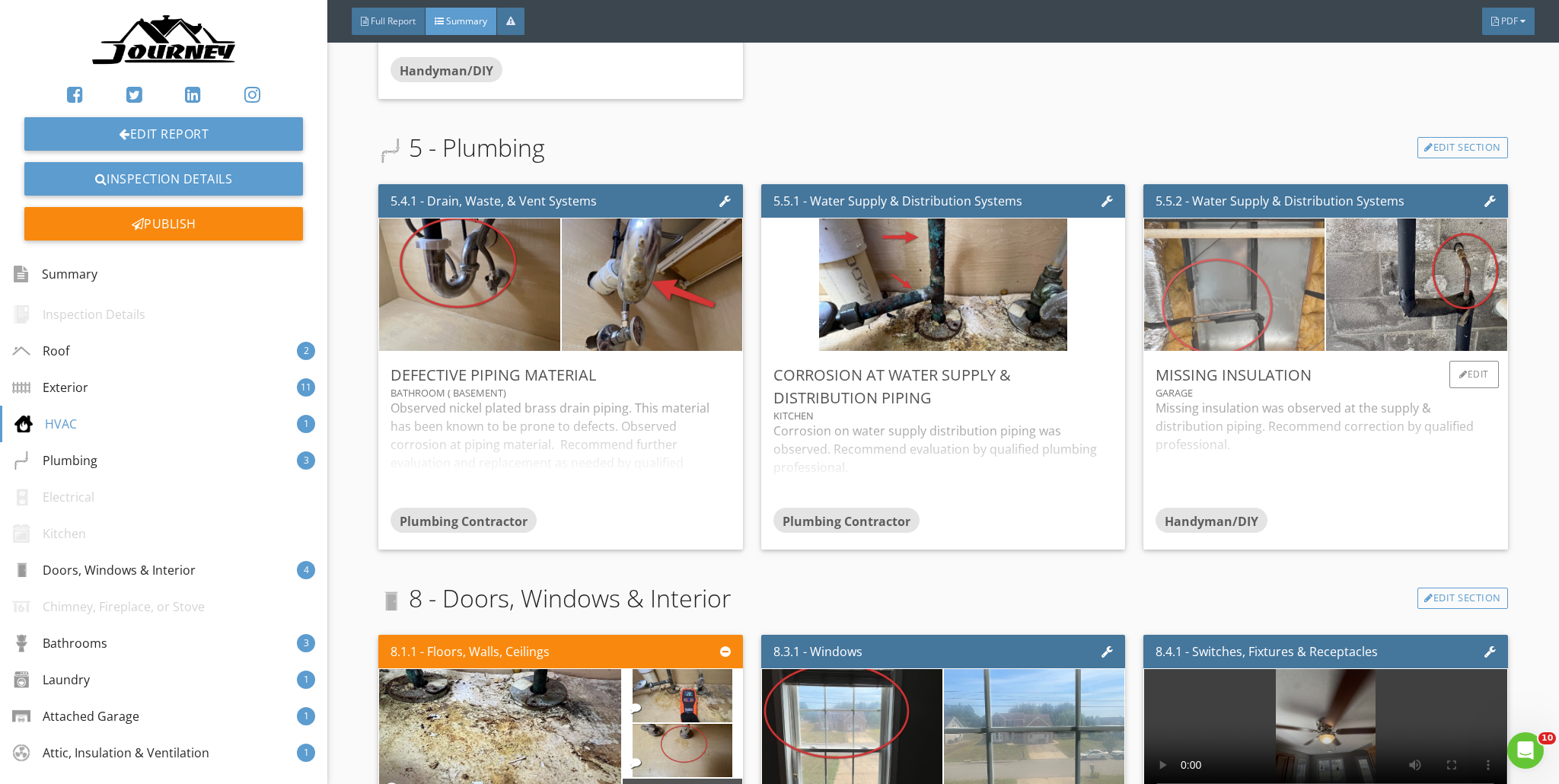
click at [772, 282] on img at bounding box center [1234, 285] width 248 height 331
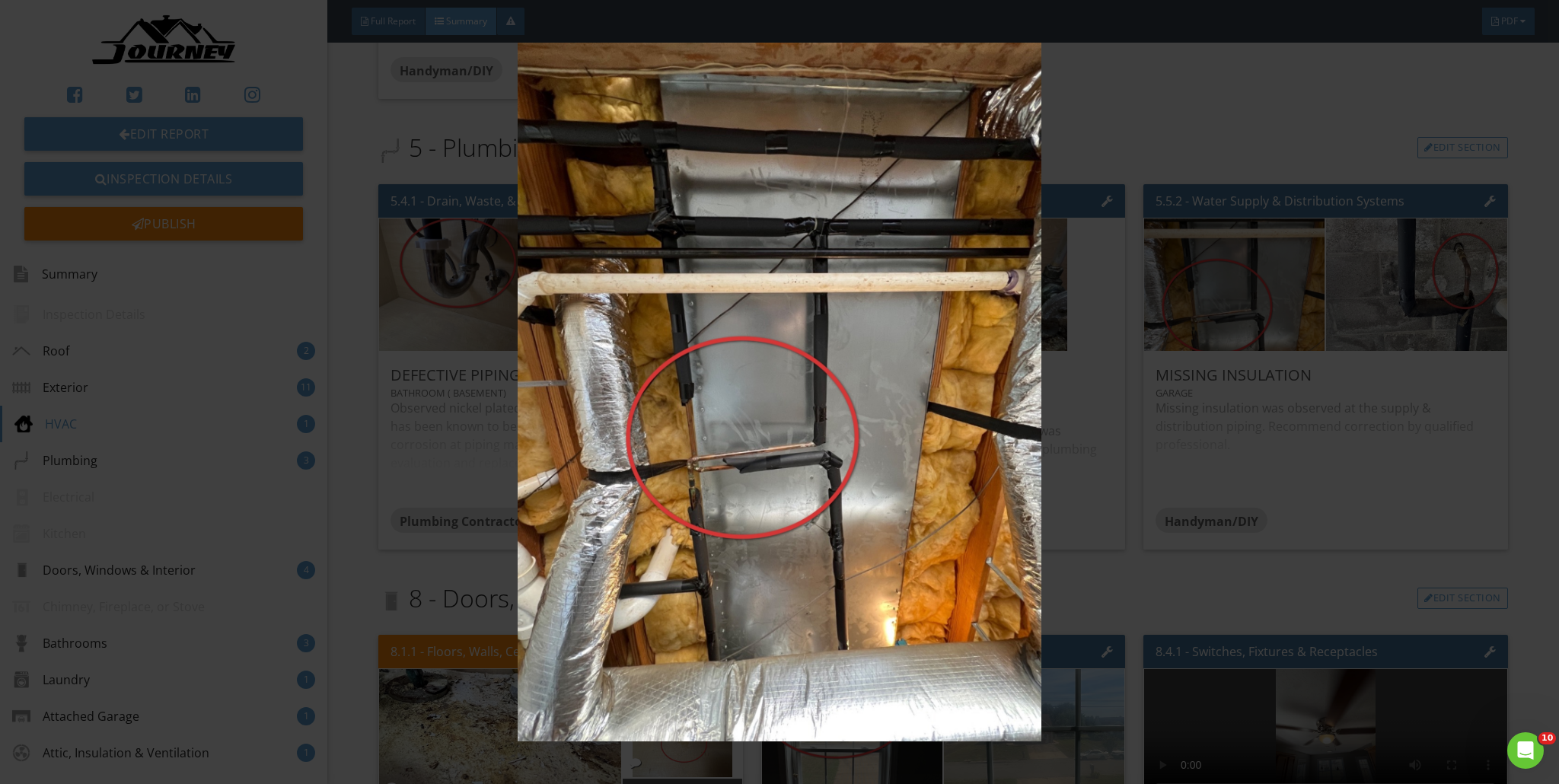
click at [772, 255] on img at bounding box center [780, 392] width 1435 height 699
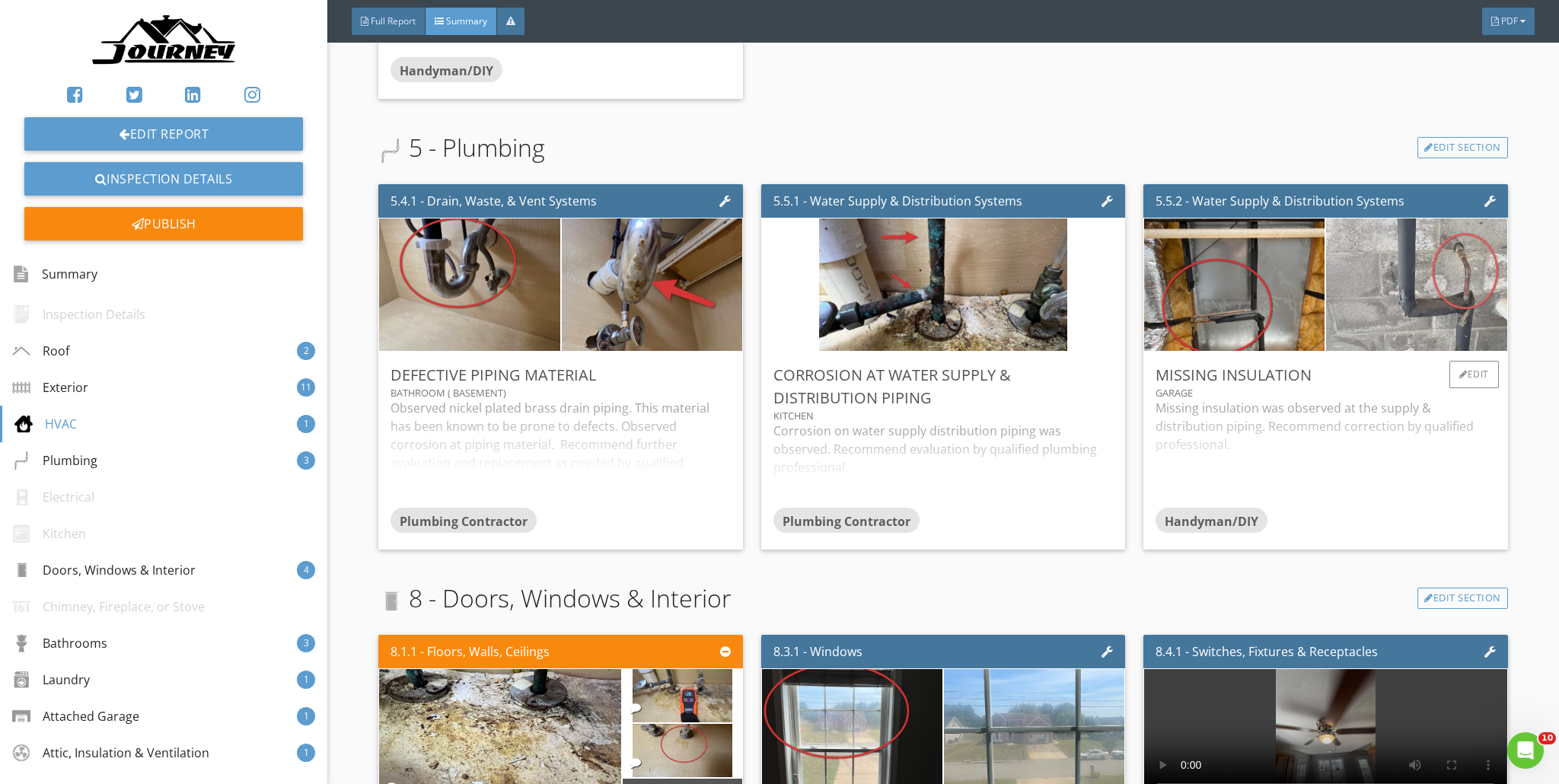
click at [772, 268] on img at bounding box center [1417, 285] width 378 height 331
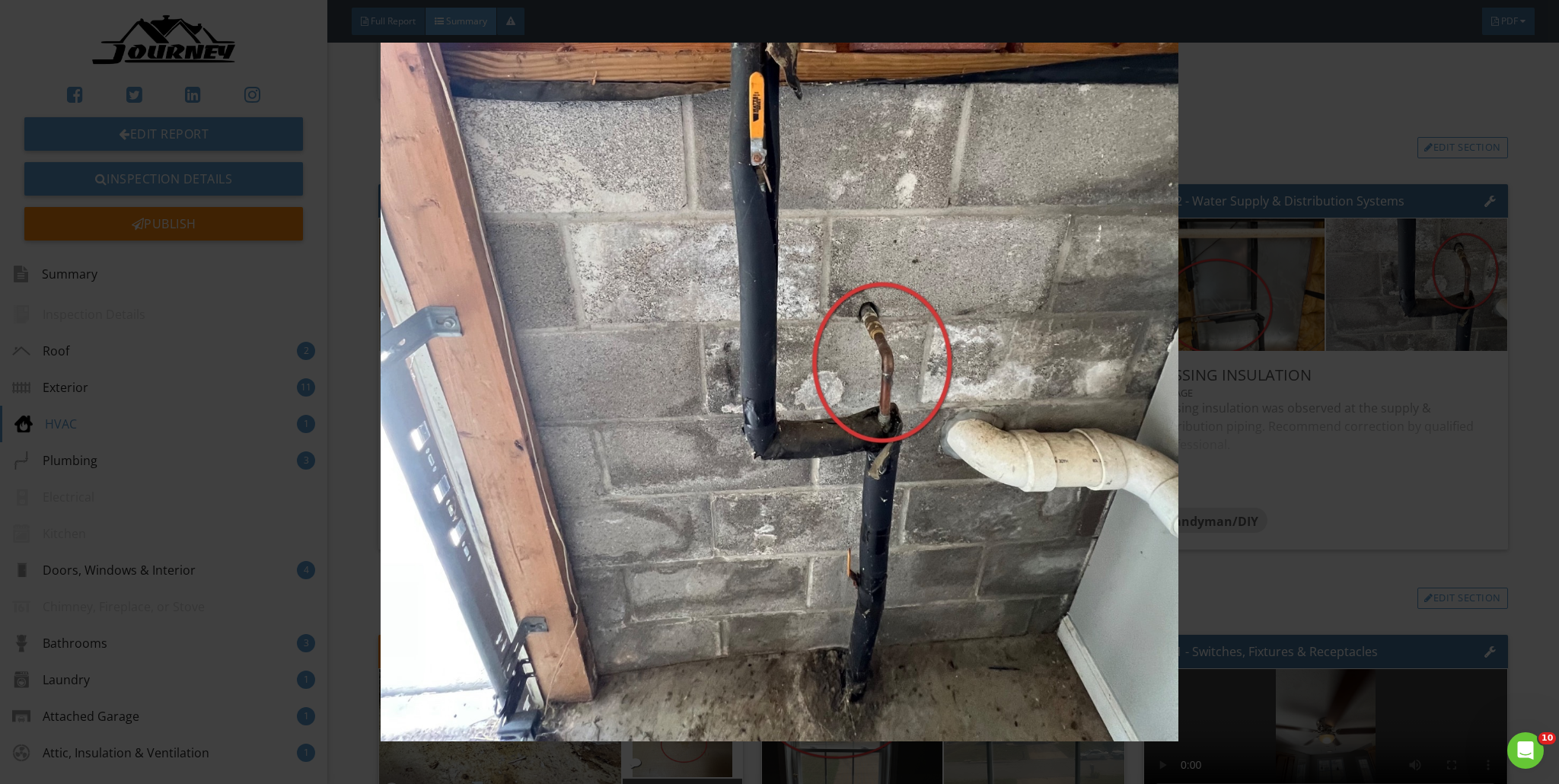
click at [772, 273] on img at bounding box center [780, 392] width 1435 height 699
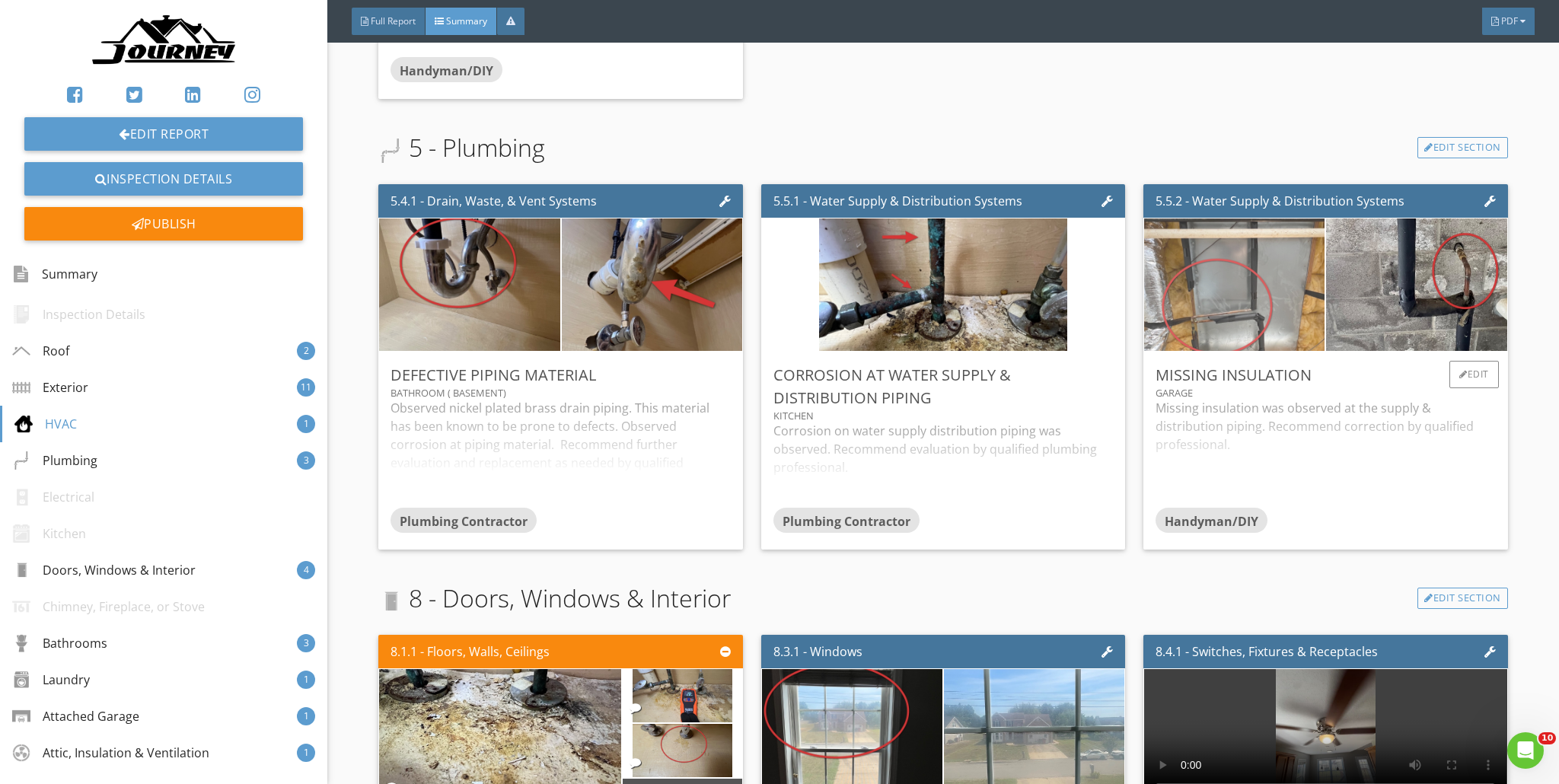
click at [772, 312] on img at bounding box center [1234, 285] width 248 height 331
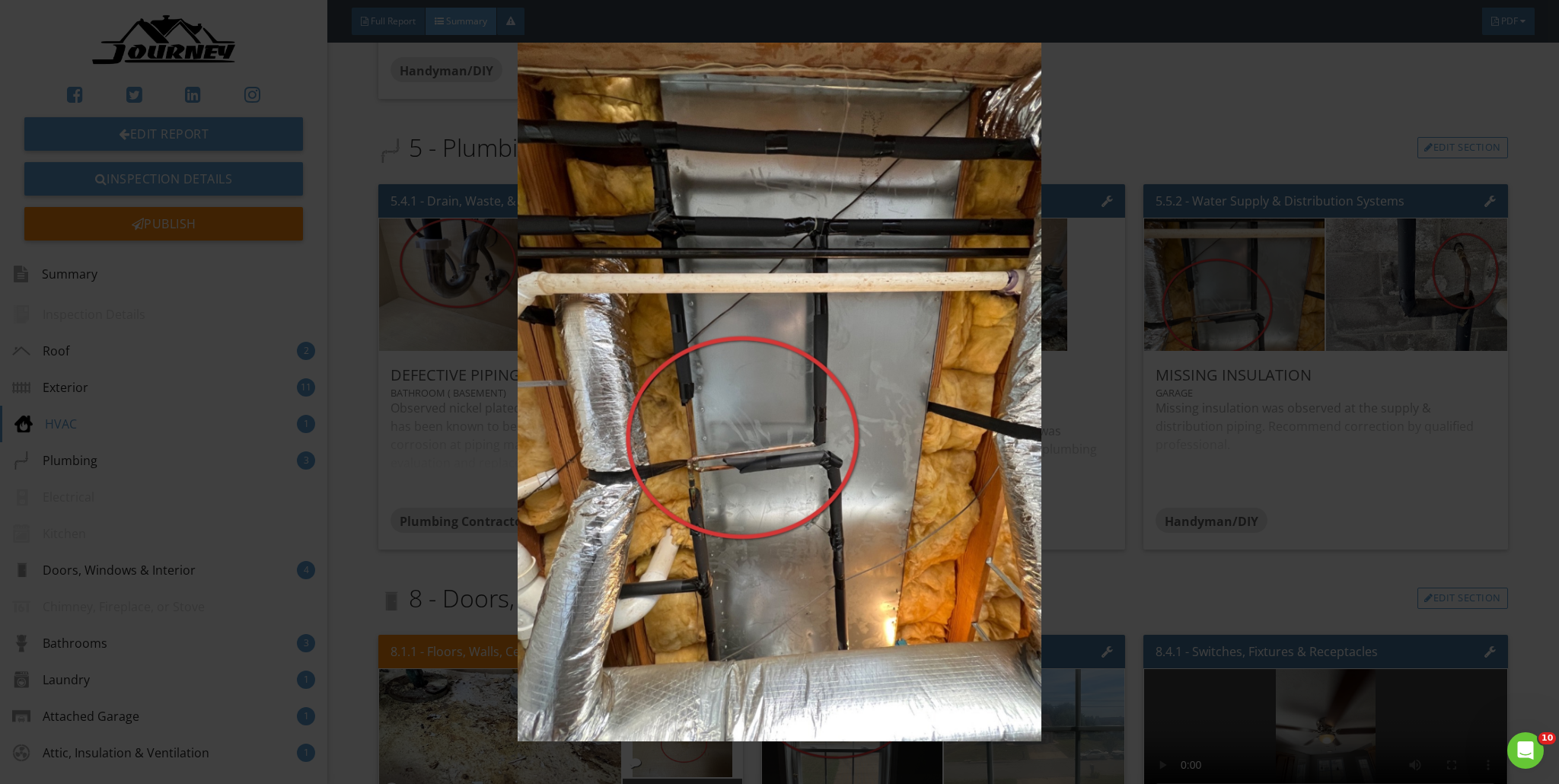
click at [772, 313] on img at bounding box center [780, 392] width 1435 height 699
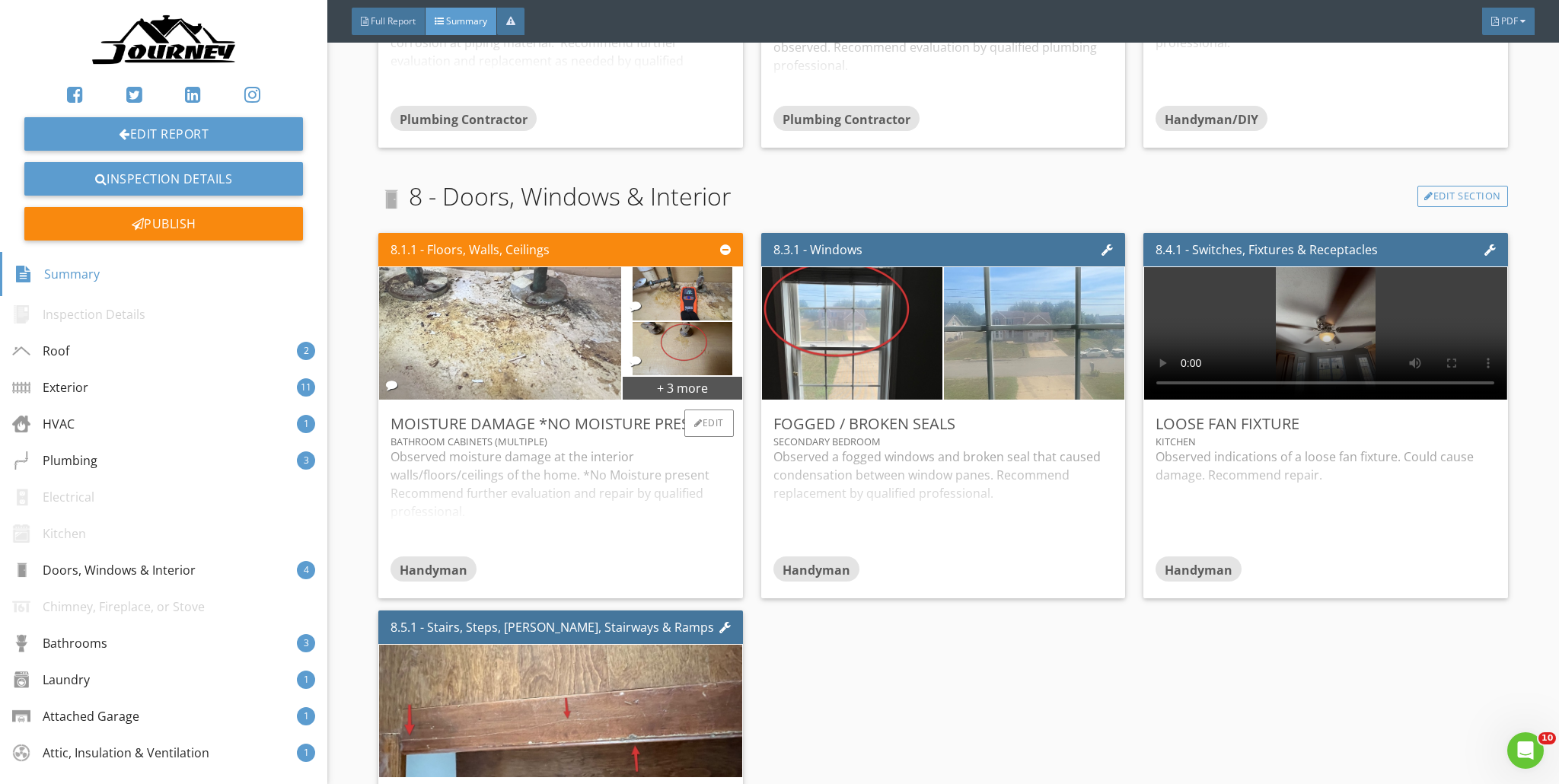
scroll to position [3367, 0]
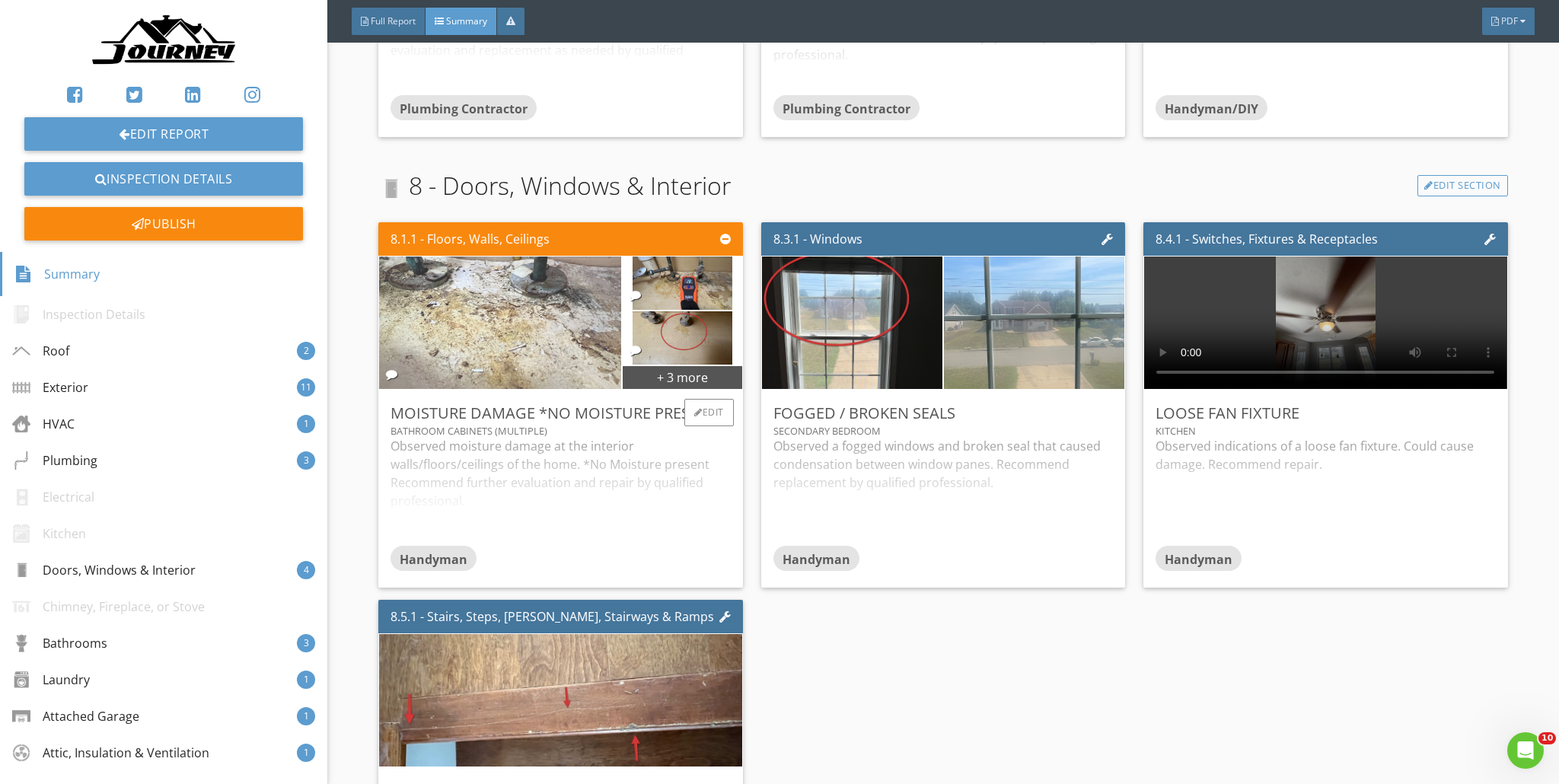
click at [488, 338] on img at bounding box center [500, 323] width 442 height 331
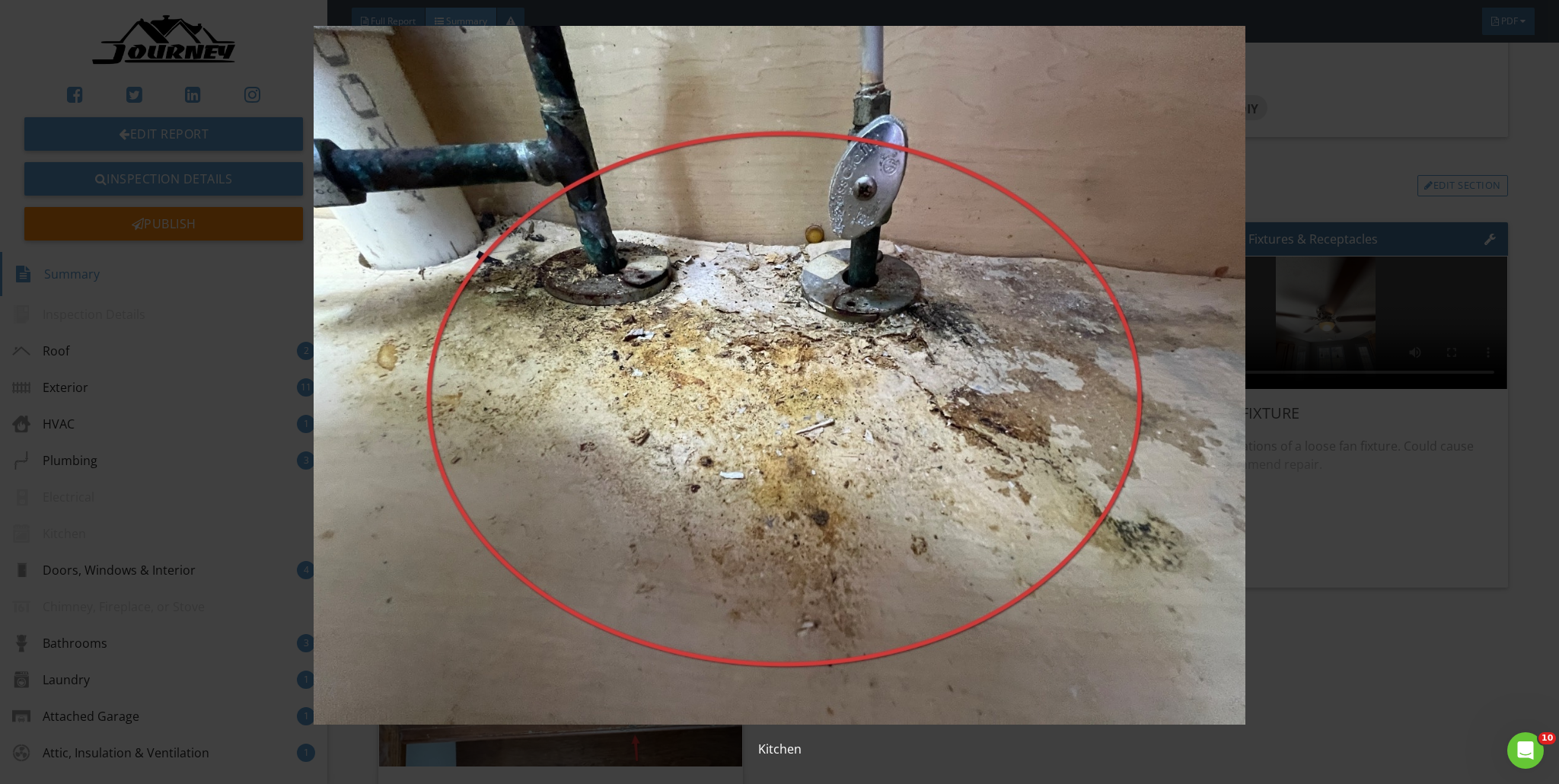
click at [772, 348] on img at bounding box center [780, 375] width 1435 height 699
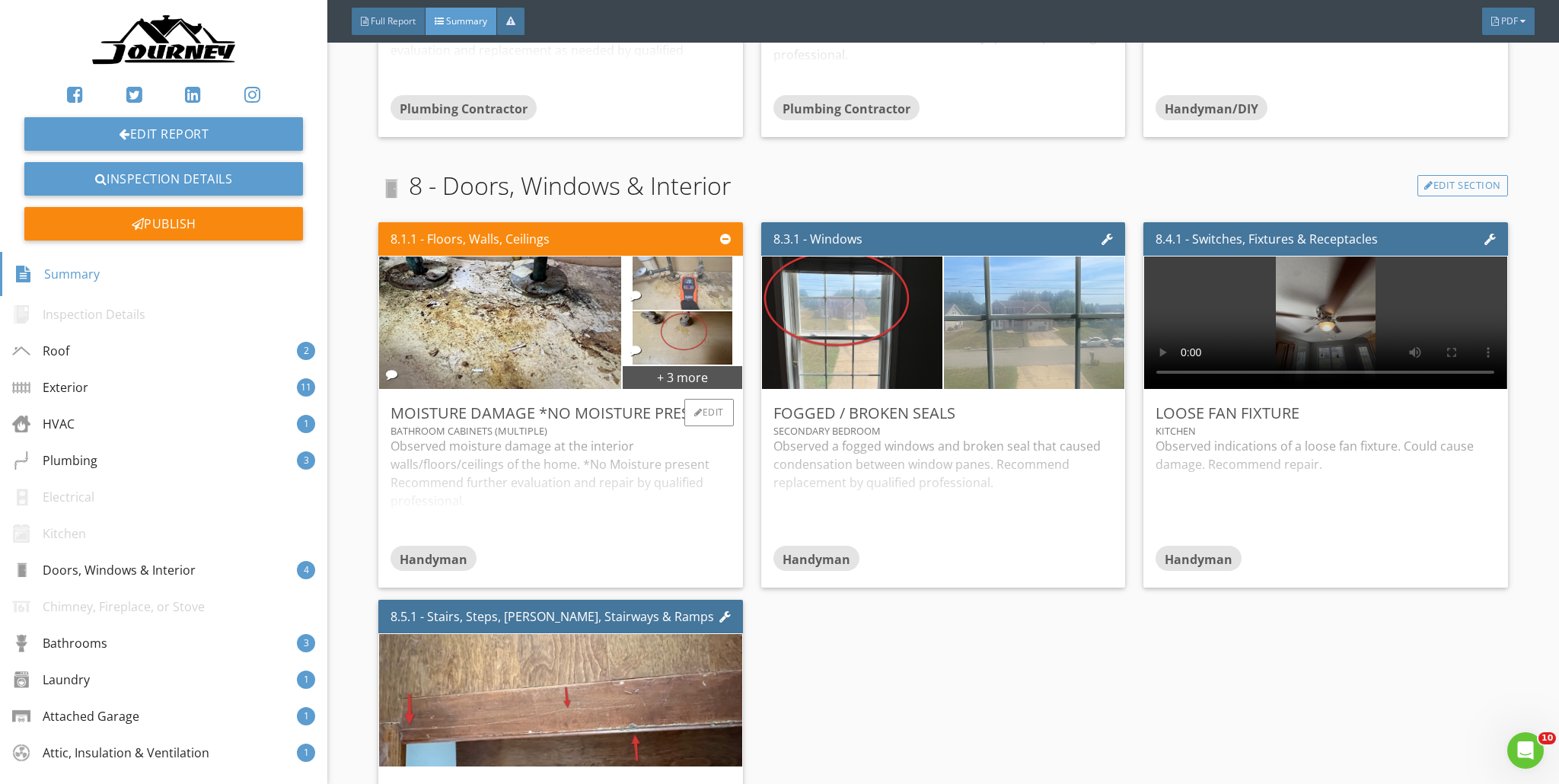
click at [691, 294] on img at bounding box center [682, 284] width 99 height 134
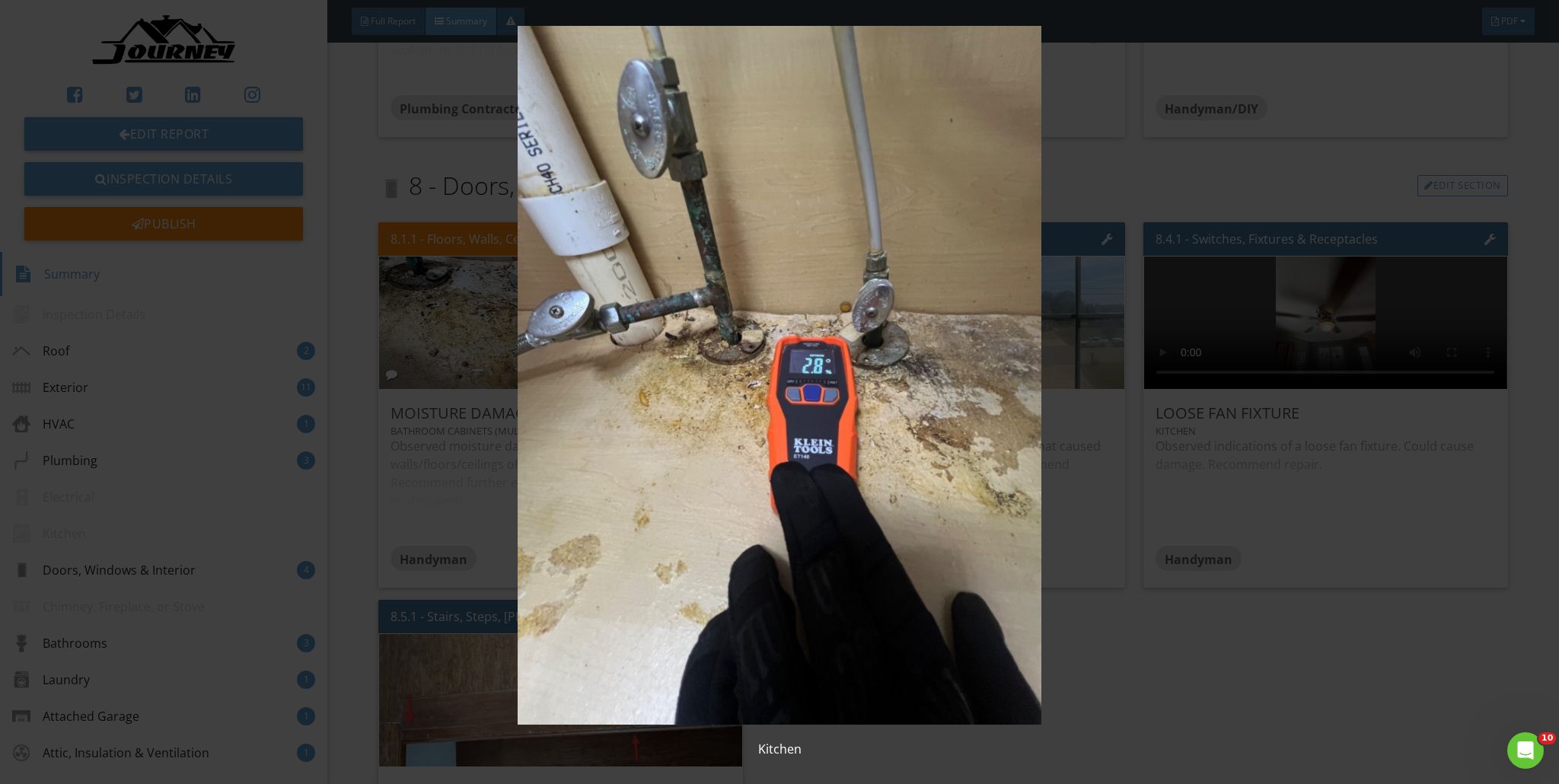
click at [772, 313] on img at bounding box center [780, 375] width 1435 height 699
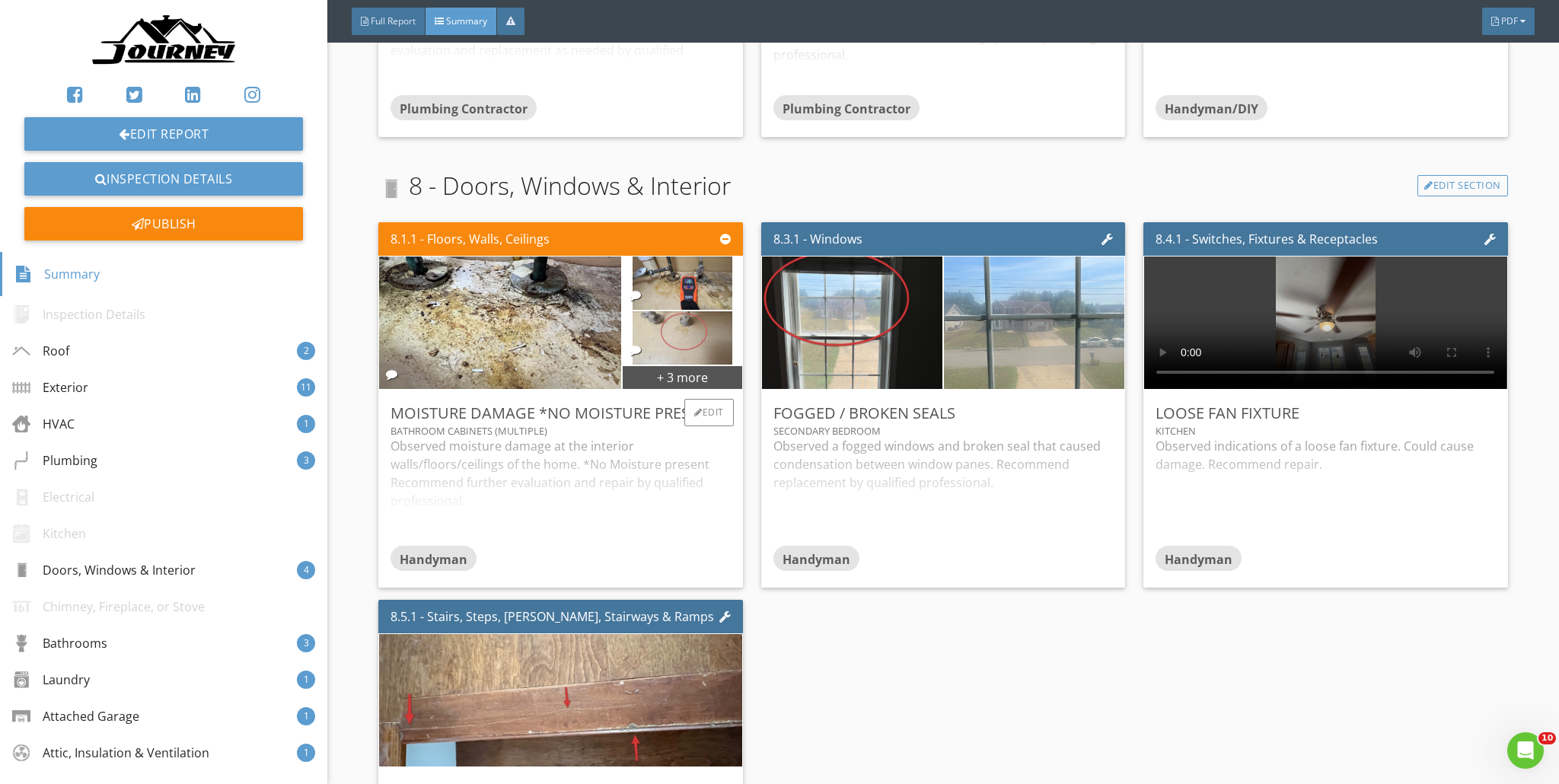
click at [685, 348] on img at bounding box center [682, 339] width 99 height 134
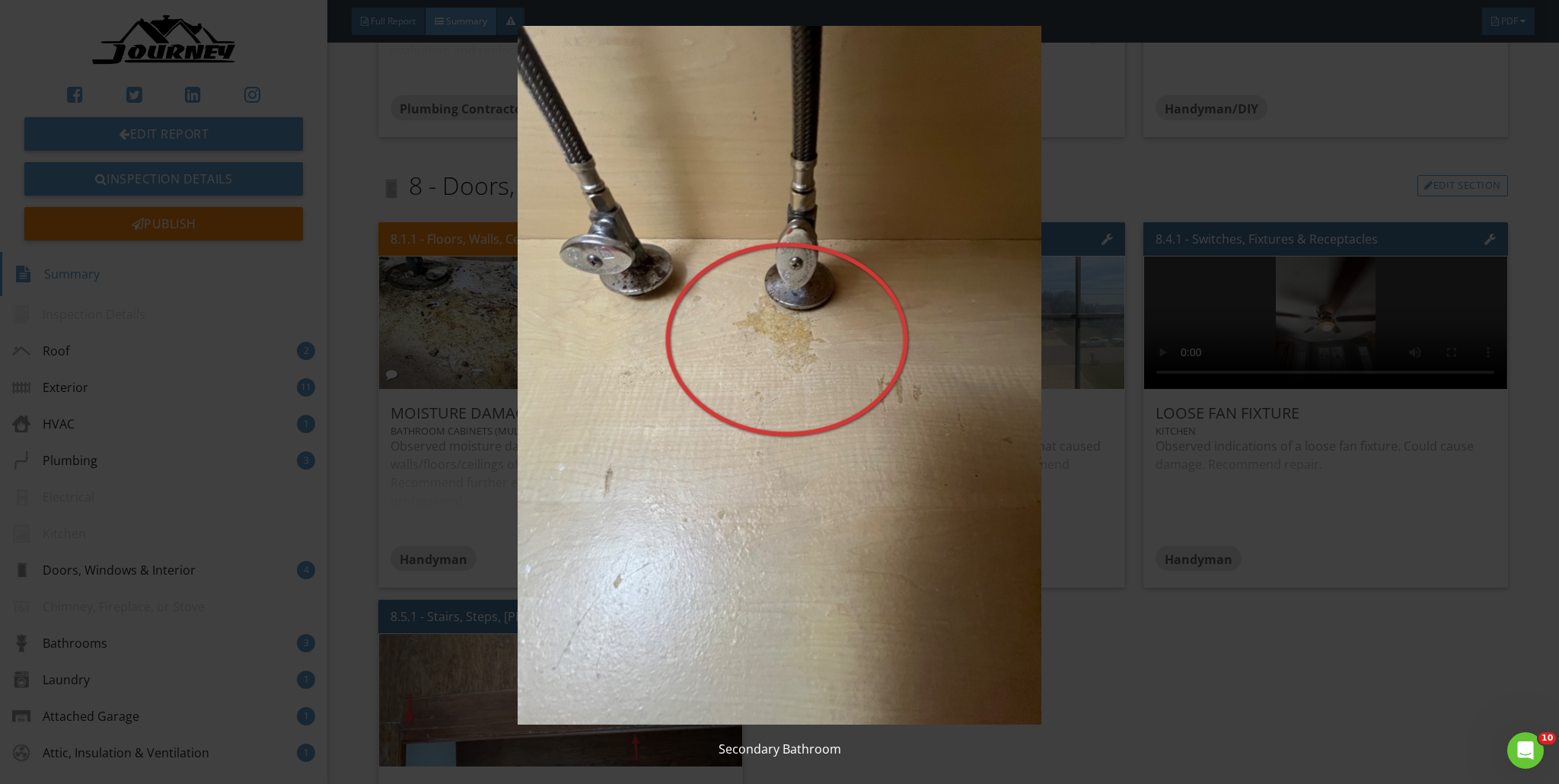
click at [772, 328] on img at bounding box center [780, 375] width 1435 height 699
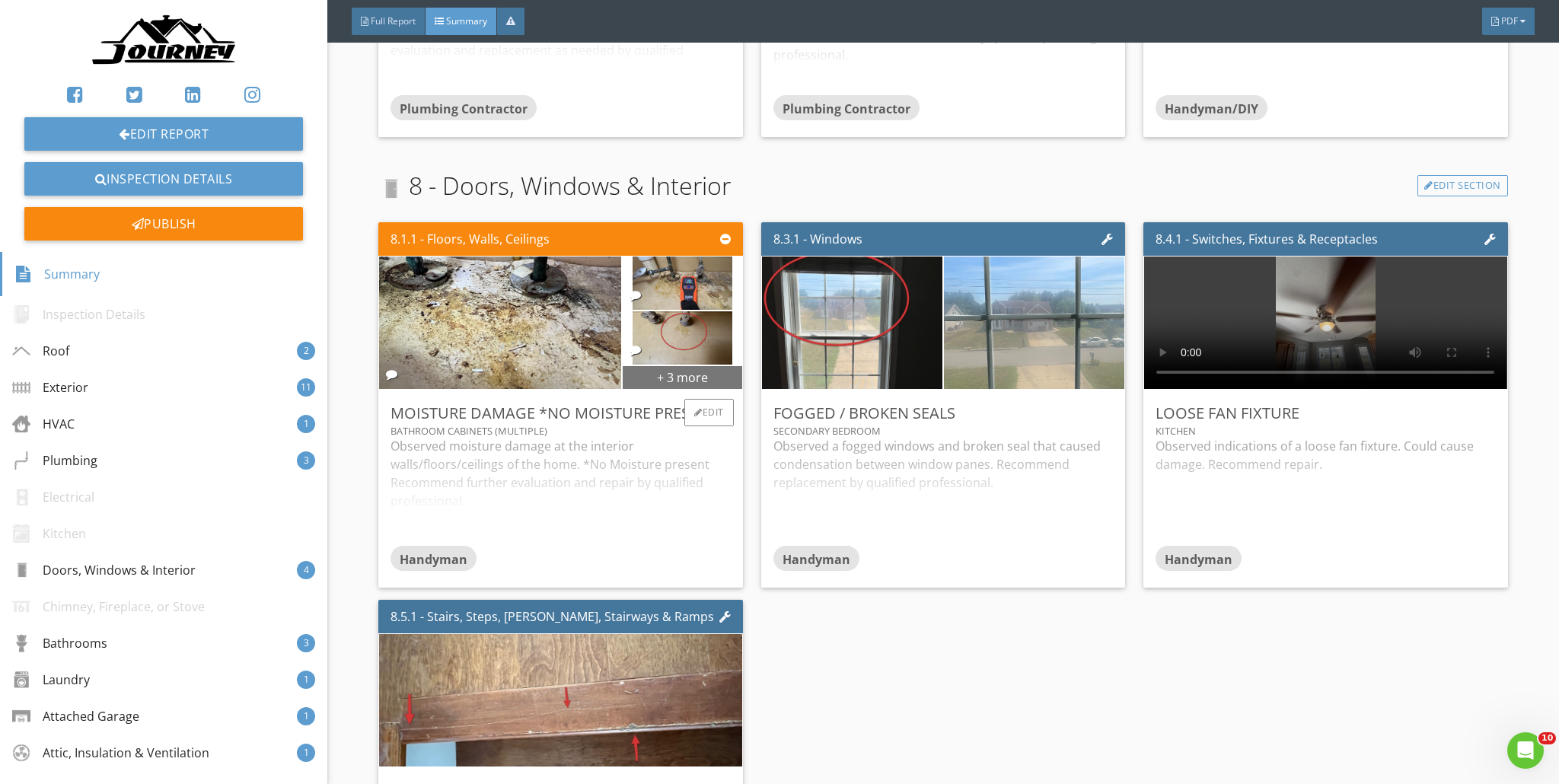
click at [694, 376] on div "+ 3 more" at bounding box center [682, 377] width 119 height 24
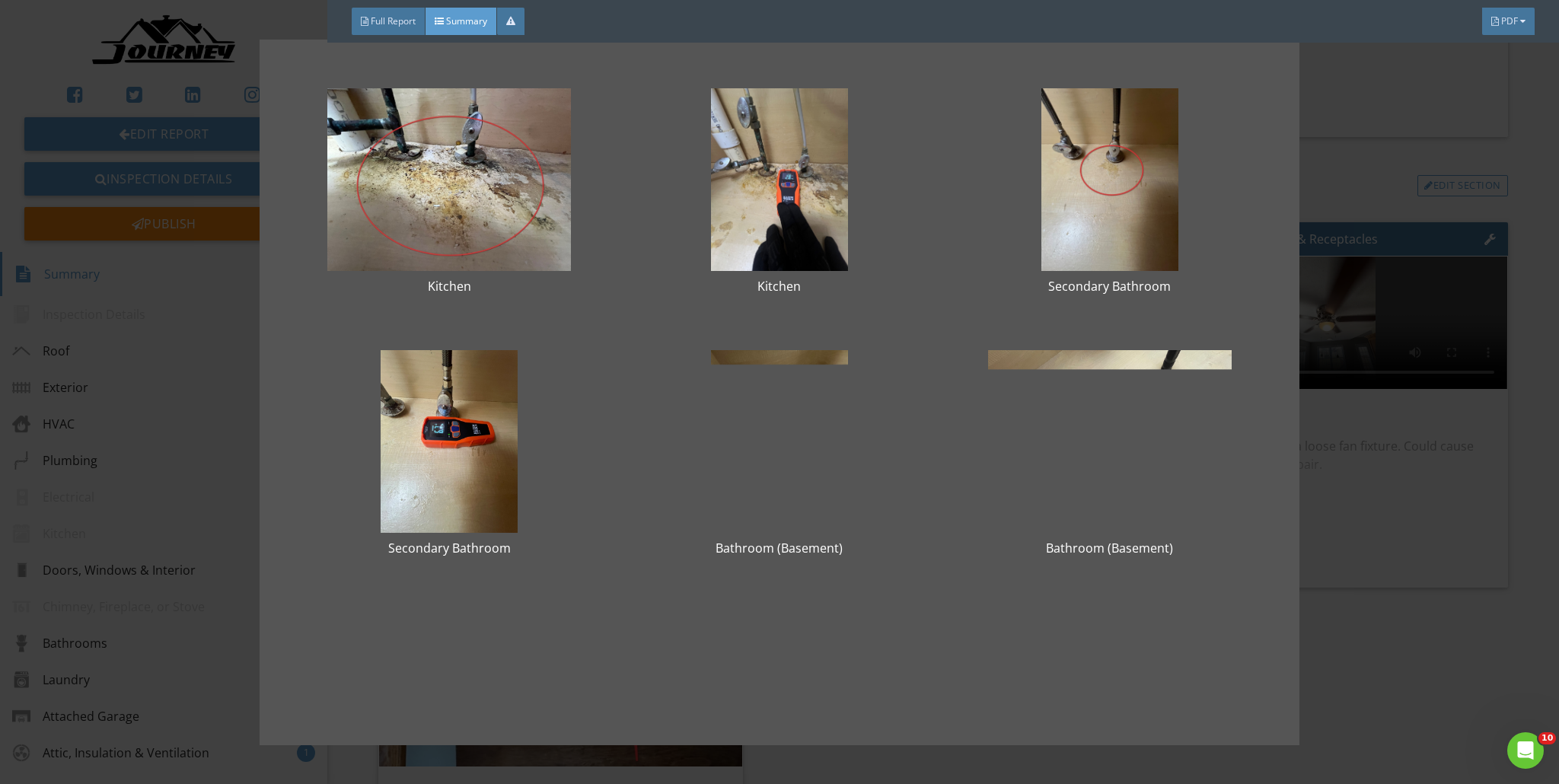
click at [772, 185] on div "Kitchen Kitchen Secondary Bathroom Secondary Bathroom Bathroom (Basement) Bathr…" at bounding box center [779, 392] width 1559 height 784
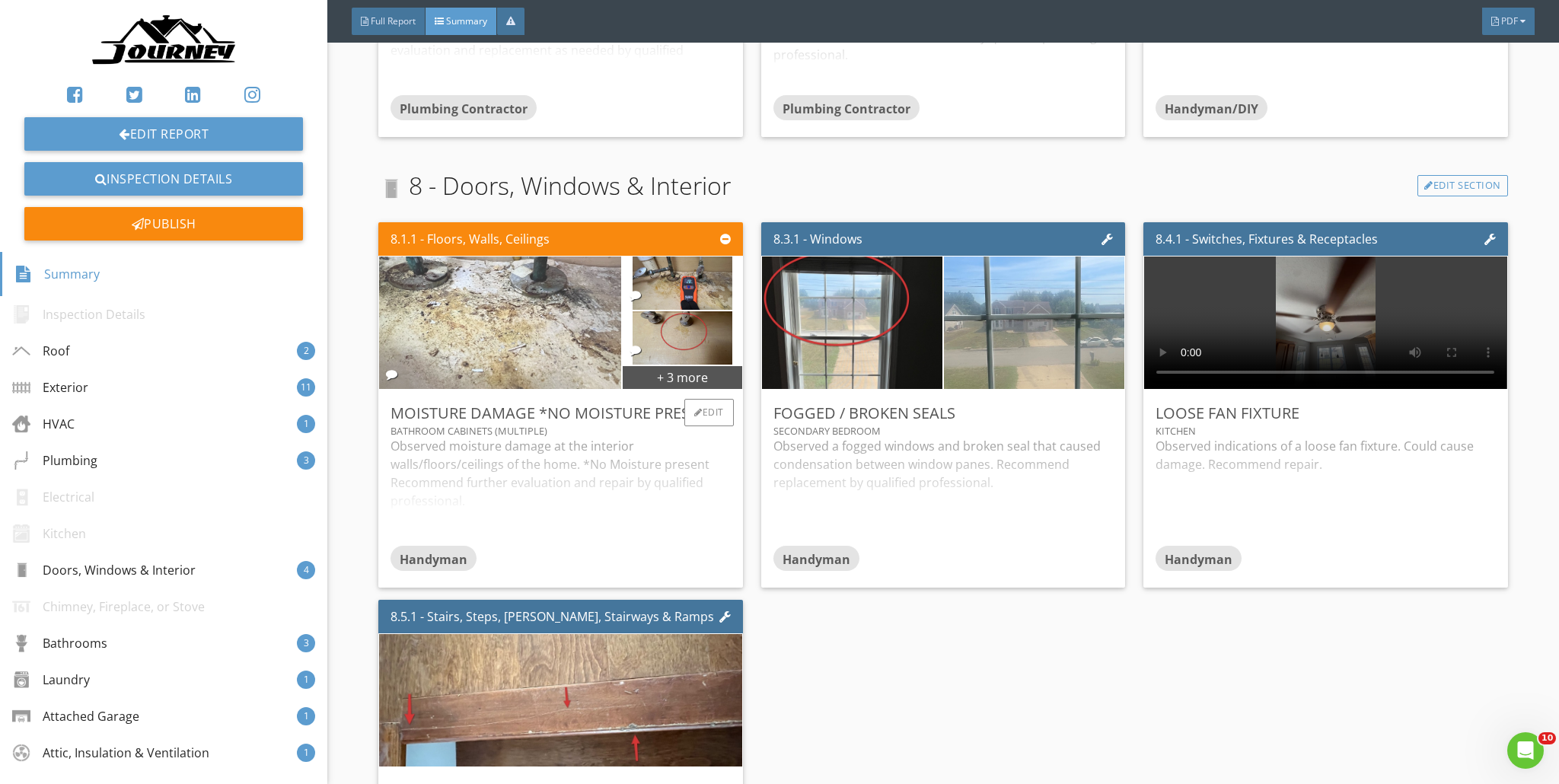
click at [576, 307] on img at bounding box center [500, 323] width 442 height 331
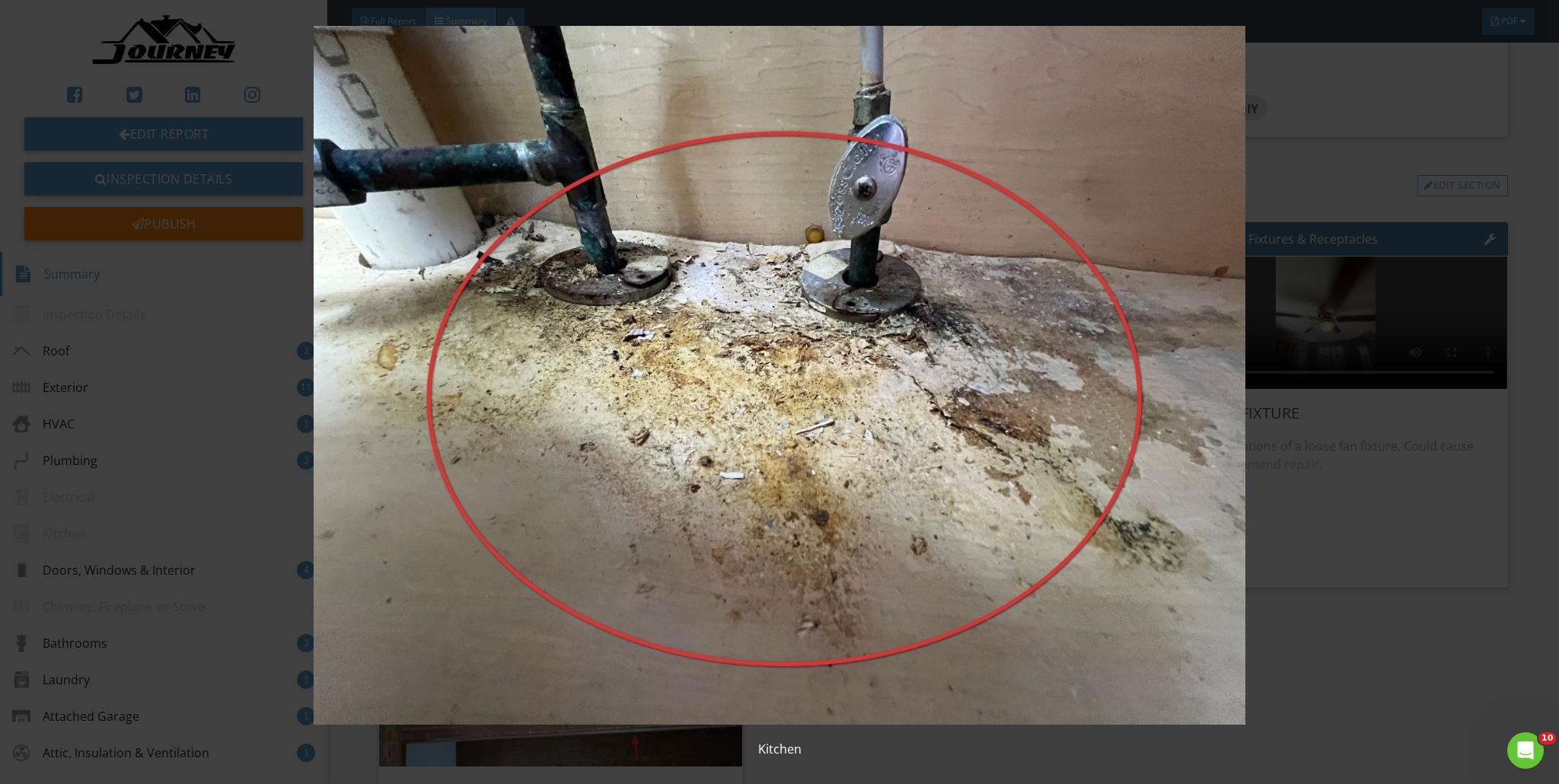
click at [716, 301] on img at bounding box center [780, 375] width 1435 height 699
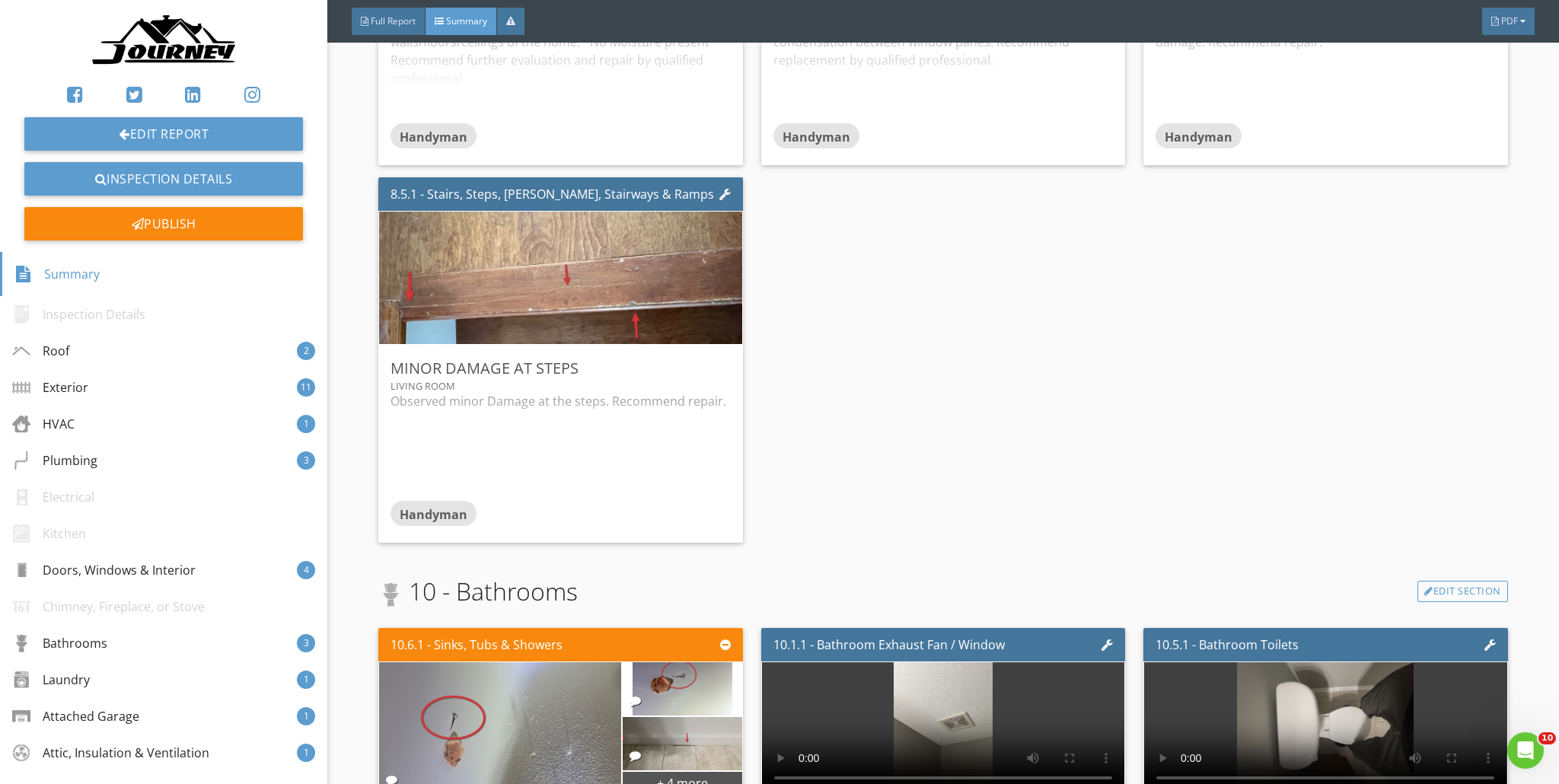
scroll to position [3794, 0]
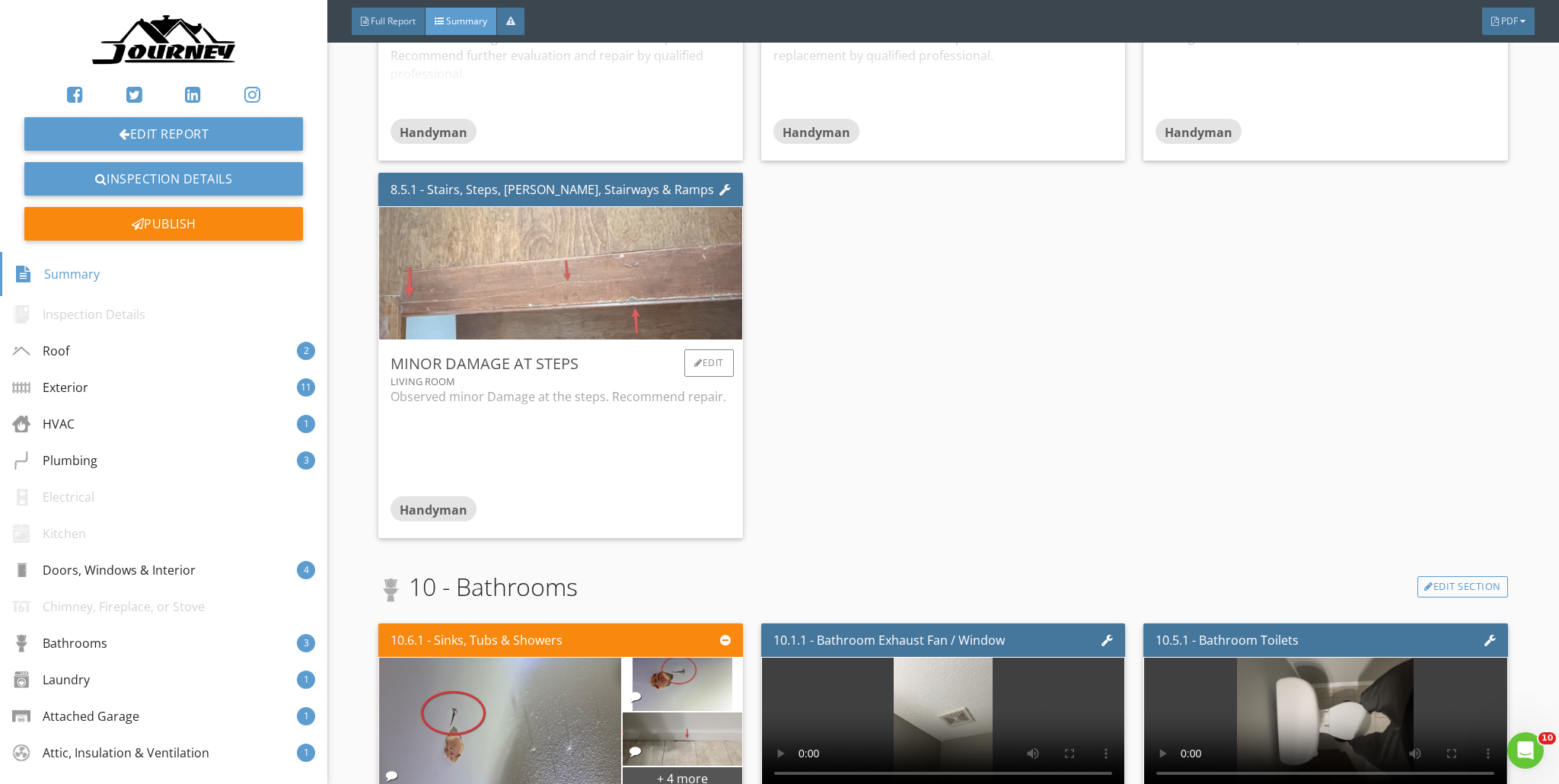
click at [510, 291] on img at bounding box center [561, 273] width 526 height 331
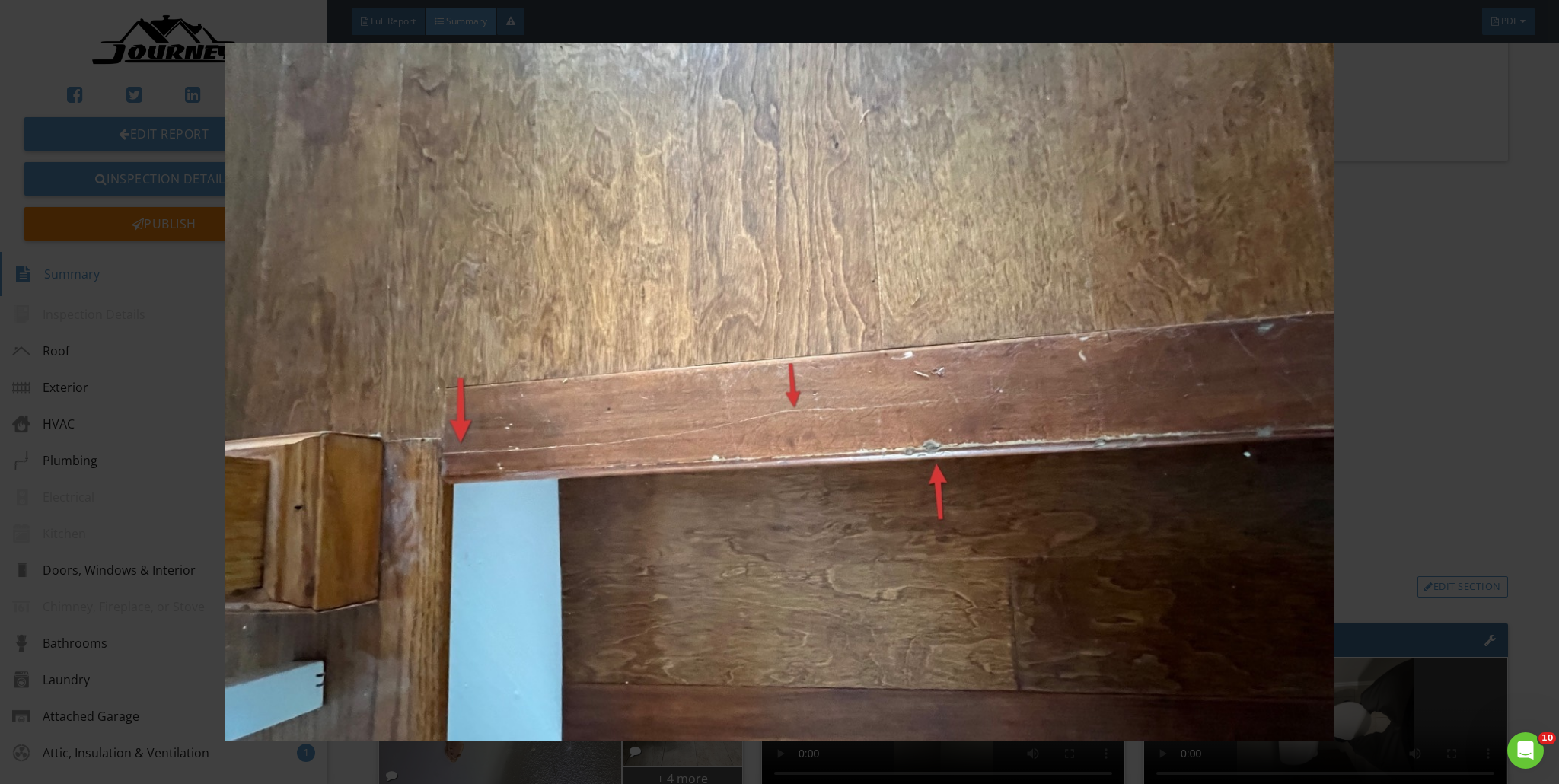
click at [772, 357] on img at bounding box center [780, 392] width 1435 height 699
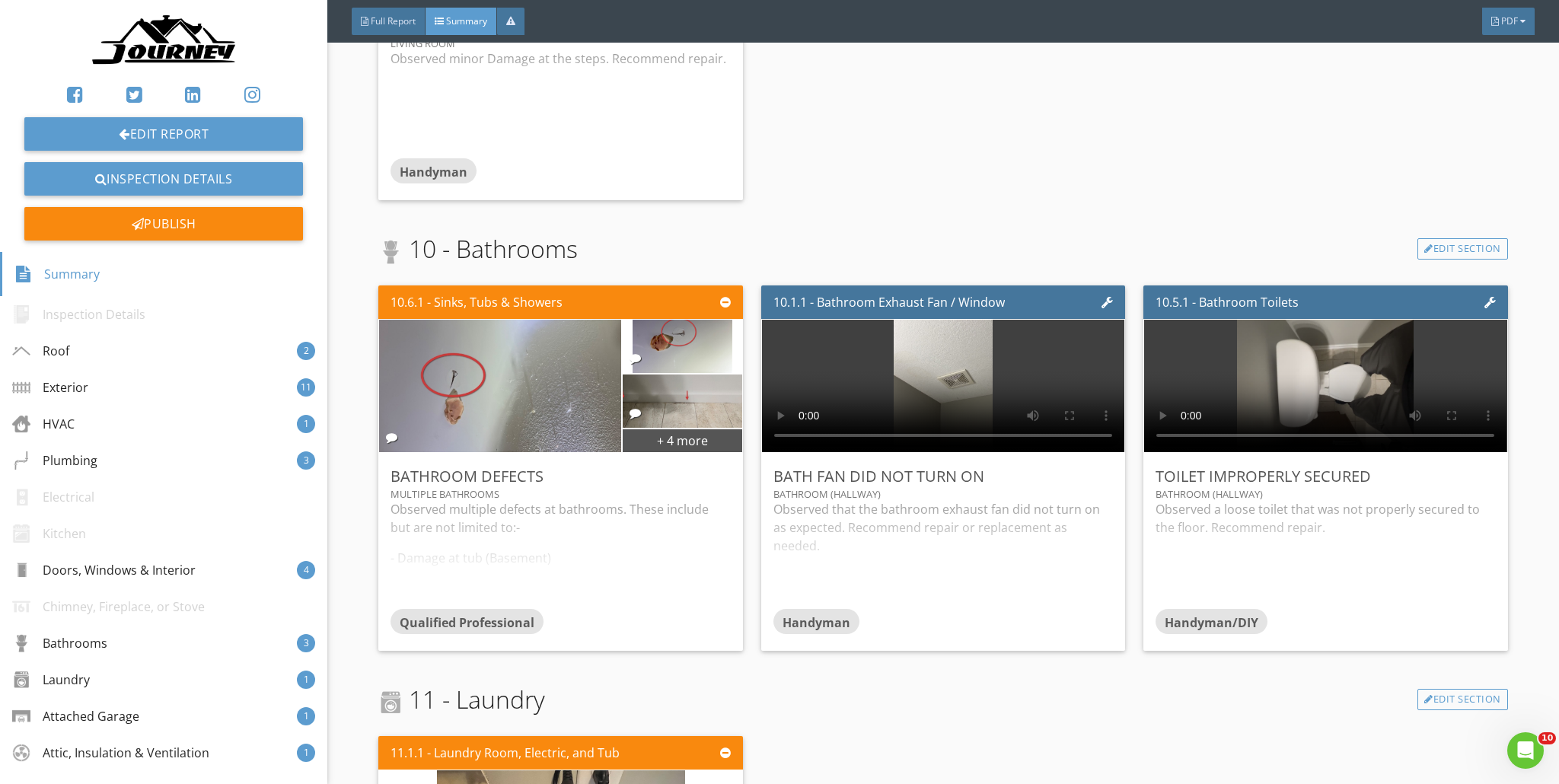
scroll to position [4160, 0]
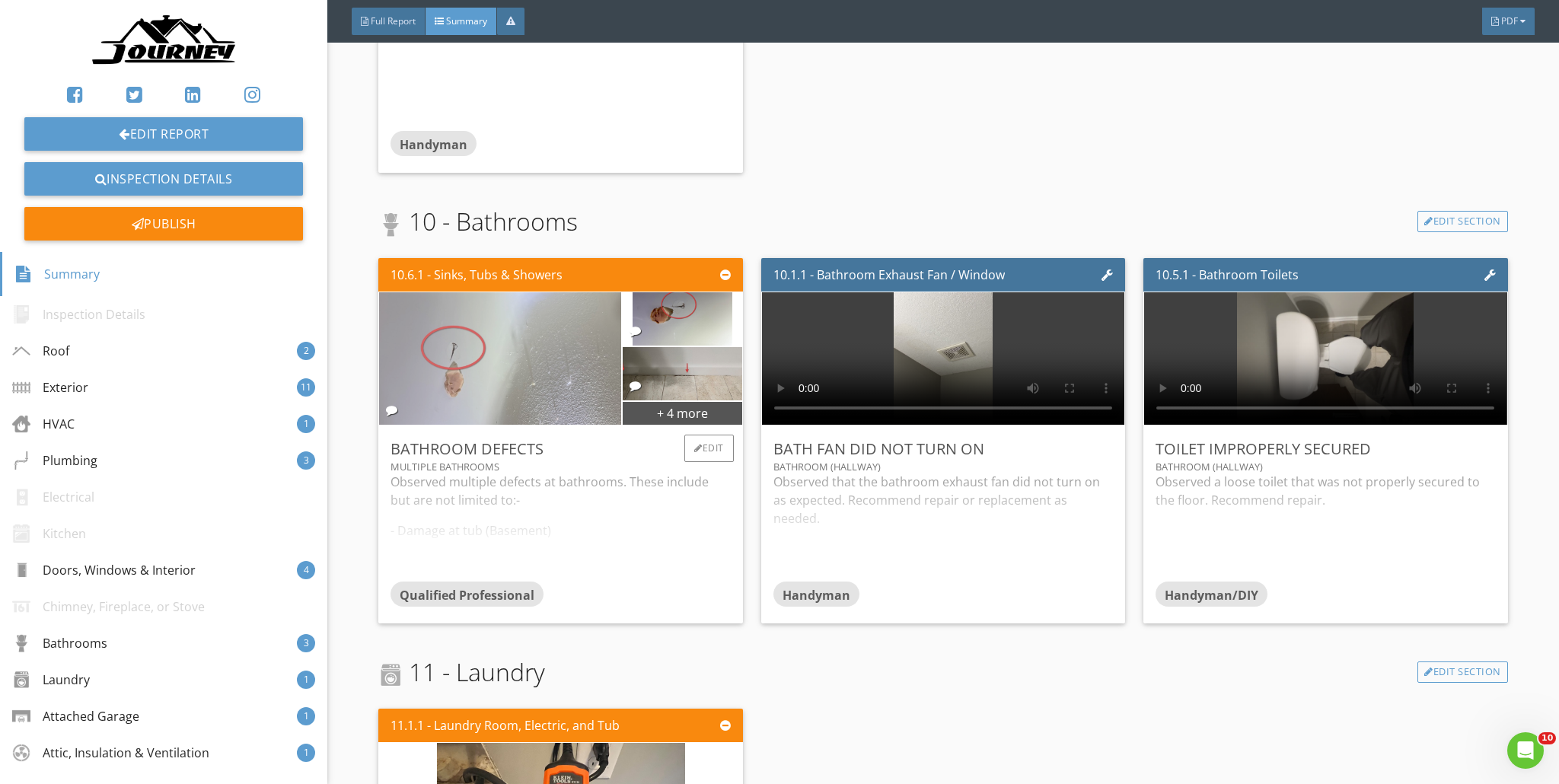
click at [590, 362] on img at bounding box center [500, 359] width 442 height 331
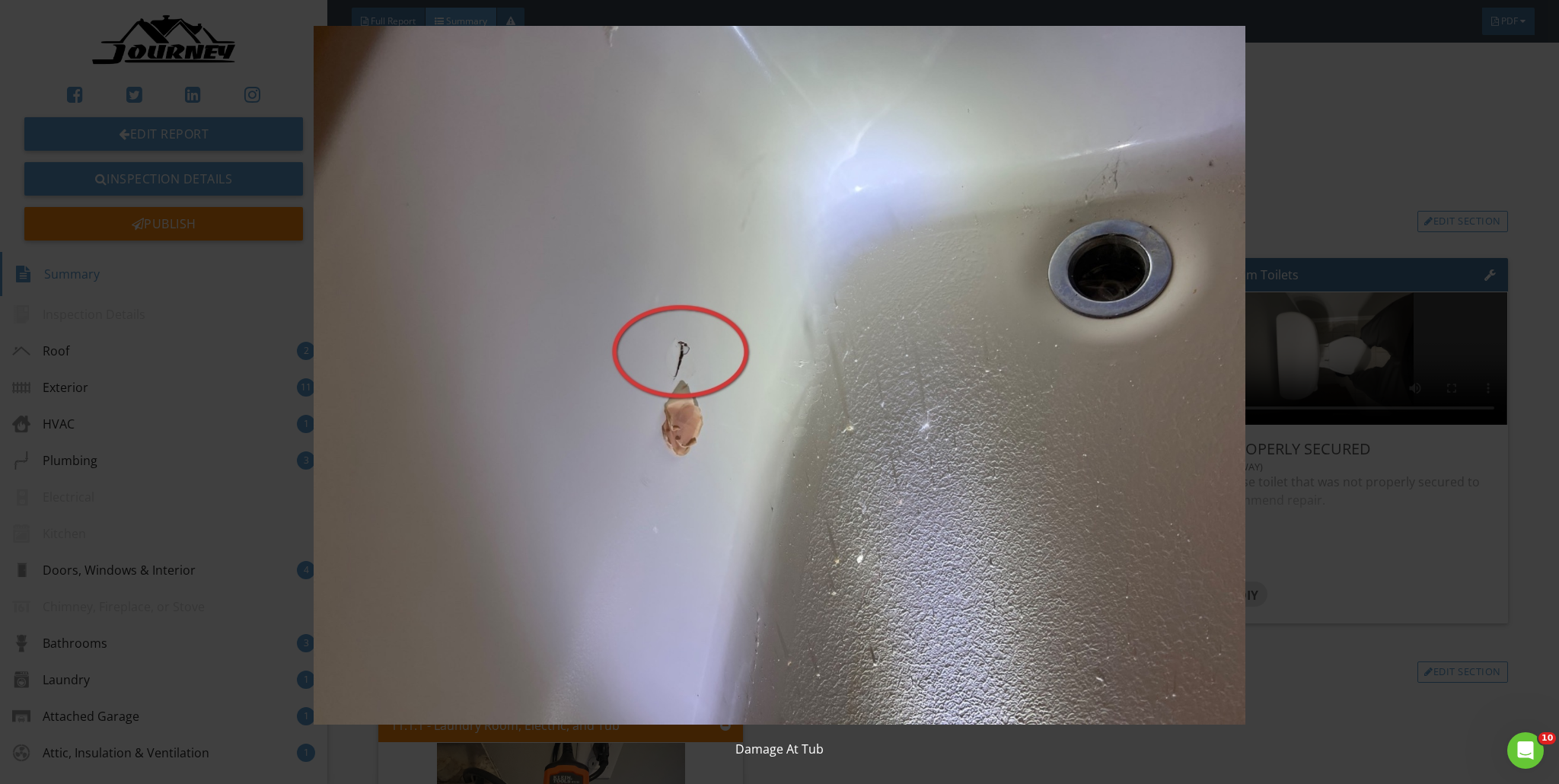
click at [772, 351] on img at bounding box center [780, 375] width 1435 height 699
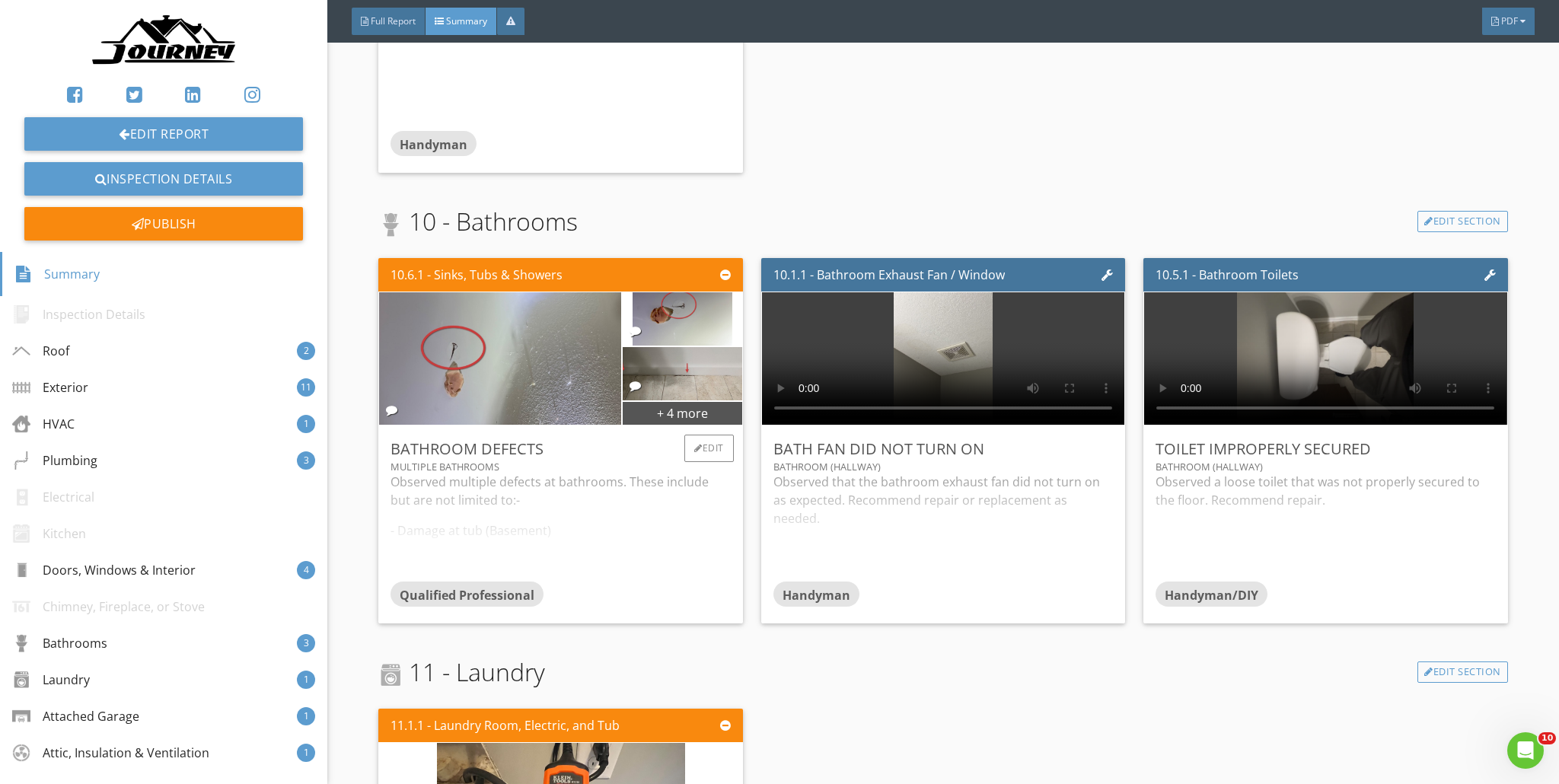
click at [554, 498] on div "Observed multiple defects at bathrooms. These include but are not limited to:- …" at bounding box center [560, 526] width 340 height 108
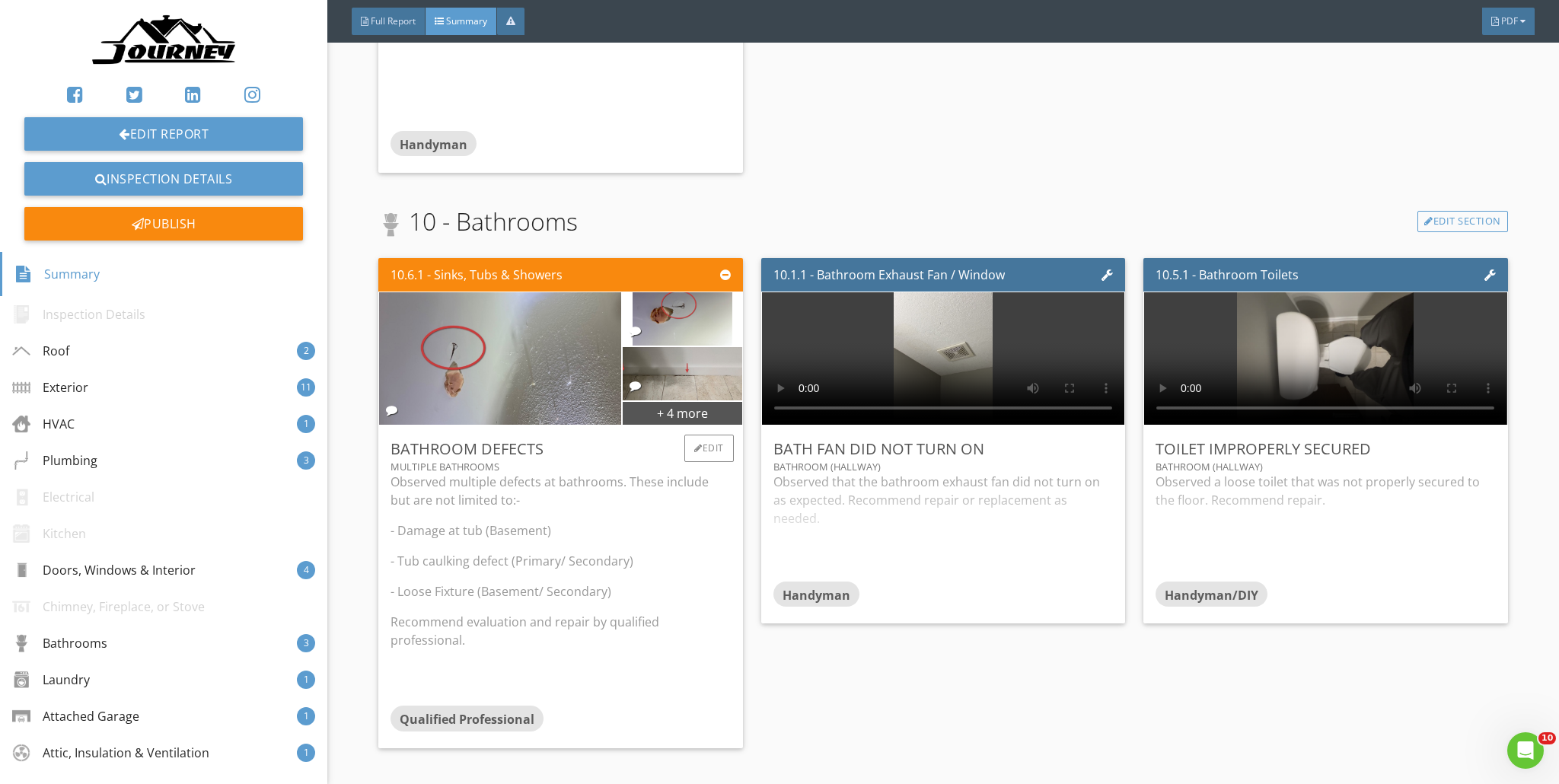
scroll to position [4194, 0]
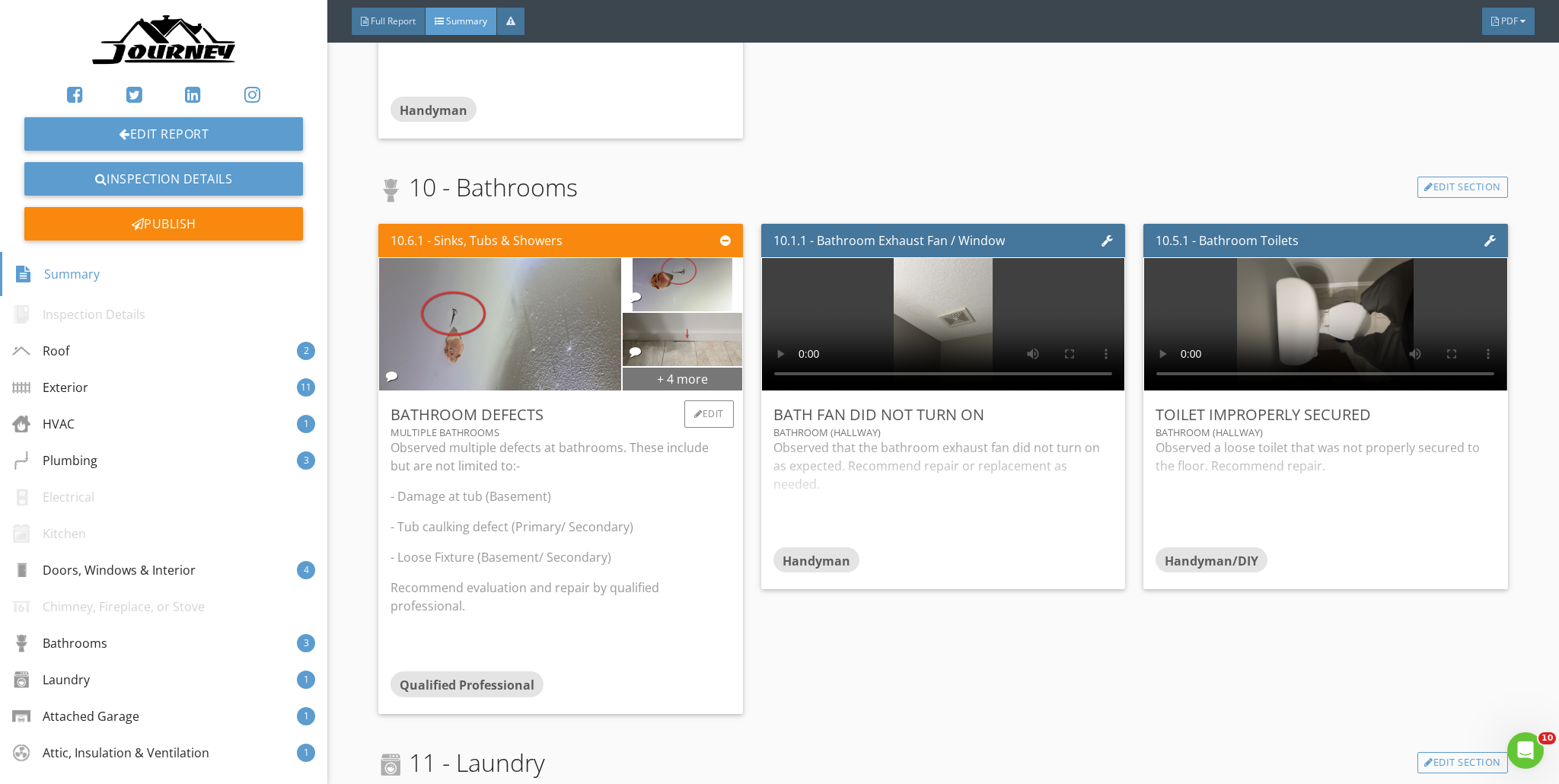
click at [692, 377] on div "+ 4 more" at bounding box center [682, 378] width 119 height 24
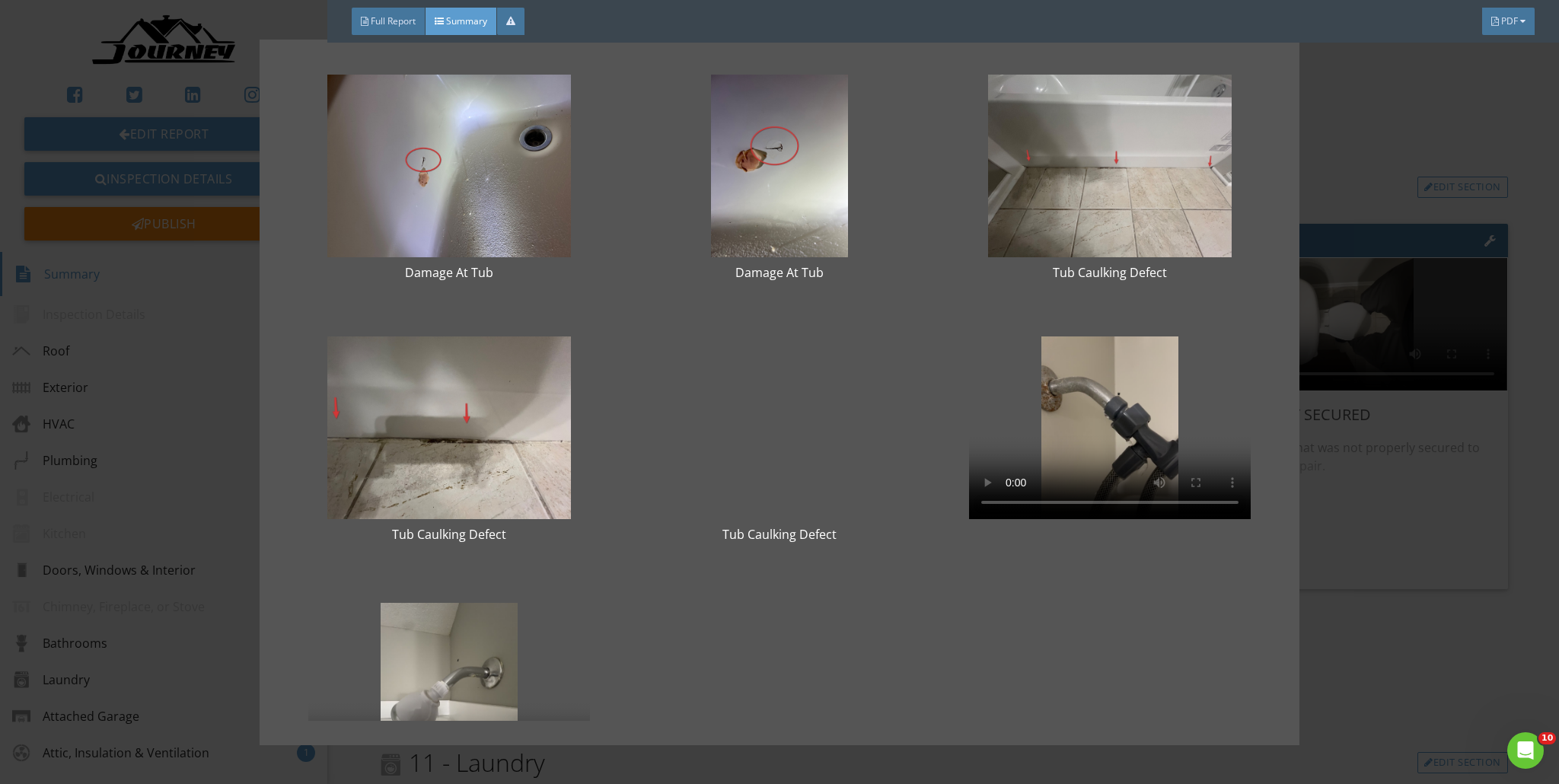
scroll to position [0, 0]
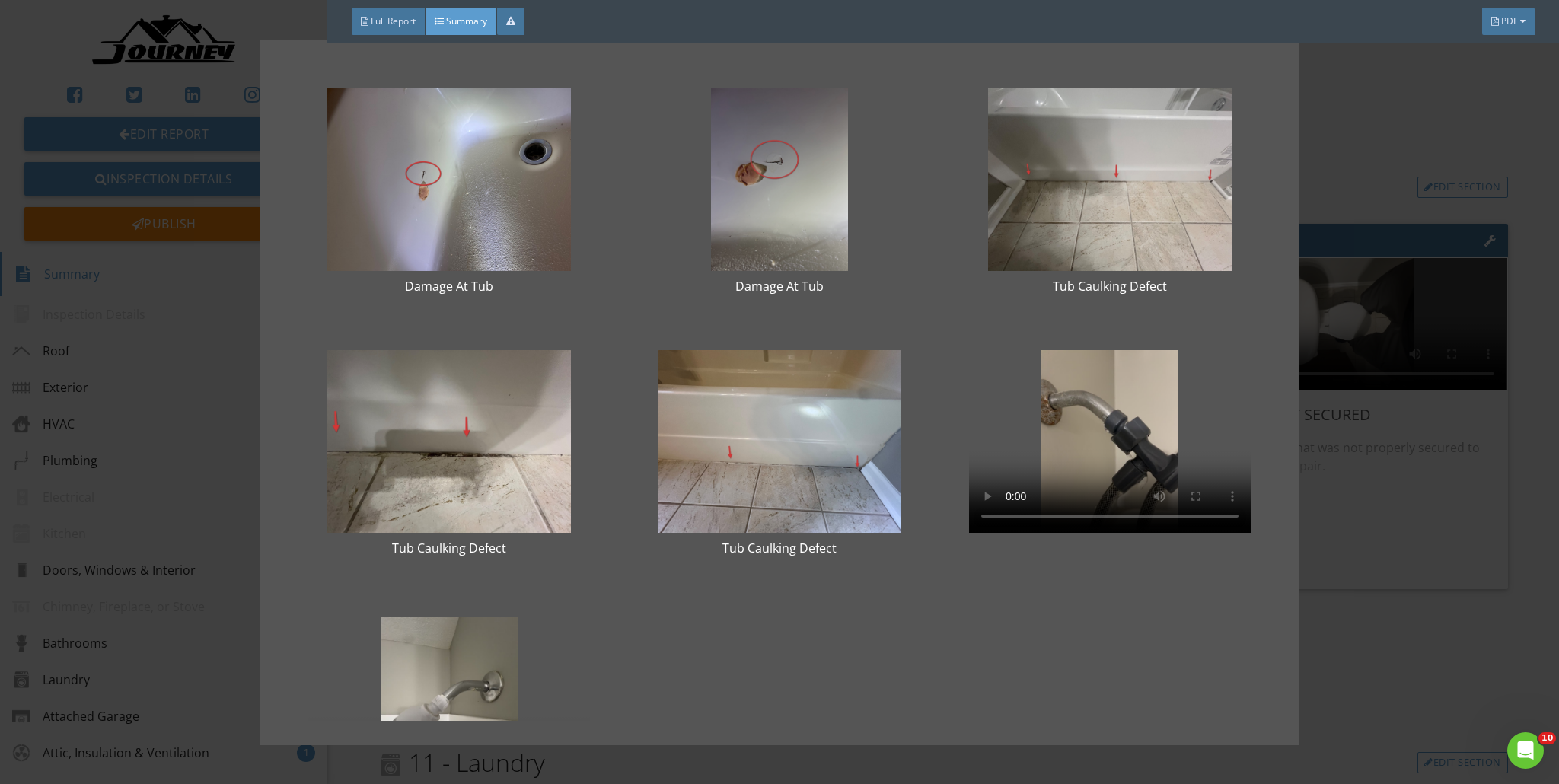
click at [722, 177] on div at bounding box center [779, 180] width 281 height 183
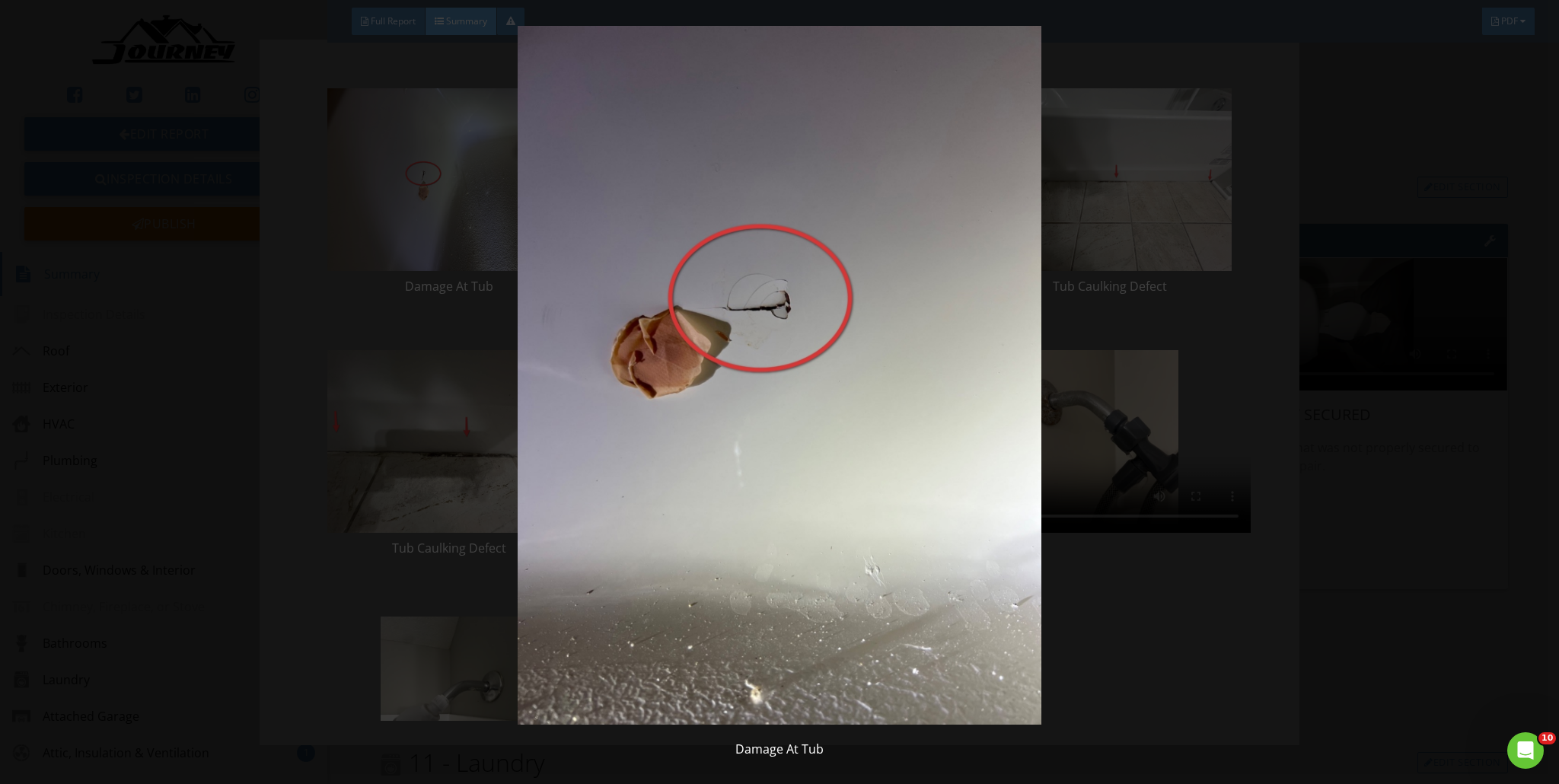
click at [772, 205] on img at bounding box center [780, 375] width 1435 height 699
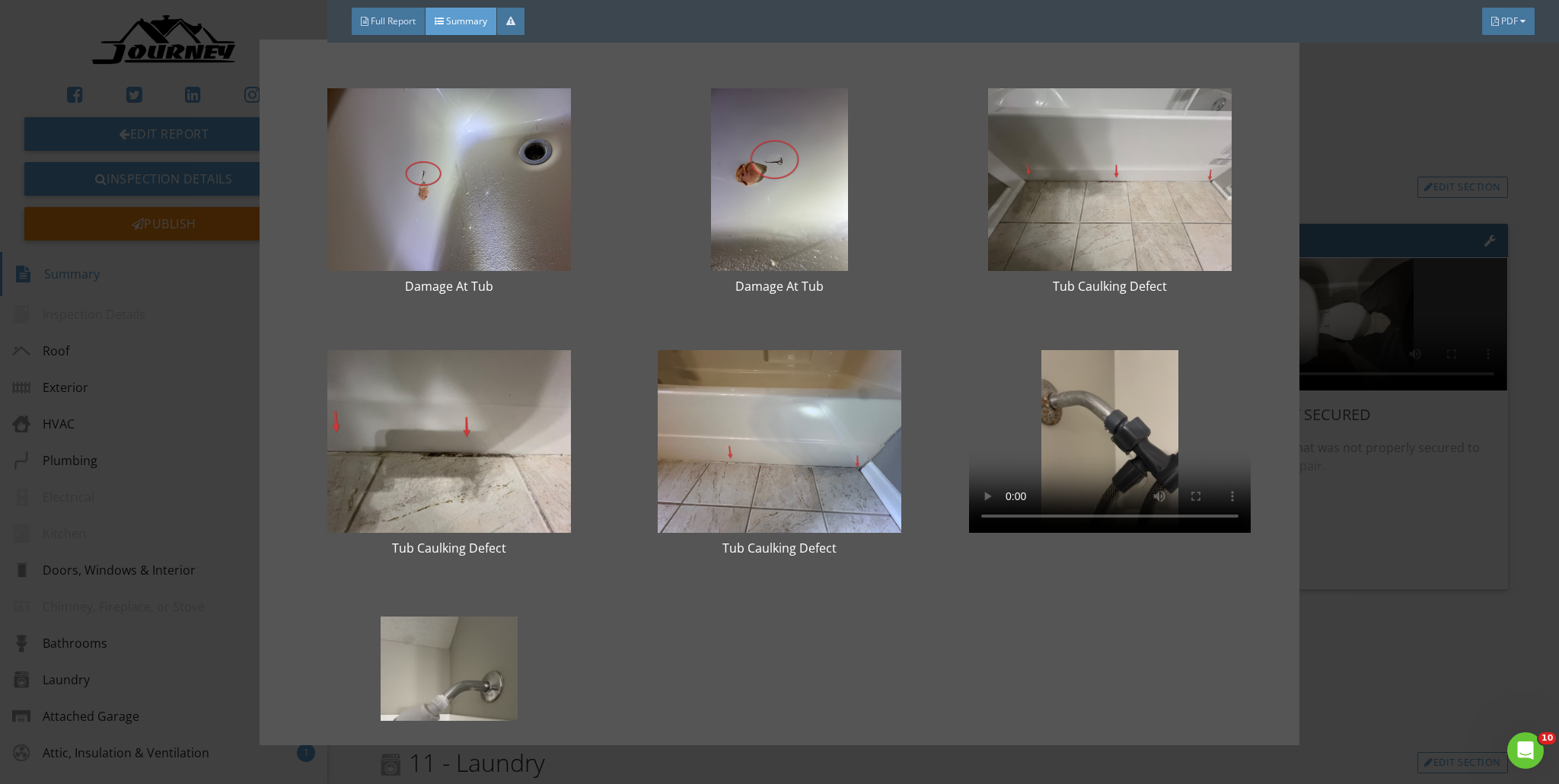
click at [772, 167] on div "Damage At Tub Damage At [GEOGRAPHIC_DATA] Tub Caulking Defect Tub Caulking Defe…" at bounding box center [779, 392] width 1559 height 784
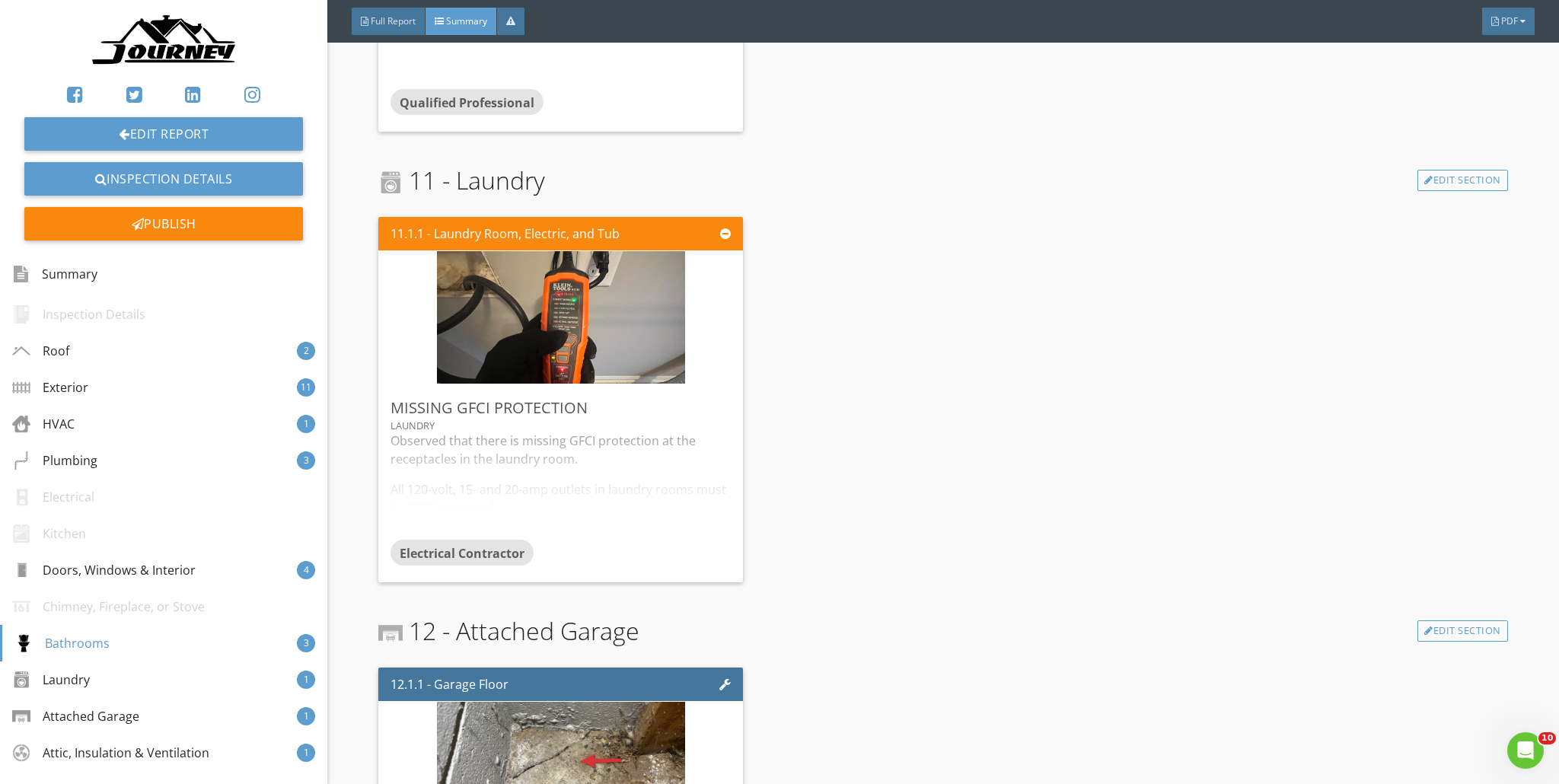
scroll to position [4828, 0]
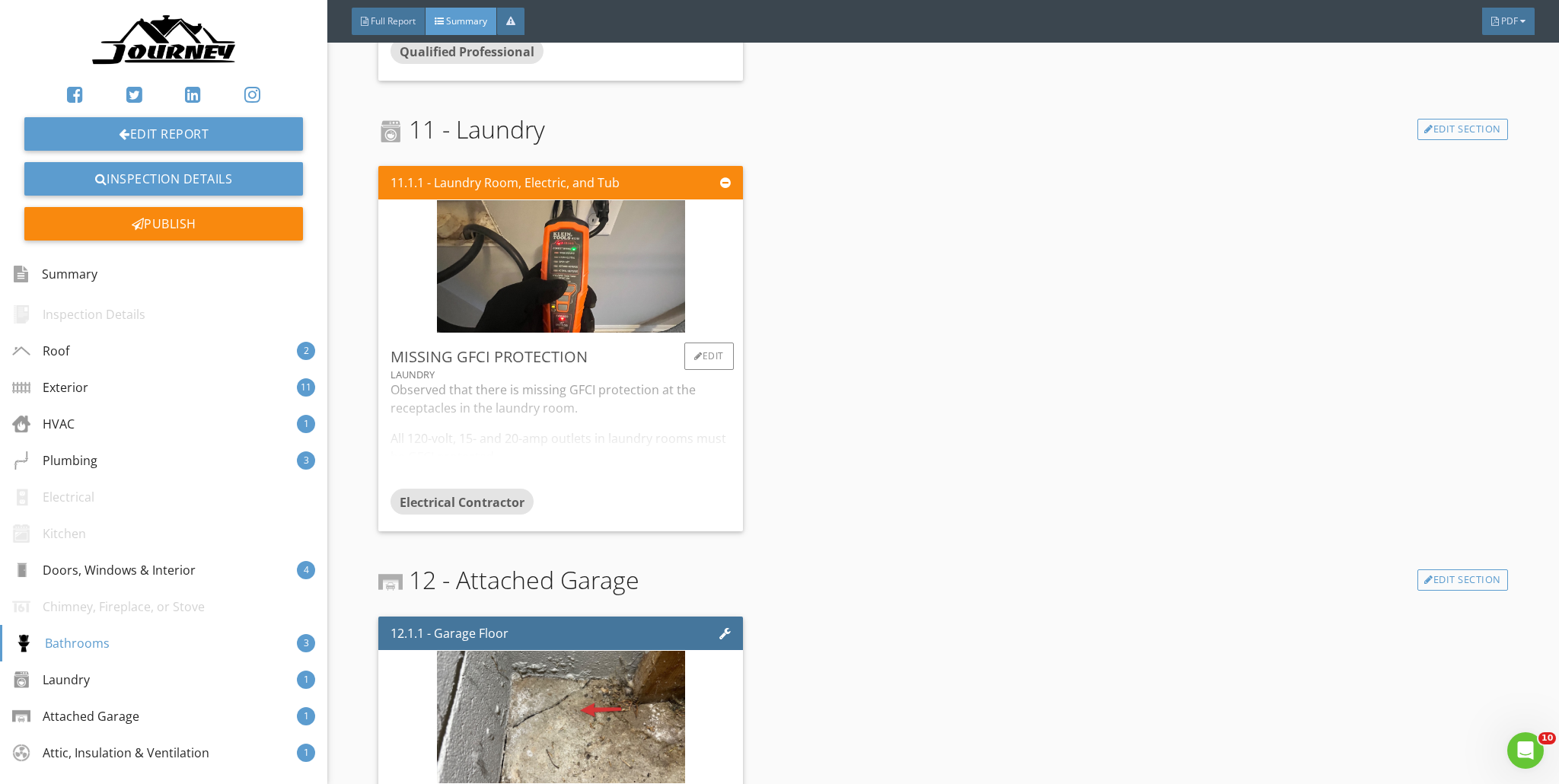
click at [519, 417] on div "Observed that there is missing GFCI protection at the receptacles in the laundr…" at bounding box center [560, 434] width 340 height 108
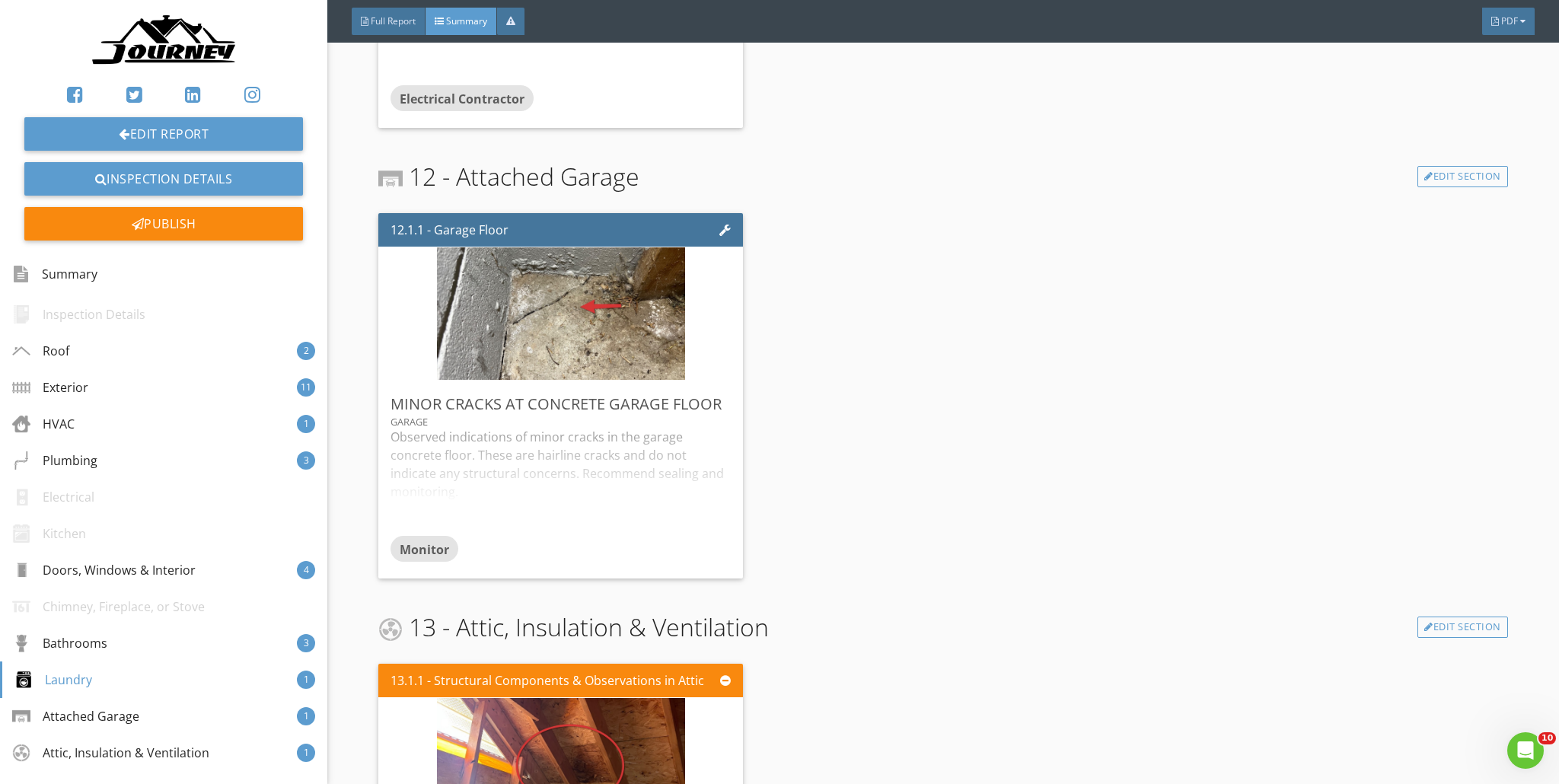
scroll to position [5399, 0]
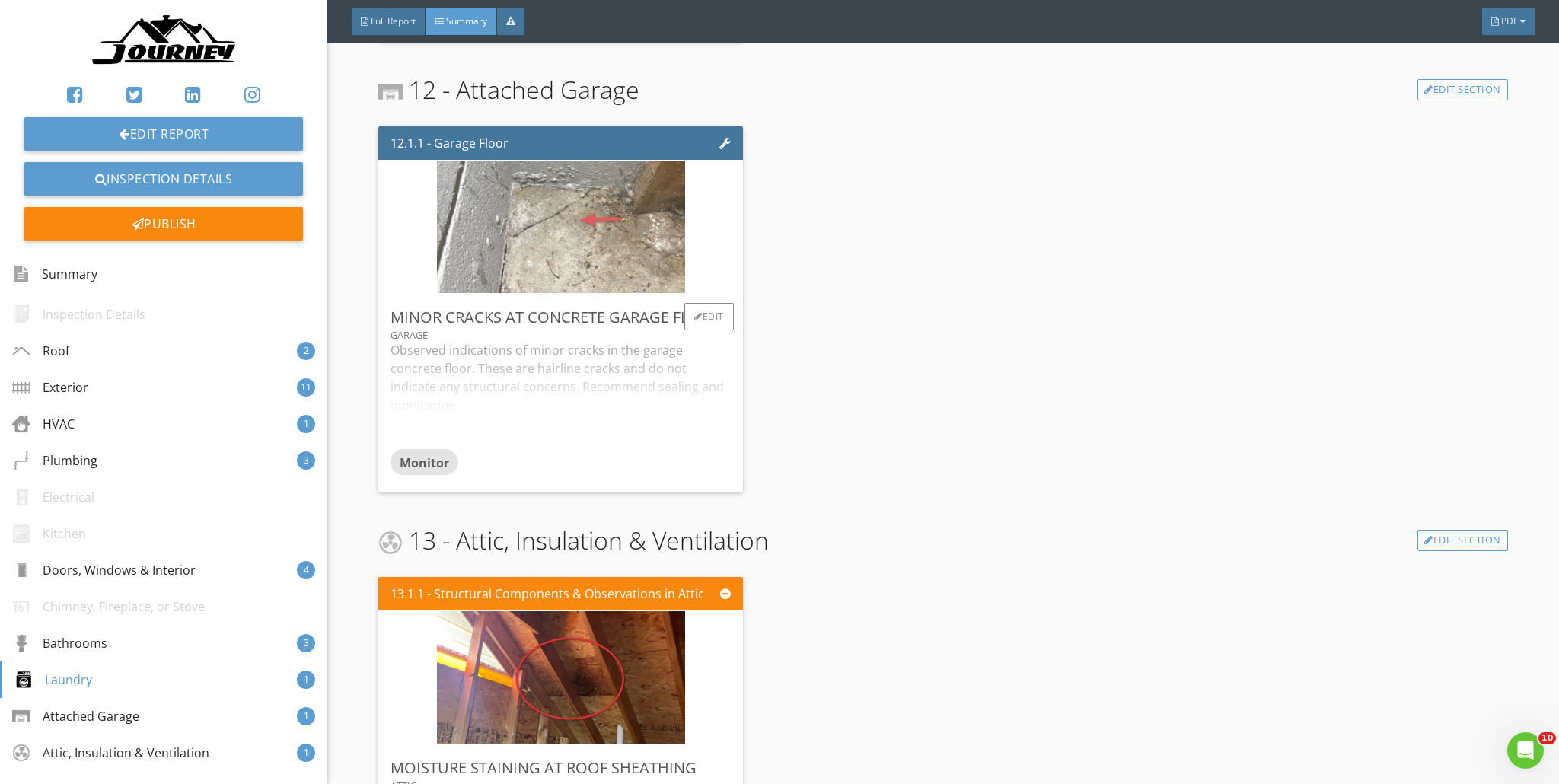
click at [564, 222] on img at bounding box center [560, 226] width 248 height 331
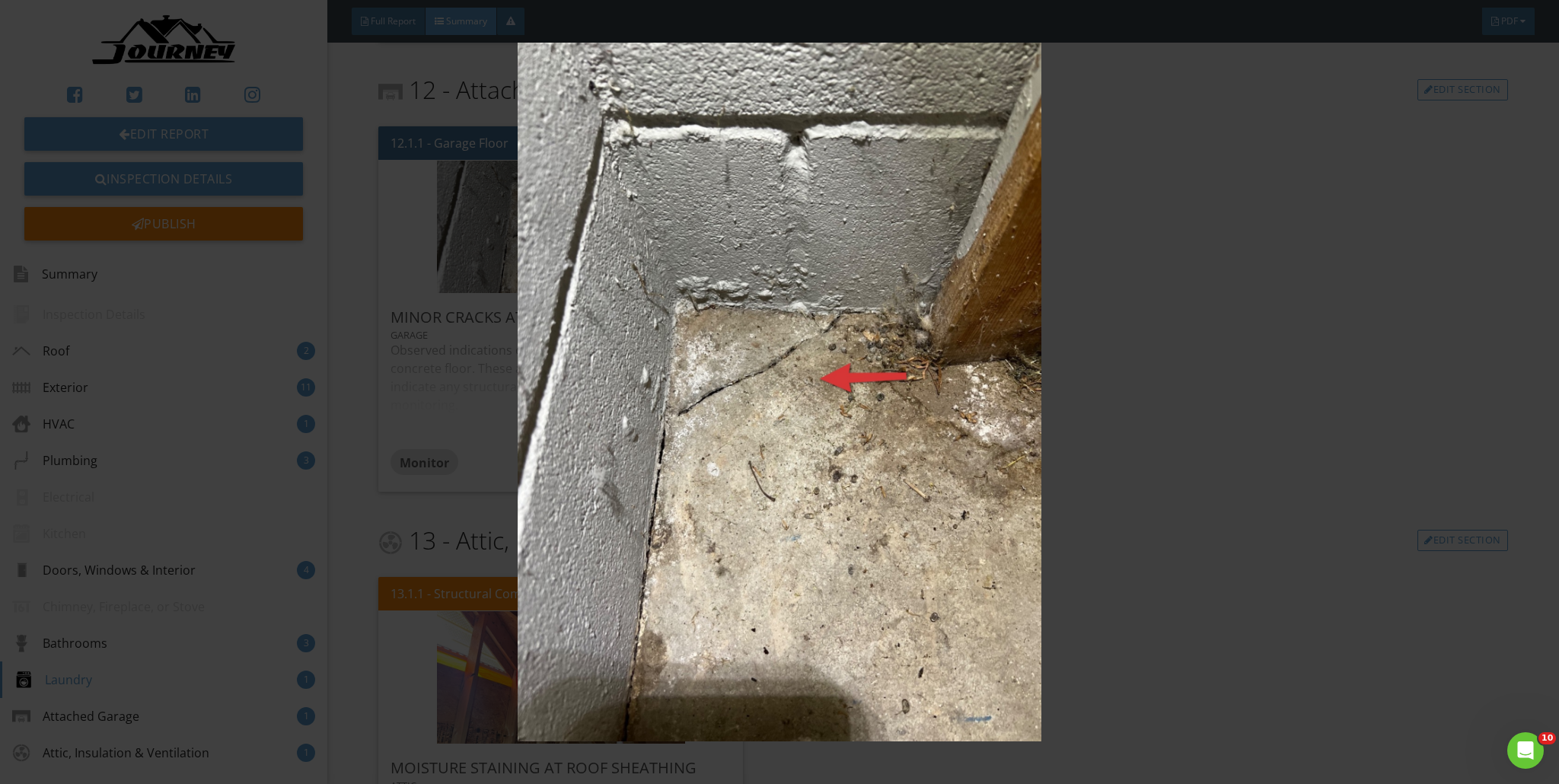
click at [772, 324] on img at bounding box center [780, 392] width 1435 height 699
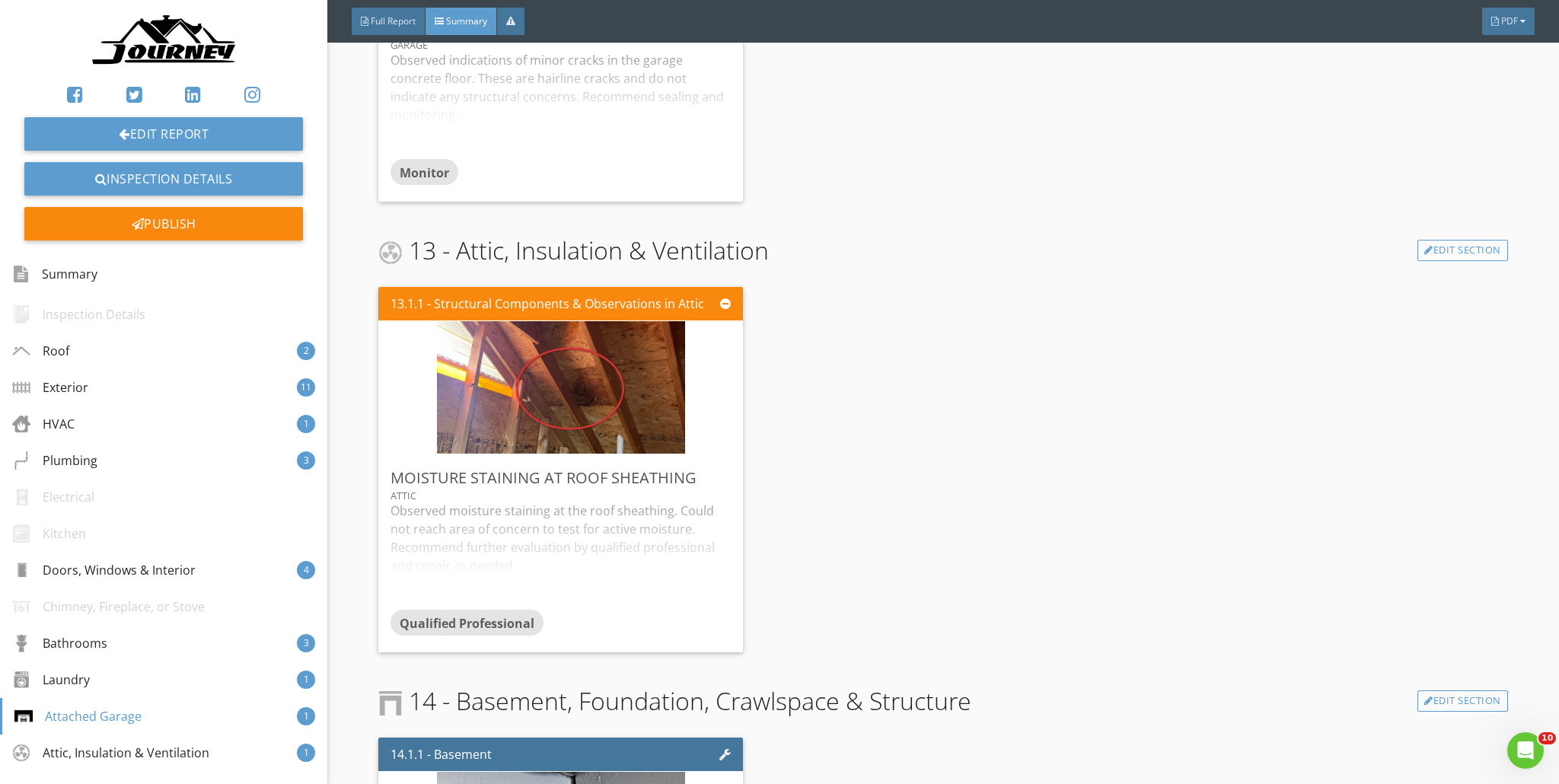
scroll to position [5775, 0]
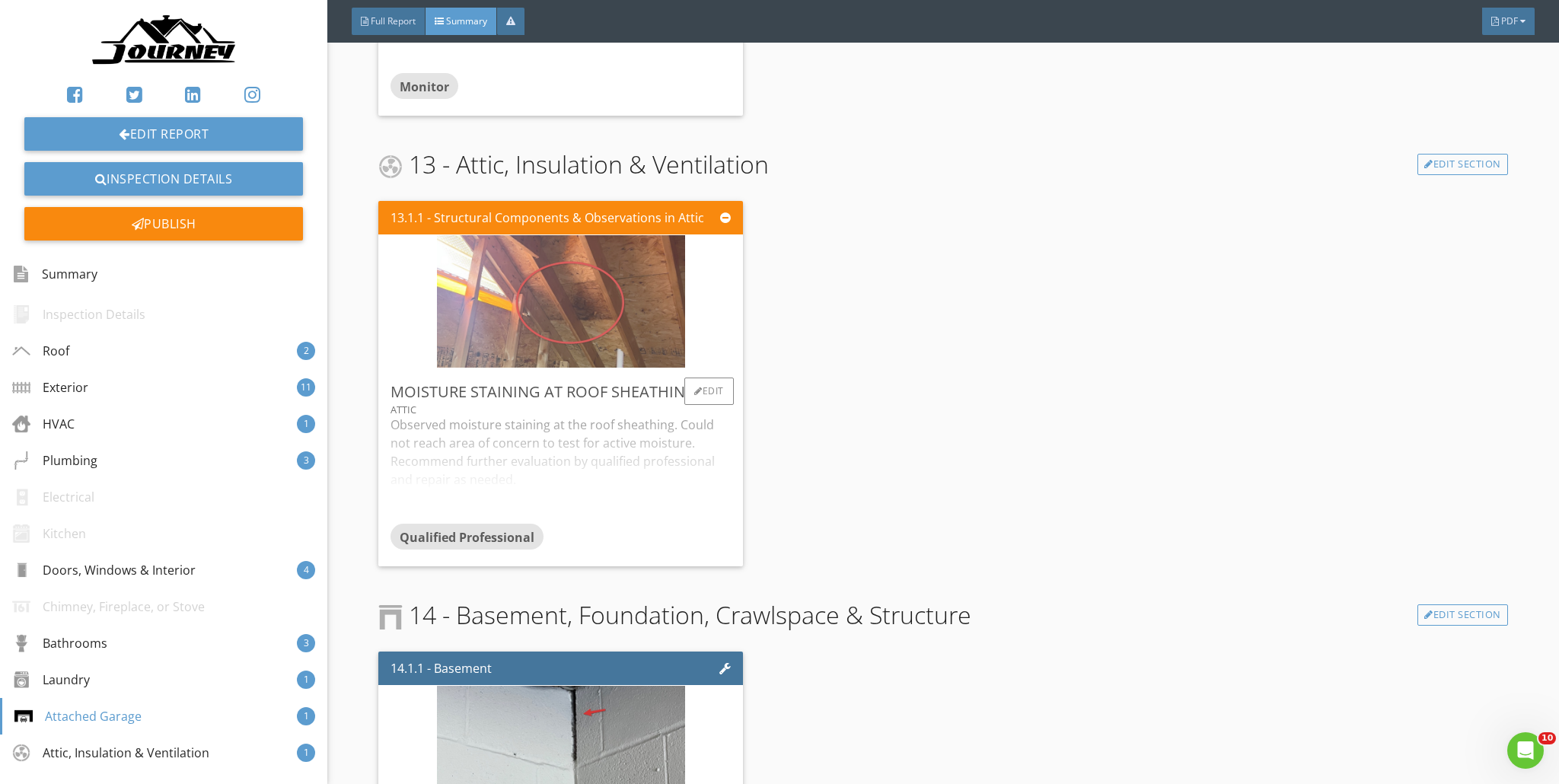
click at [588, 320] on img at bounding box center [560, 301] width 248 height 331
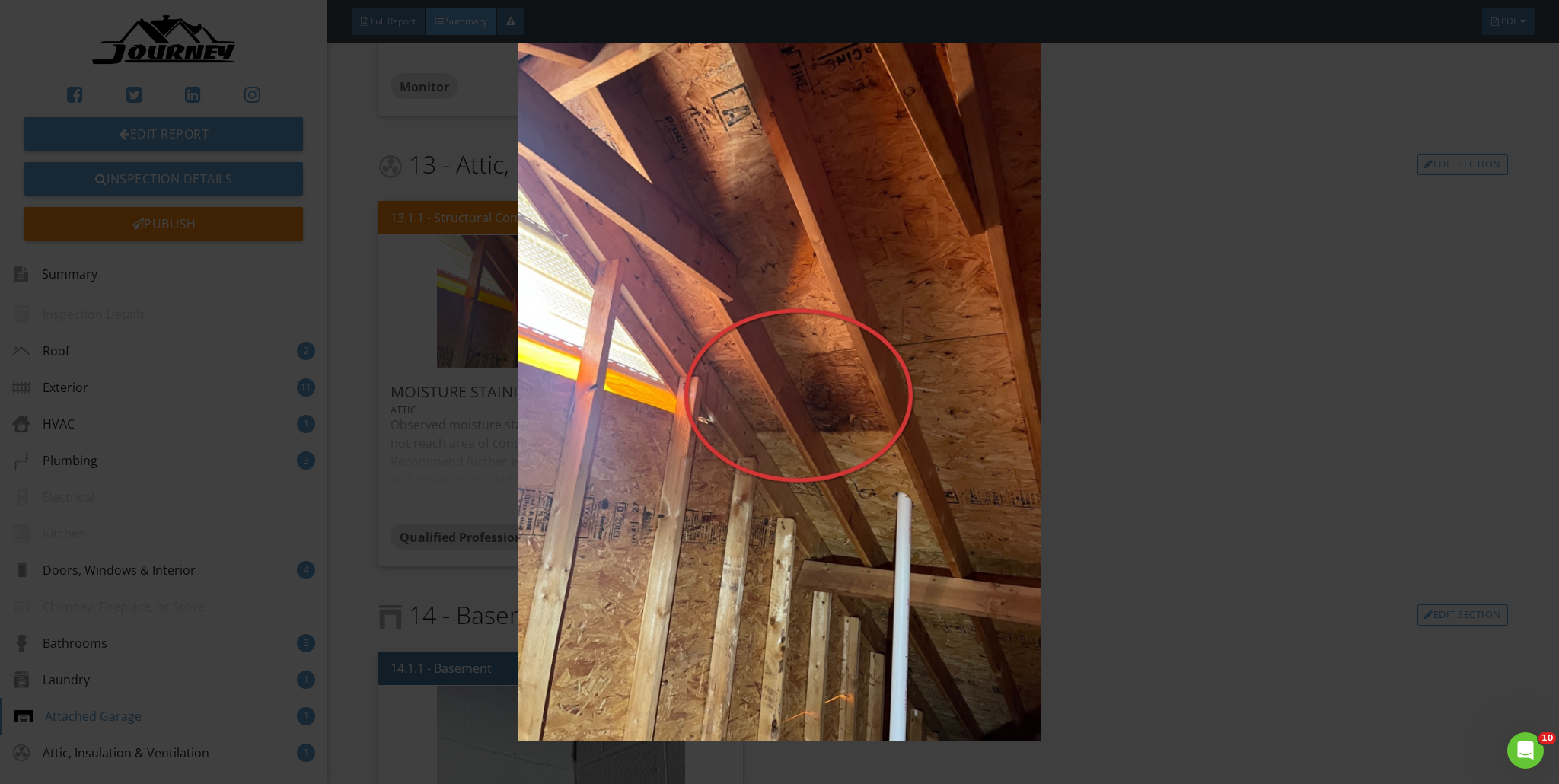
click at [772, 324] on img at bounding box center [780, 392] width 1435 height 699
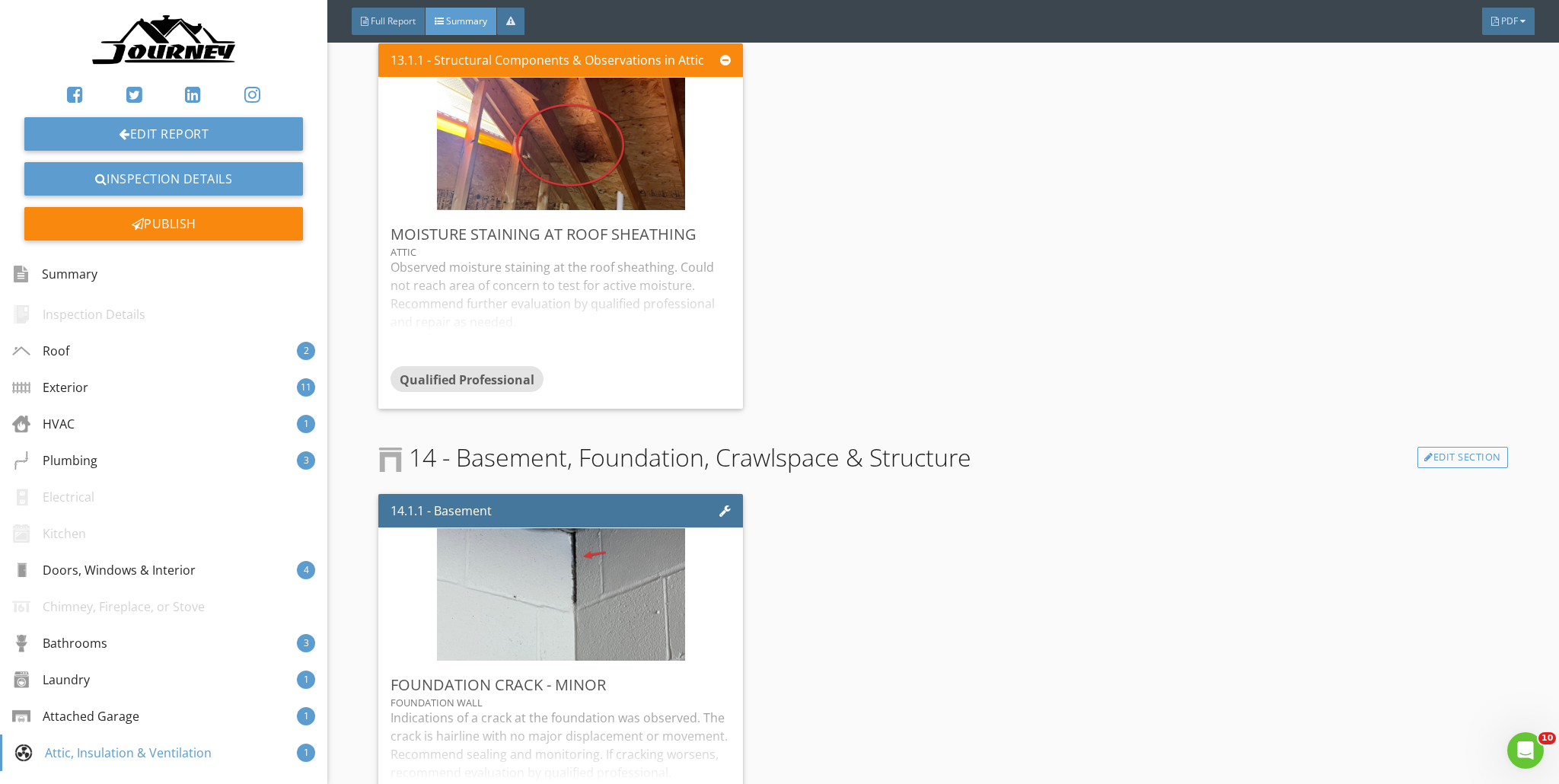
scroll to position [6014, 0]
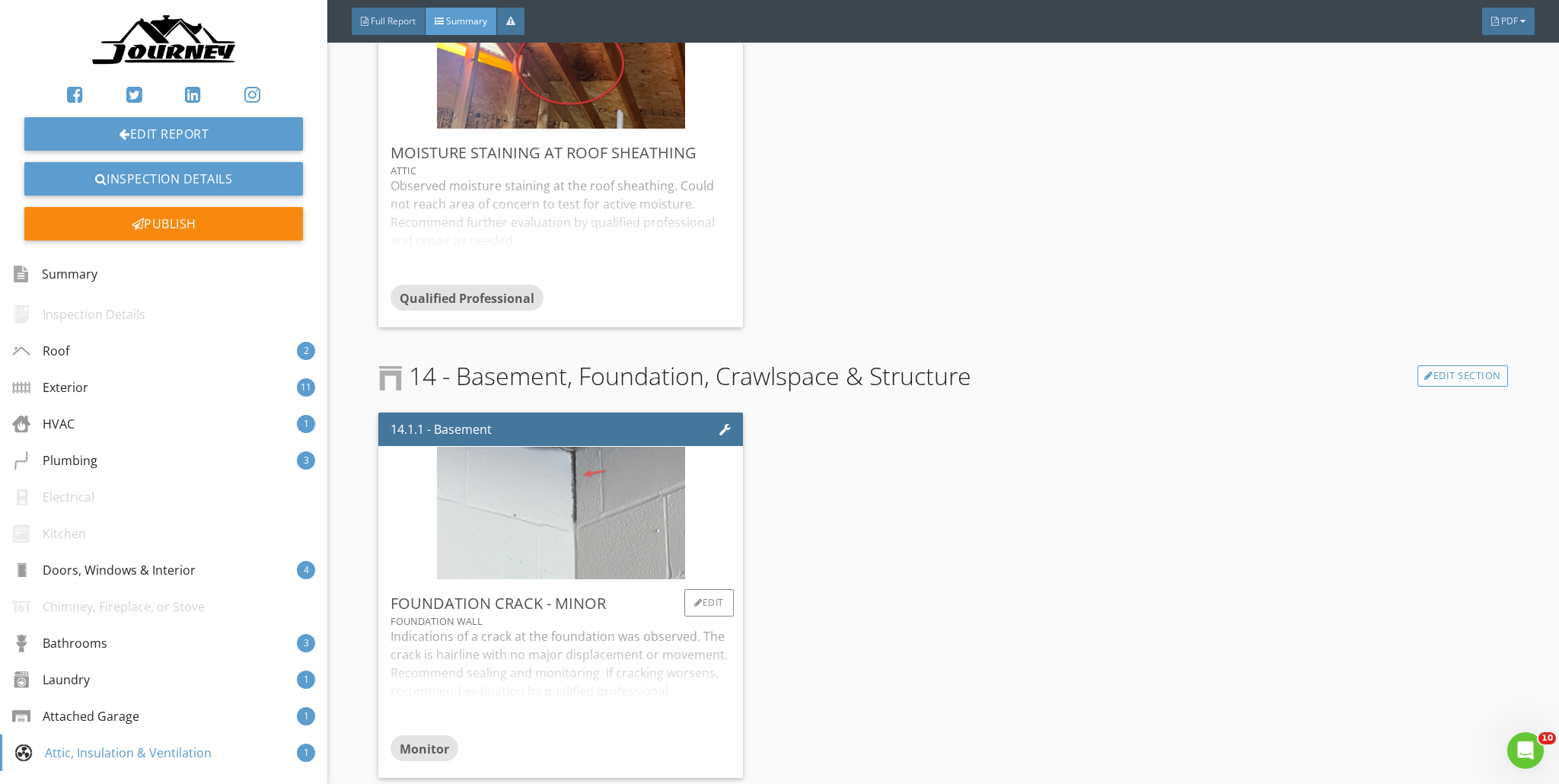
click at [568, 493] on img at bounding box center [560, 513] width 248 height 331
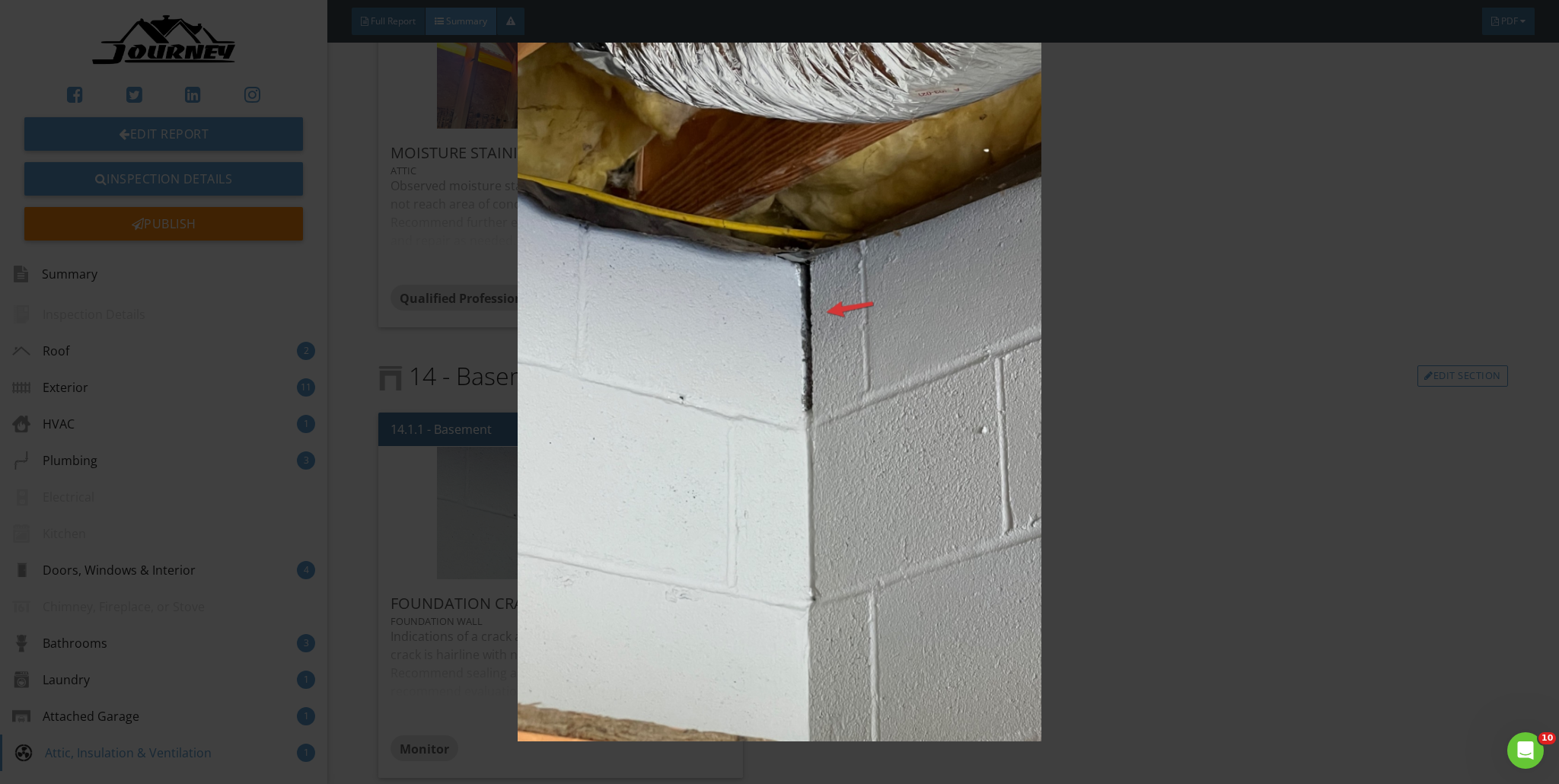
click at [772, 367] on img at bounding box center [780, 392] width 1435 height 699
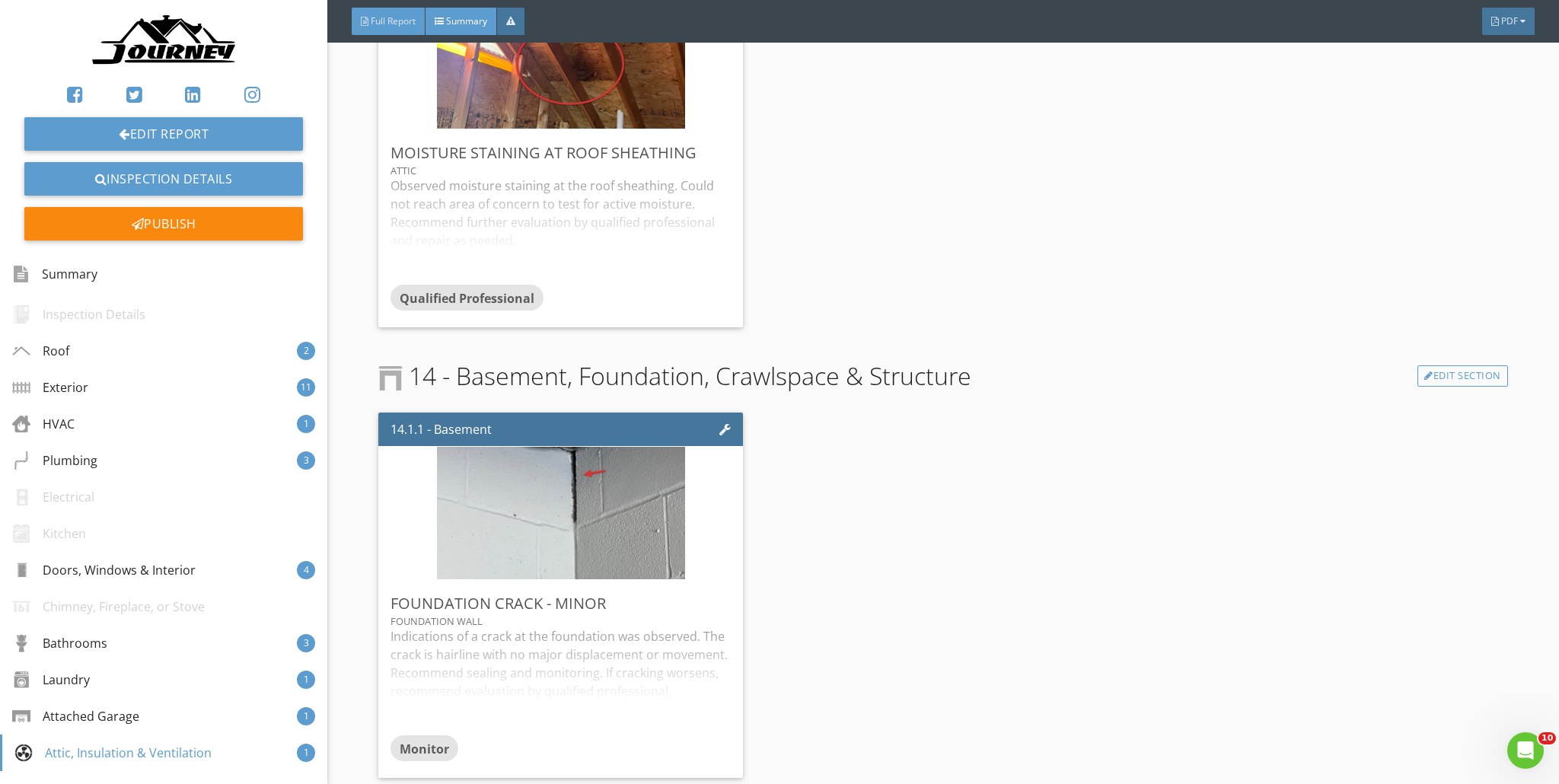
click at [418, 22] on div "Full Report" at bounding box center [388, 21] width 73 height 28
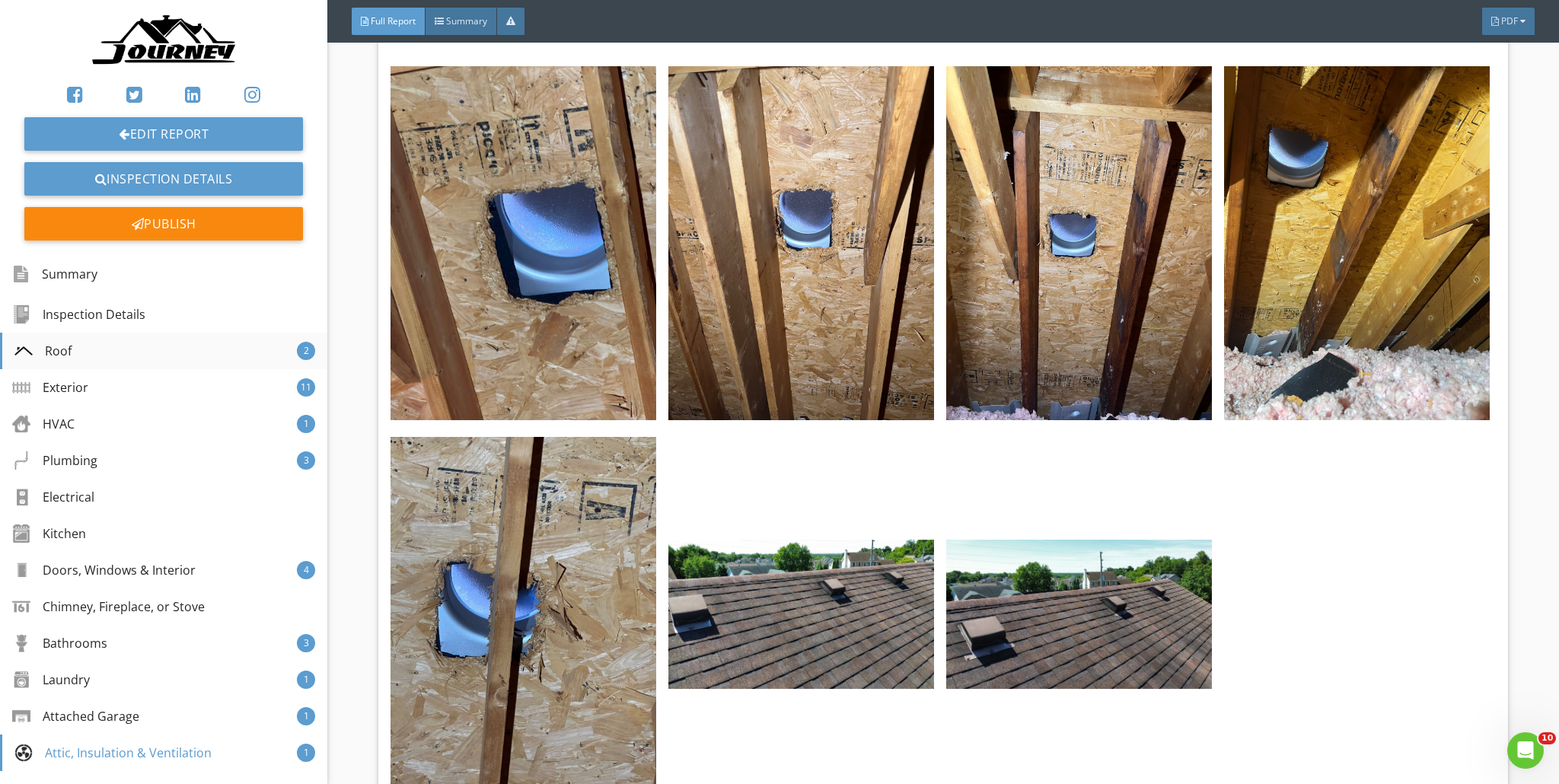
scroll to position [57422, 0]
click at [83, 311] on div "Inspection Details" at bounding box center [81, 315] width 134 height 18
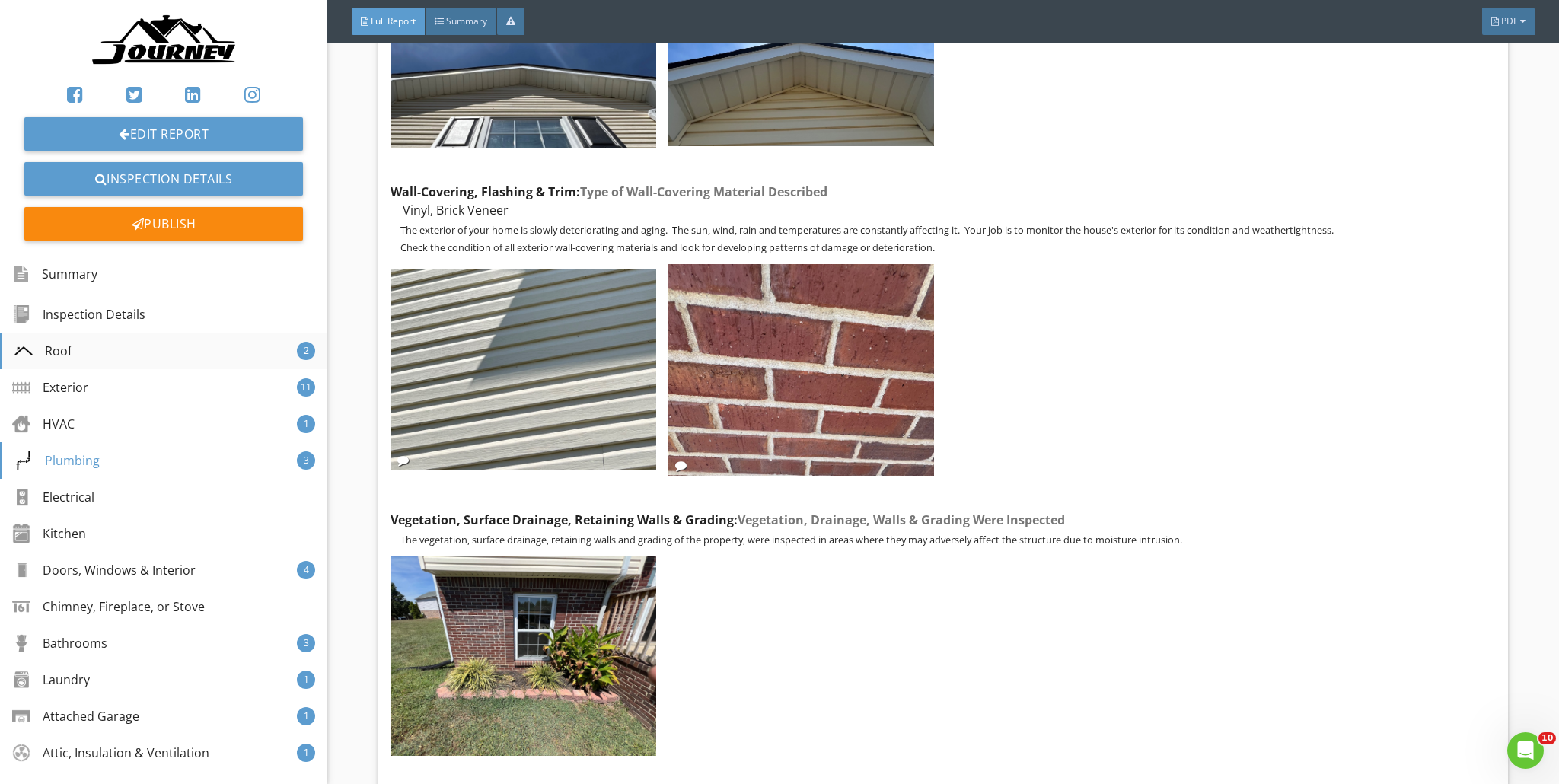
click at [98, 361] on div "Roof 2" at bounding box center [164, 351] width 327 height 37
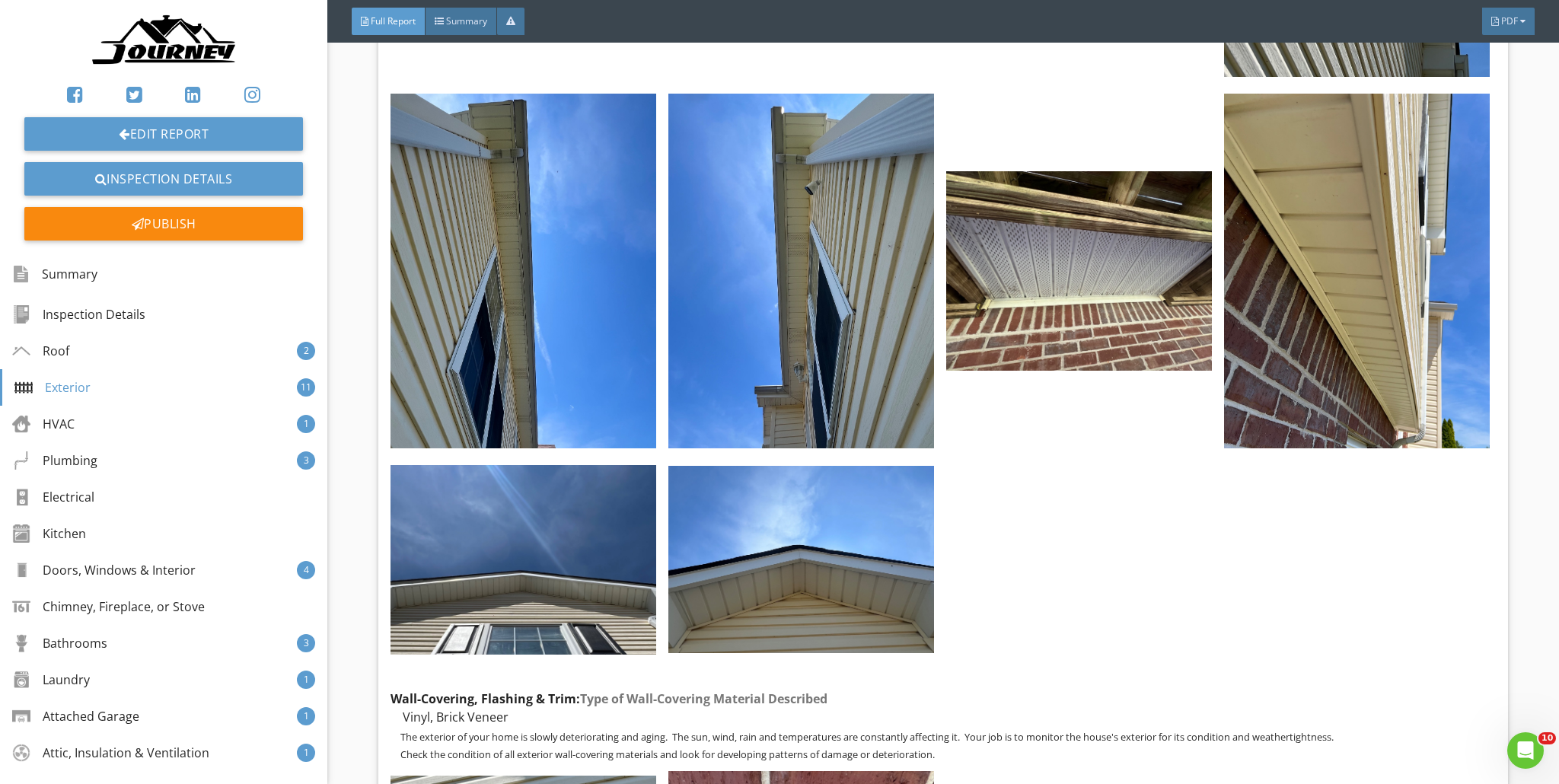
scroll to position [6730, 0]
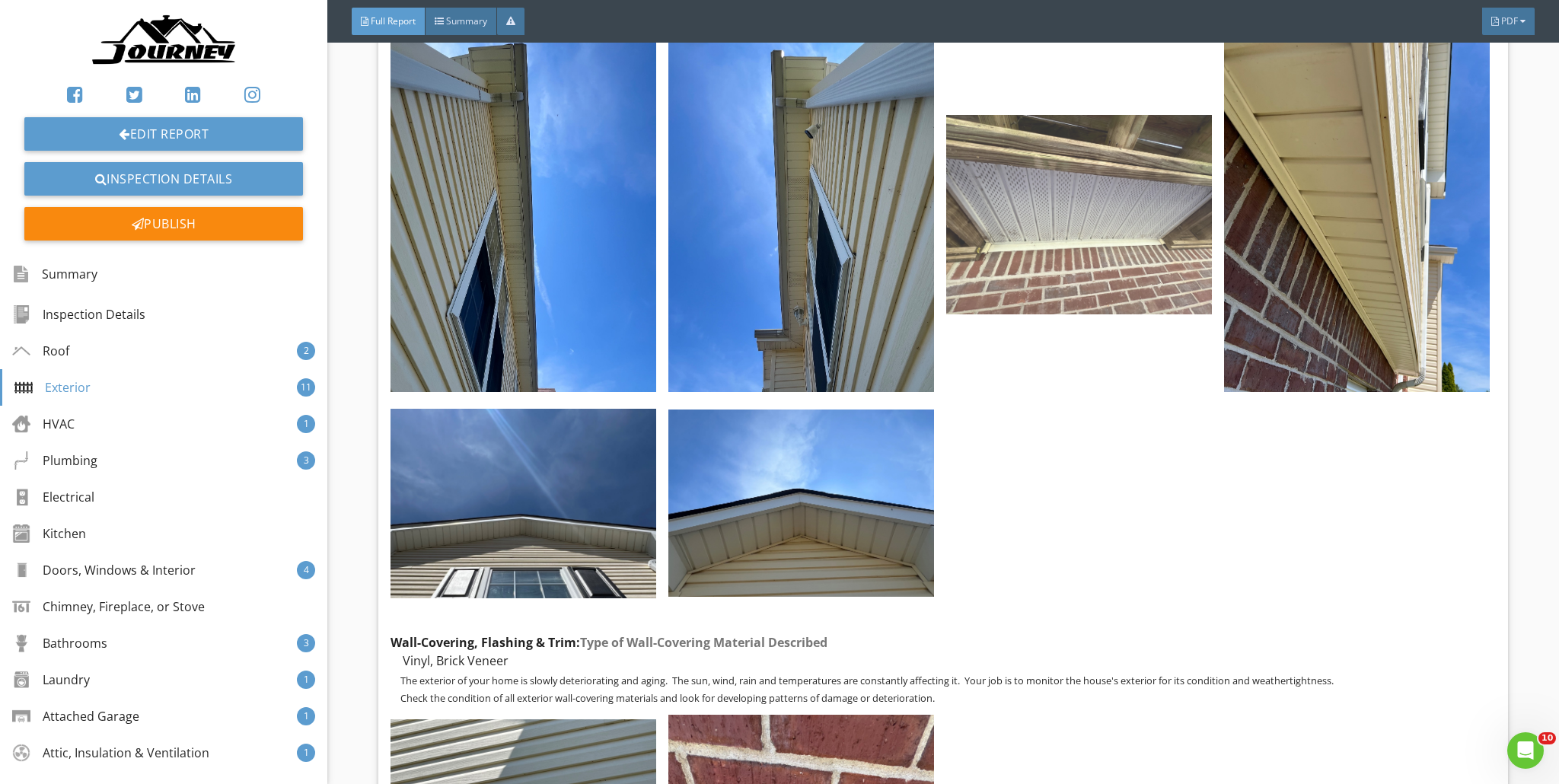
click at [772, 204] on img at bounding box center [1079, 215] width 266 height 200
click at [772, 215] on img at bounding box center [1079, 215] width 266 height 200
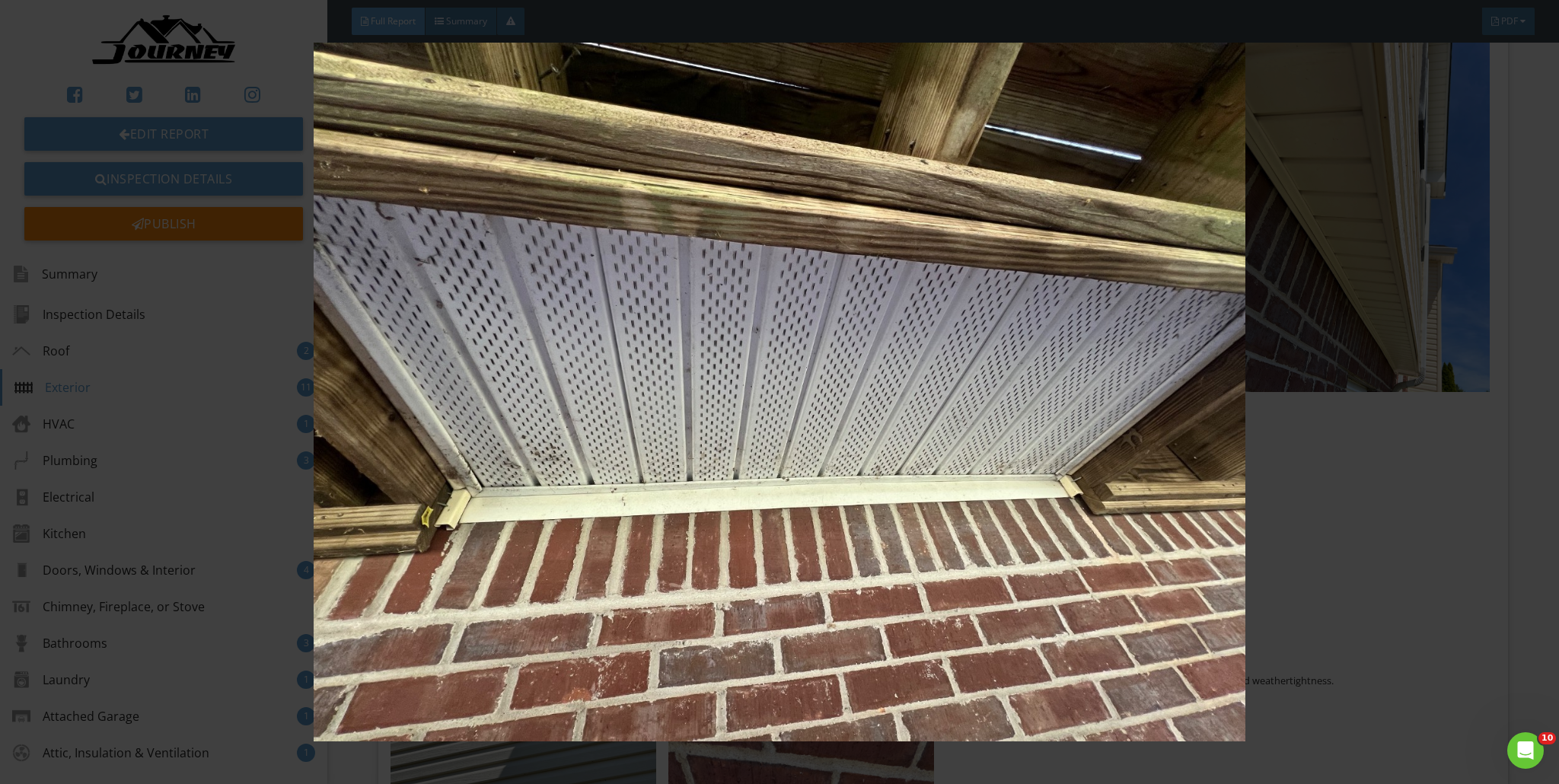
click at [746, 377] on img at bounding box center [780, 392] width 1435 height 699
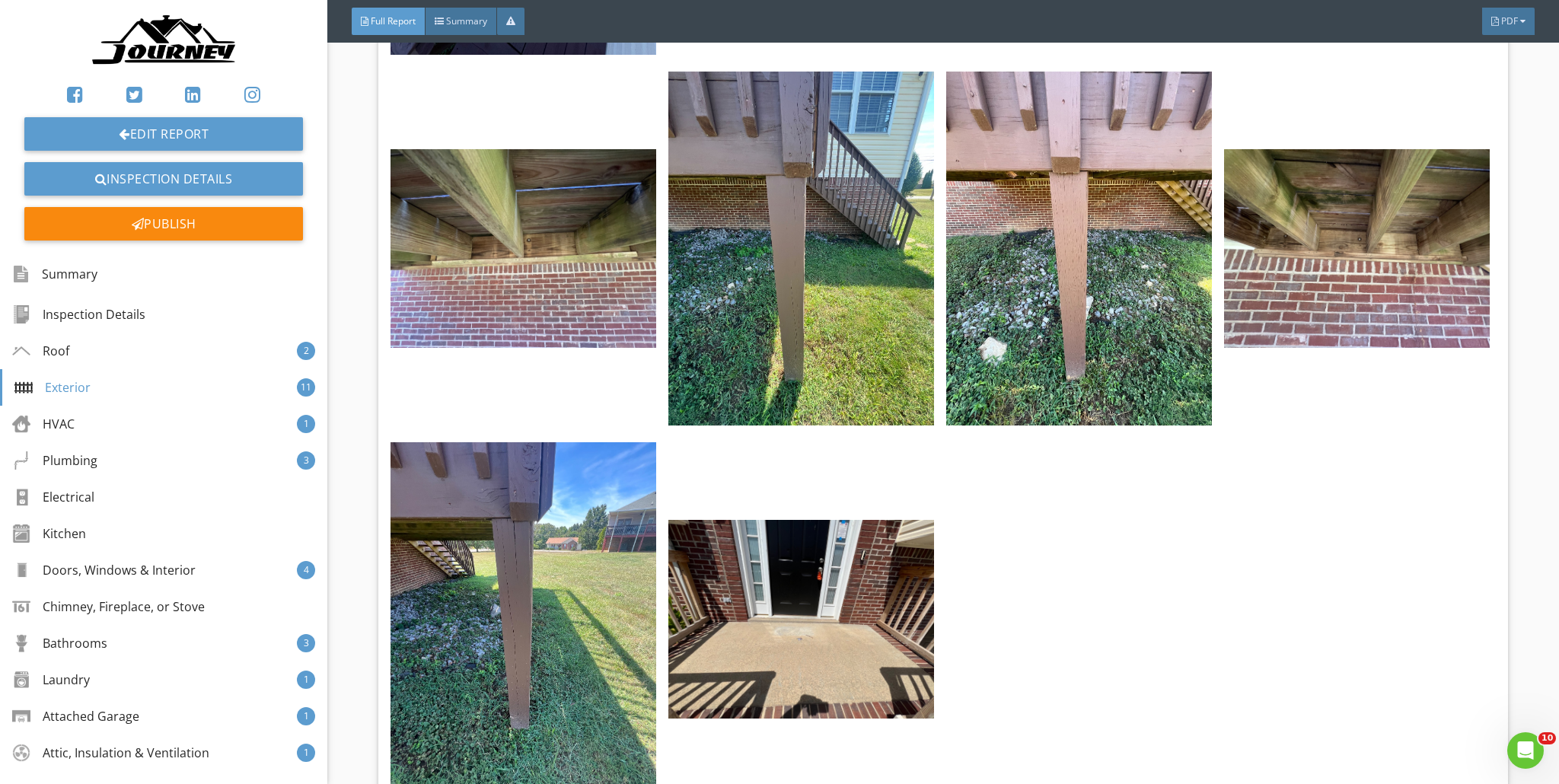
scroll to position [10664, 0]
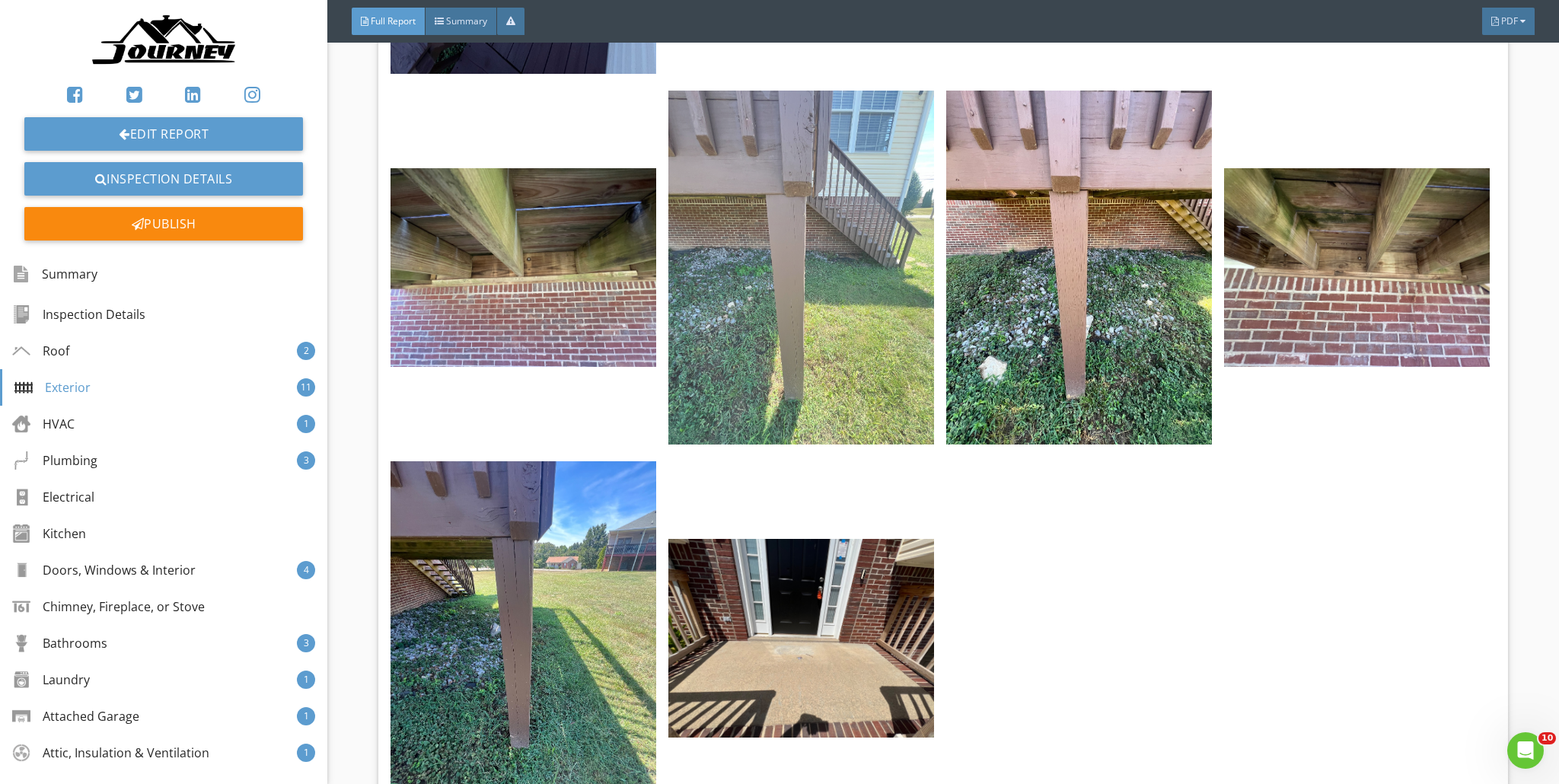
click at [772, 169] on img at bounding box center [802, 268] width 266 height 354
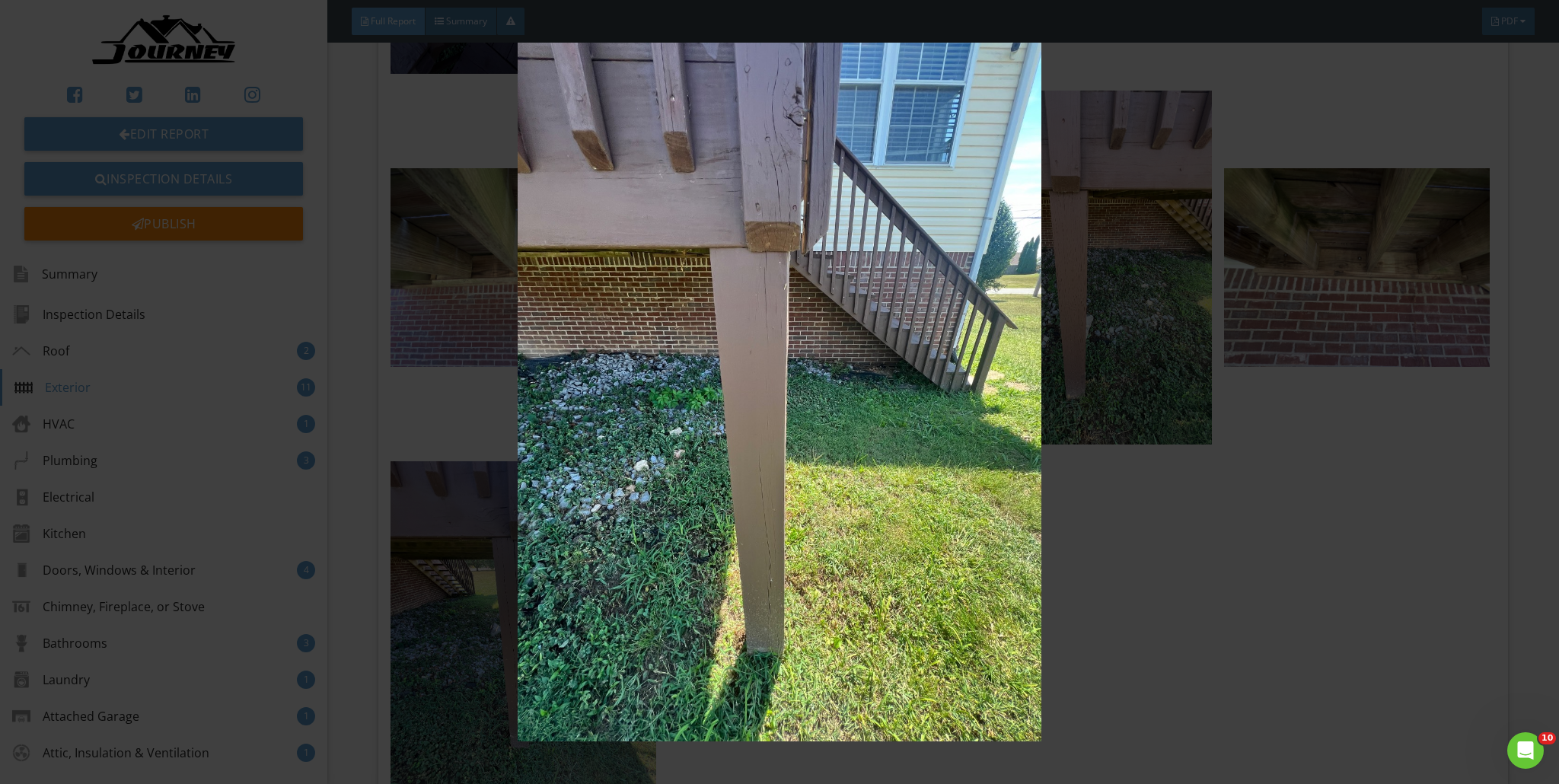
click at [772, 209] on img at bounding box center [780, 392] width 1435 height 699
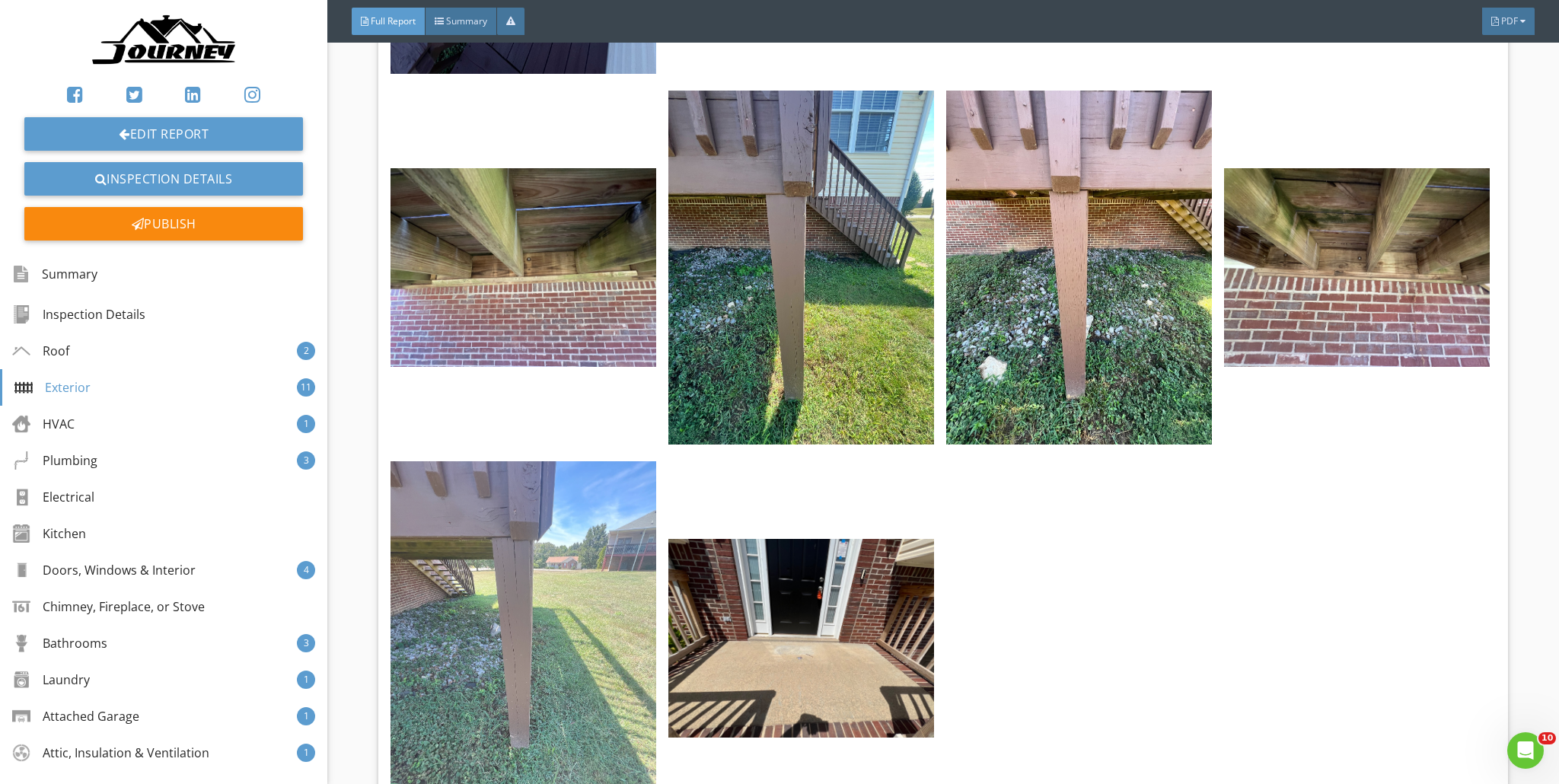
click at [544, 508] on img at bounding box center [524, 639] width 266 height 354
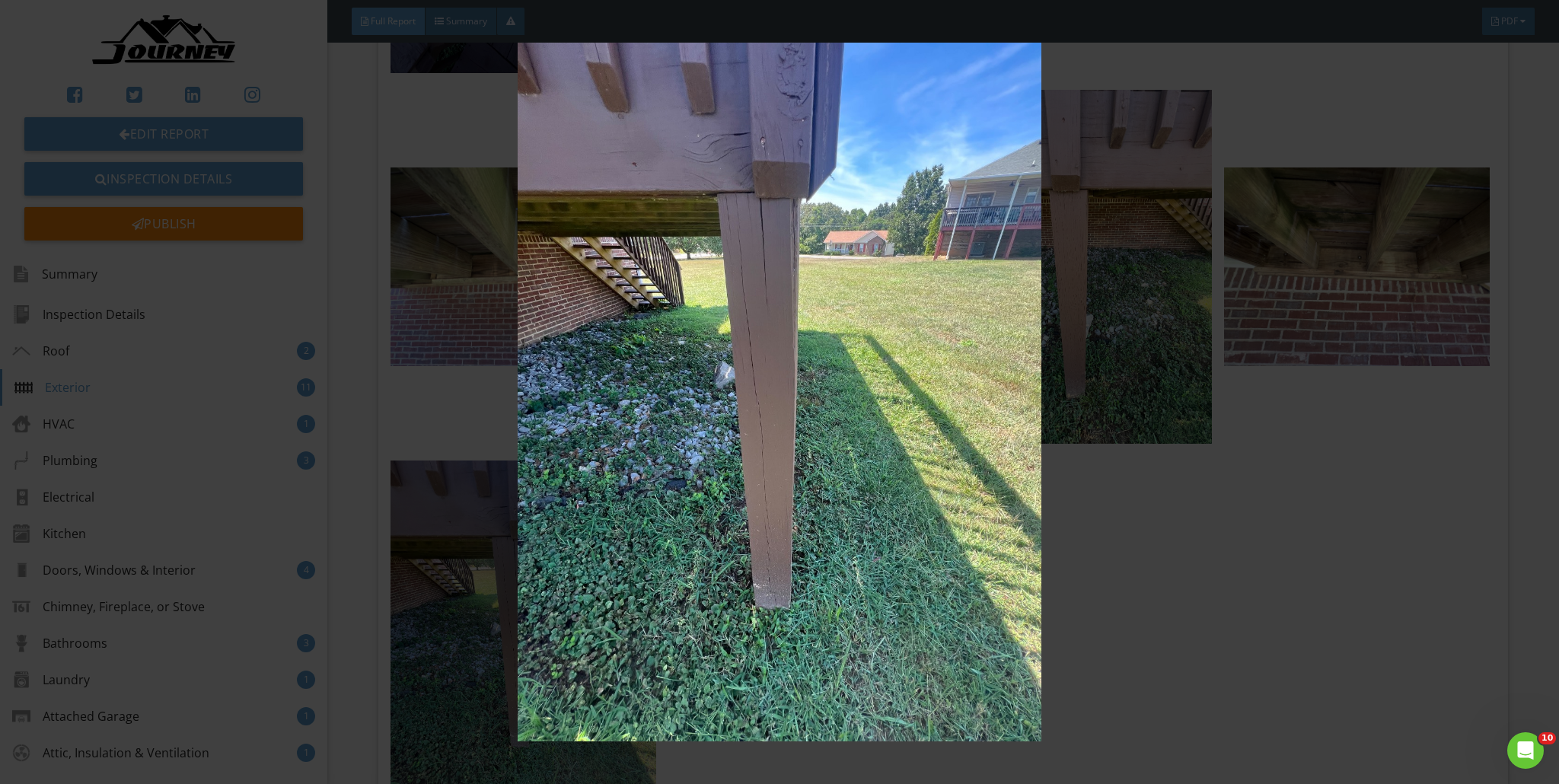
click at [772, 438] on img at bounding box center [780, 392] width 1435 height 699
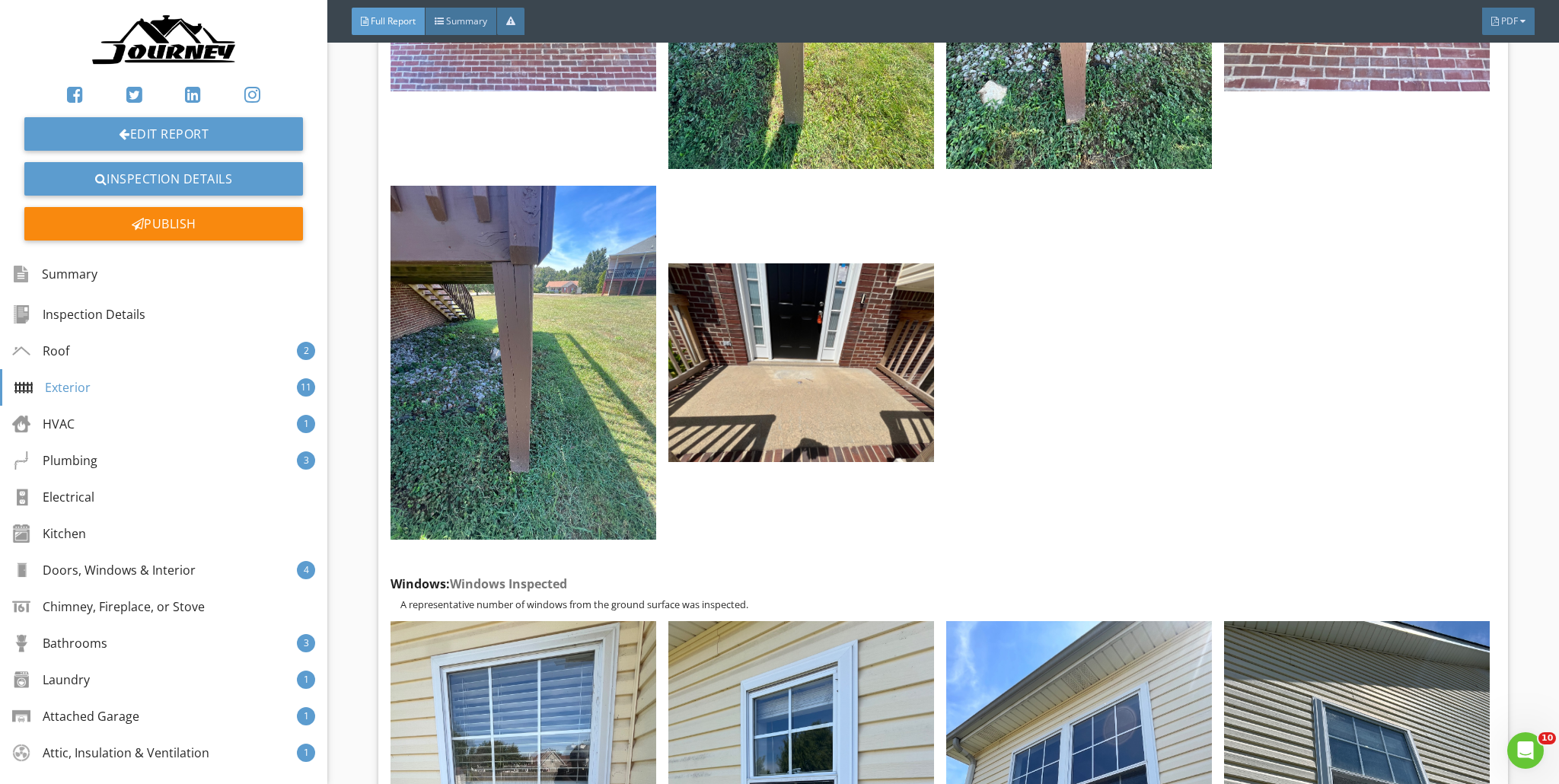
scroll to position [10923, 0]
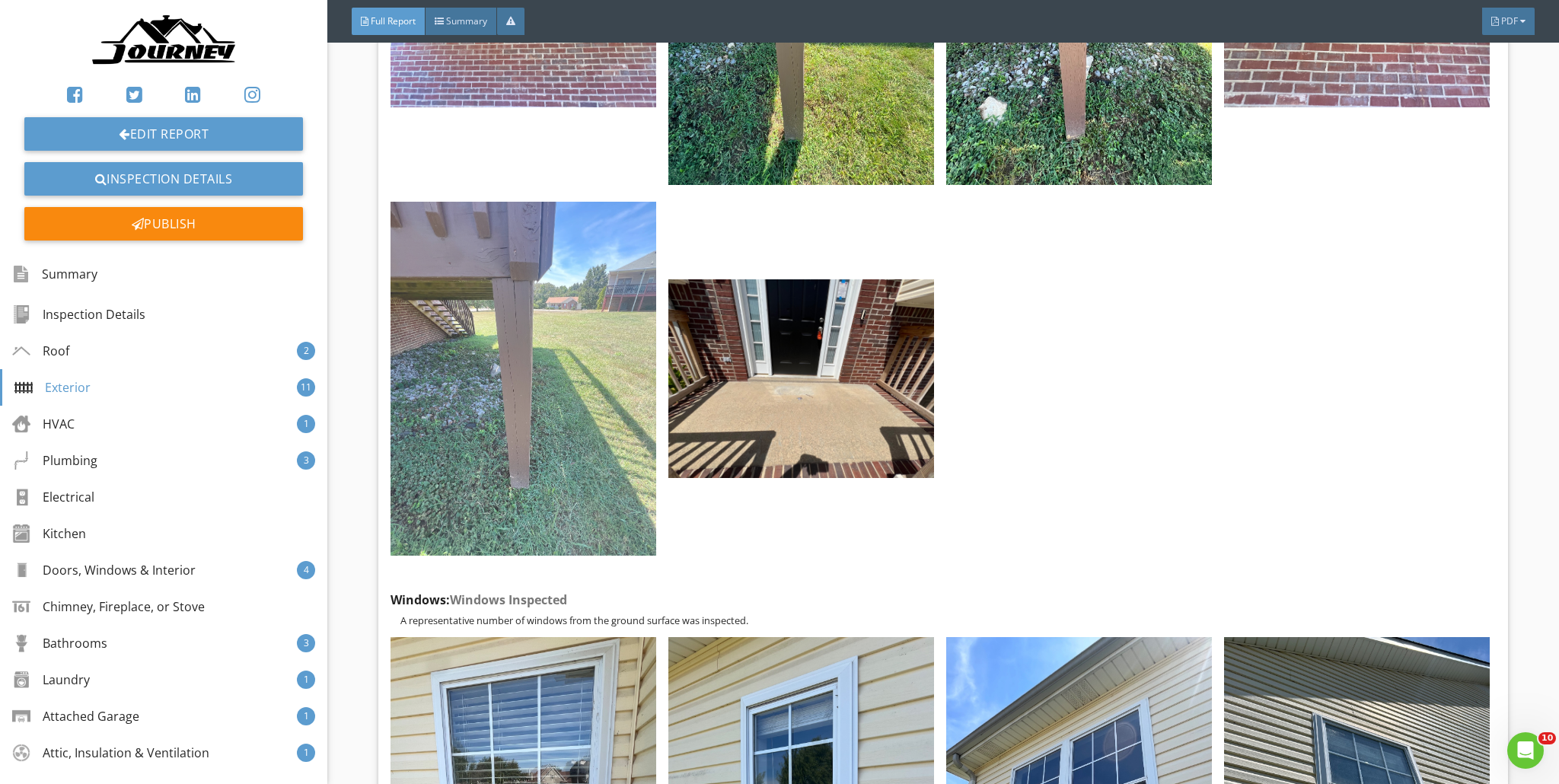
click at [575, 322] on img at bounding box center [524, 379] width 266 height 354
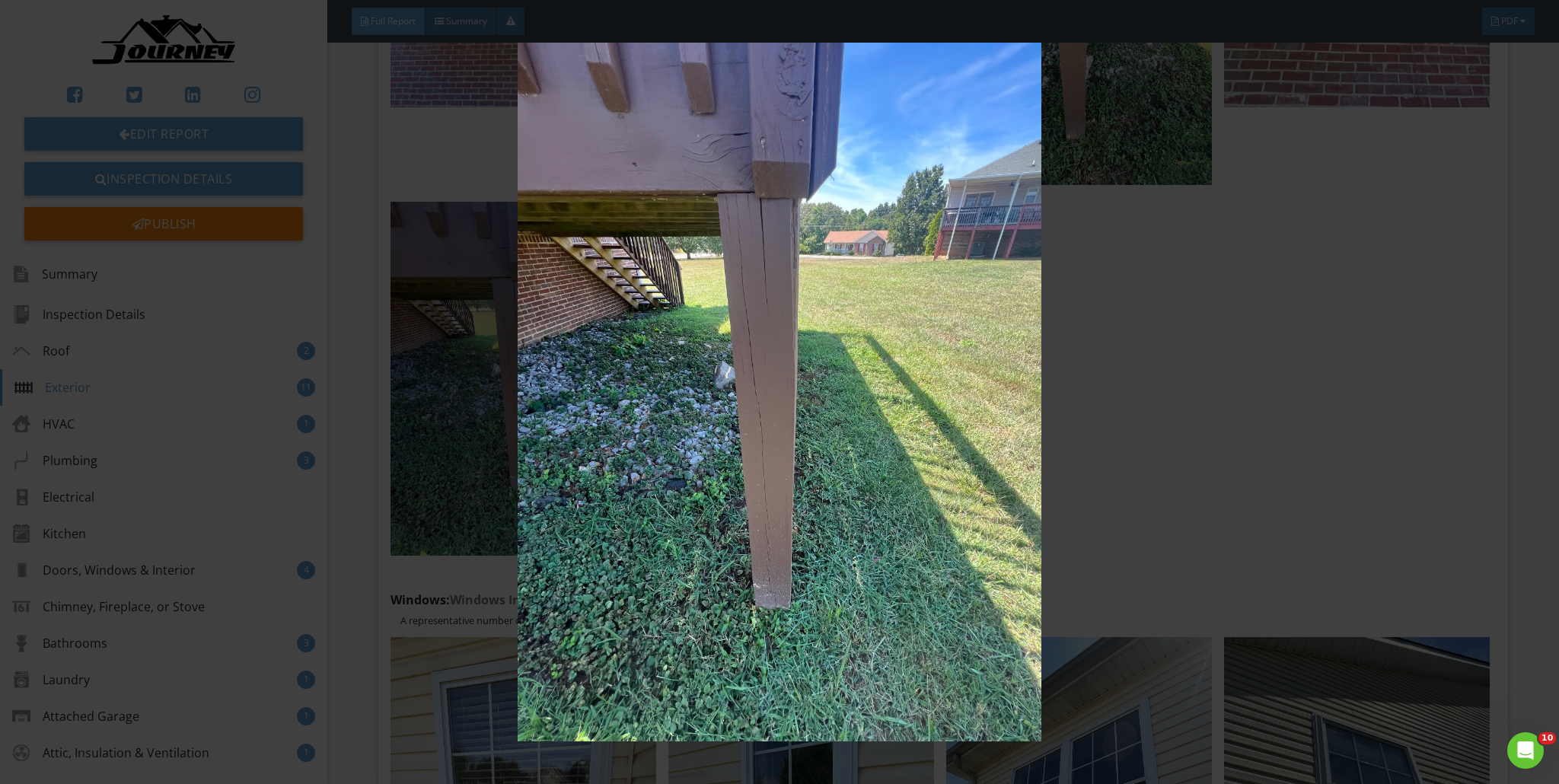
click at [767, 280] on img at bounding box center [780, 392] width 1435 height 699
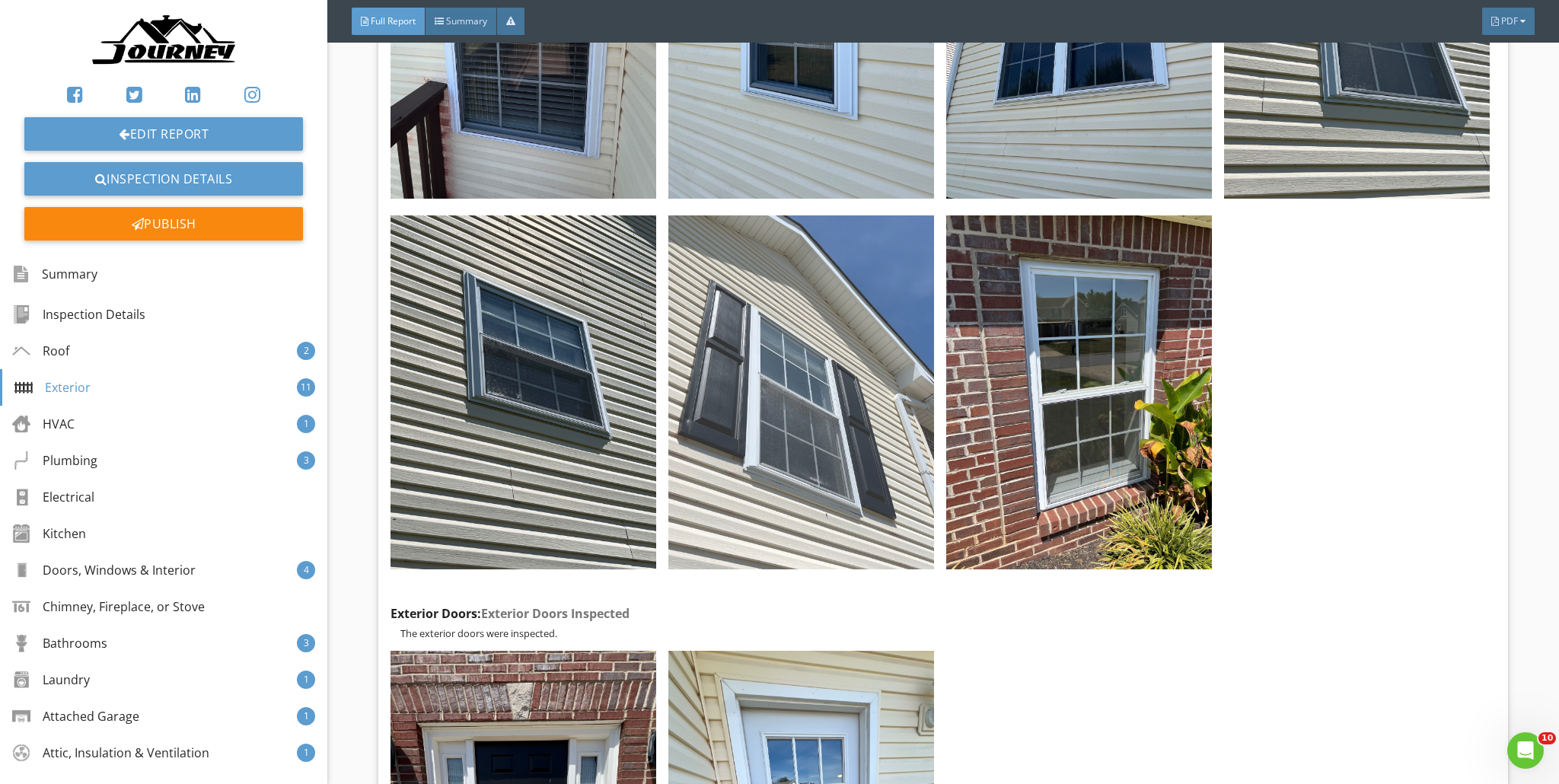
scroll to position [11727, 0]
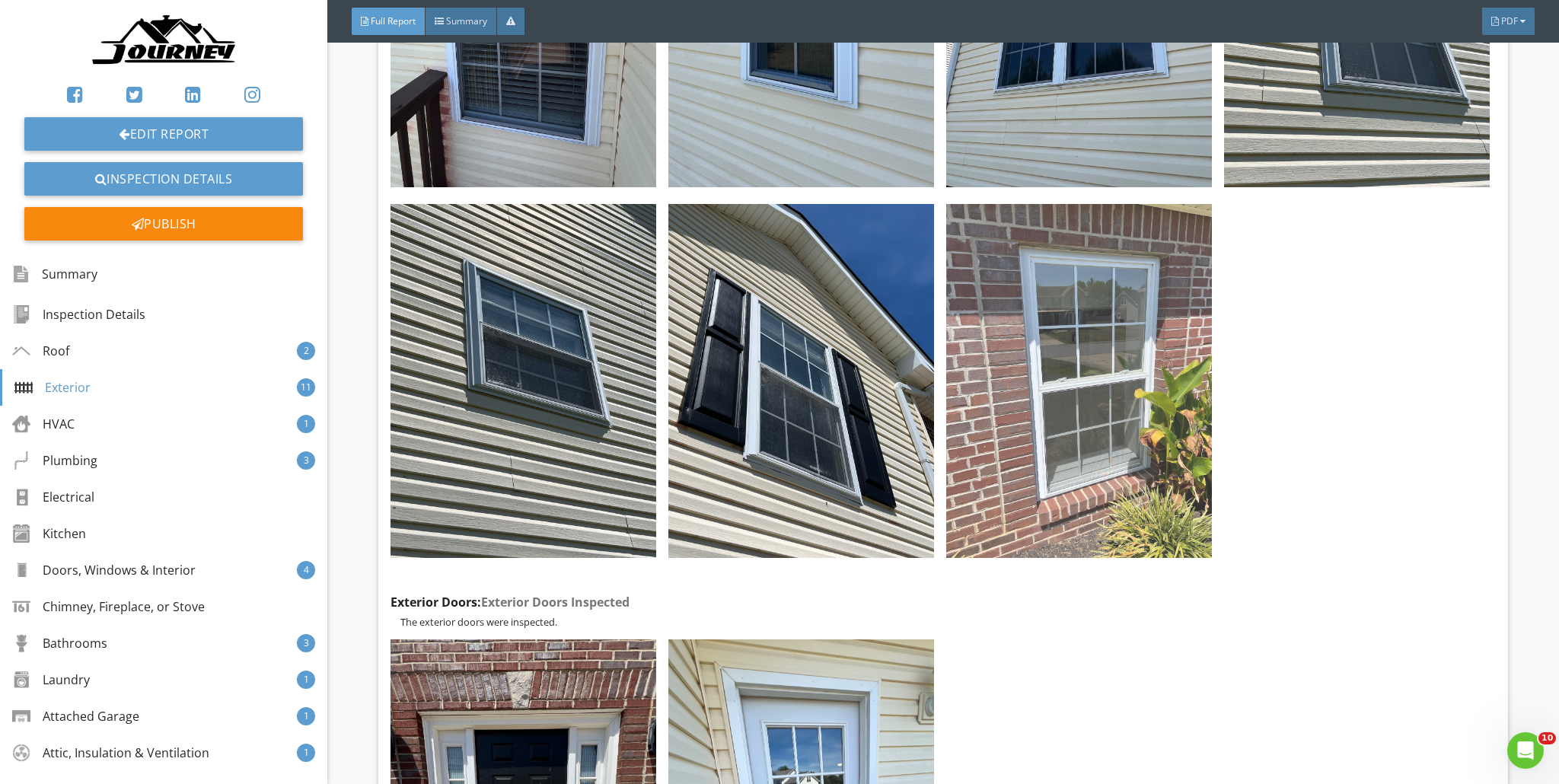
click at [772, 367] on img at bounding box center [1079, 381] width 266 height 354
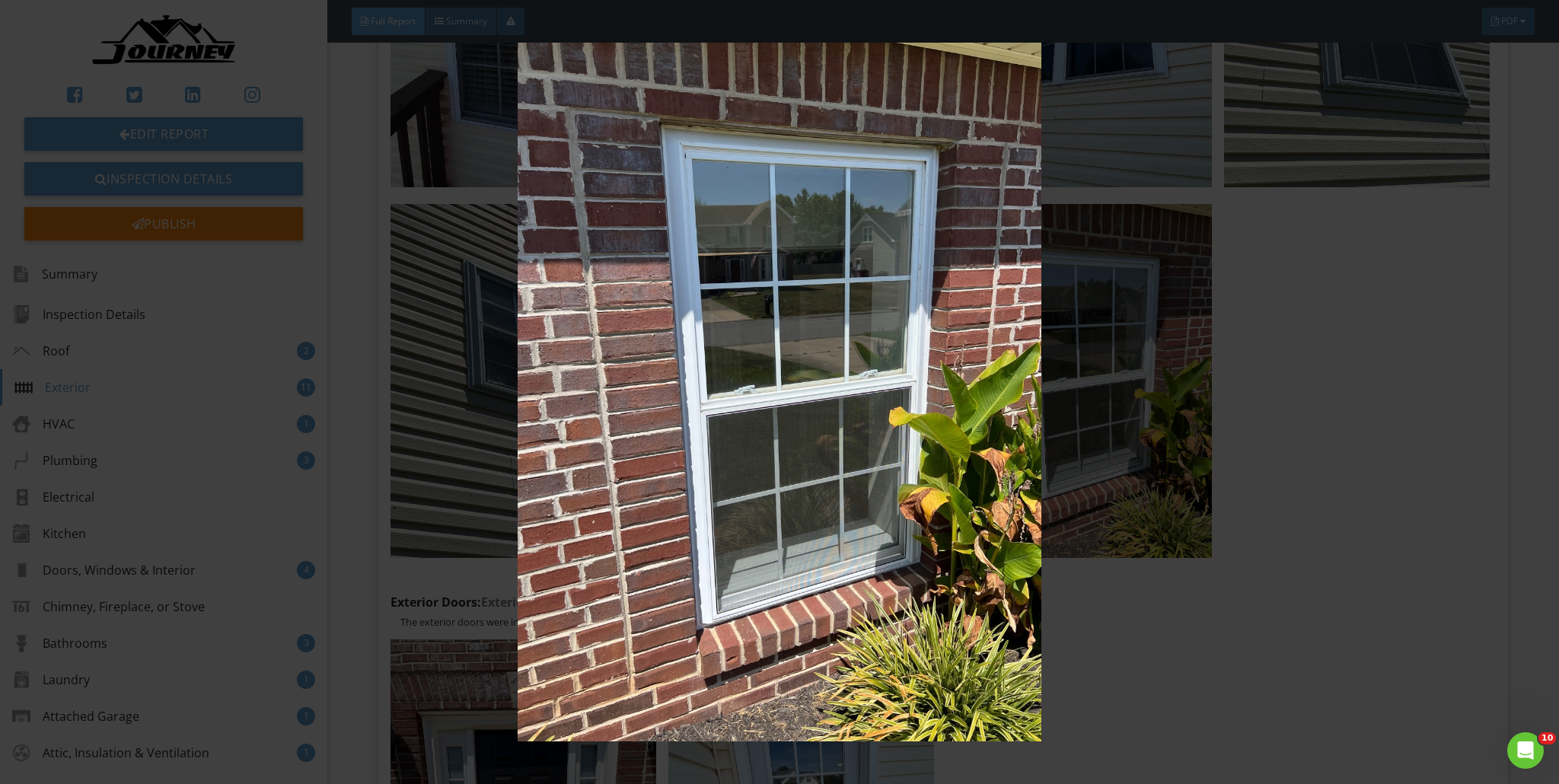
click at [772, 371] on img at bounding box center [780, 392] width 1435 height 699
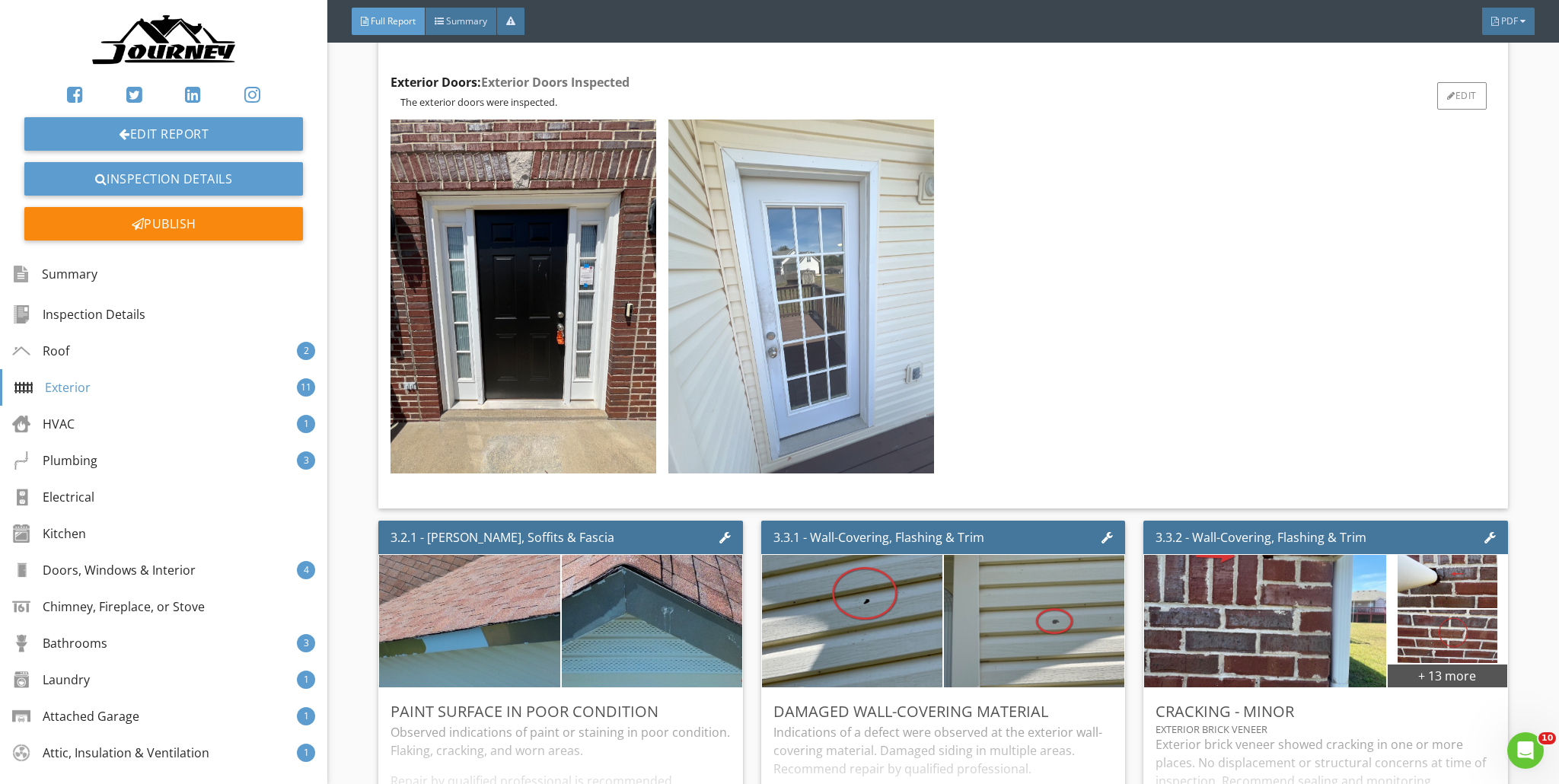
scroll to position [12322, 0]
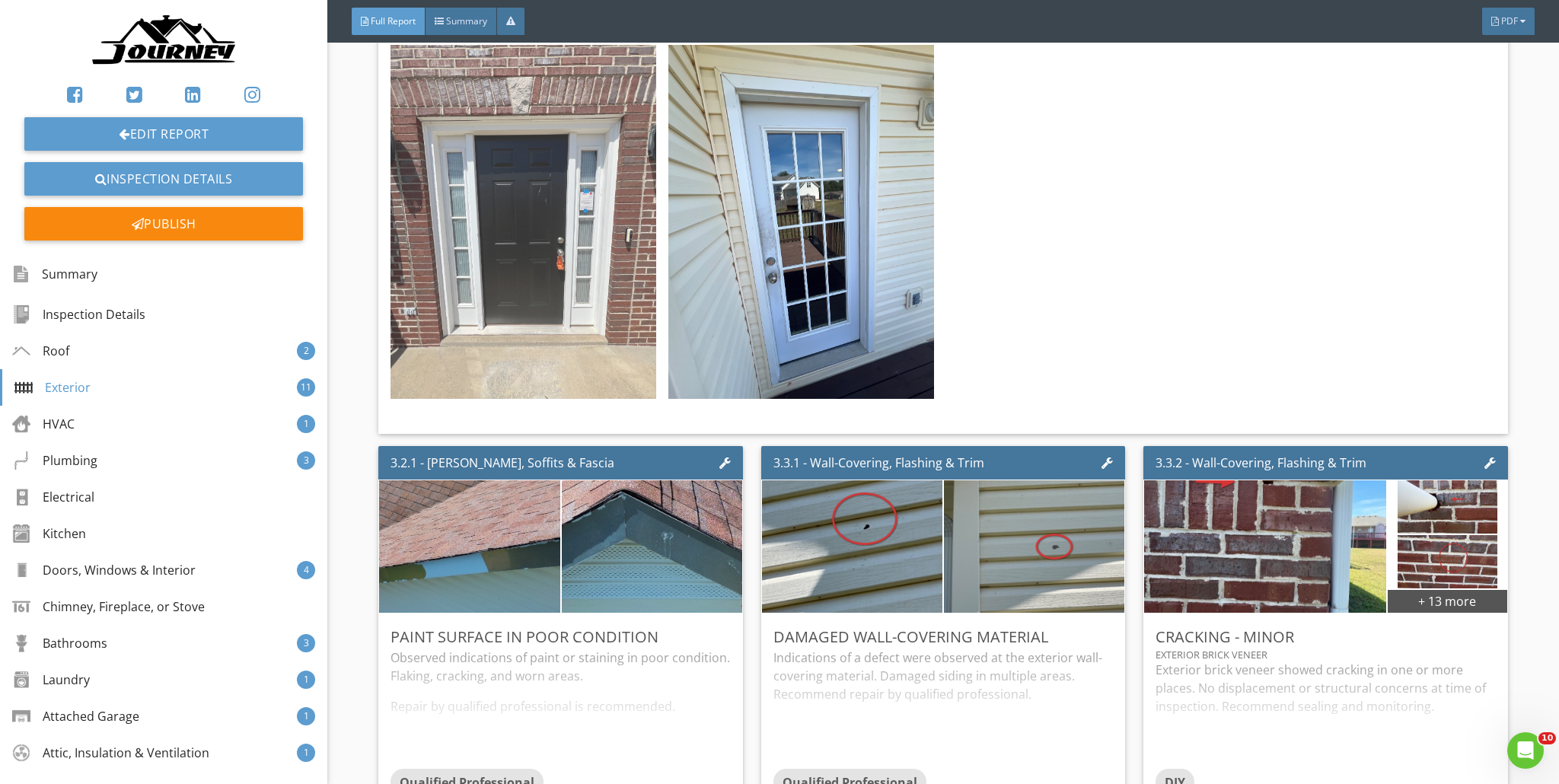
click at [620, 319] on img at bounding box center [524, 222] width 266 height 354
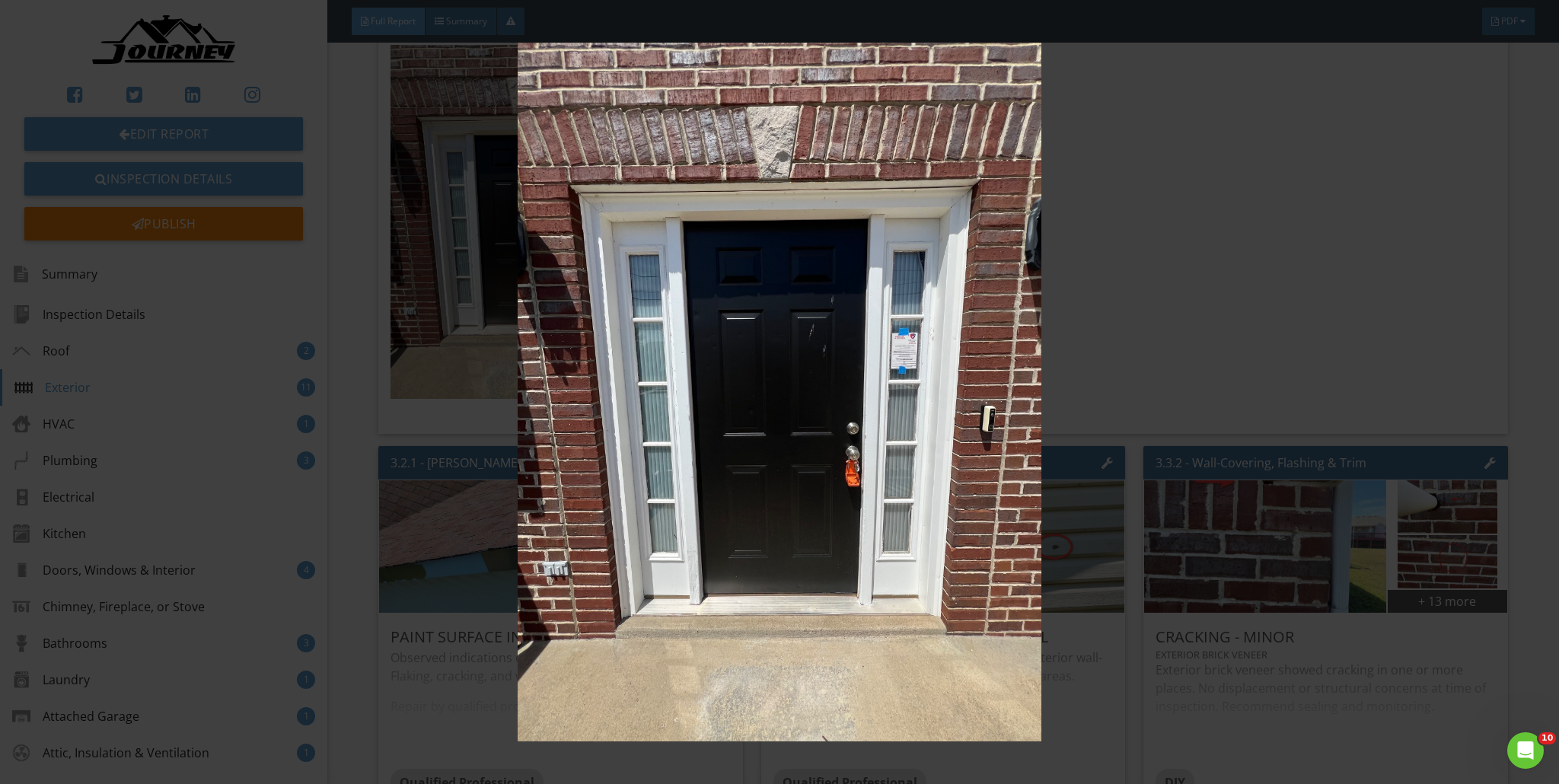
click at [772, 382] on img at bounding box center [780, 392] width 1435 height 699
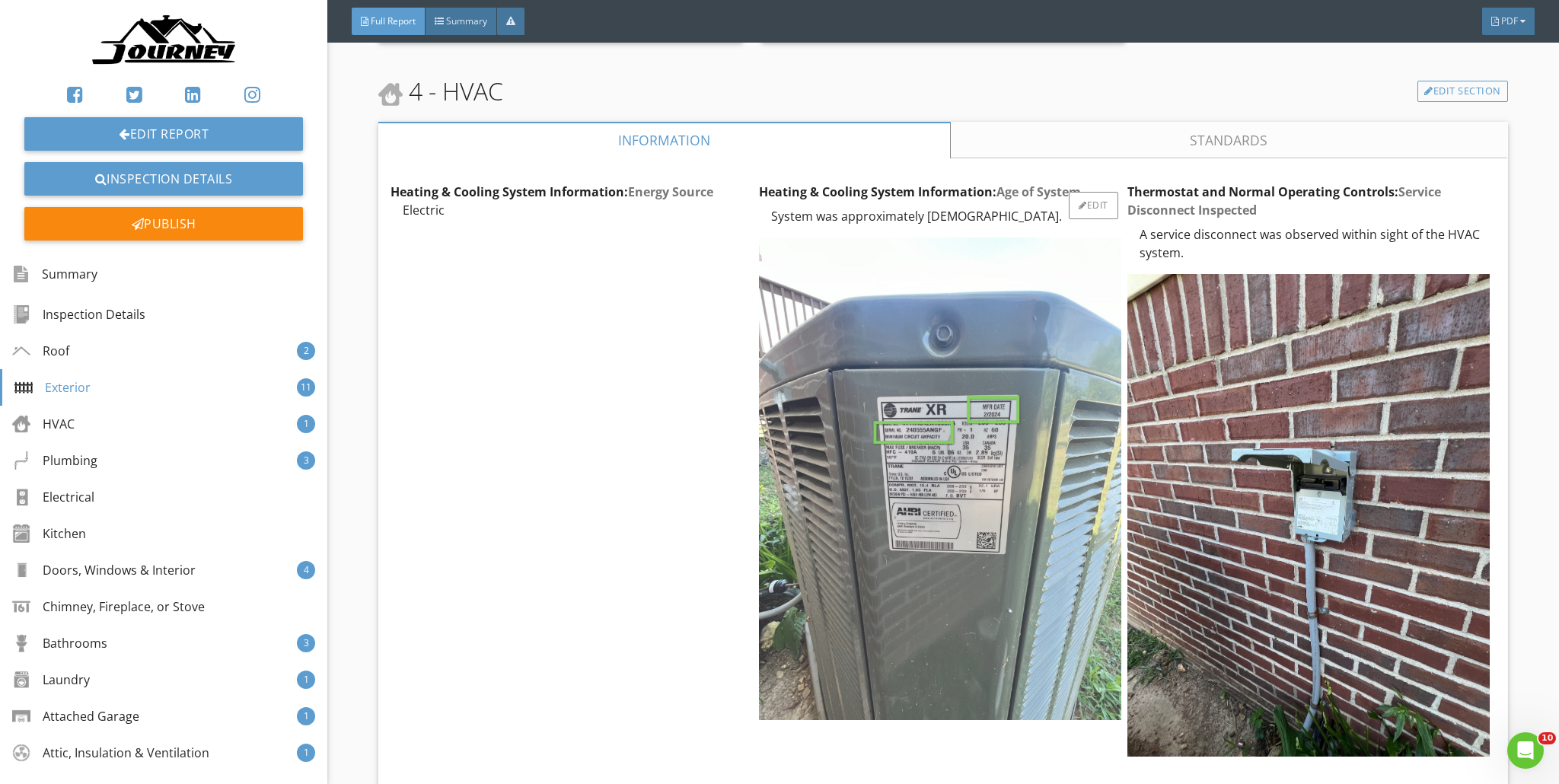
scroll to position [14430, 0]
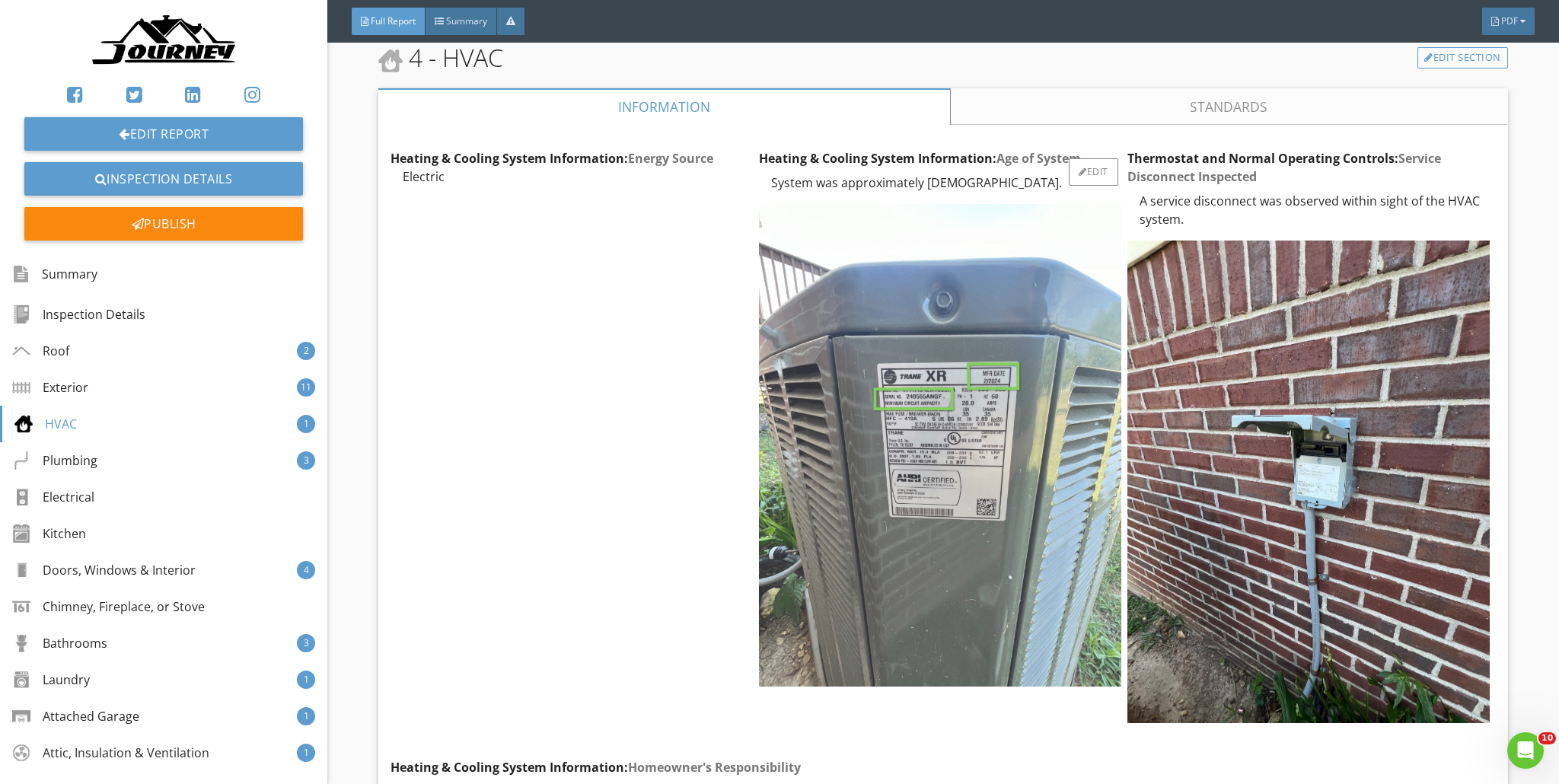
click at [772, 428] on img at bounding box center [940, 445] width 362 height 483
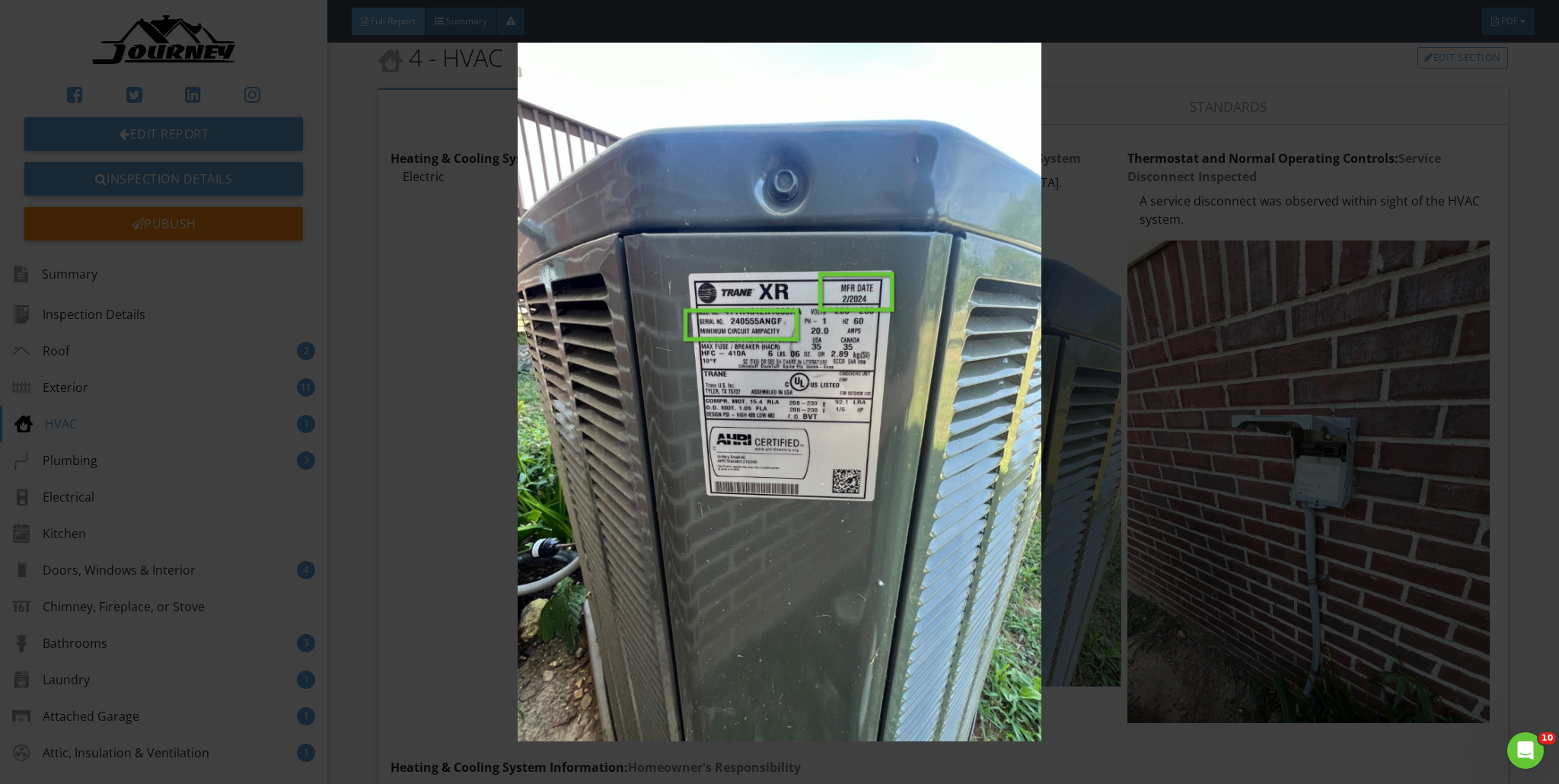
click at [772, 393] on img at bounding box center [780, 392] width 1435 height 699
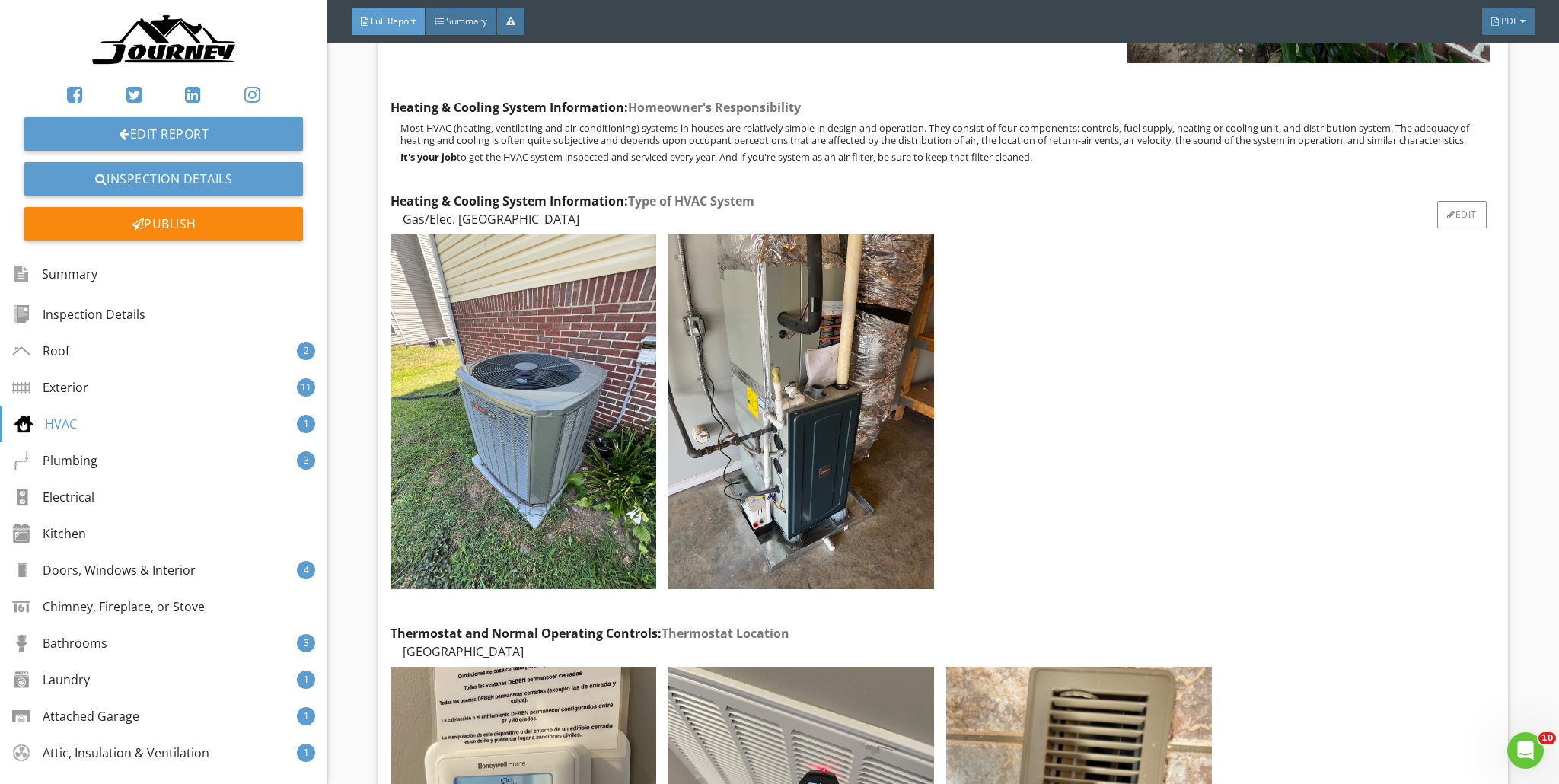
scroll to position [15101, 0]
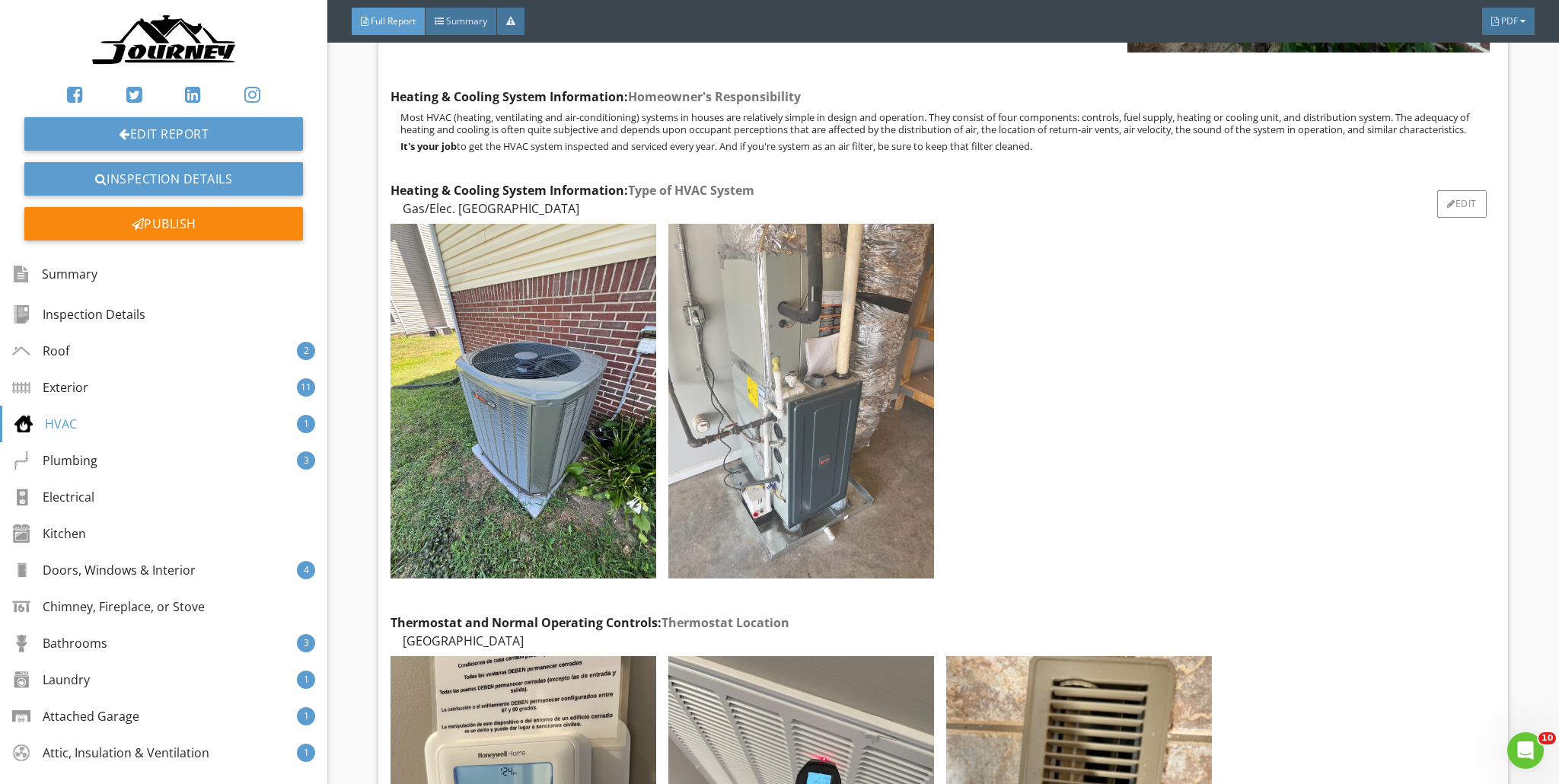
click at [772, 379] on img at bounding box center [802, 401] width 266 height 354
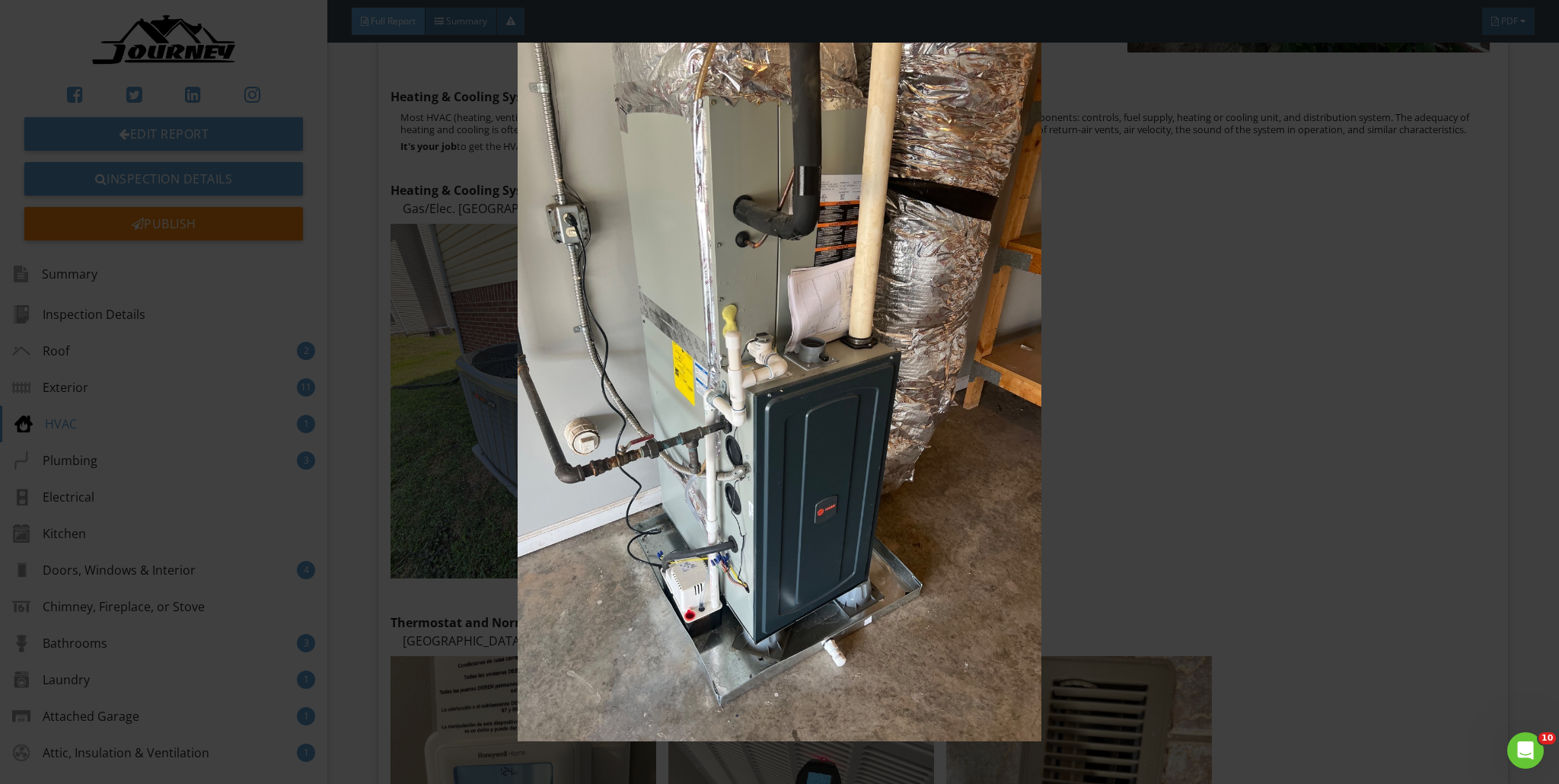
click at [772, 394] on img at bounding box center [780, 392] width 1435 height 699
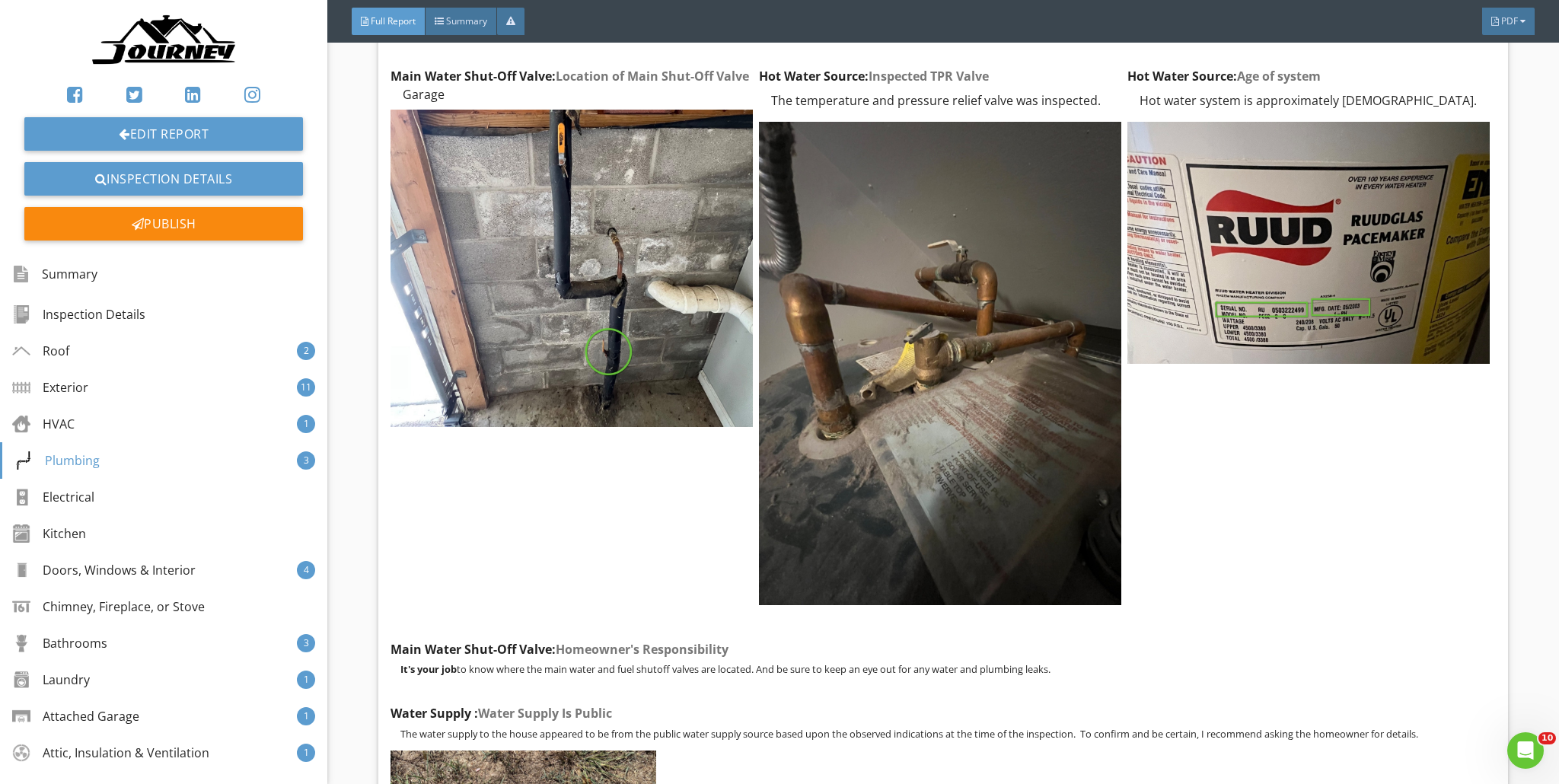
scroll to position [18978, 0]
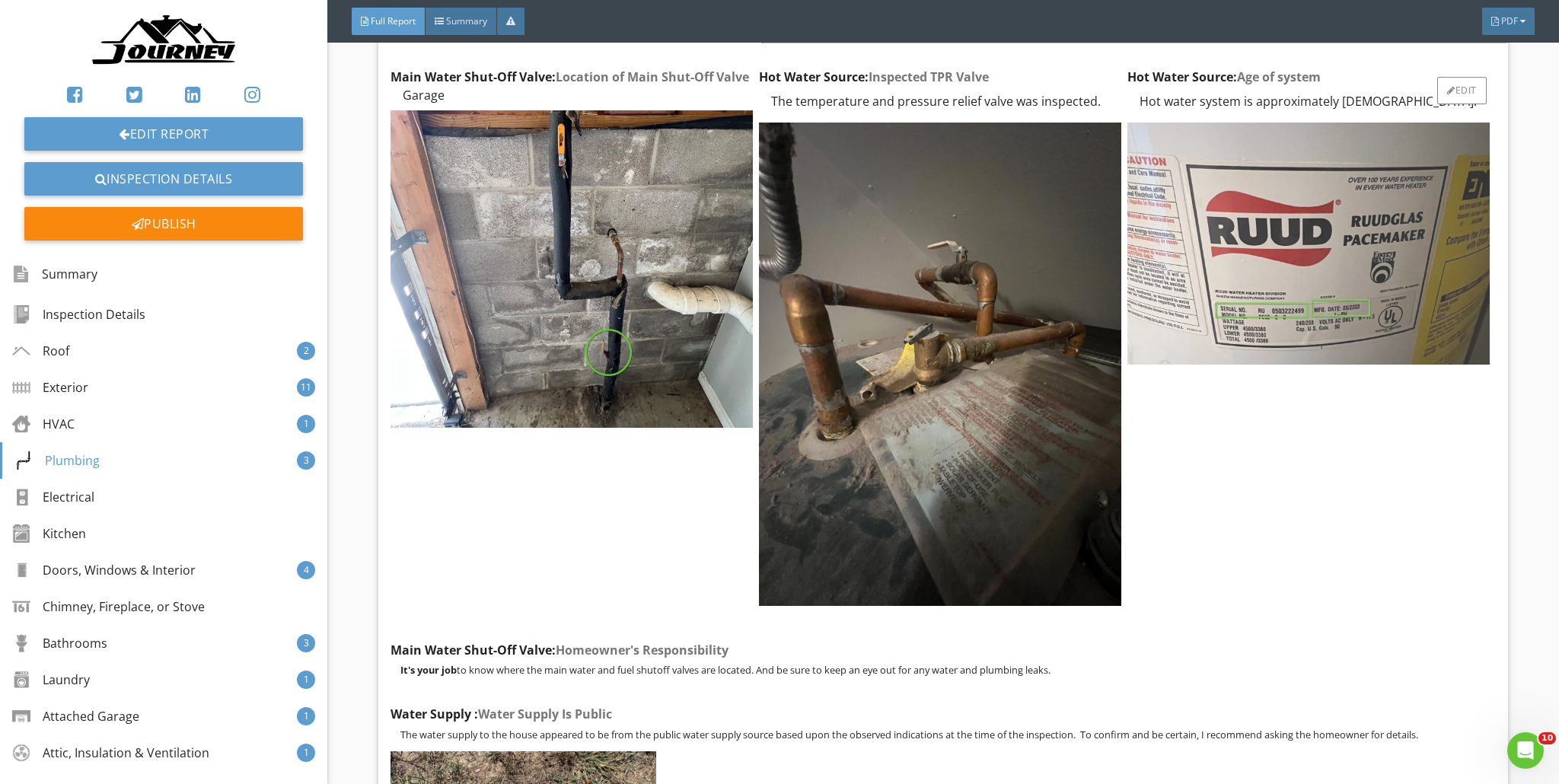
click at [772, 278] on img at bounding box center [1308, 244] width 362 height 242
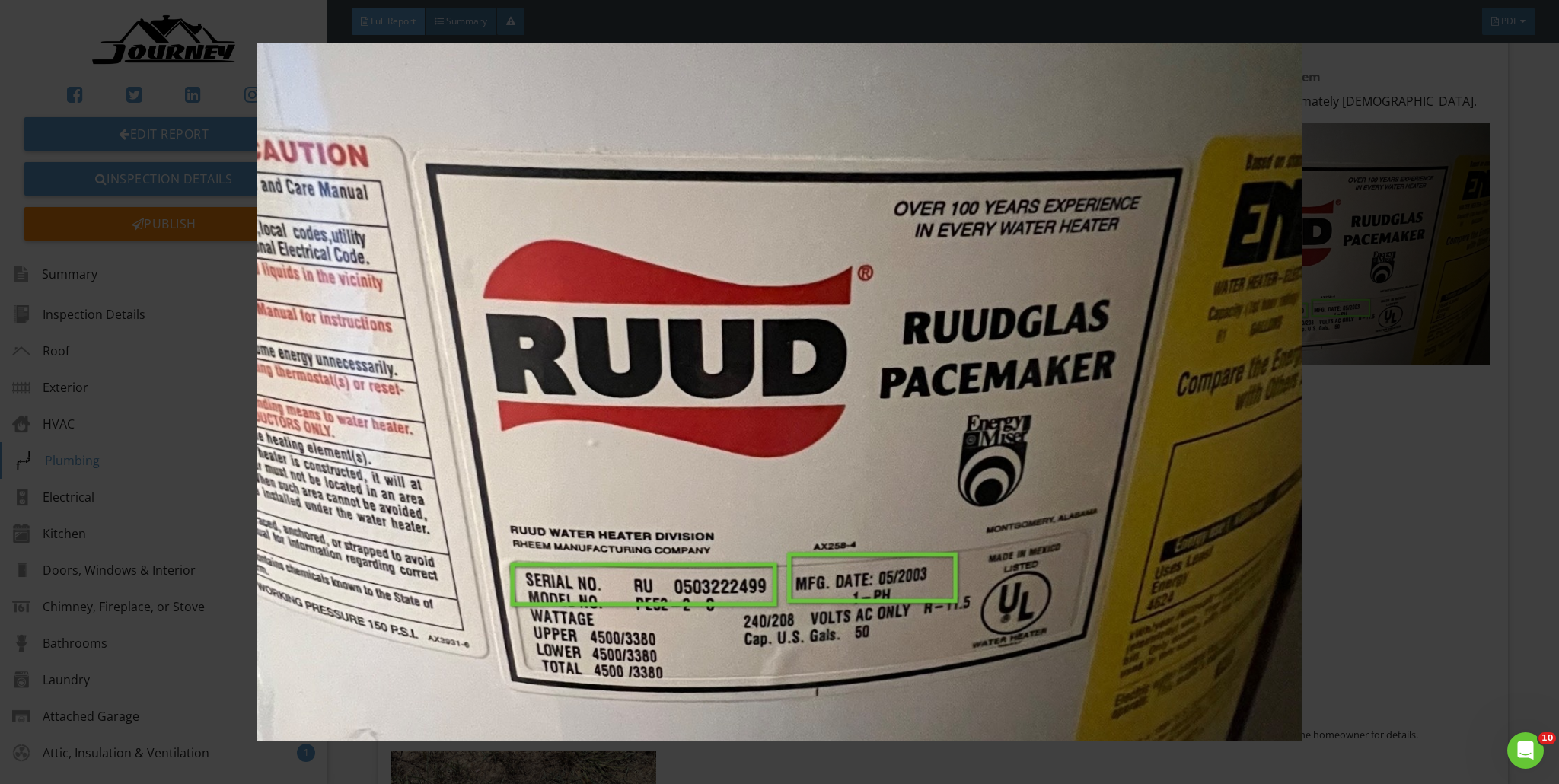
click at [772, 504] on img at bounding box center [780, 392] width 1435 height 699
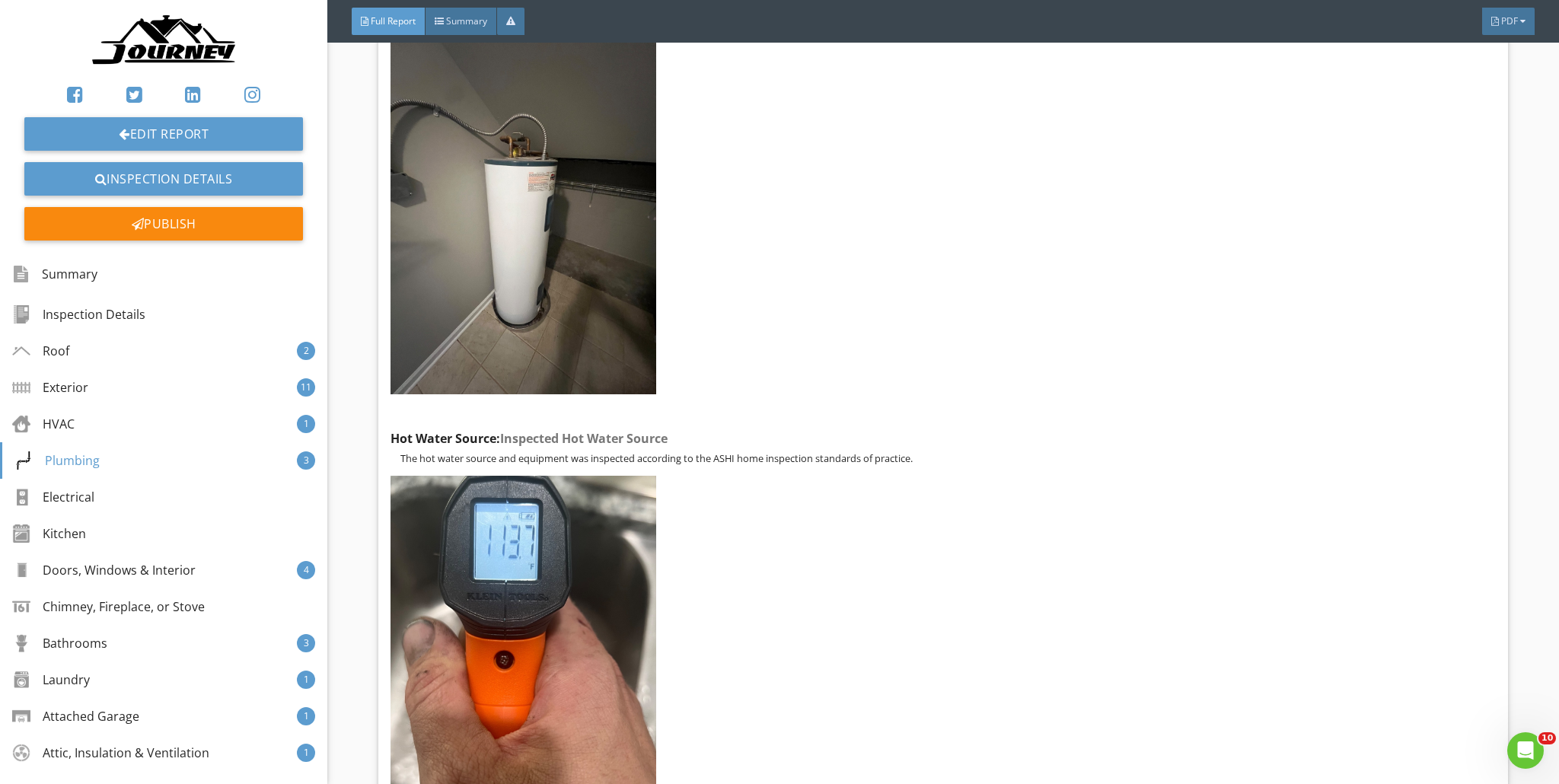
scroll to position [20020, 0]
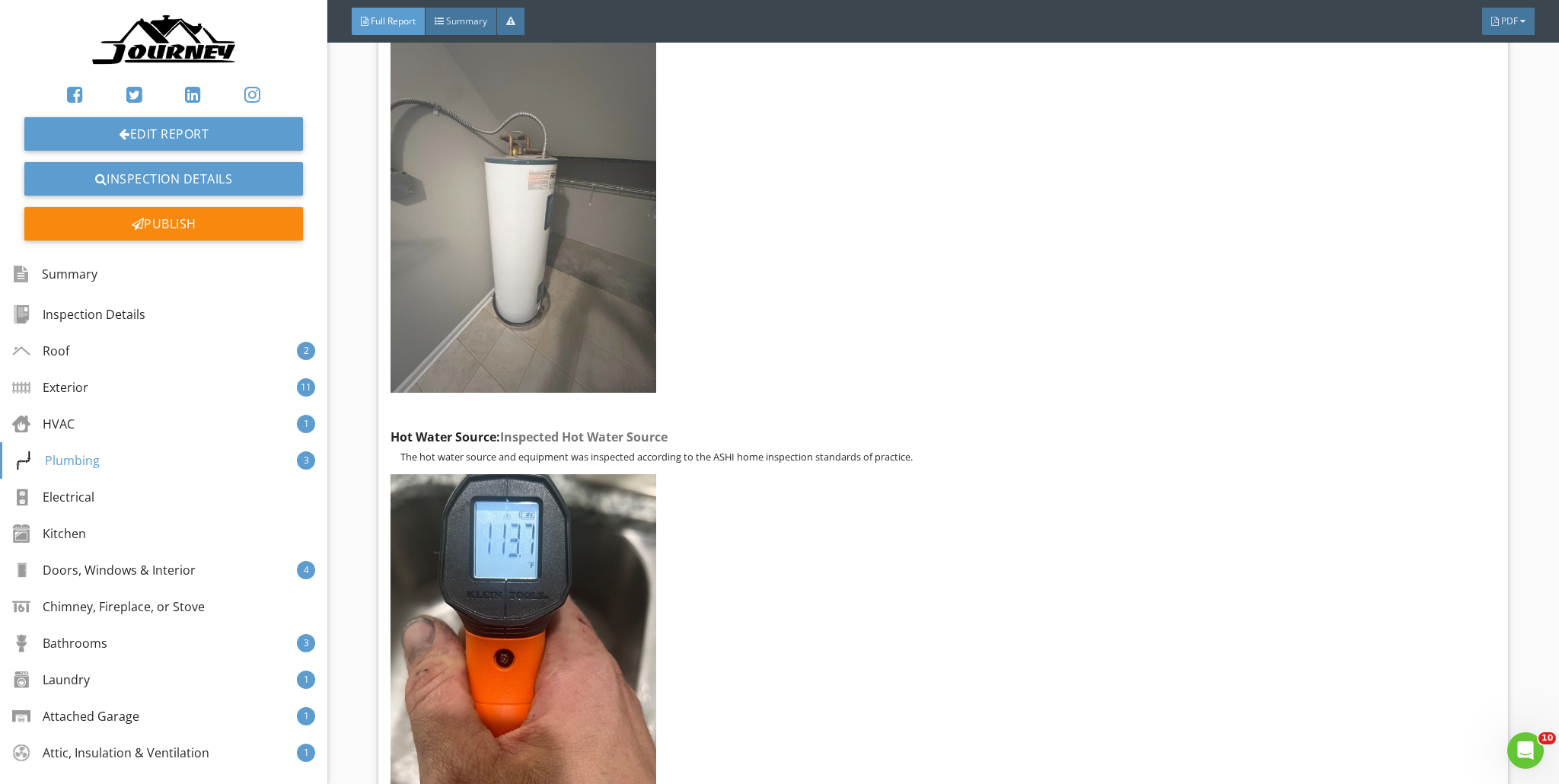
click at [548, 221] on img at bounding box center [524, 216] width 266 height 354
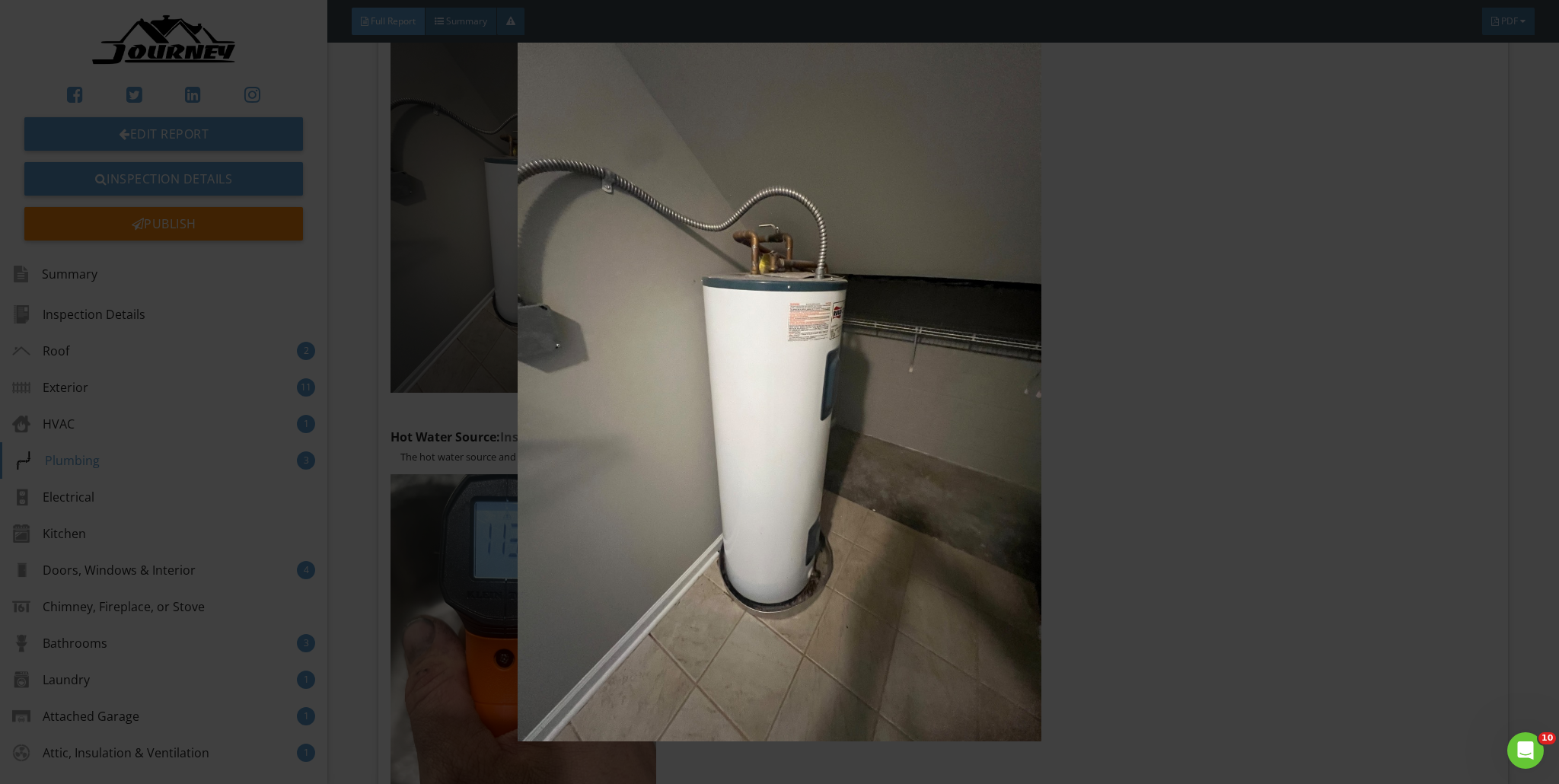
click at [772, 332] on img at bounding box center [780, 392] width 1435 height 699
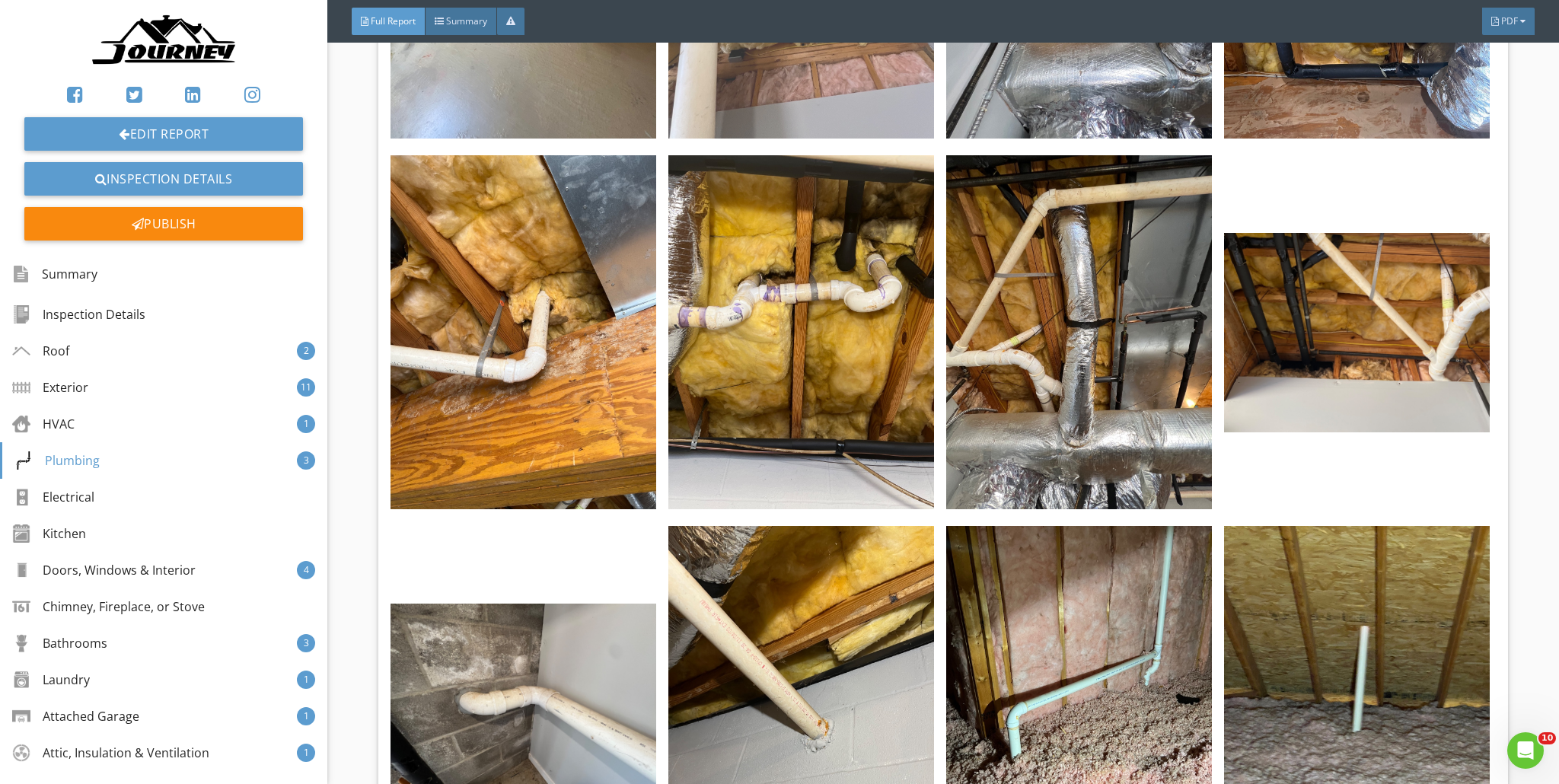
scroll to position [21591, 0]
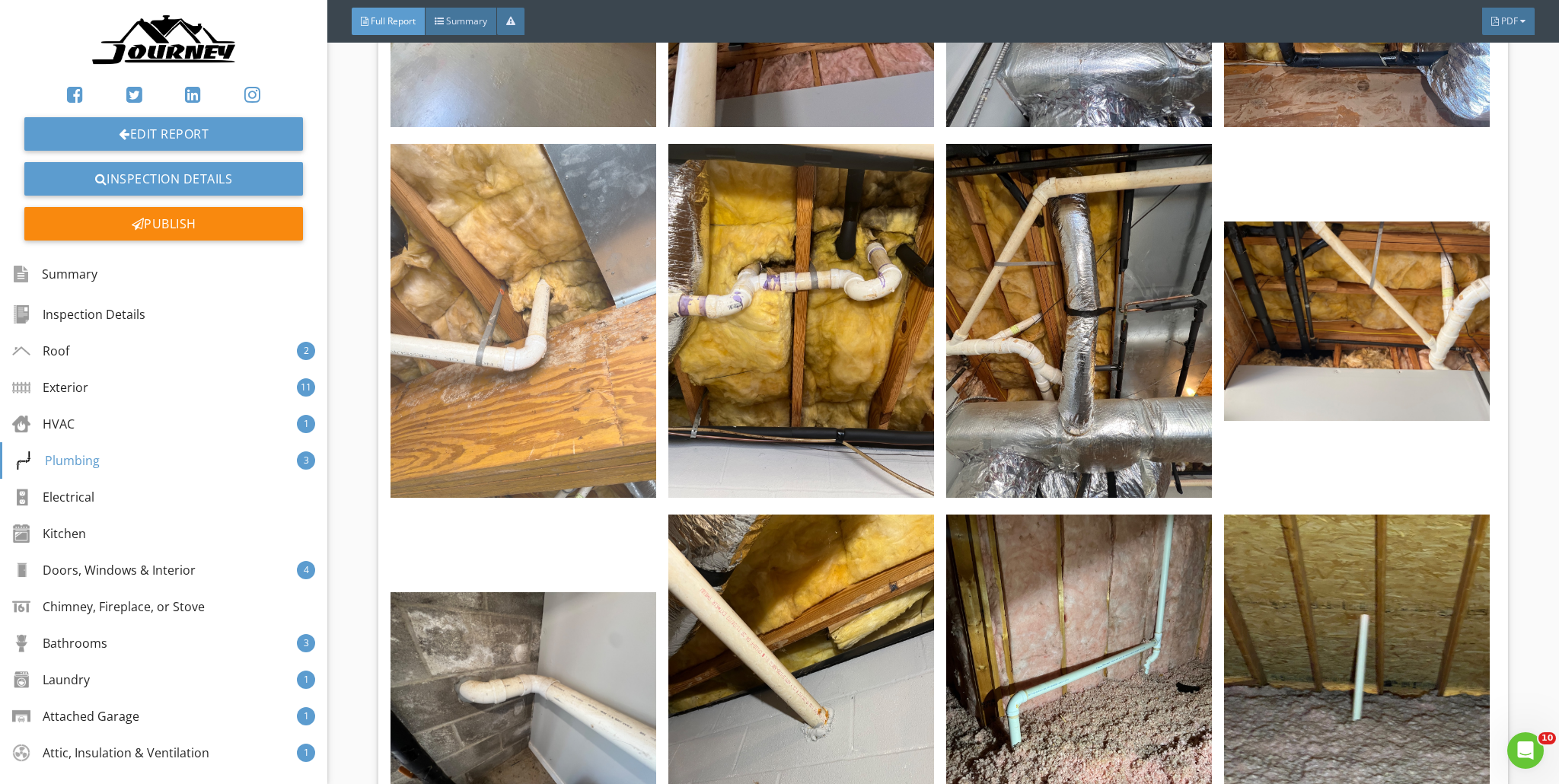
click at [615, 367] on img at bounding box center [524, 321] width 266 height 354
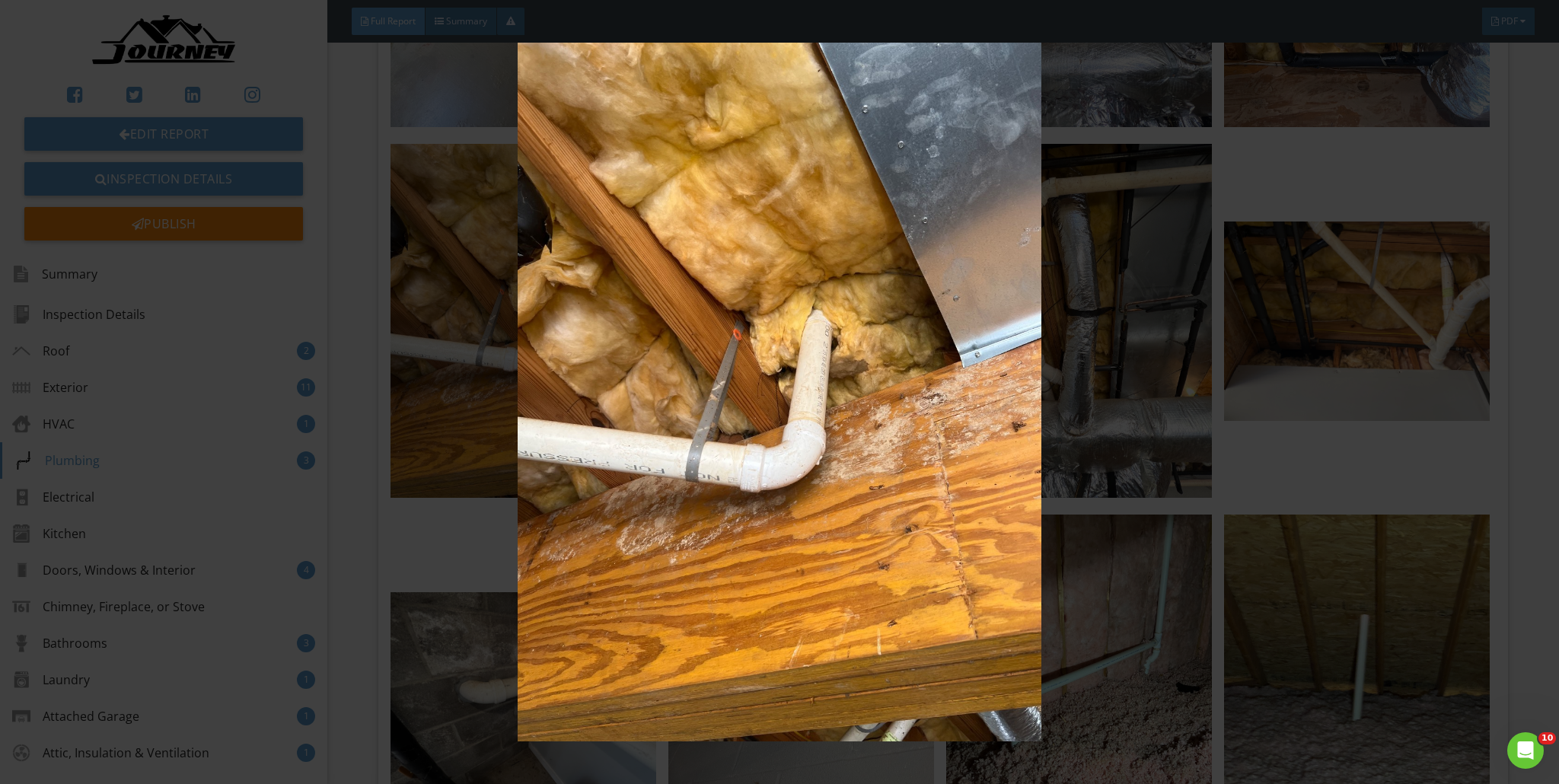
click at [772, 324] on img at bounding box center [780, 392] width 1435 height 699
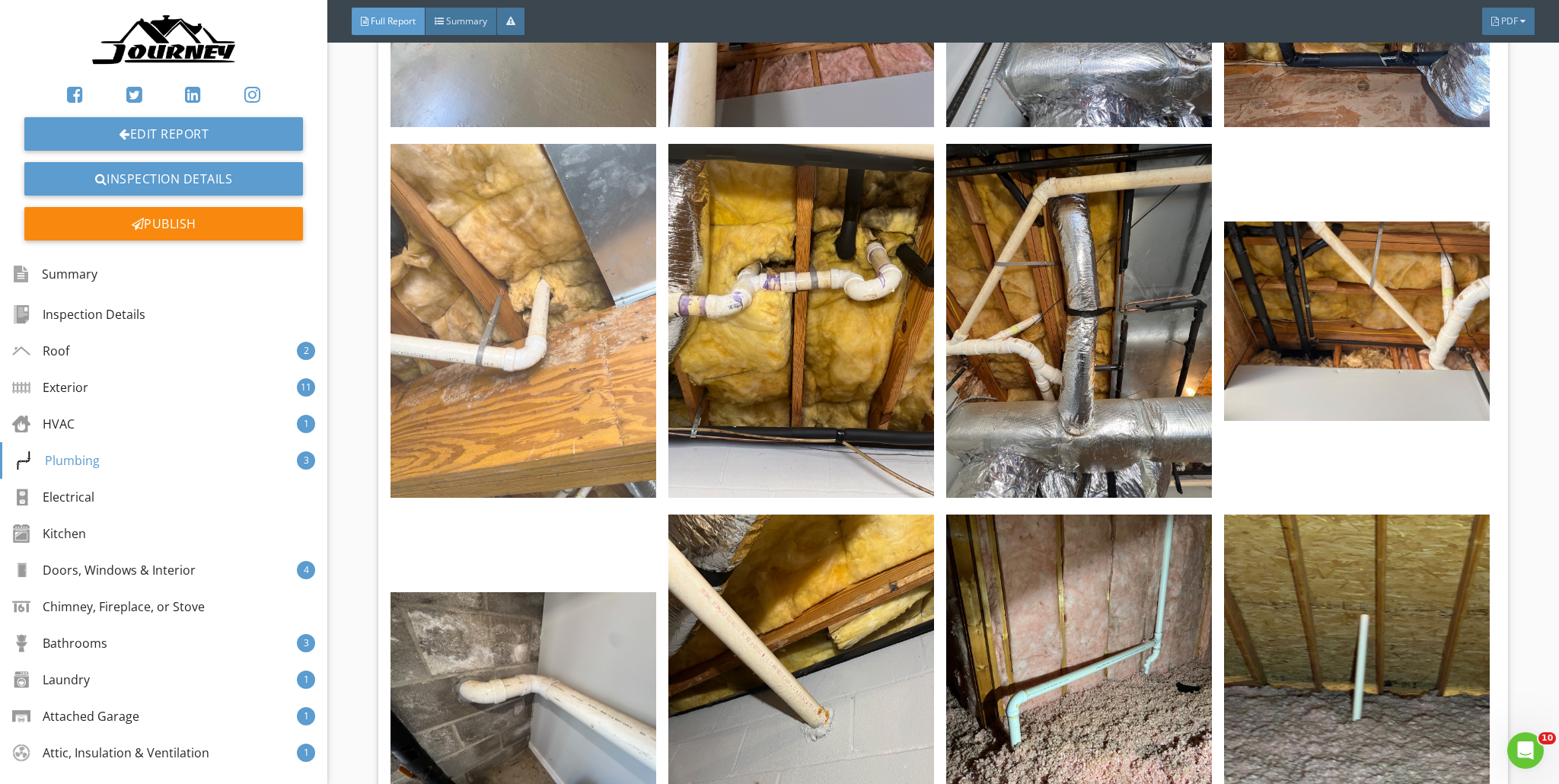
click at [557, 321] on img at bounding box center [524, 321] width 266 height 354
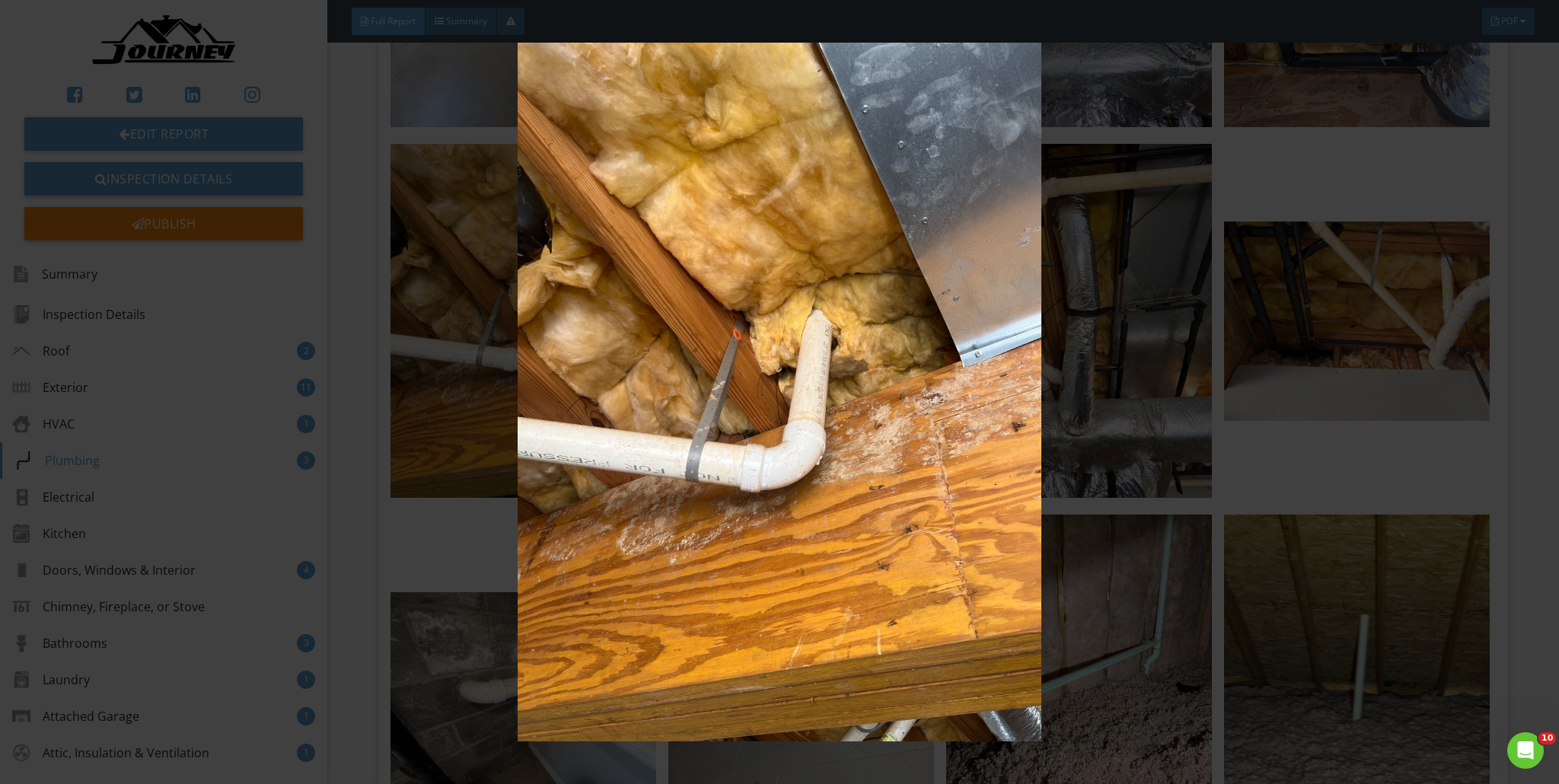
click at [733, 306] on img at bounding box center [780, 392] width 1435 height 699
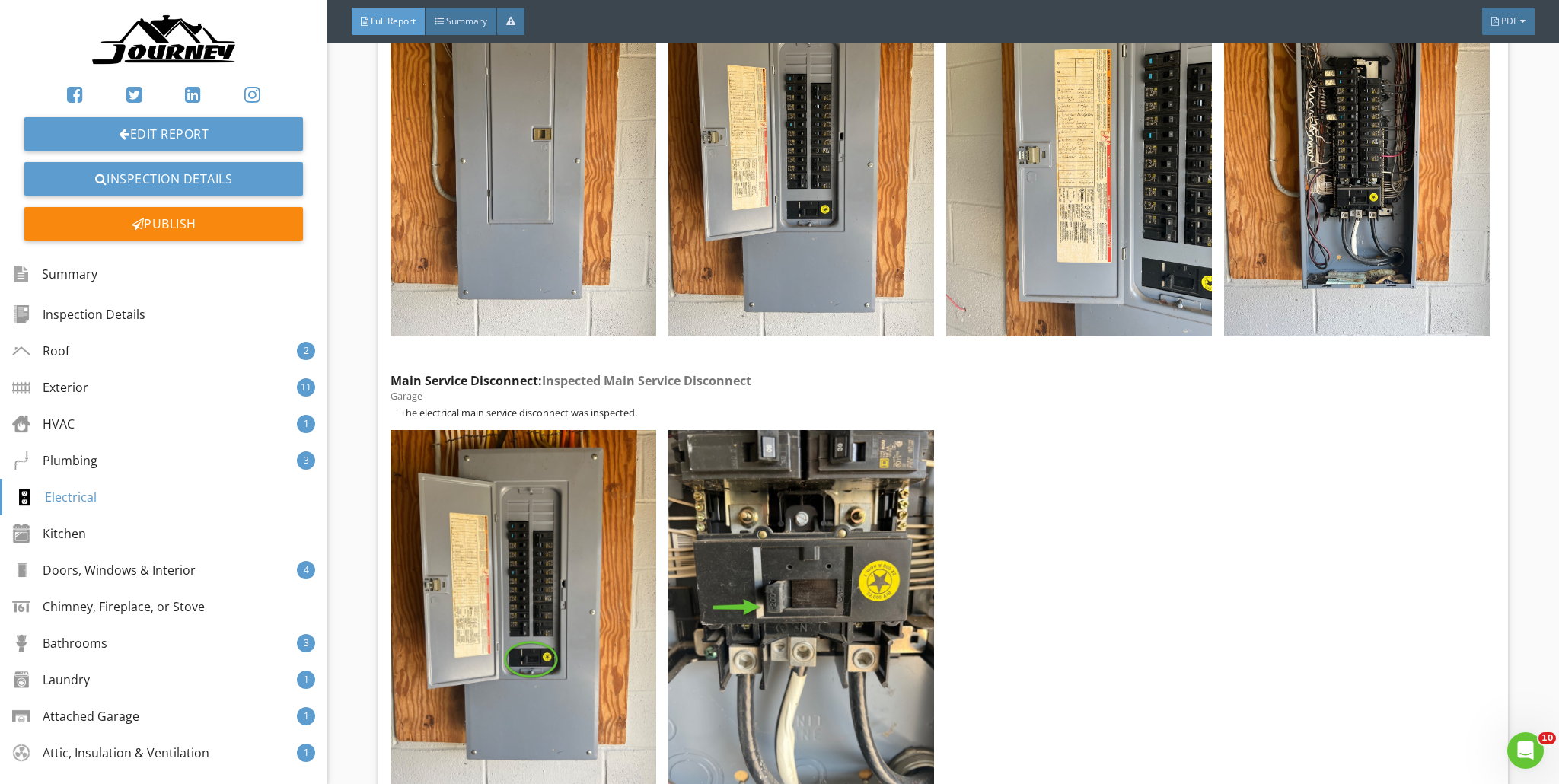
scroll to position [26679, 0]
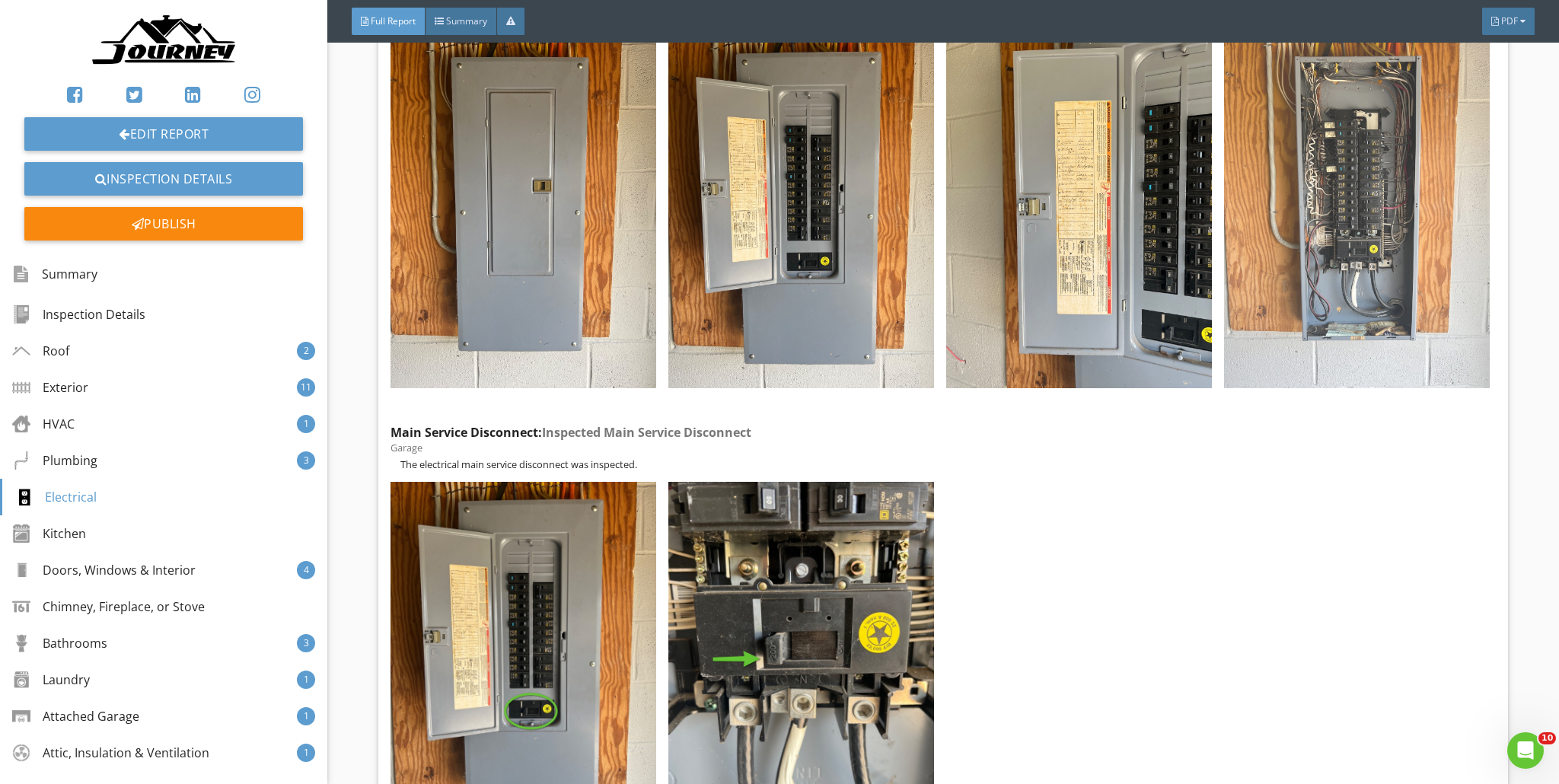
click at [772, 301] on img at bounding box center [1357, 211] width 266 height 354
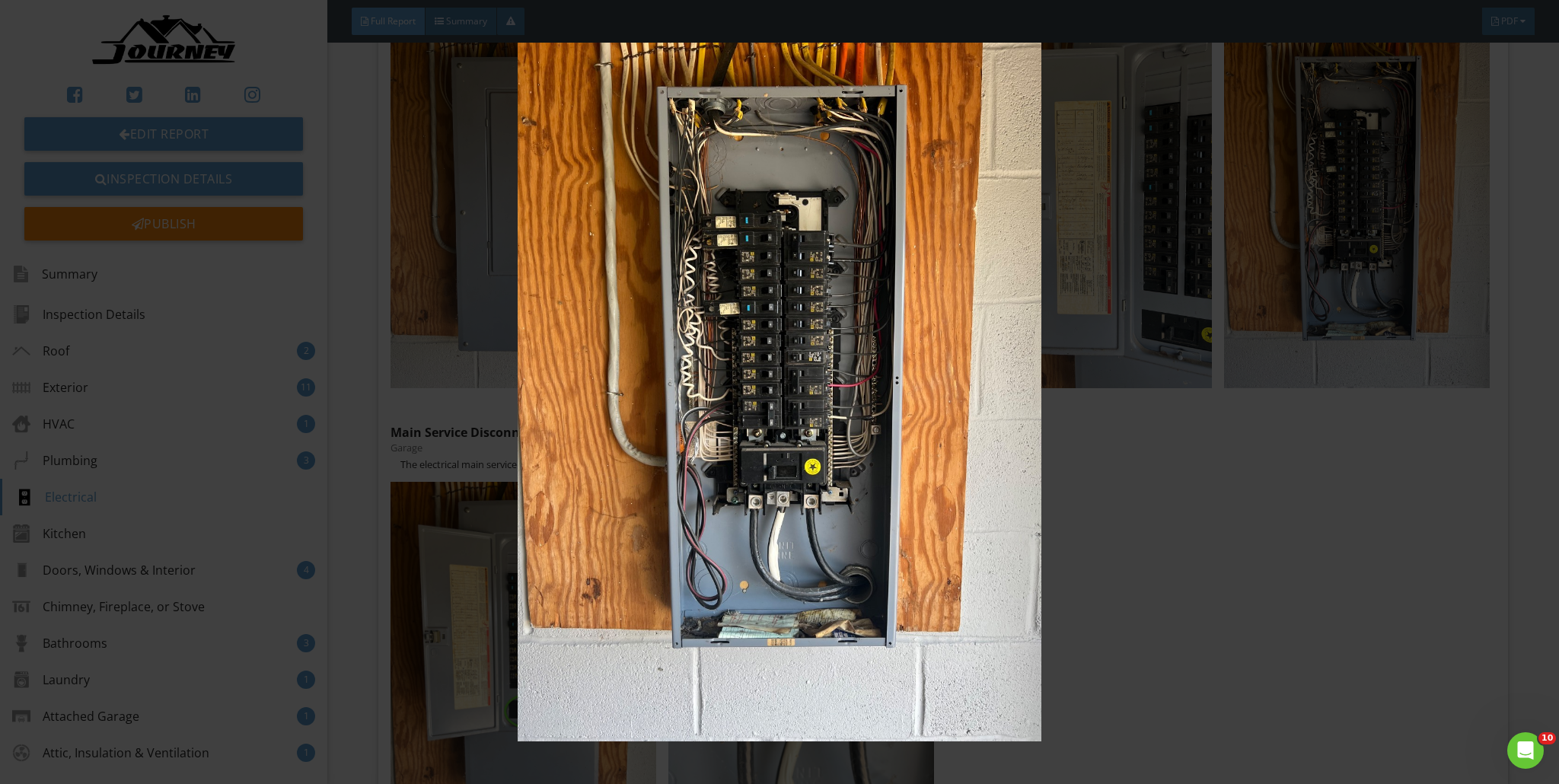
click at [772, 417] on img at bounding box center [780, 392] width 1435 height 699
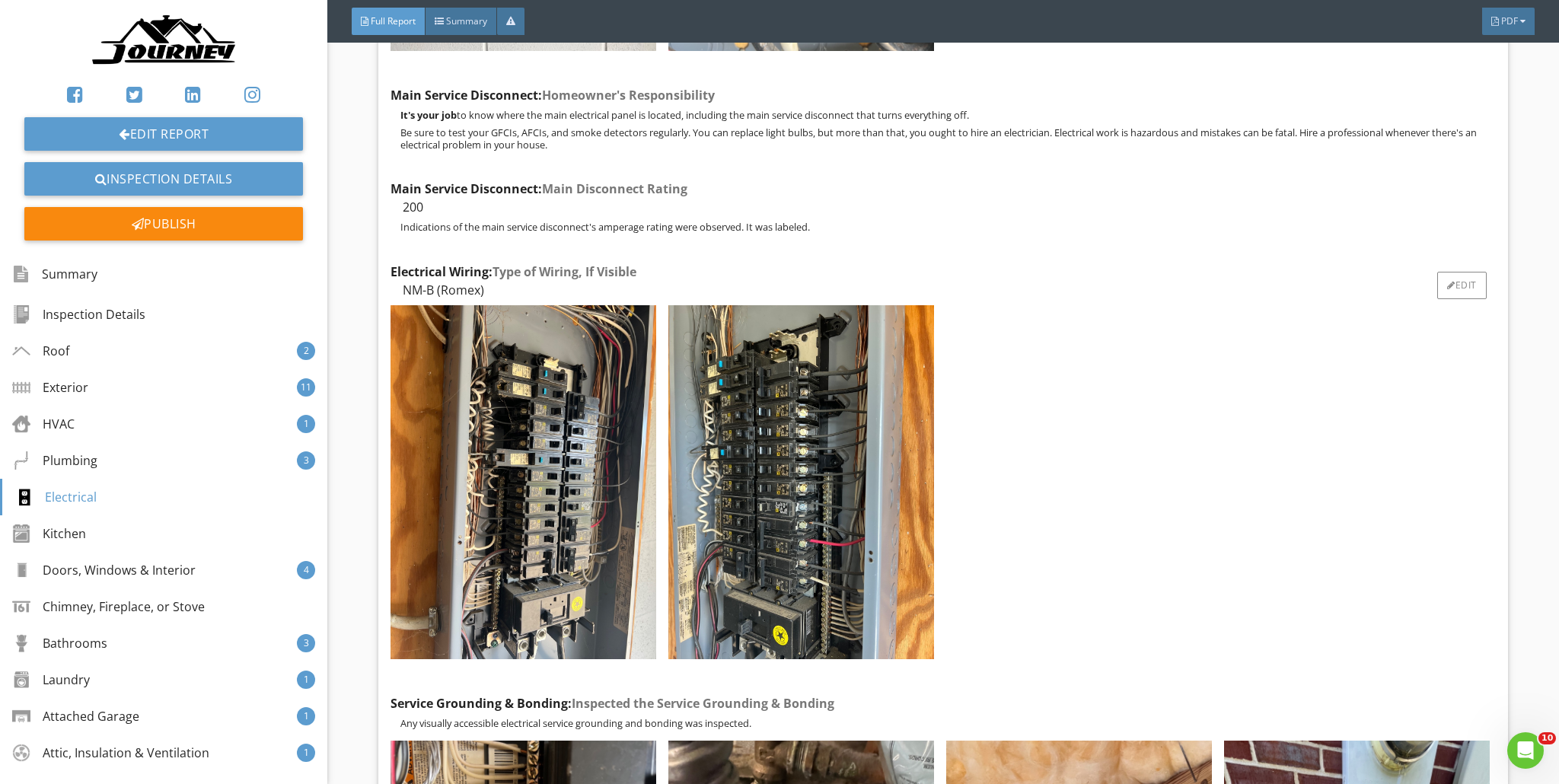
scroll to position [27469, 0]
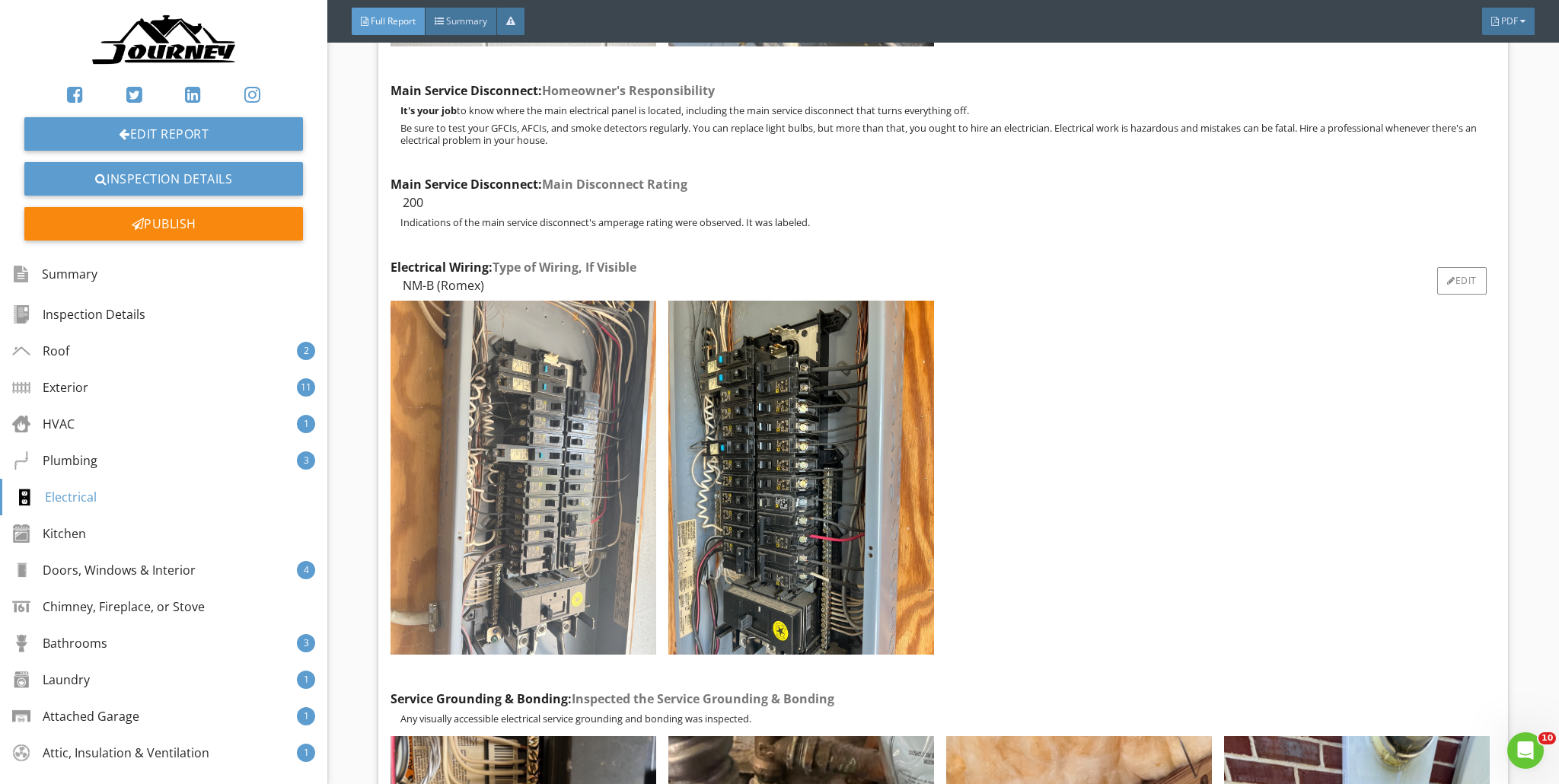
click at [537, 447] on img at bounding box center [524, 478] width 266 height 354
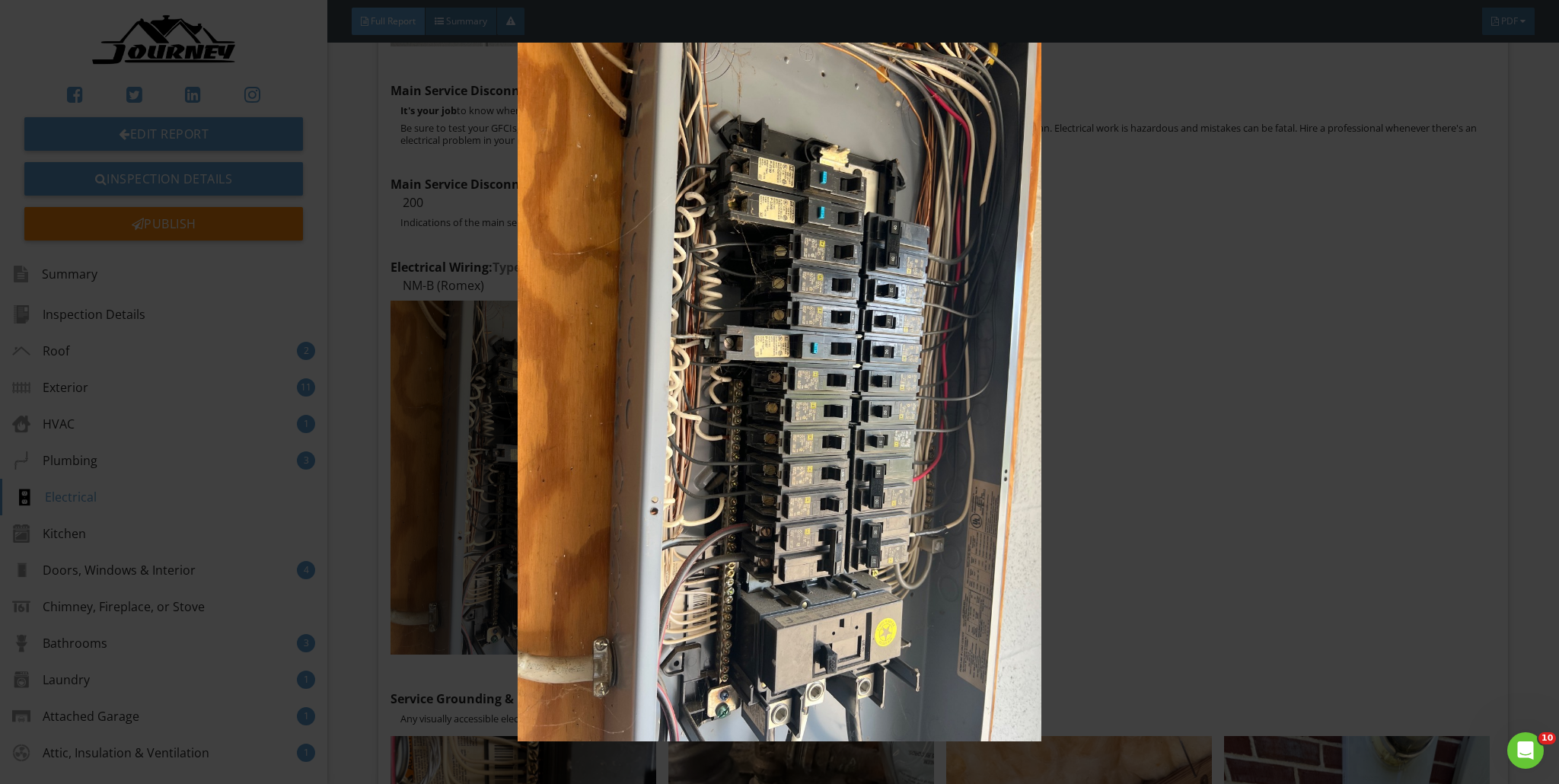
click at [772, 367] on img at bounding box center [780, 392] width 1435 height 699
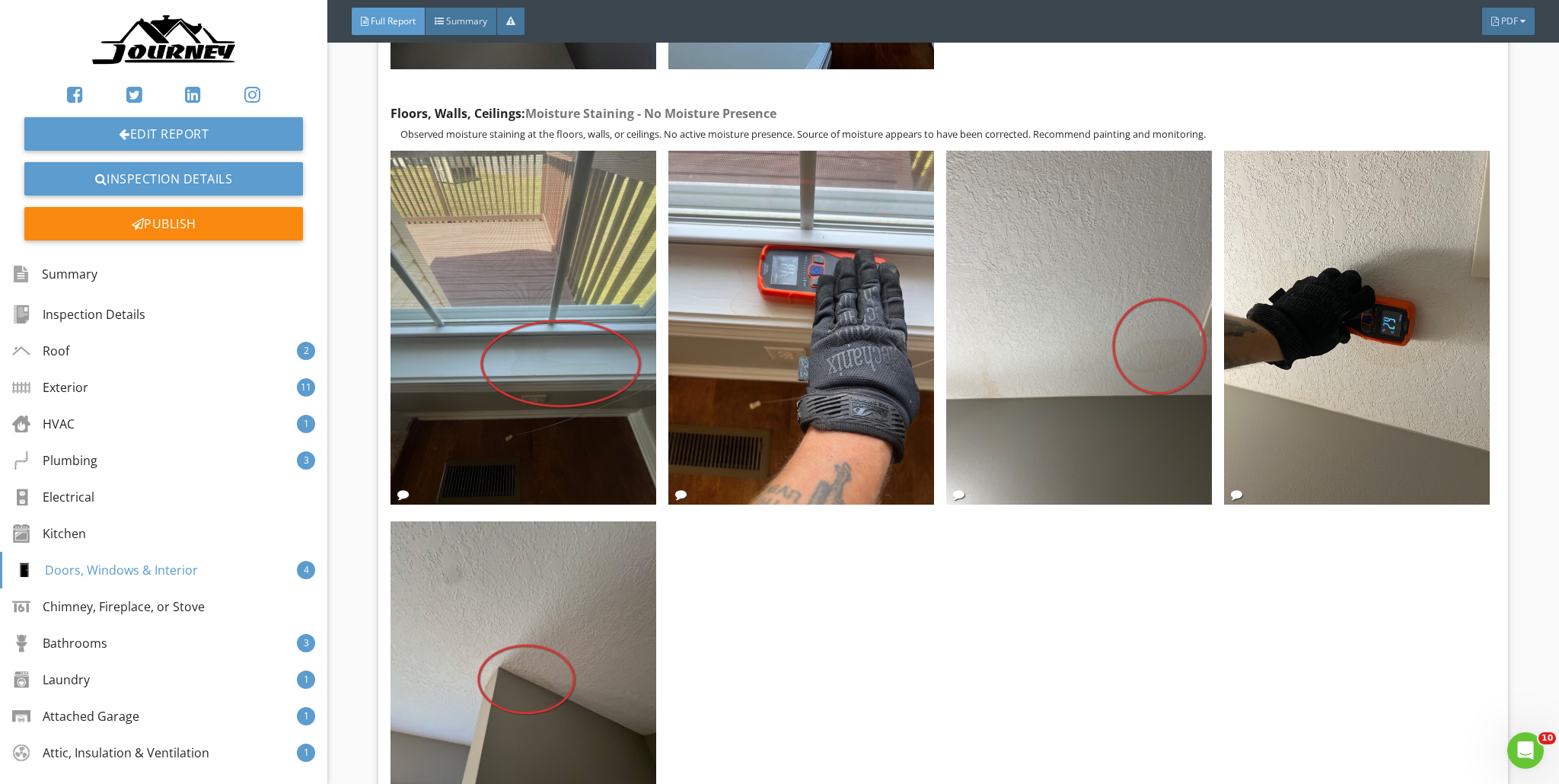
scroll to position [35697, 0]
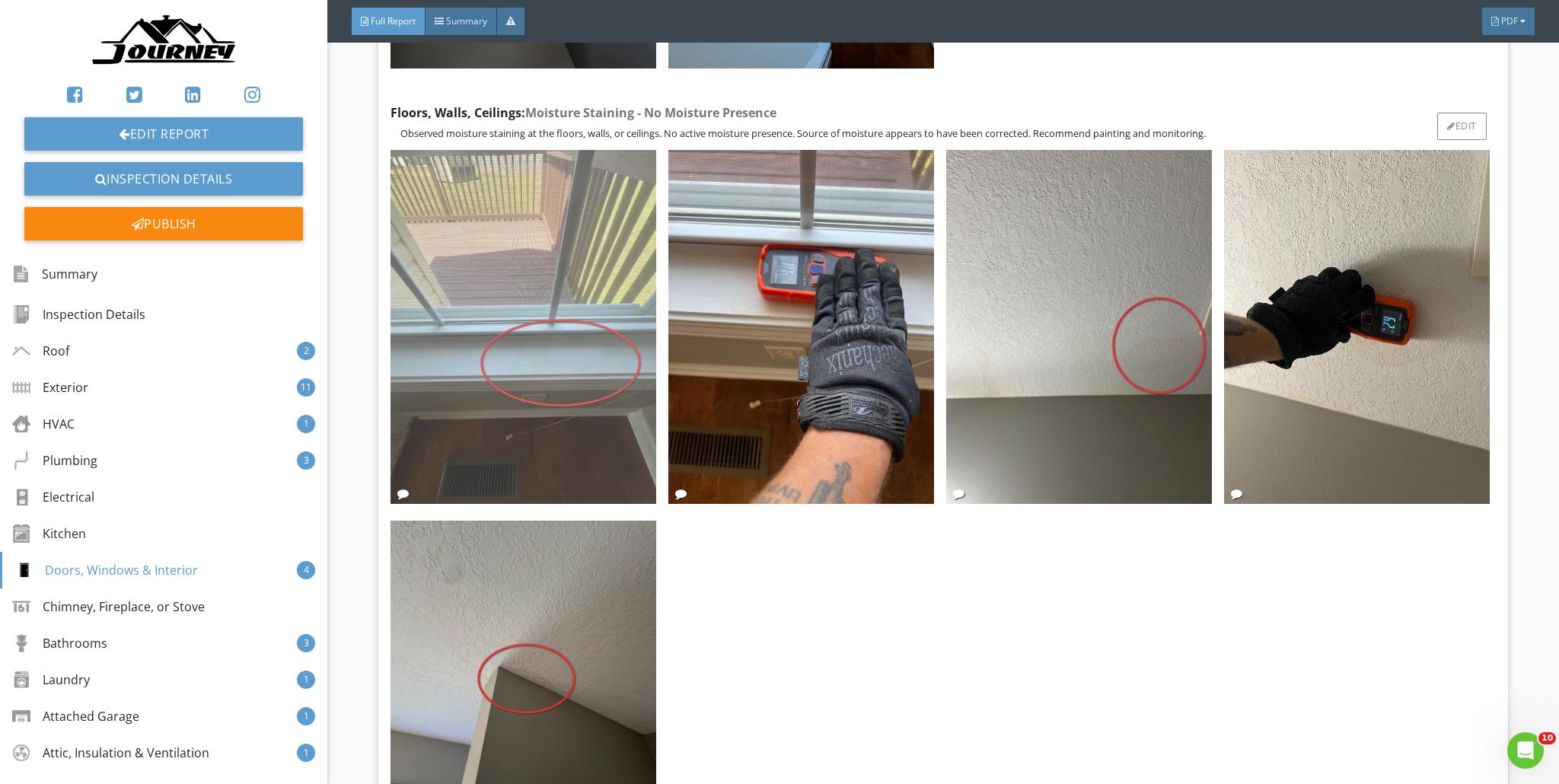
click at [630, 353] on img at bounding box center [524, 327] width 266 height 354
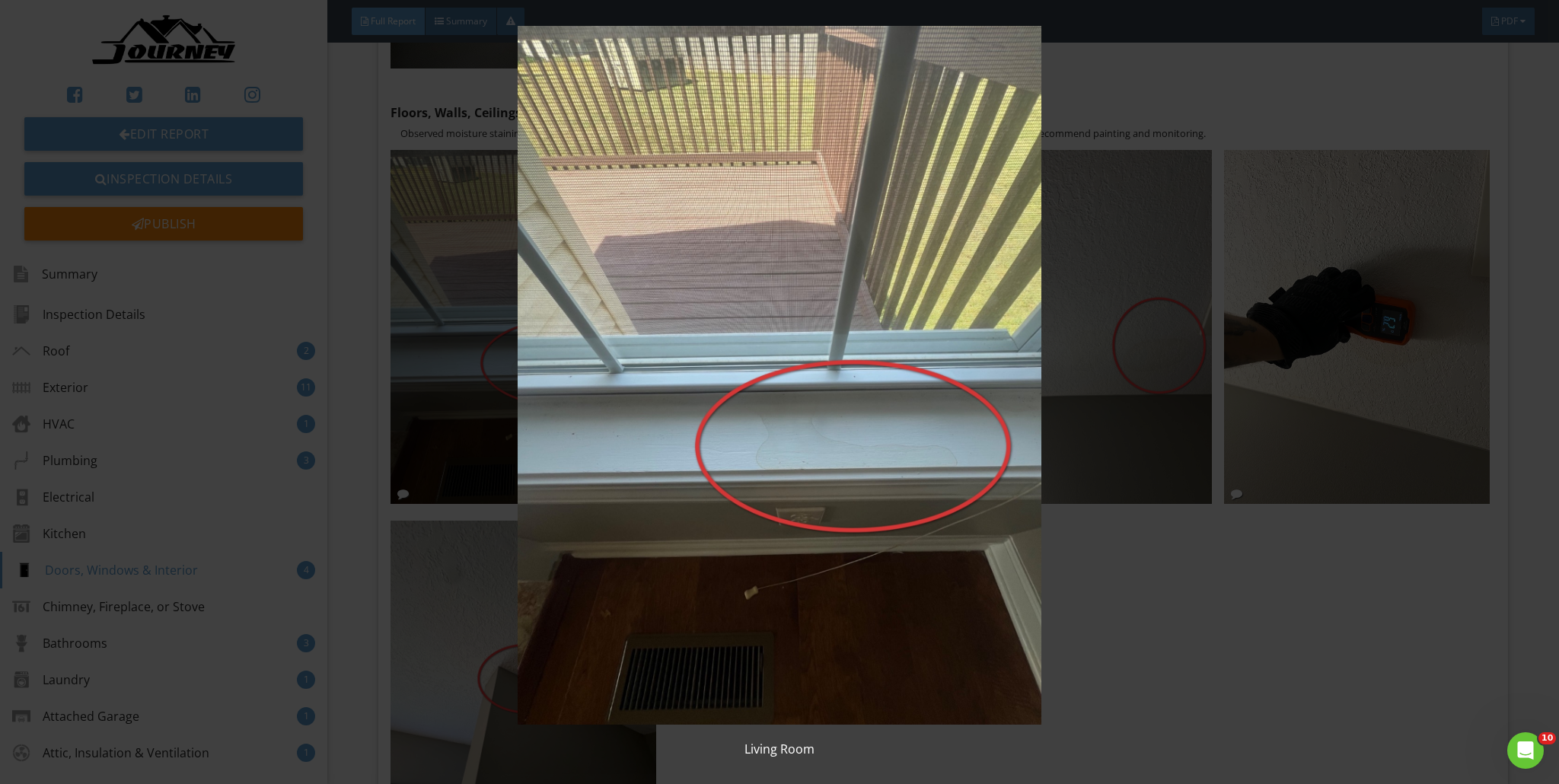
click at [772, 341] on img at bounding box center [780, 375] width 1435 height 699
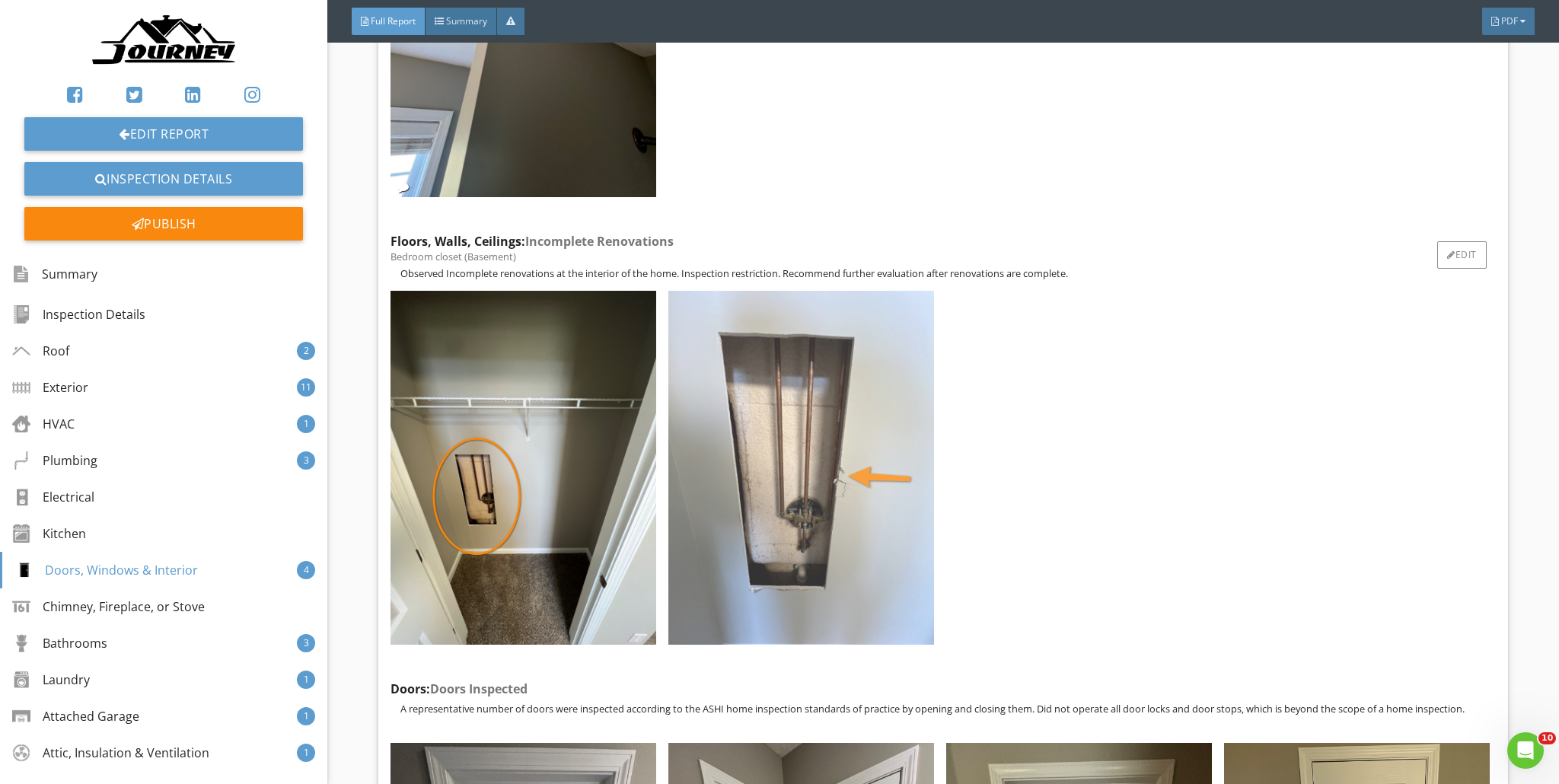
scroll to position [36457, 0]
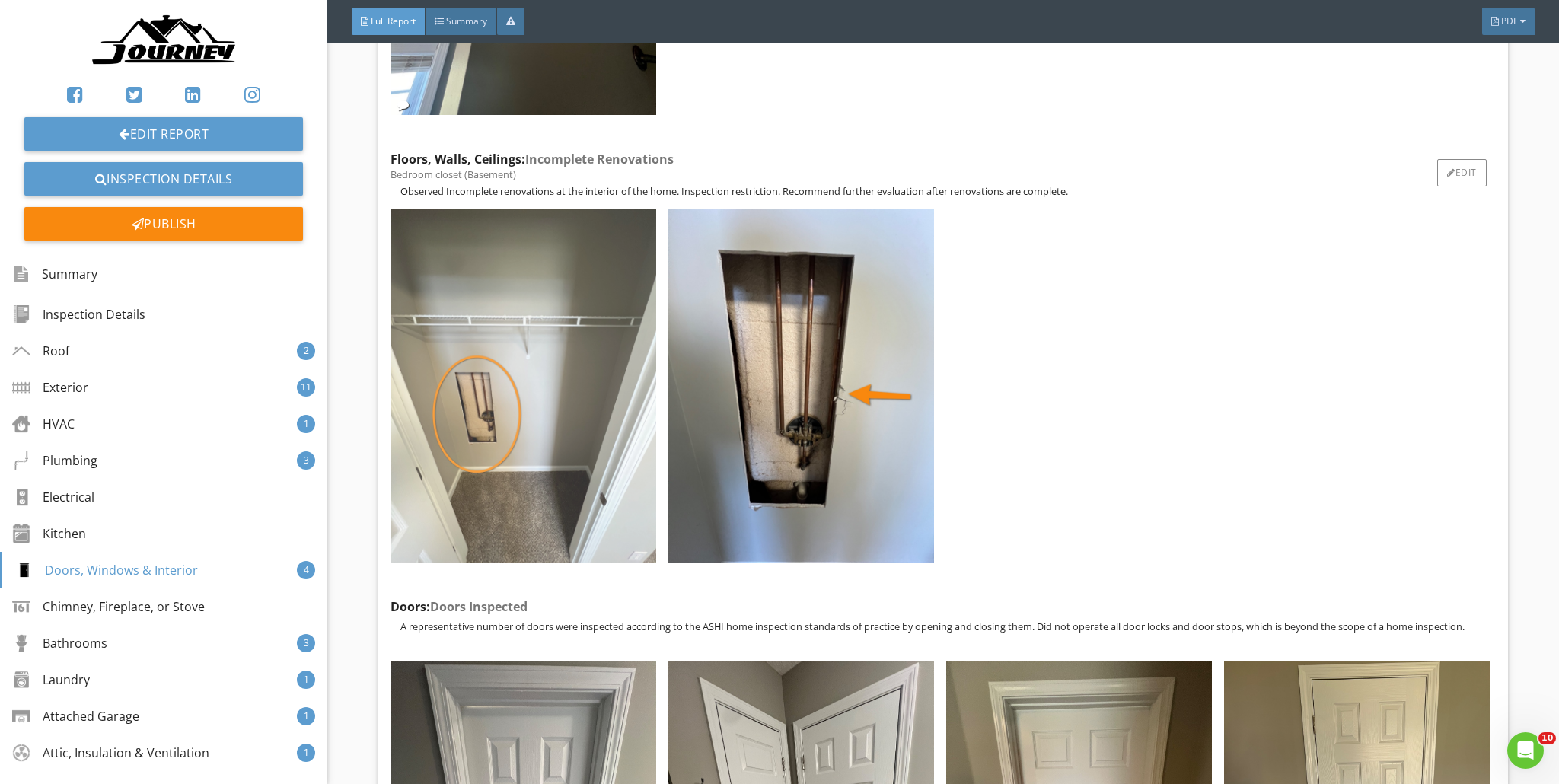
click at [557, 337] on img at bounding box center [524, 386] width 266 height 354
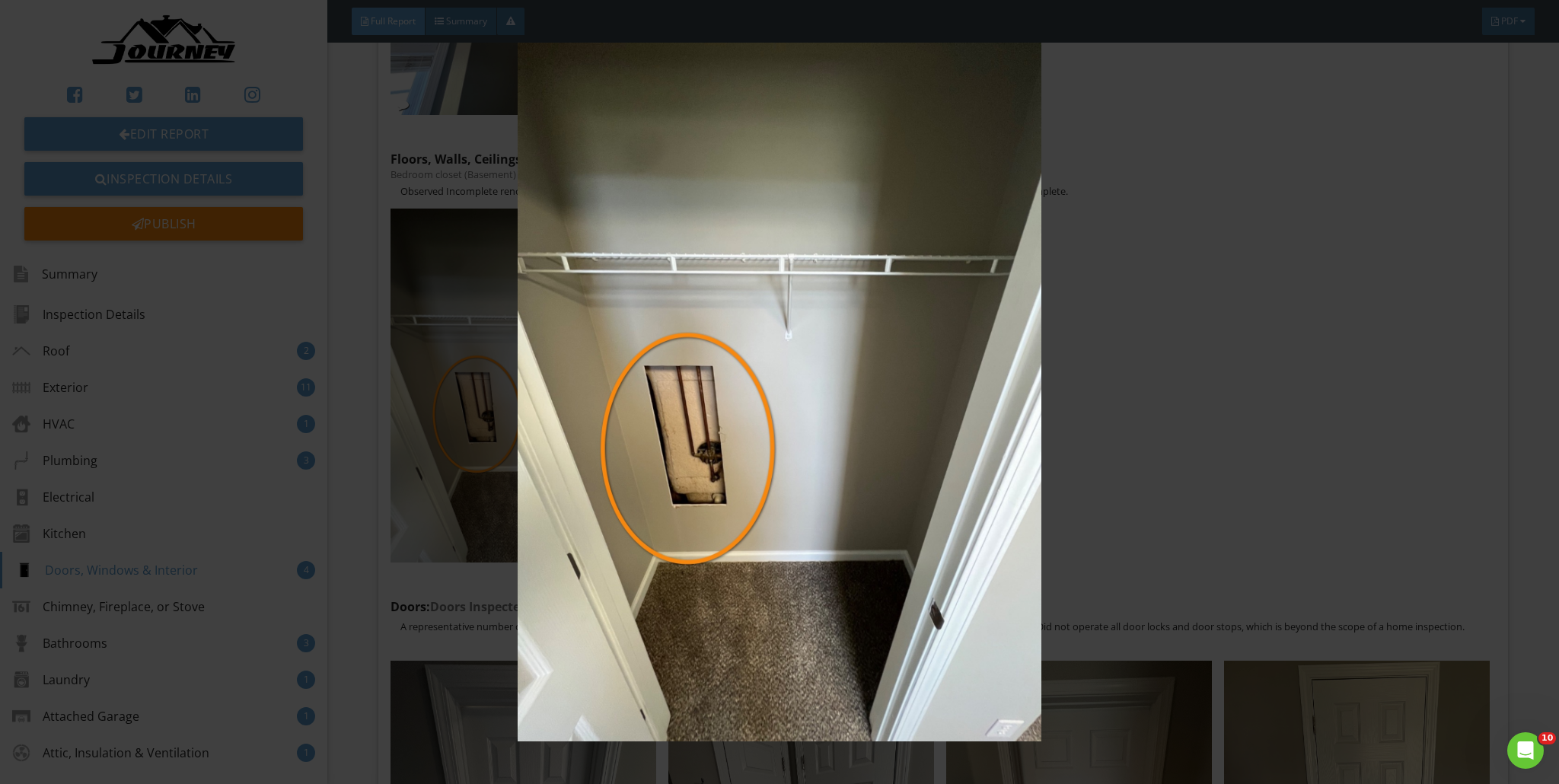
click at [772, 326] on img at bounding box center [780, 392] width 1435 height 699
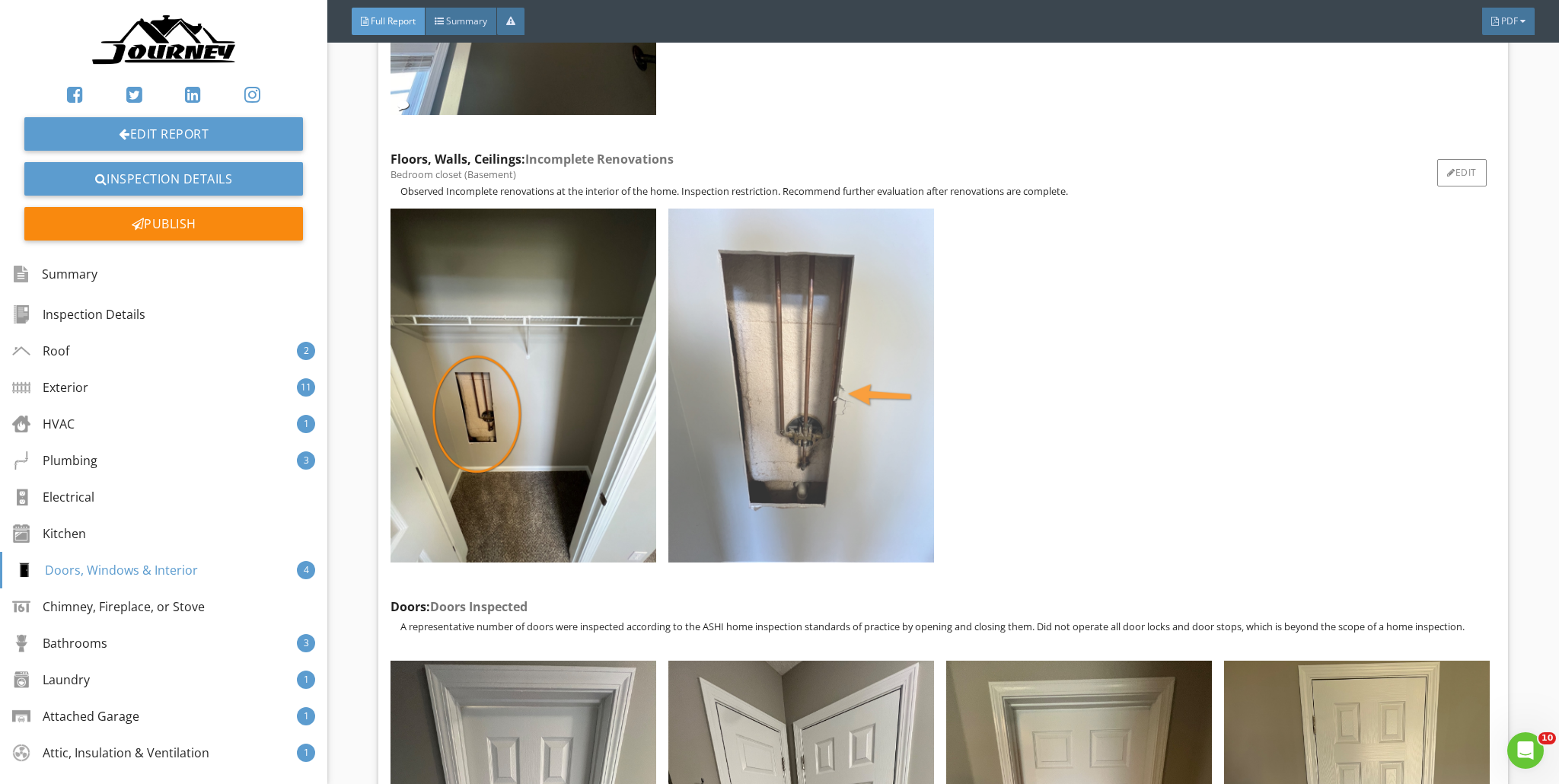
click at [772, 355] on img at bounding box center [802, 386] width 266 height 354
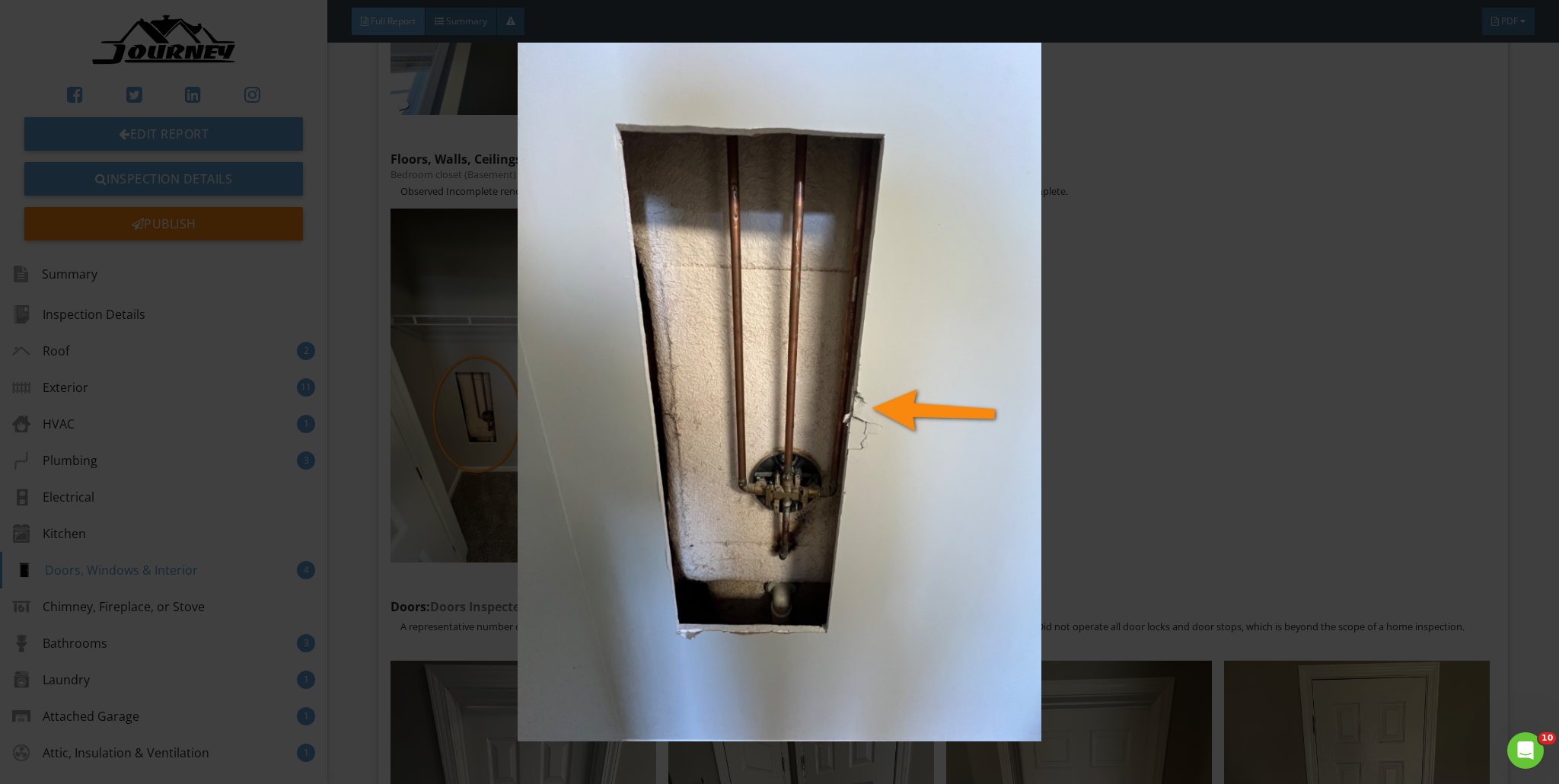
click at [772, 355] on img at bounding box center [780, 392] width 1435 height 699
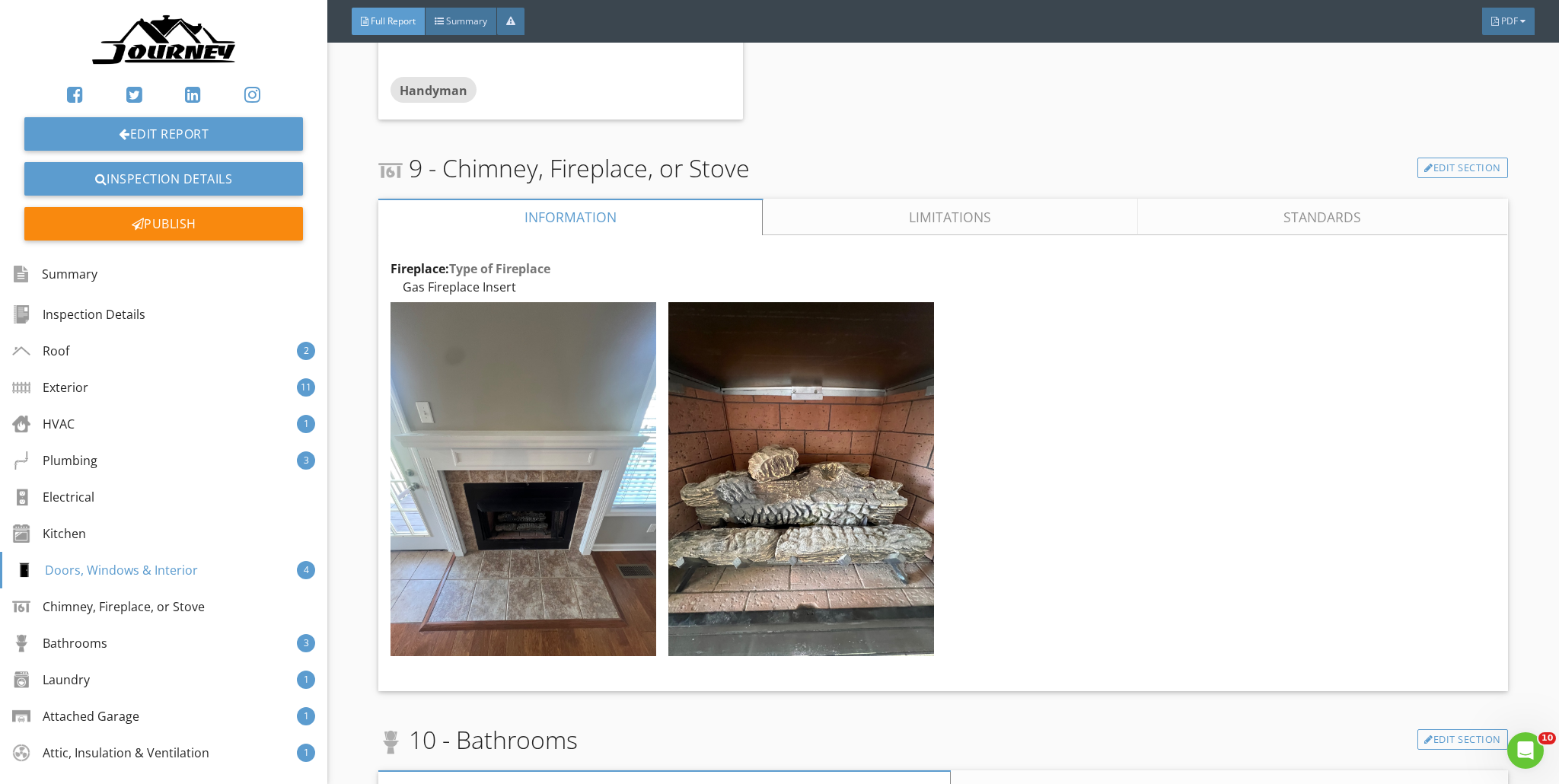
scroll to position [43290, 0]
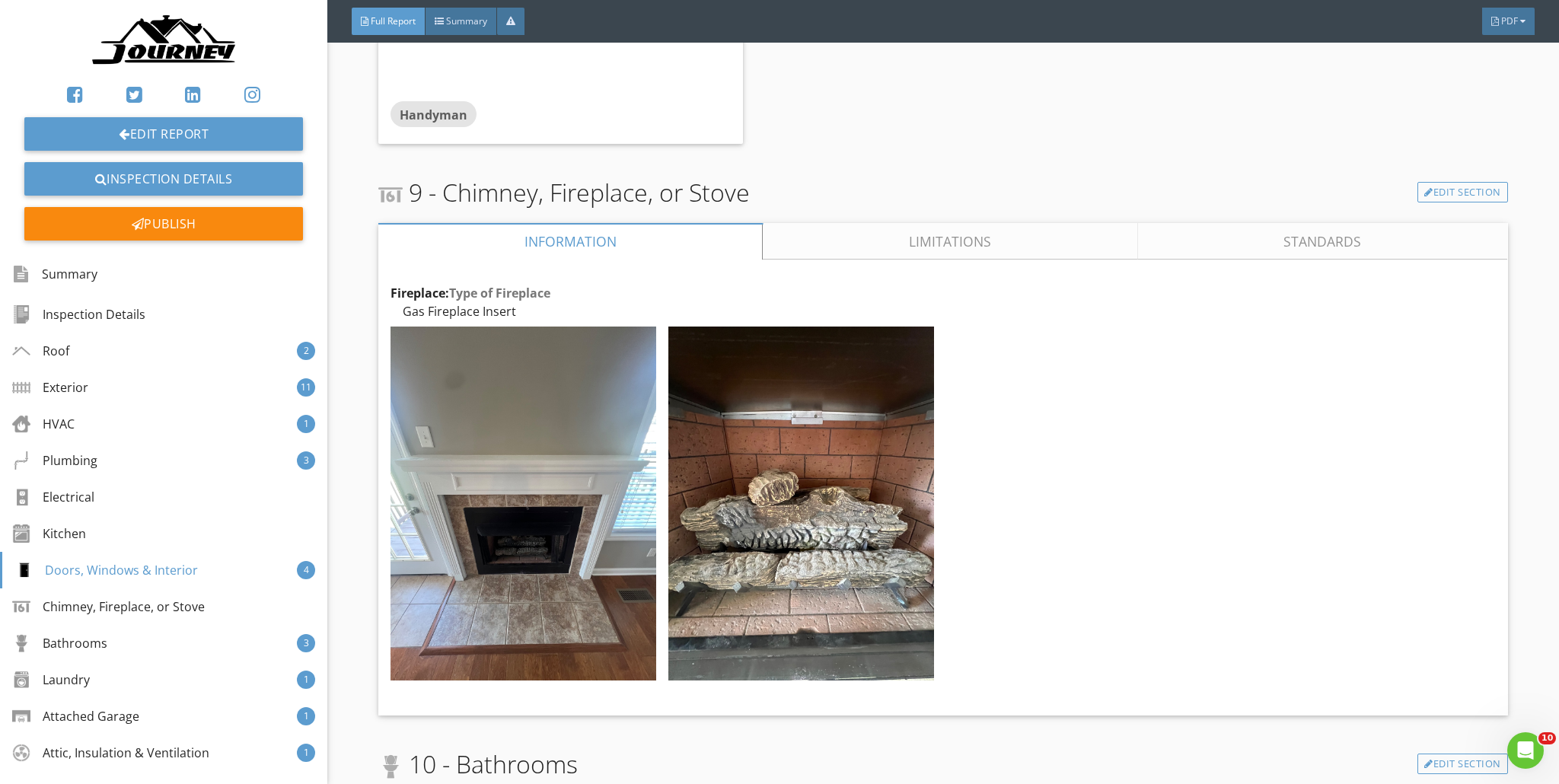
click at [772, 214] on div "9 - Chimney, Fireplace, or Stove Edit Section Information Limitations Standards…" at bounding box center [943, 448] width 1129 height 548
click at [772, 223] on link "Limitations" at bounding box center [951, 241] width 375 height 37
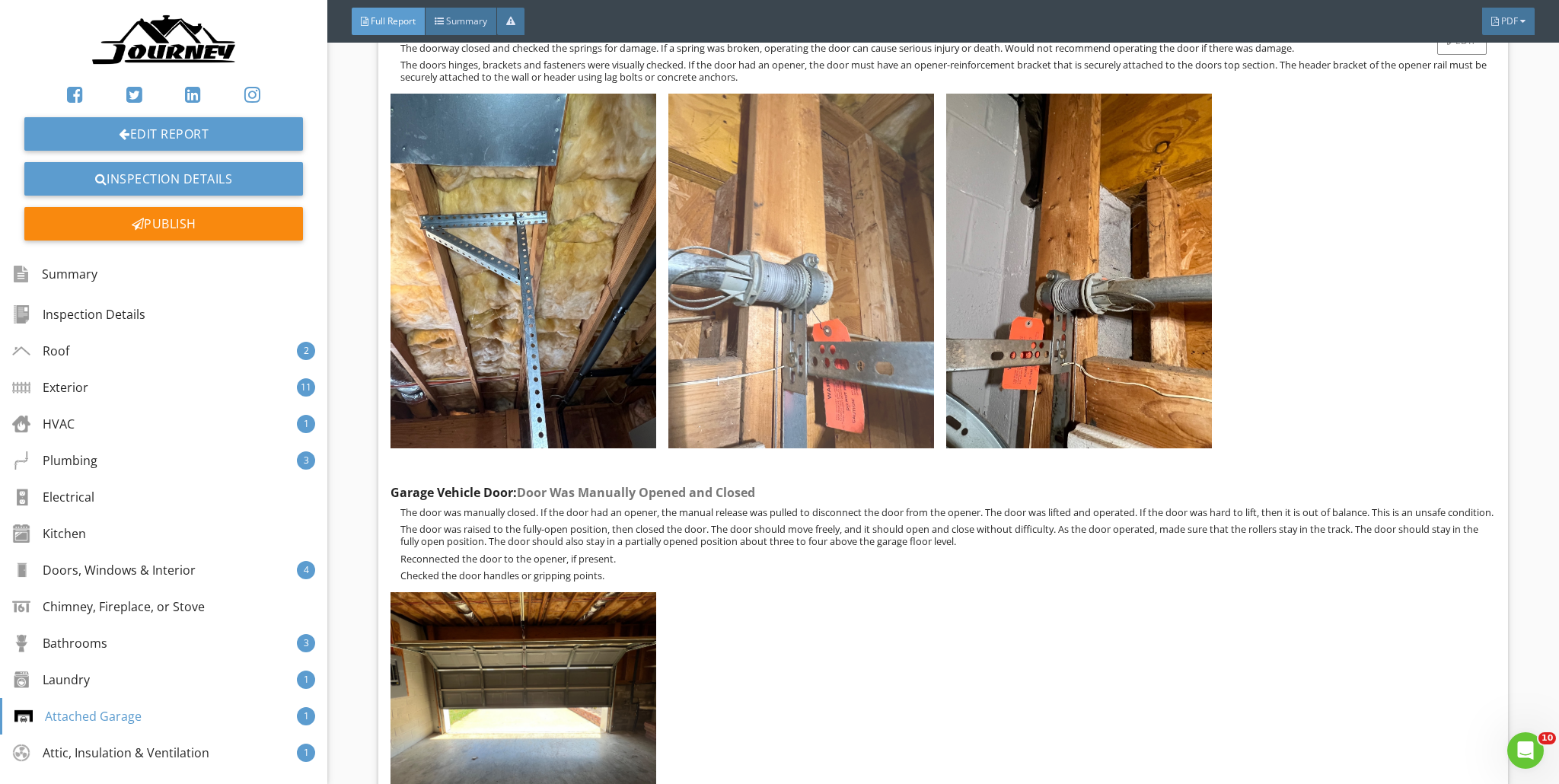
scroll to position [51631, 0]
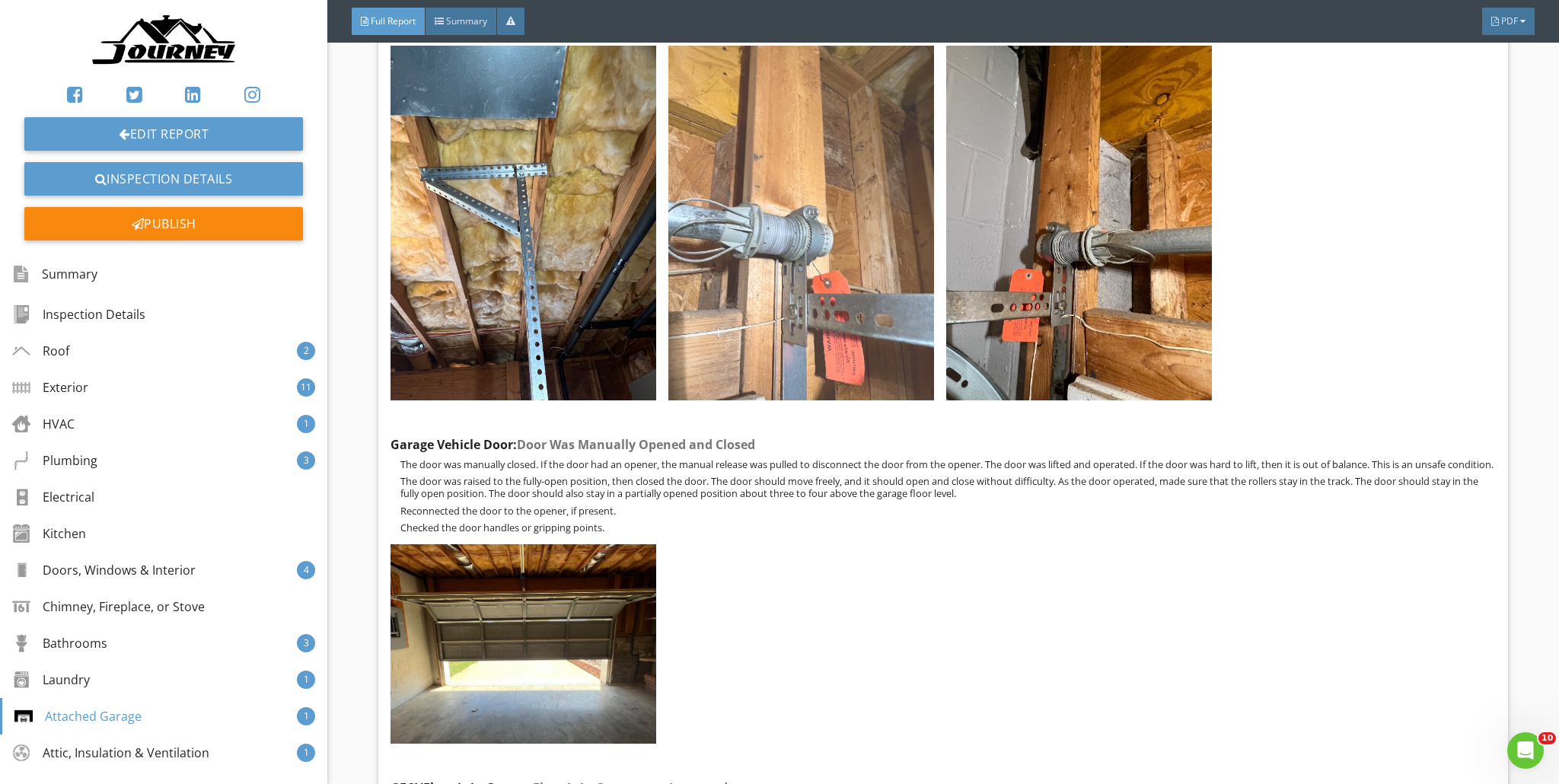
click at [772, 235] on img at bounding box center [802, 223] width 266 height 354
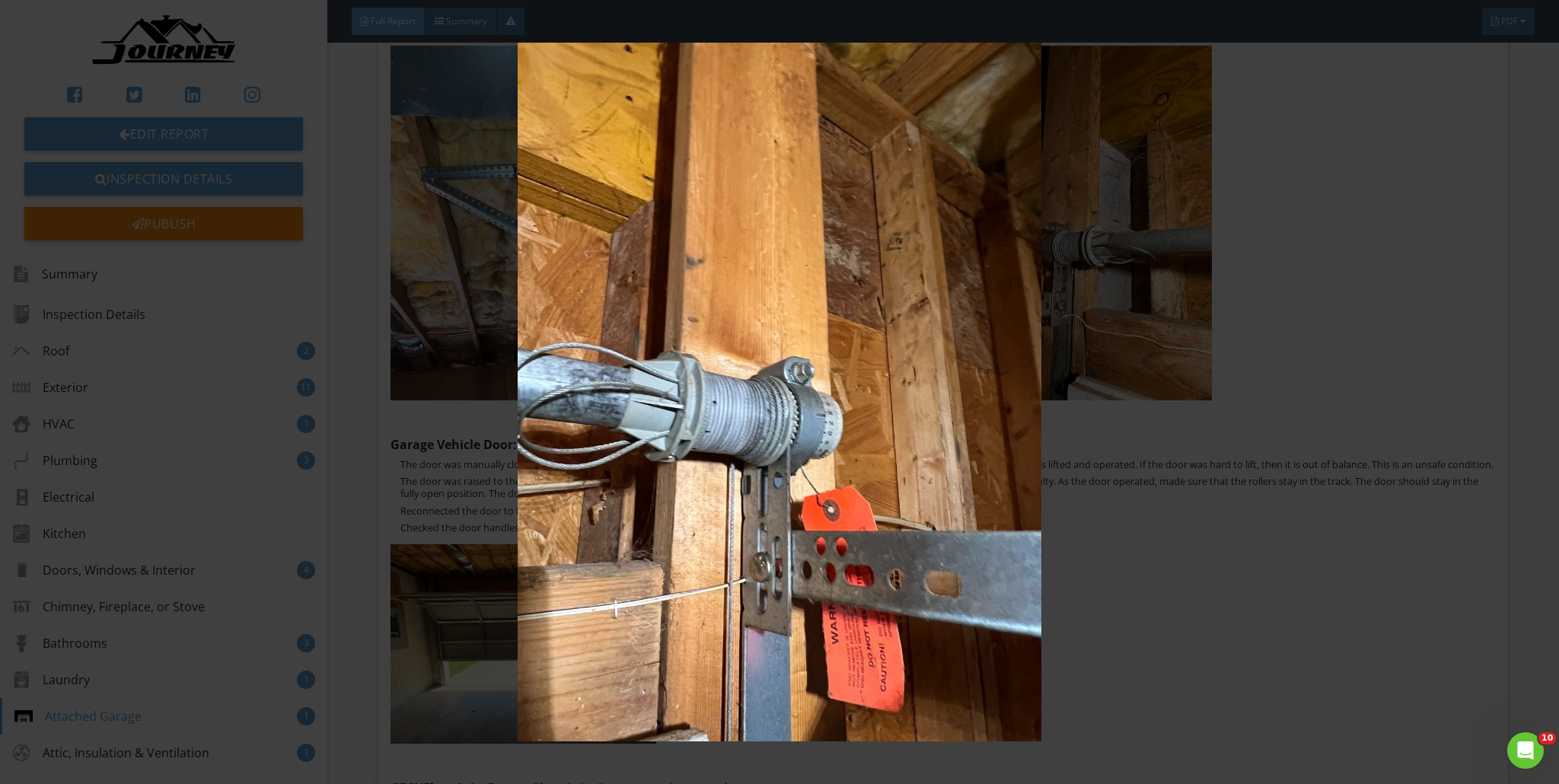
click at [772, 337] on img at bounding box center [780, 392] width 1435 height 699
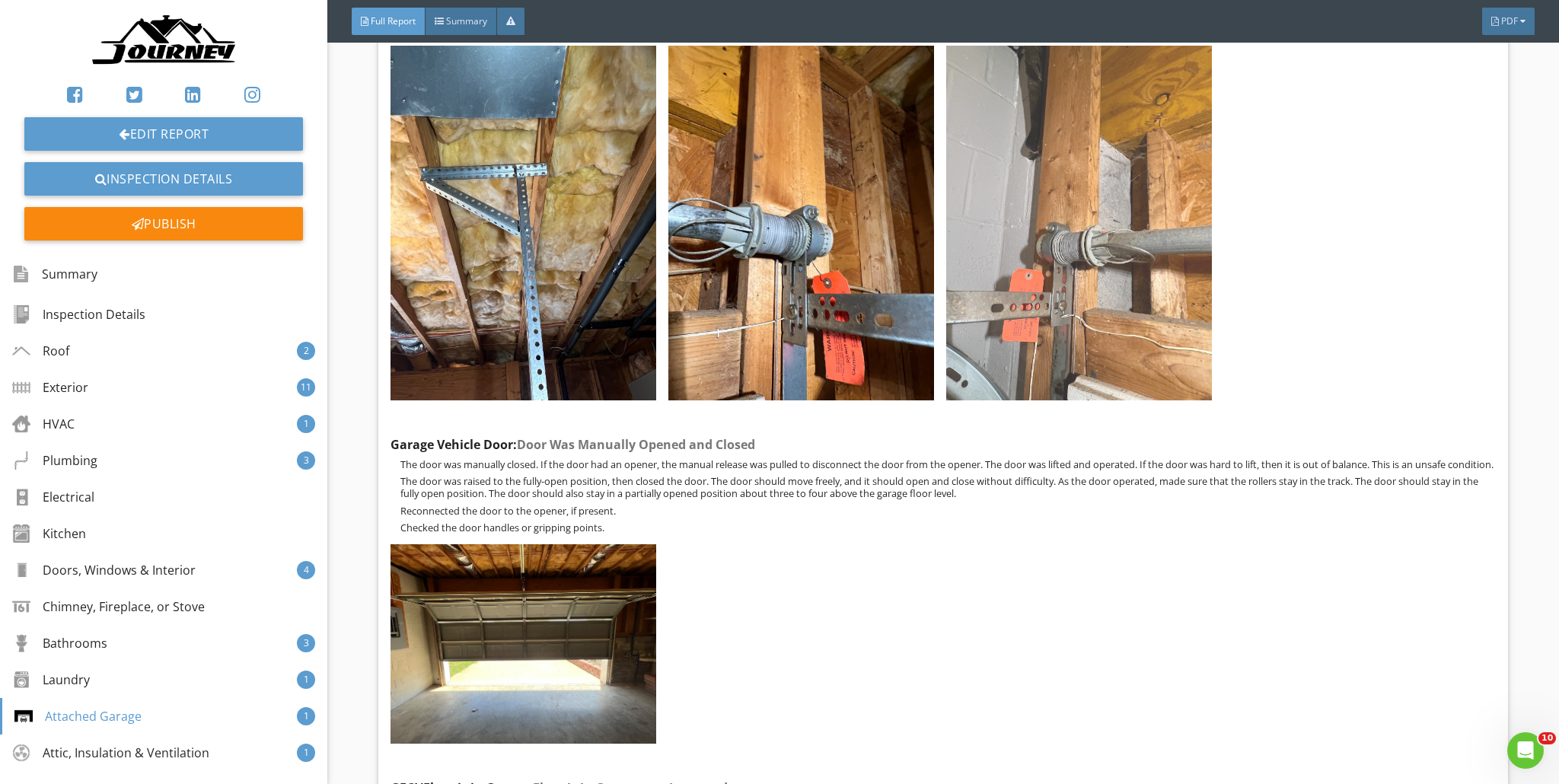
click at [772, 301] on img at bounding box center [1079, 223] width 266 height 354
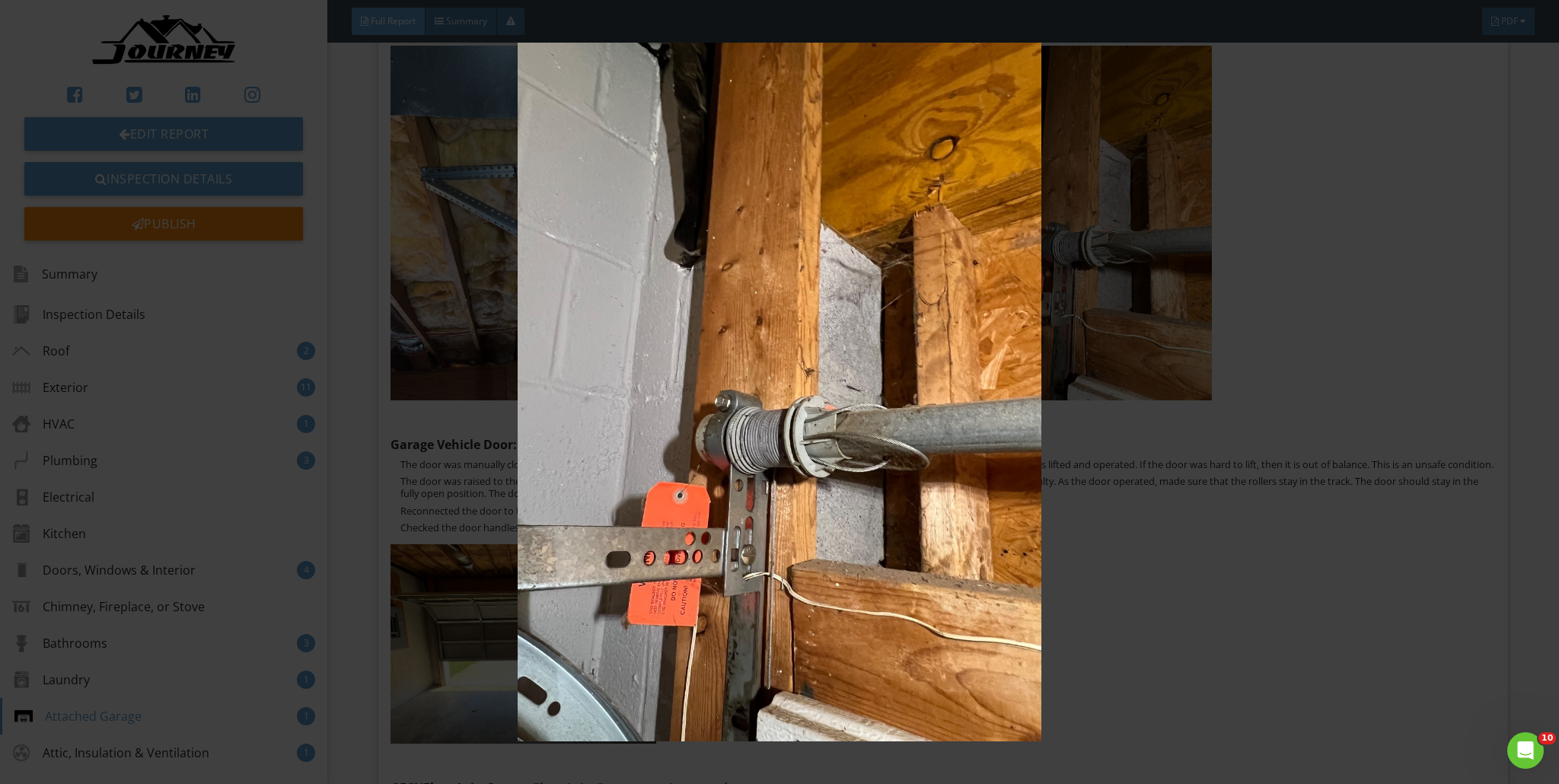
click at [772, 316] on img at bounding box center [780, 392] width 1435 height 699
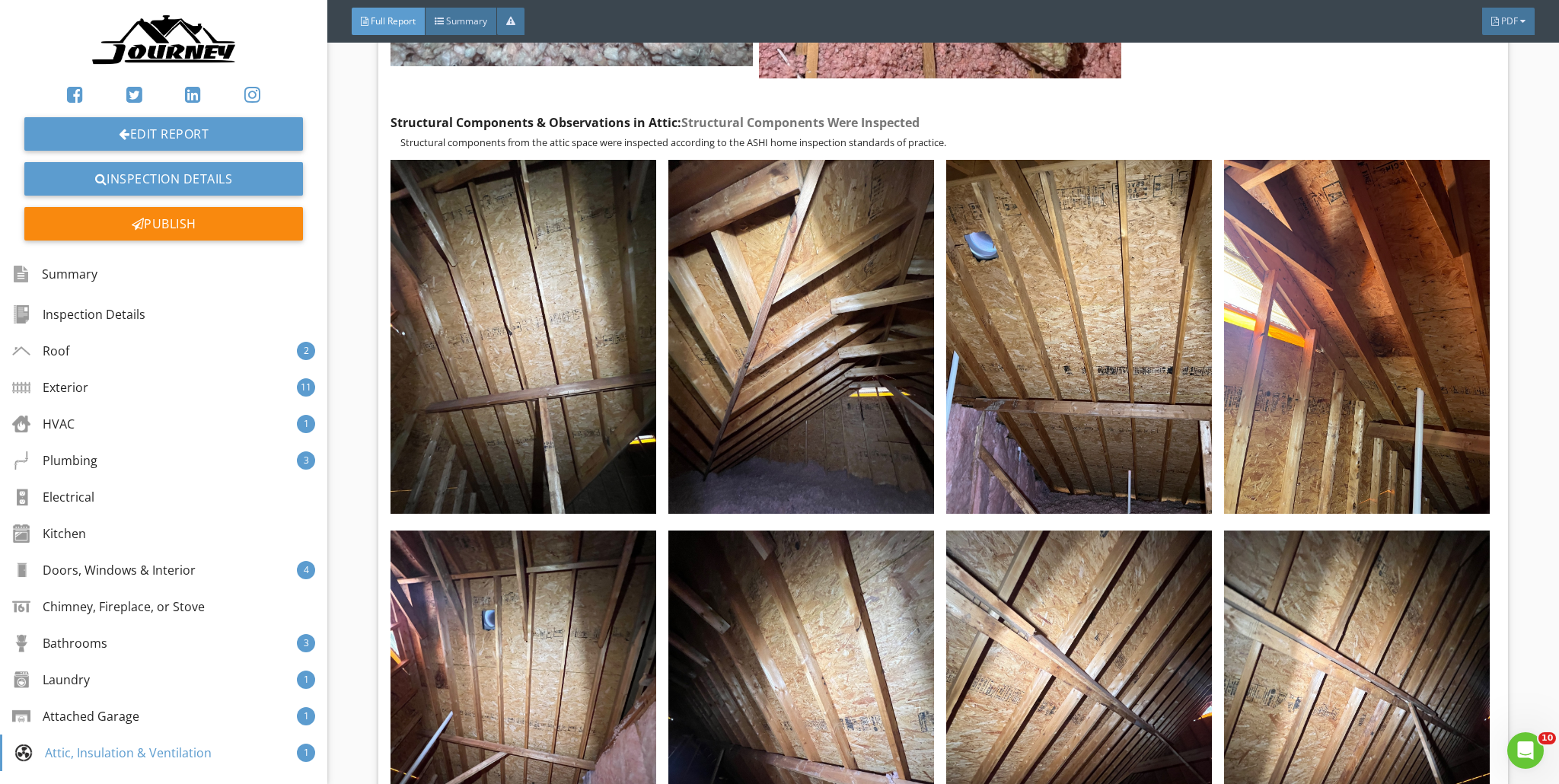
scroll to position [55138, 0]
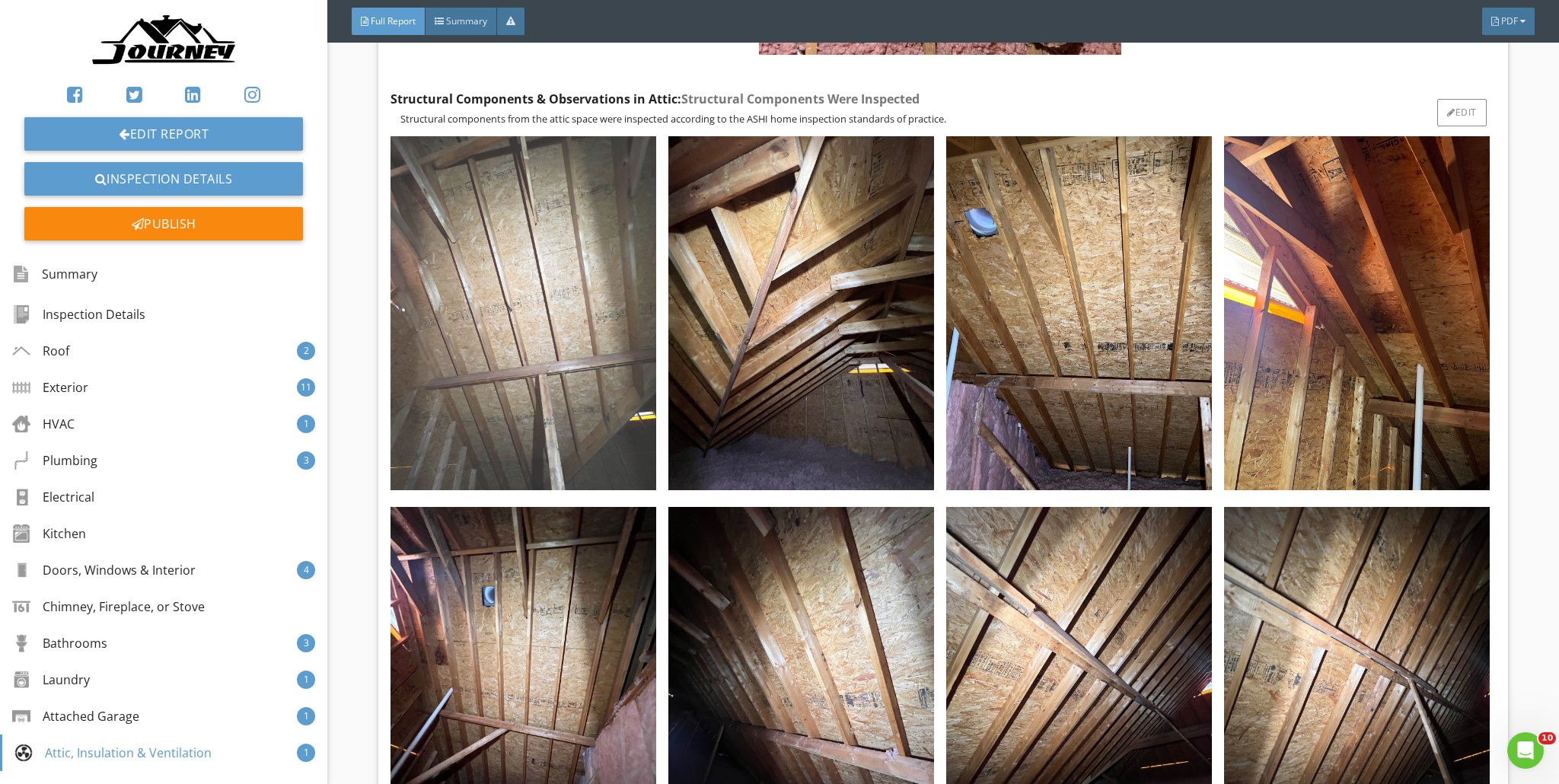
click at [538, 350] on img at bounding box center [524, 313] width 266 height 354
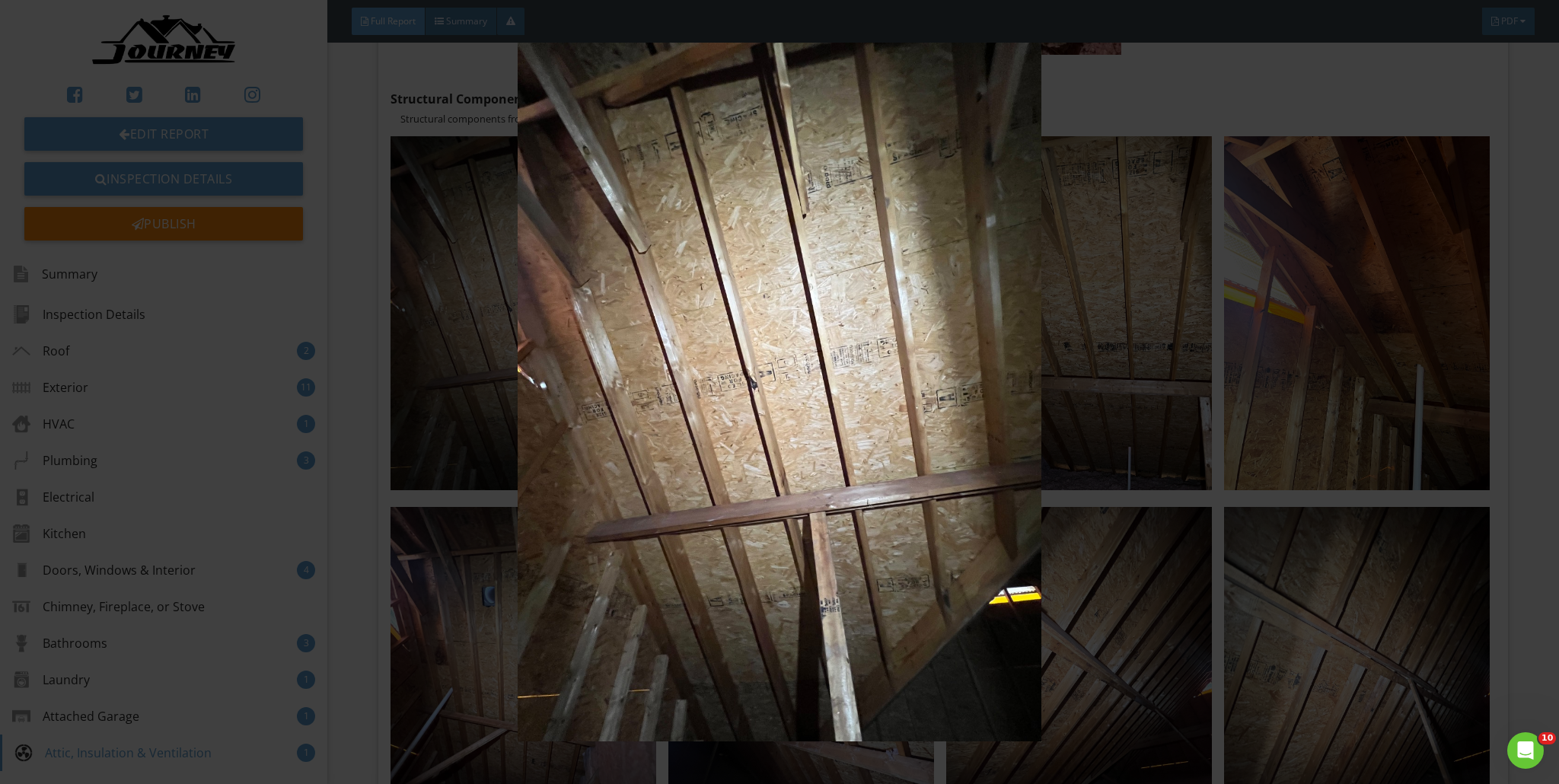
click at [772, 350] on img at bounding box center [780, 392] width 1435 height 699
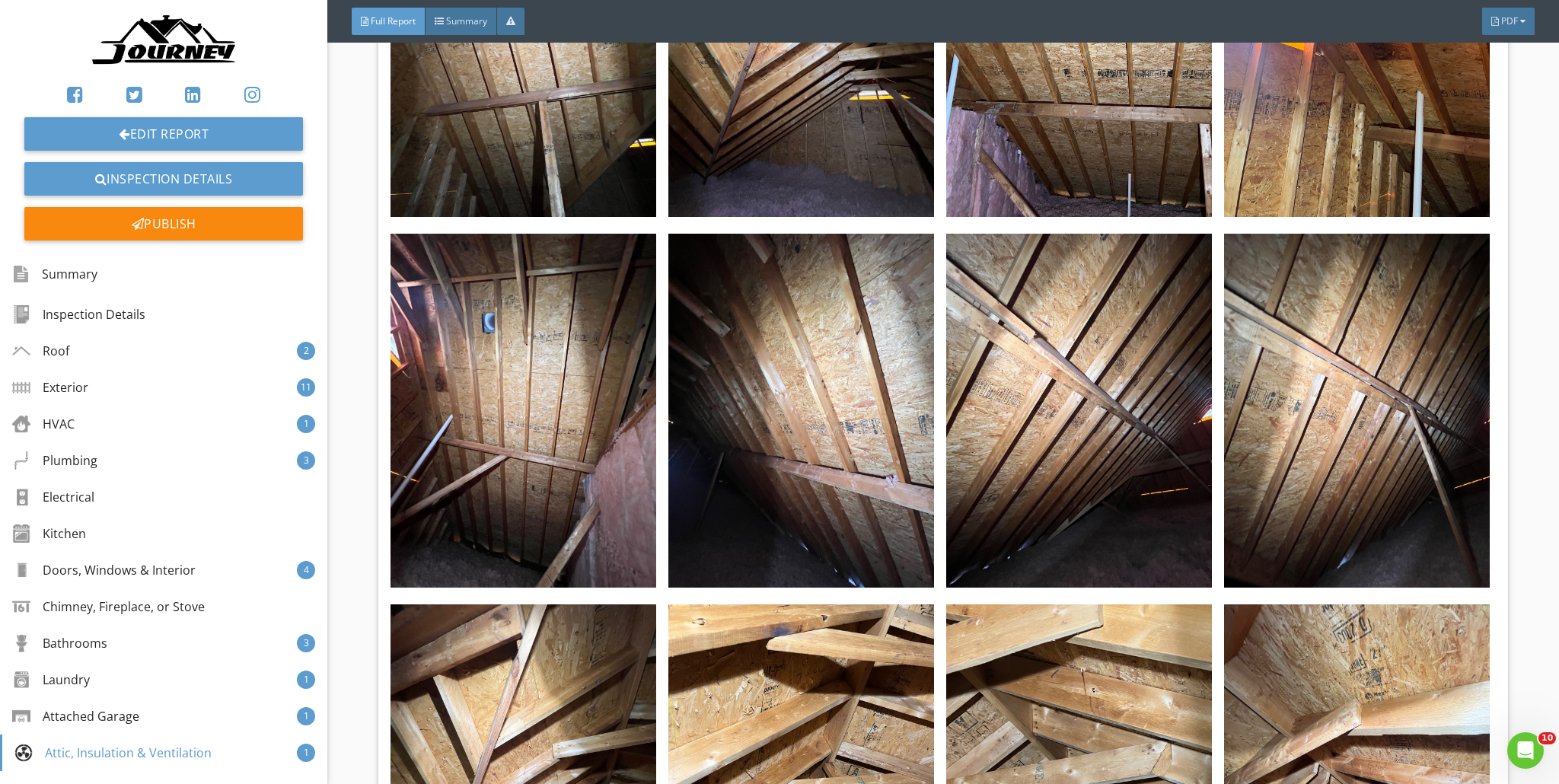
scroll to position [55517, 0]
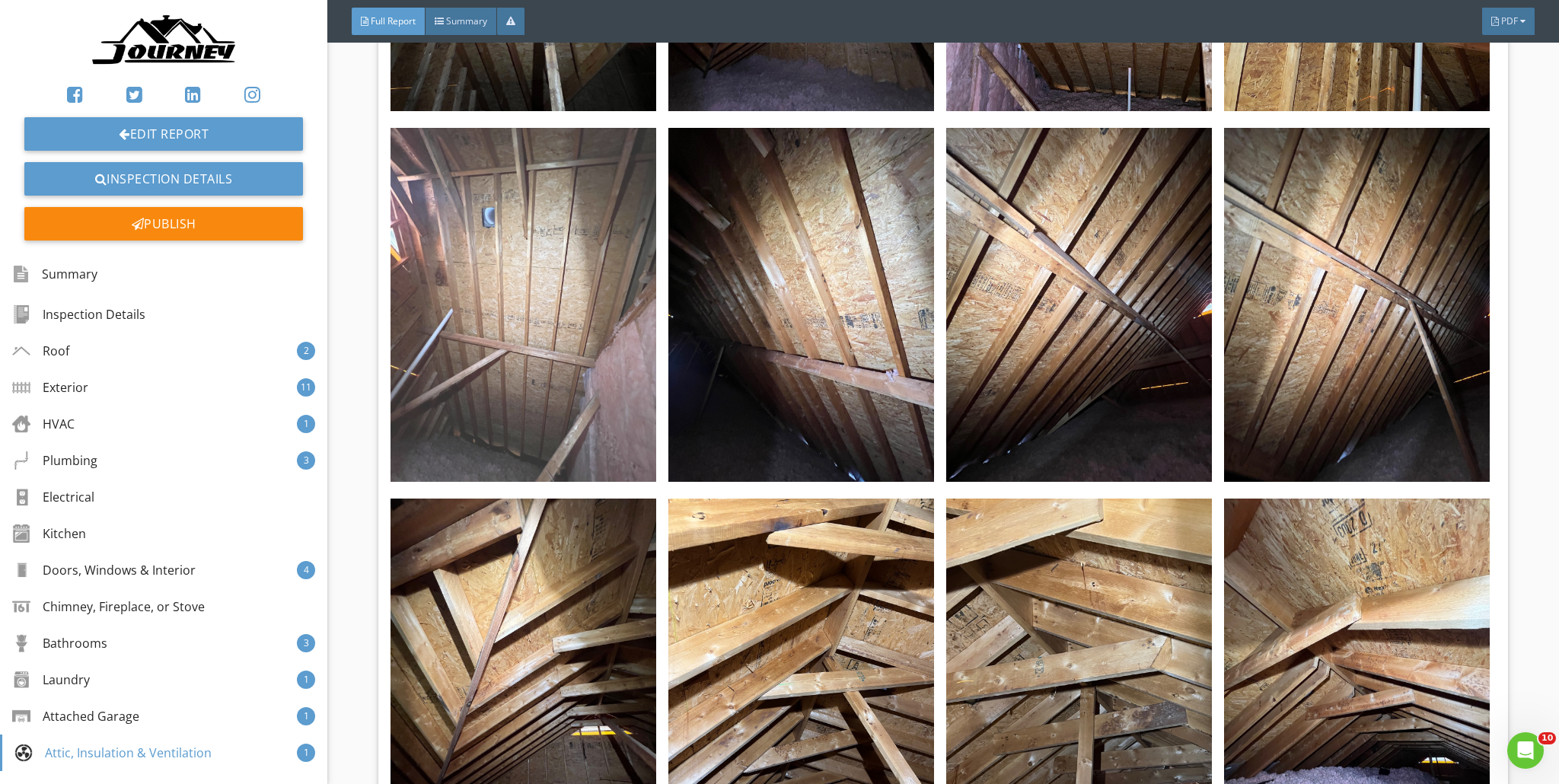
click at [581, 325] on img at bounding box center [524, 305] width 266 height 354
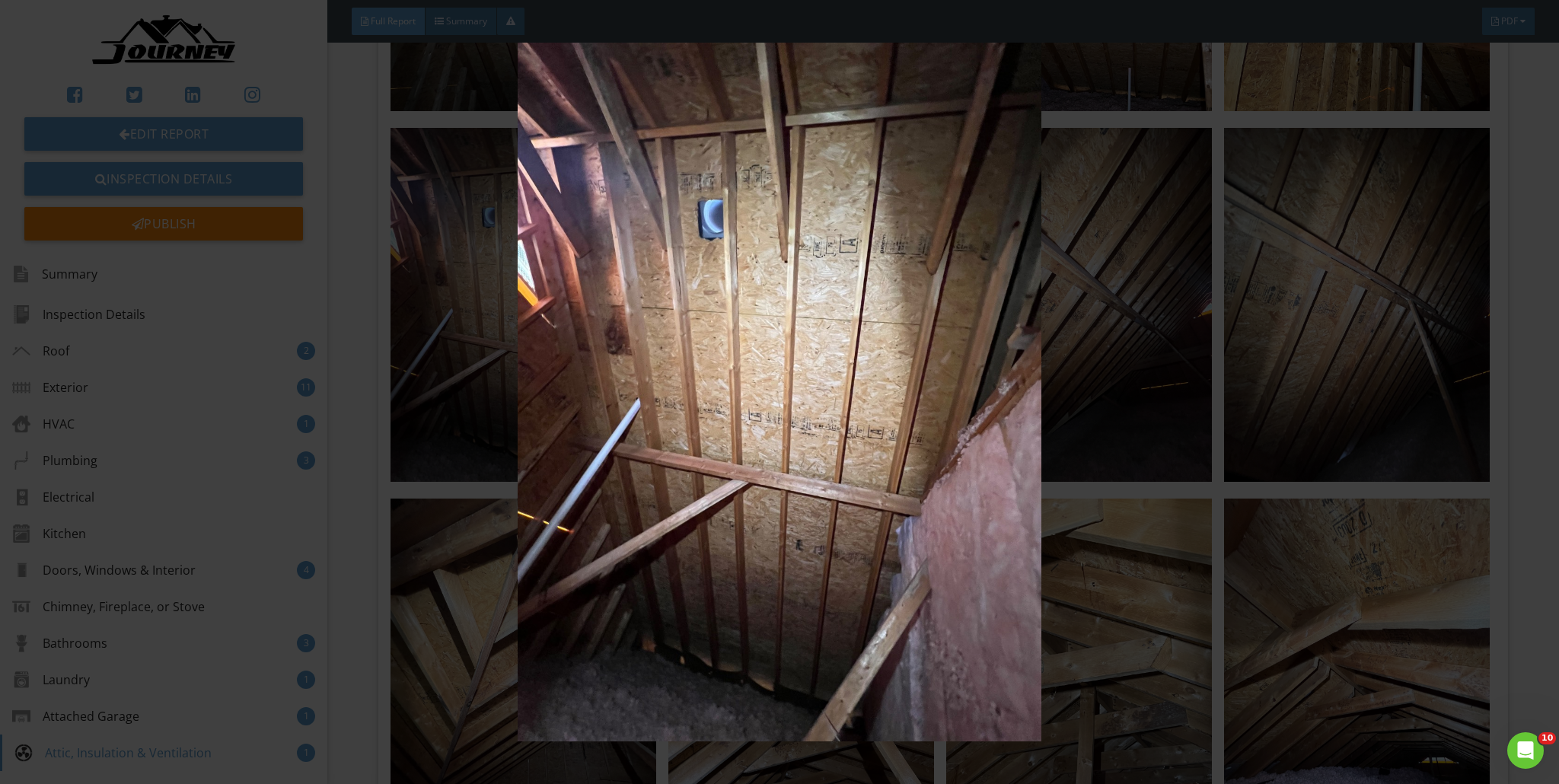
click at [737, 316] on img at bounding box center [780, 392] width 1435 height 699
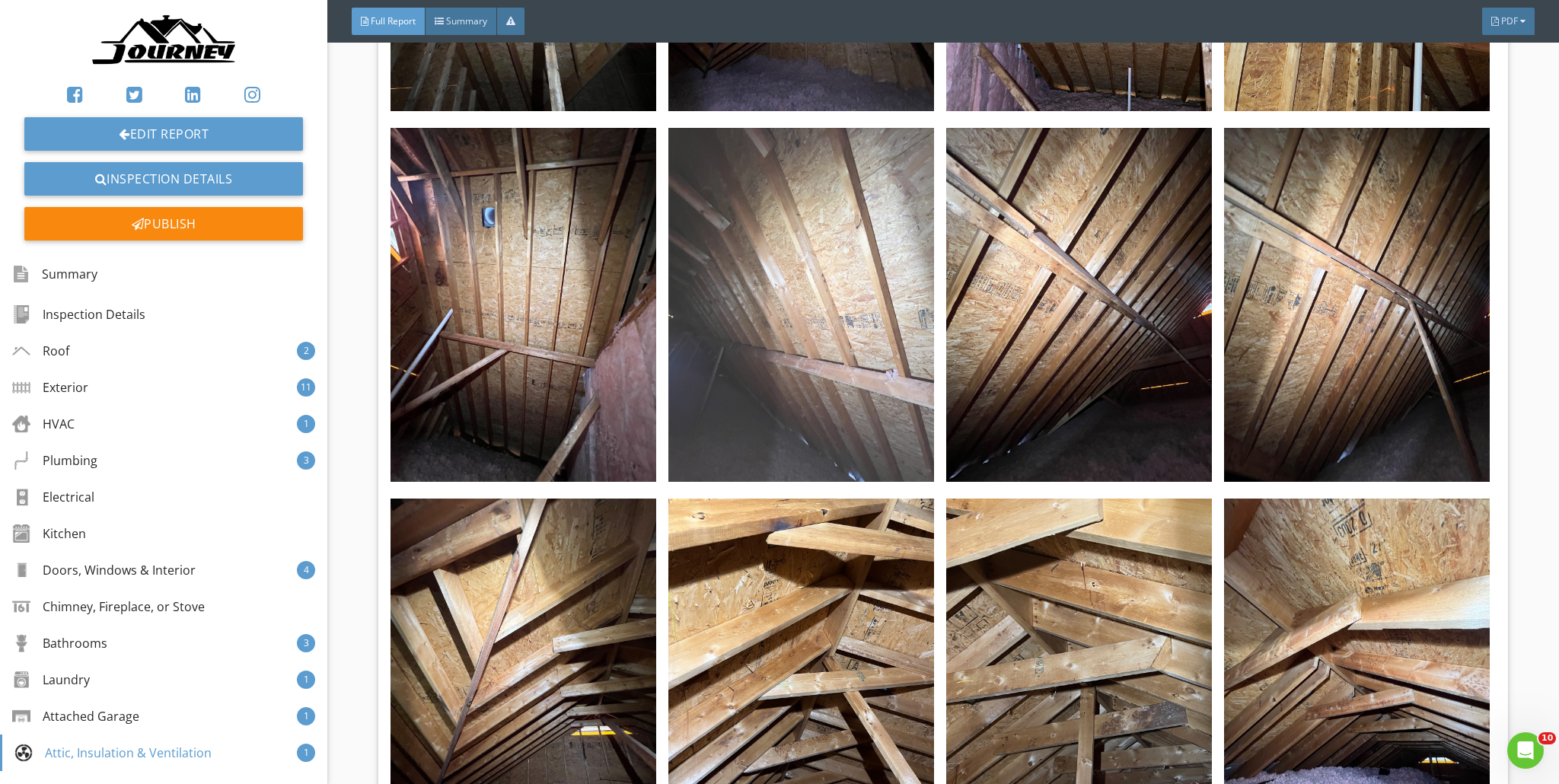
click at [772, 315] on img at bounding box center [802, 305] width 266 height 354
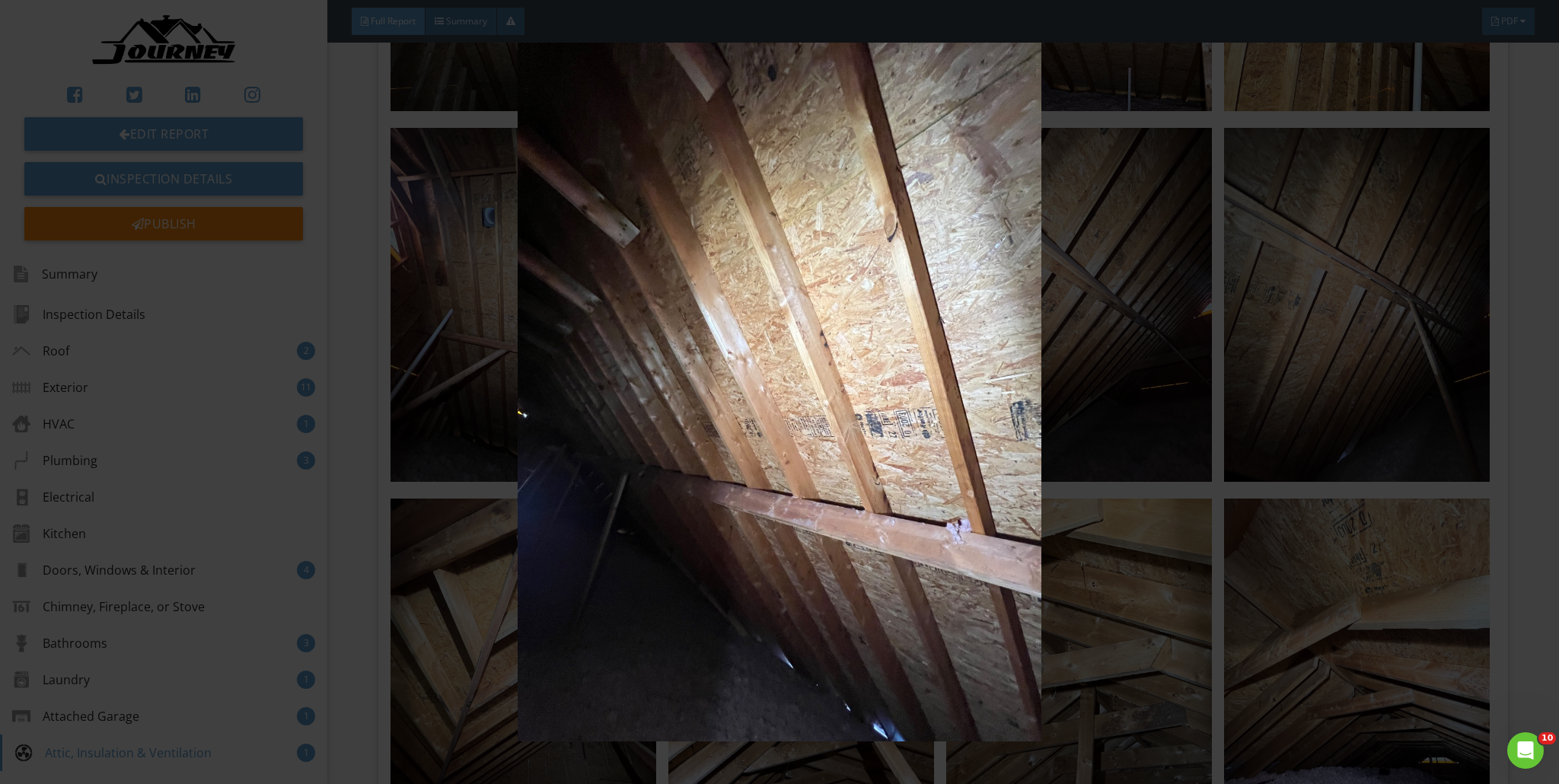
click at [772, 315] on img at bounding box center [780, 392] width 1435 height 699
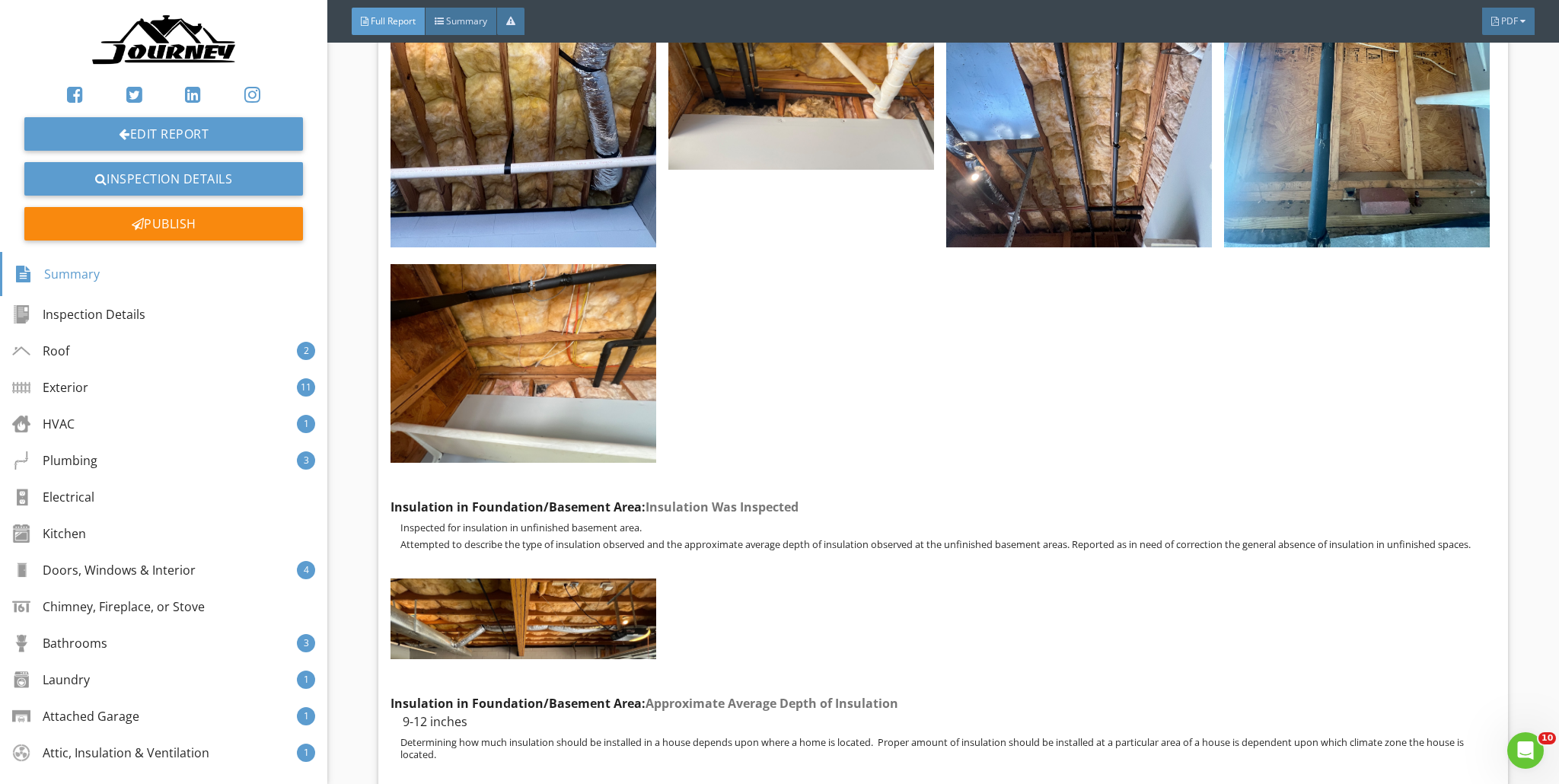
scroll to position [62606, 0]
